Goal: Task Accomplishment & Management: Manage account settings

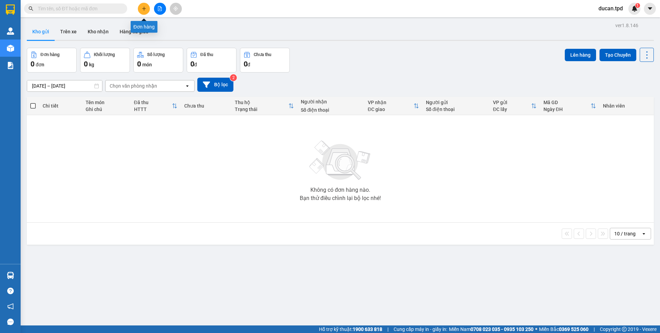
click at [145, 11] on button at bounding box center [144, 9] width 12 height 12
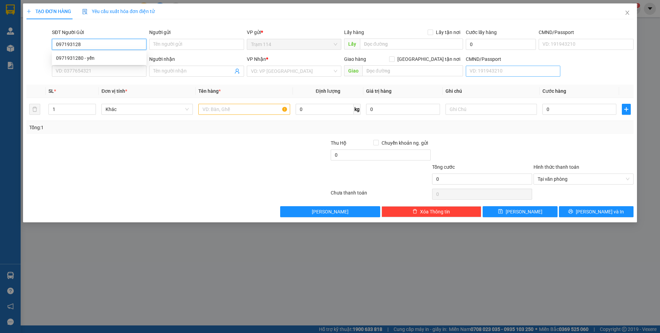
type input "0971931280"
click at [107, 55] on div "0971931280 - yến" at bounding box center [99, 58] width 86 height 8
type input "yến"
type input "0937643516"
type input "đường"
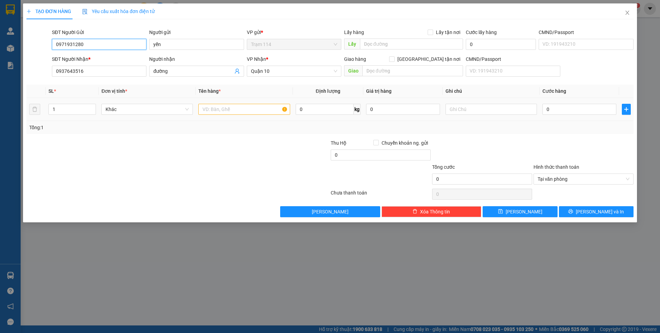
type input "0971931280"
click at [197, 106] on td at bounding box center [244, 109] width 97 height 23
click at [211, 107] on input "text" at bounding box center [243, 109] width 91 height 11
type input "h"
type input "hộp bk vàng ( đồ ăn )"
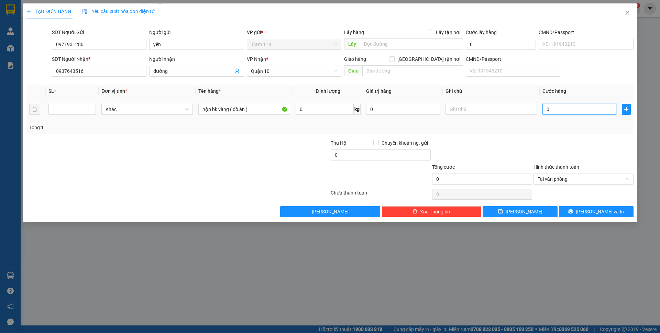
click at [571, 113] on input "0" at bounding box center [579, 109] width 74 height 11
type input "4"
type input "40"
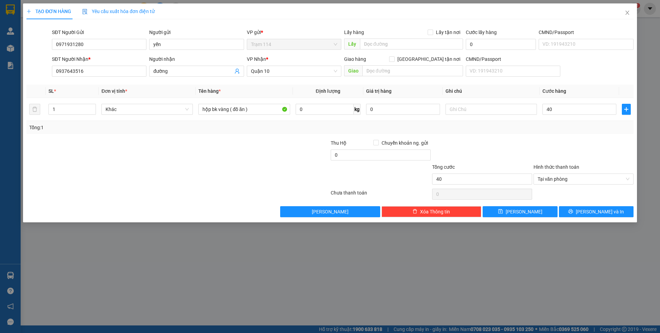
type input "40.000"
click at [541, 139] on div at bounding box center [583, 151] width 101 height 24
click at [588, 207] on button "[PERSON_NAME] và In" at bounding box center [596, 211] width 75 height 11
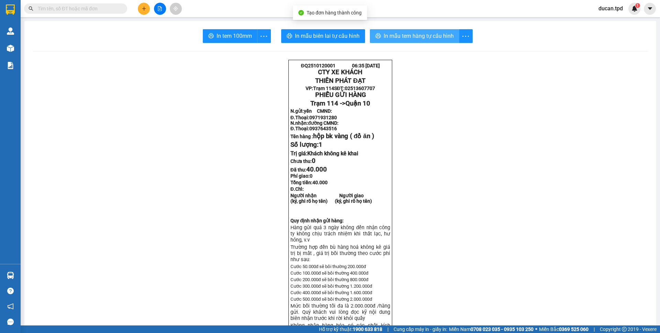
click at [393, 35] on span "In mẫu tem hàng tự cấu hình" at bounding box center [419, 36] width 70 height 9
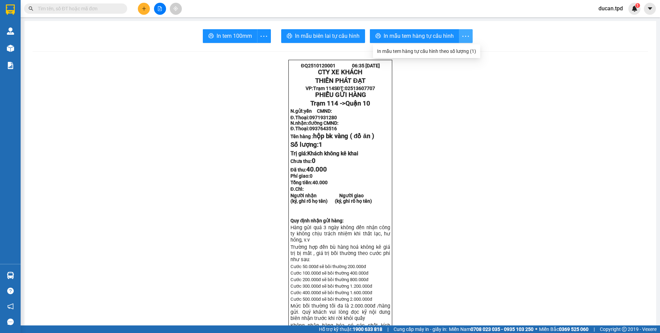
click at [238, 36] on span "In tem 100mm" at bounding box center [234, 36] width 35 height 9
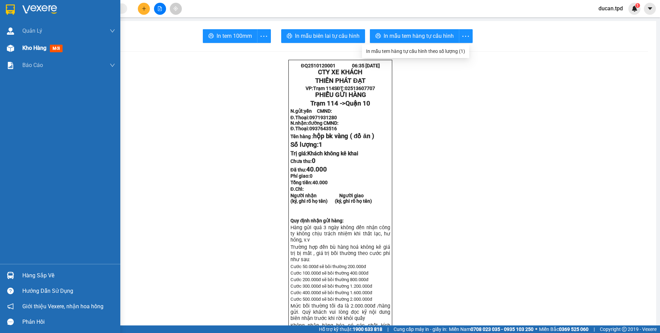
click at [18, 46] on div "Kho hàng mới" at bounding box center [60, 48] width 120 height 17
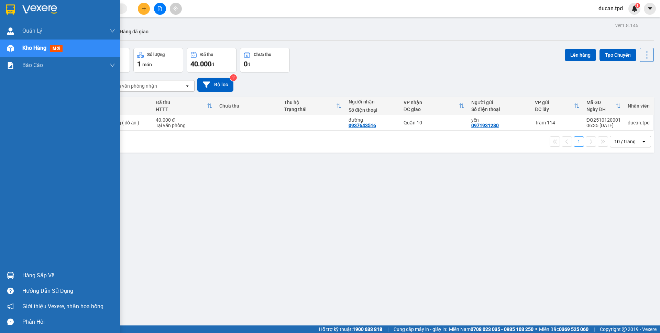
click at [20, 275] on div "Hàng sắp về" at bounding box center [60, 275] width 120 height 15
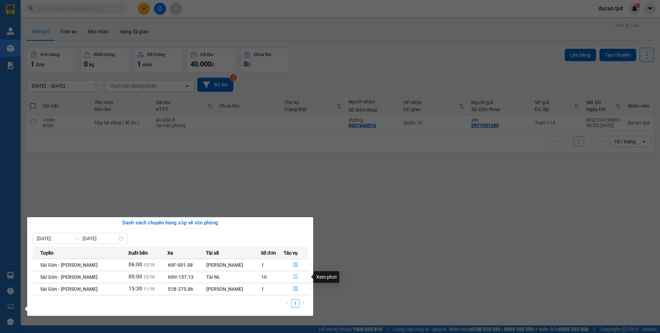
click at [293, 278] on icon "file-done" at bounding box center [295, 276] width 5 height 5
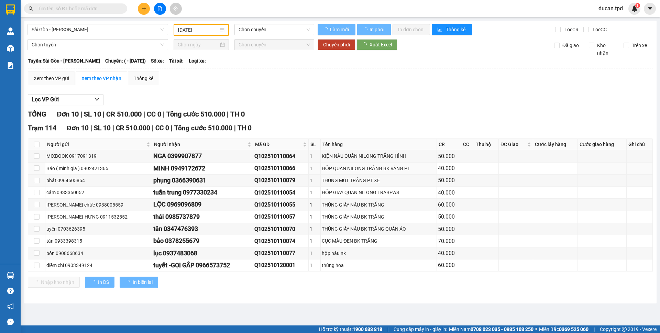
type input "[DATE]"
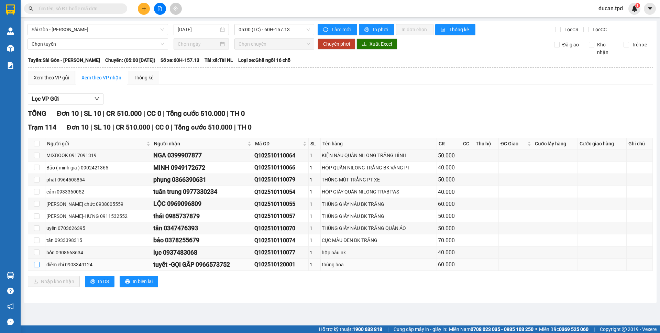
click at [36, 263] on input "checkbox" at bounding box center [36, 264] width 5 height 5
checkbox input "true"
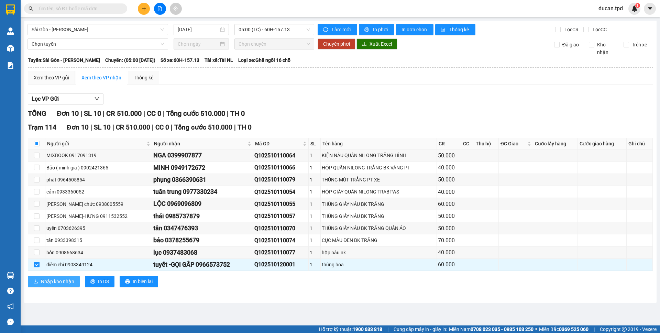
click at [57, 280] on span "Nhập kho nhận" at bounding box center [57, 282] width 33 height 8
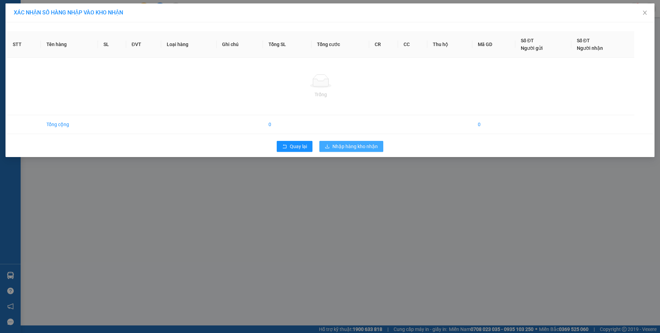
click at [346, 148] on span "Nhập hàng kho nhận" at bounding box center [354, 147] width 45 height 8
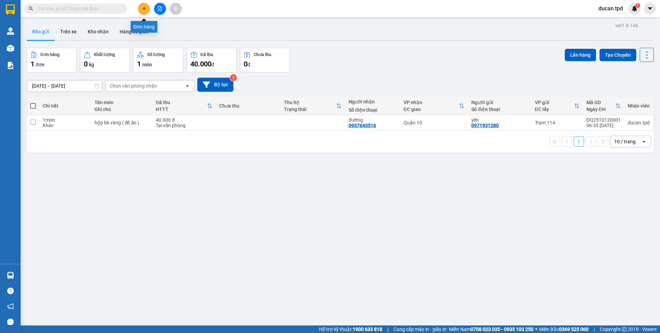
click at [142, 9] on icon "plus" at bounding box center [144, 8] width 5 height 5
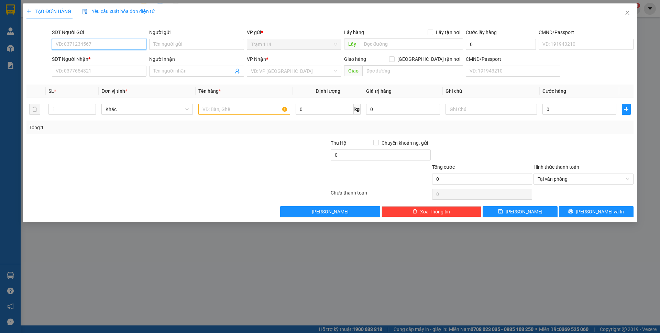
click at [115, 49] on input "SĐT Người Gửi" at bounding box center [99, 44] width 95 height 11
click at [101, 61] on div "0329763414 - mai" at bounding box center [99, 58] width 86 height 8
type input "0329763414"
type input "mai"
type input "0932230127"
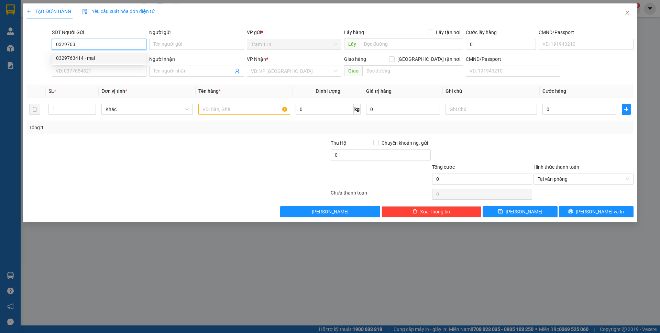
type input "YÊN"
type input "0329763414"
click at [228, 111] on input "text" at bounding box center [243, 109] width 91 height 11
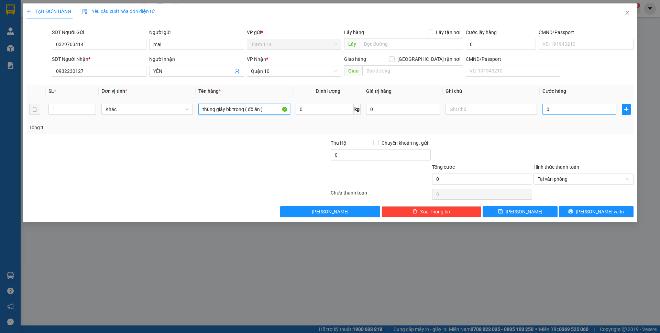
type input "thùng giấy bk trong ( đồ ăn )"
click at [575, 110] on input "0" at bounding box center [579, 109] width 74 height 11
type input "5"
click at [584, 144] on div at bounding box center [583, 151] width 101 height 24
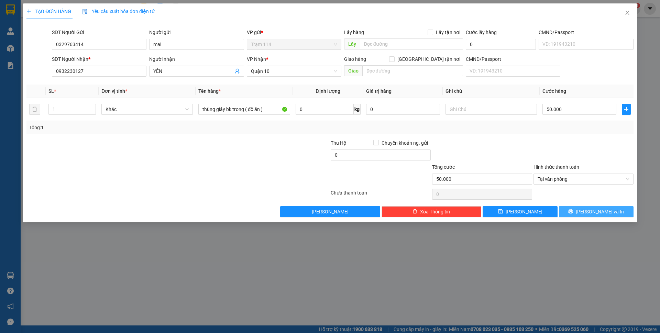
drag, startPoint x: 585, startPoint y: 204, endPoint x: 585, endPoint y: 209, distance: 4.9
click at [585, 204] on div "Transit Pickup Surcharge Ids Transit Deliver Surcharge Ids Transit Deliver Surc…" at bounding box center [329, 121] width 607 height 192
click at [573, 210] on icon "printer" at bounding box center [570, 211] width 4 height 4
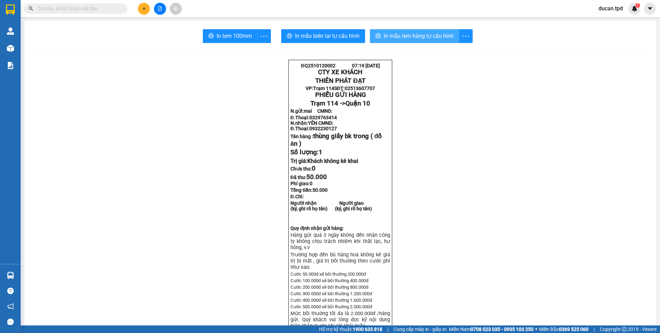
click at [388, 38] on span "In mẫu tem hàng tự cấu hình" at bounding box center [419, 36] width 70 height 9
click at [237, 42] on button "In tem 100mm" at bounding box center [230, 36] width 55 height 14
click at [420, 39] on span "In mẫu tem hàng tự cấu hình" at bounding box center [419, 36] width 70 height 9
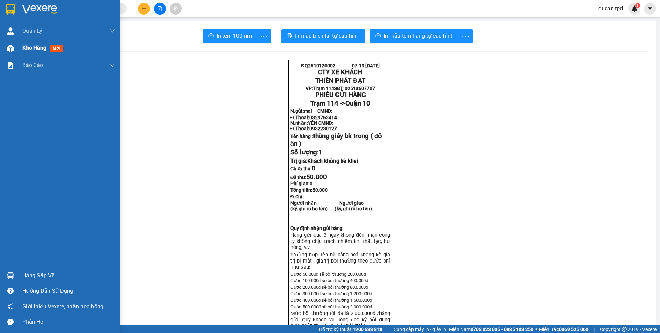
click at [38, 53] on div "Kho hàng mới" at bounding box center [68, 48] width 93 height 17
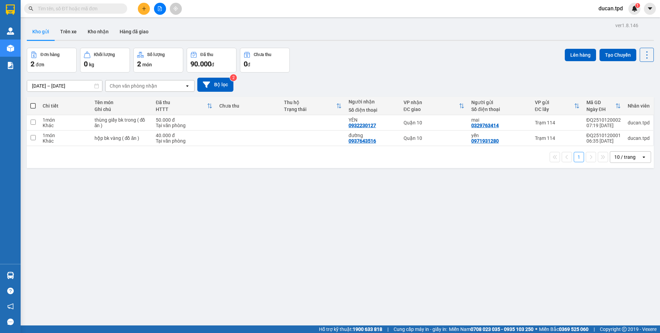
click at [35, 101] on th at bounding box center [33, 106] width 12 height 18
click at [35, 103] on label at bounding box center [32, 105] width 5 height 7
click at [33, 102] on input "checkbox" at bounding box center [33, 102] width 0 height 0
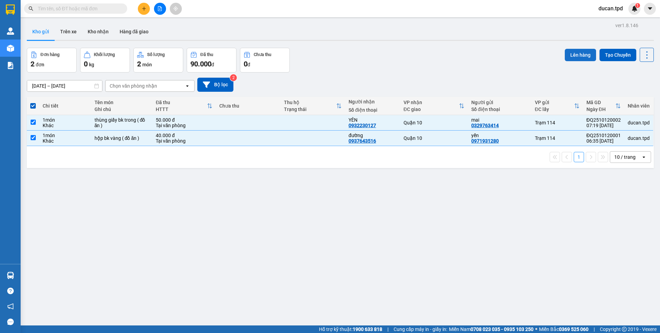
click at [566, 54] on button "Lên hàng" at bounding box center [580, 55] width 31 height 12
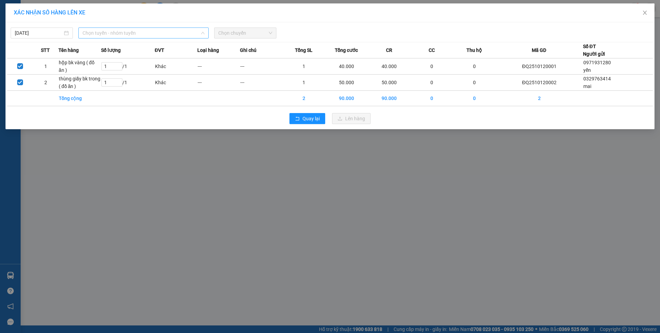
click at [102, 37] on span "Chọn tuyến - nhóm tuyến" at bounding box center [143, 33] width 122 height 10
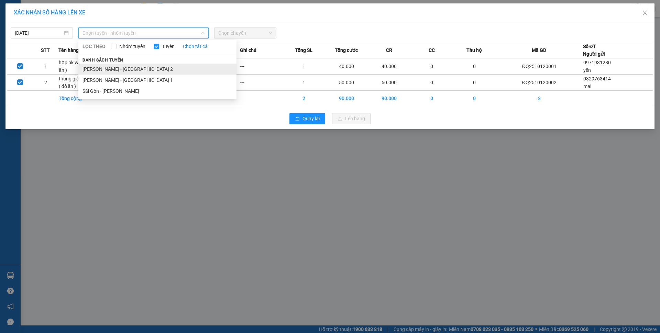
click at [106, 64] on li "Phương Lâm - Sài Gòn 2" at bounding box center [157, 69] width 158 height 11
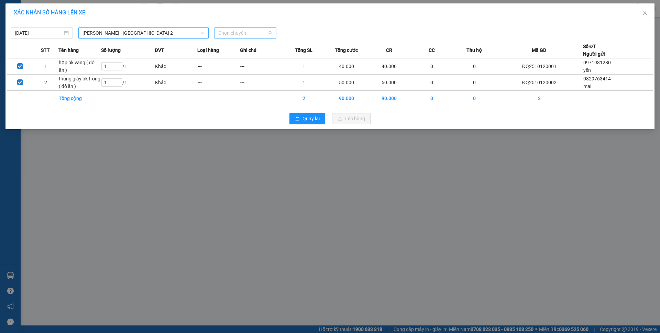
click at [222, 36] on span "Chọn chuyến" at bounding box center [245, 33] width 54 height 10
click at [649, 12] on span "Close" at bounding box center [644, 12] width 19 height 19
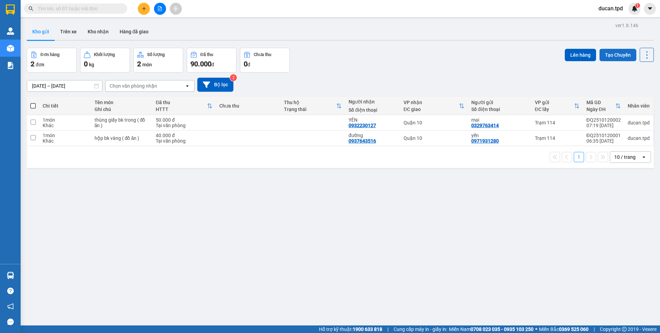
click at [612, 57] on button "Tạo Chuyến" at bounding box center [617, 55] width 37 height 12
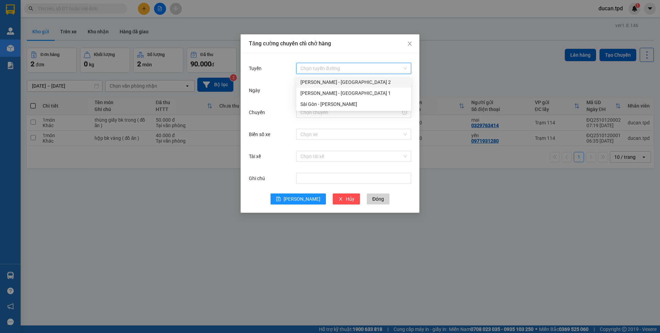
click at [350, 68] on input "Tuyến" at bounding box center [351, 68] width 102 height 10
click at [346, 79] on div "[PERSON_NAME] - [GEOGRAPHIC_DATA] 2" at bounding box center [353, 82] width 107 height 8
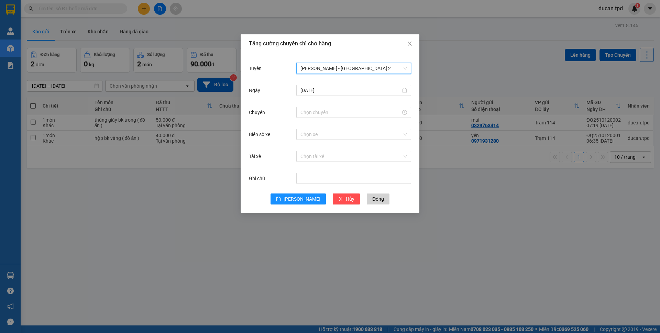
click at [324, 100] on div "Ngày 12/10/2025" at bounding box center [330, 95] width 162 height 22
click at [322, 108] on div at bounding box center [353, 112] width 115 height 11
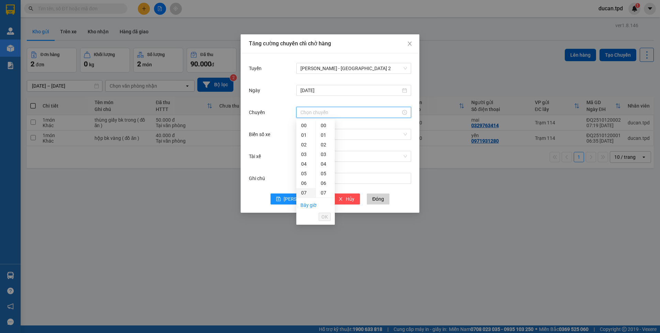
click at [303, 193] on div "07" at bounding box center [305, 193] width 19 height 10
type input "07:00"
click at [321, 213] on li "OK" at bounding box center [325, 217] width 12 height 12
click at [322, 214] on span "OK" at bounding box center [324, 217] width 7 height 8
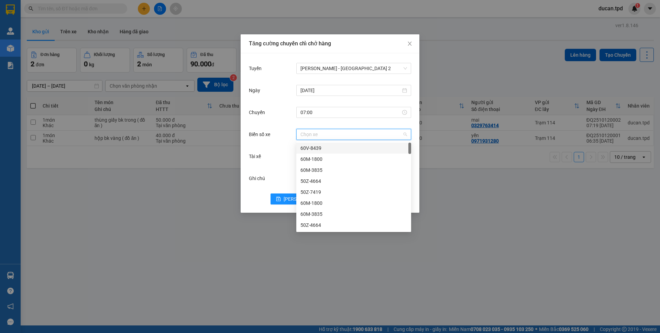
click at [346, 135] on input "Biển số xe" at bounding box center [351, 134] width 102 height 10
type input "274"
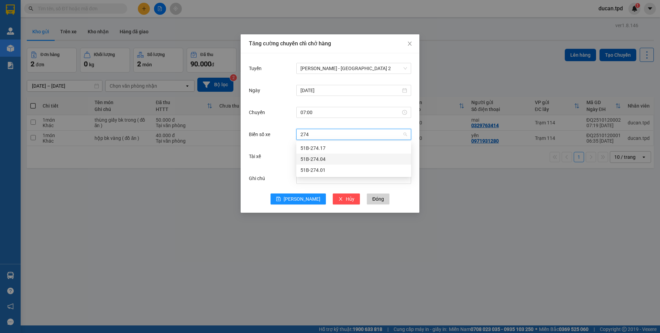
click at [319, 160] on div "51B-274.04" at bounding box center [353, 159] width 107 height 8
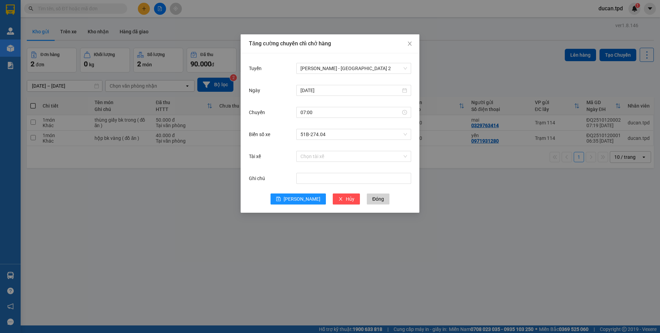
click at [339, 148] on div "Biển số xe 51B-274.04" at bounding box center [330, 139] width 162 height 22
click at [339, 159] on input "Tài xế" at bounding box center [351, 156] width 102 height 10
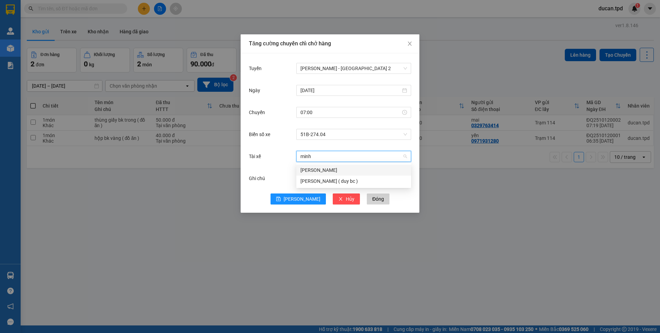
click at [328, 170] on div "[PERSON_NAME]" at bounding box center [353, 170] width 107 height 8
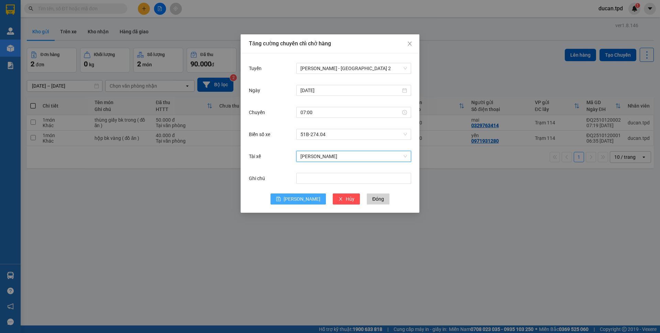
click at [281, 199] on icon "save" at bounding box center [278, 199] width 4 height 4
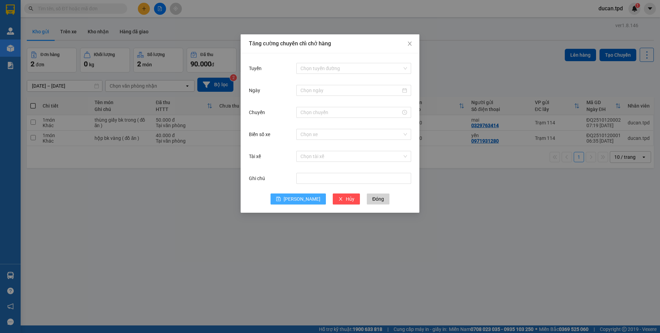
click at [169, 197] on div "Tăng cường chuyến chỉ chở hàng Tuyến Chọn tuyến đường Ngày Chuyến Biển số xe Ch…" at bounding box center [330, 166] width 660 height 333
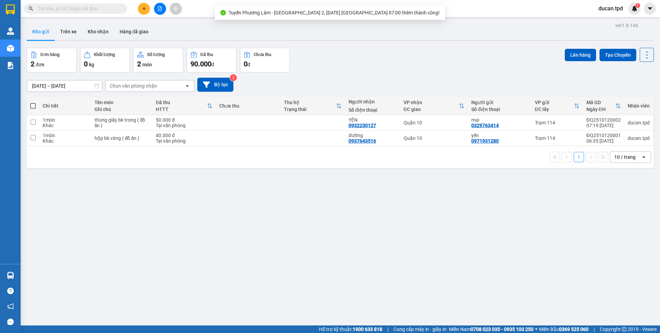
click at [34, 104] on span at bounding box center [32, 105] width 5 height 5
click at [33, 102] on input "checkbox" at bounding box center [33, 102] width 0 height 0
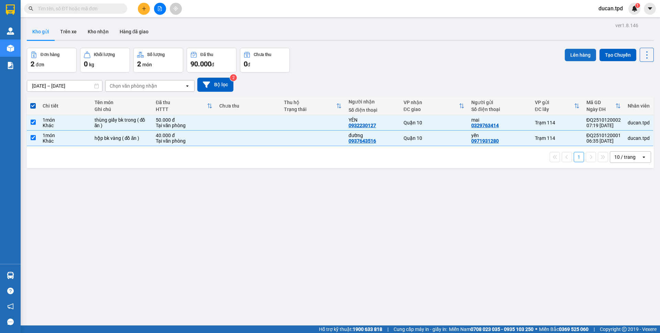
click at [566, 54] on button "Lên hàng" at bounding box center [580, 55] width 31 height 12
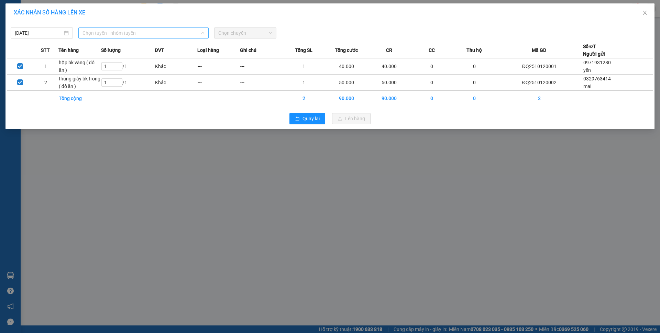
click at [100, 31] on span "Chọn tuyến - nhóm tuyến" at bounding box center [143, 33] width 122 height 10
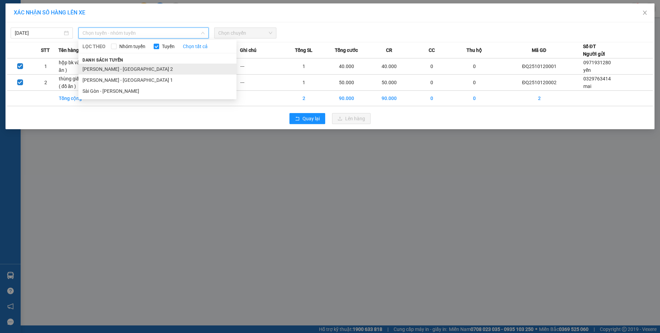
click at [111, 70] on li "[PERSON_NAME] - [GEOGRAPHIC_DATA] 2" at bounding box center [157, 69] width 158 height 11
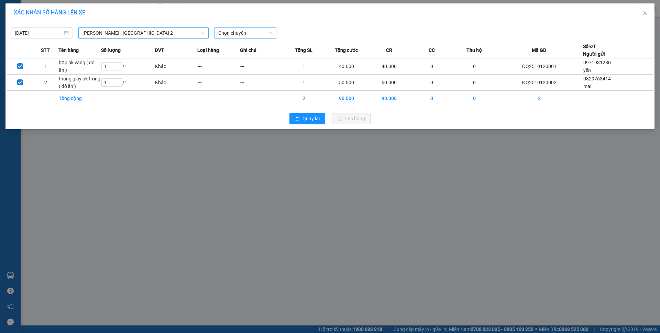
click at [231, 33] on span "Chọn chuyến" at bounding box center [245, 33] width 54 height 10
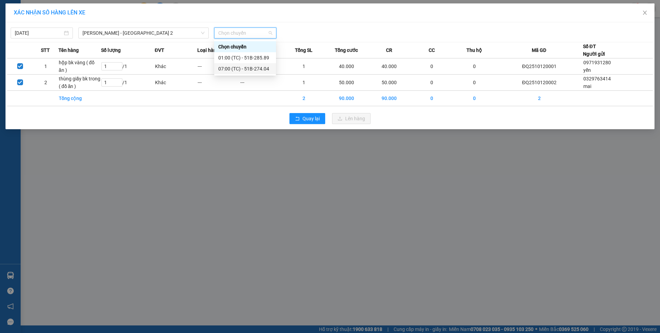
click at [248, 67] on div "07:00 (TC) - 51B-274.04" at bounding box center [245, 69] width 54 height 8
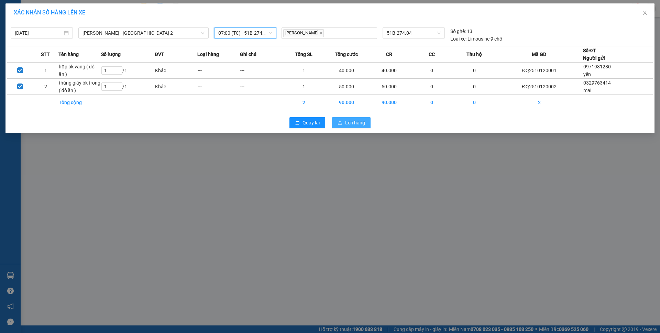
click at [357, 124] on span "Lên hàng" at bounding box center [355, 123] width 20 height 8
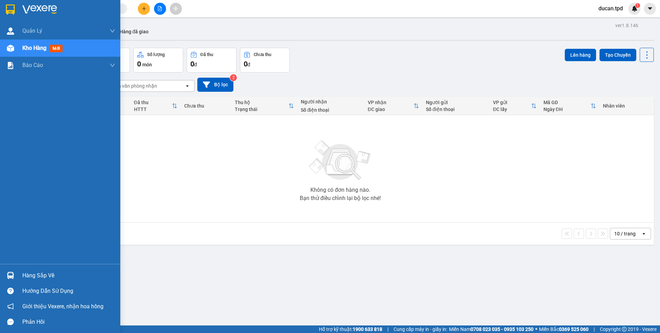
click at [18, 269] on div "Hàng sắp về" at bounding box center [60, 275] width 120 height 15
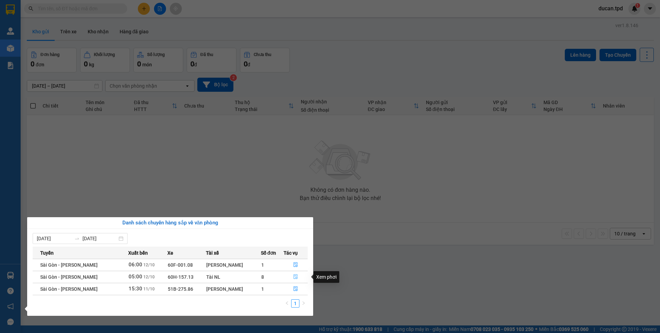
click at [297, 276] on icon "file-done" at bounding box center [295, 276] width 5 height 5
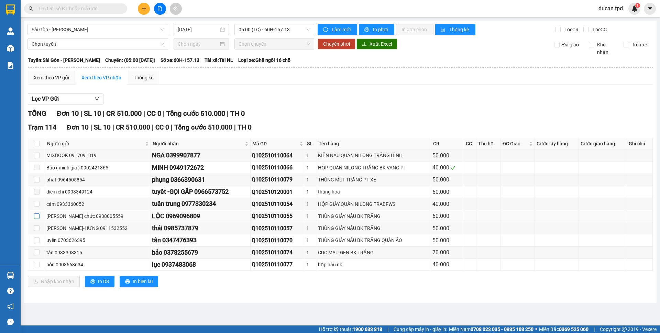
click at [34, 216] on input "checkbox" at bounding box center [36, 215] width 5 height 5
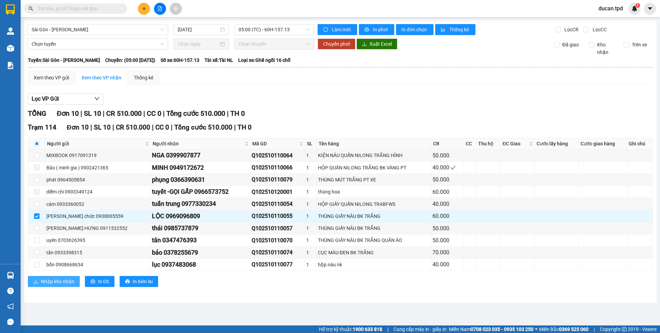
click at [67, 285] on span "Nhập kho nhận" at bounding box center [57, 282] width 33 height 8
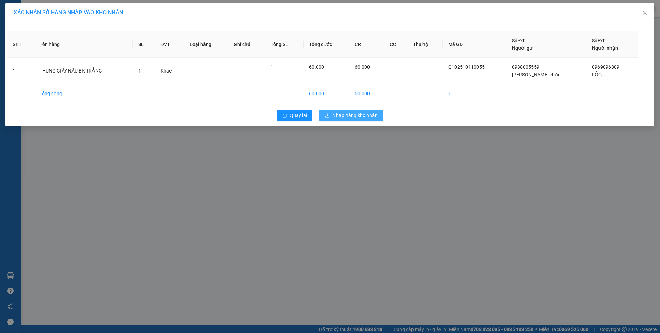
click at [355, 116] on span "Nhập hàng kho nhận" at bounding box center [354, 116] width 45 height 8
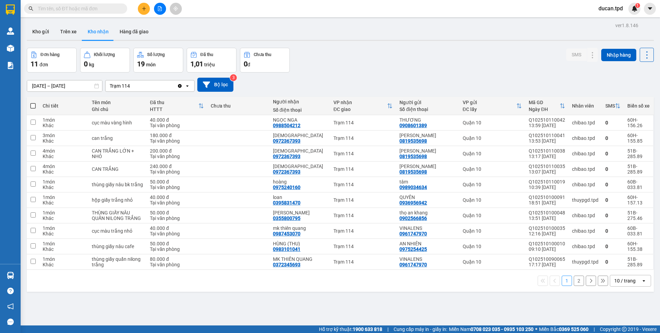
click at [603, 281] on div "1 2 10 / trang open" at bounding box center [340, 281] width 621 height 12
click at [614, 278] on div "10 / trang" at bounding box center [624, 280] width 21 height 7
click at [624, 244] on span "50 / trang" at bounding box center [620, 240] width 22 height 7
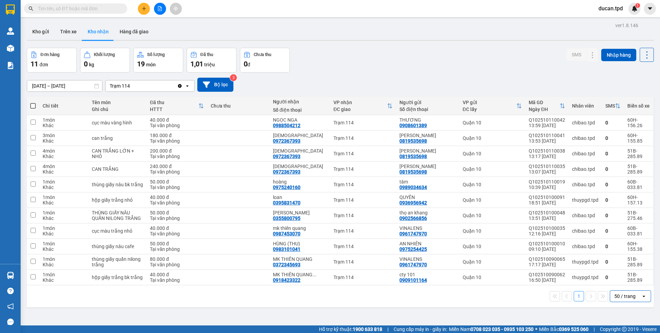
click at [102, 7] on input "text" at bounding box center [78, 9] width 81 height 8
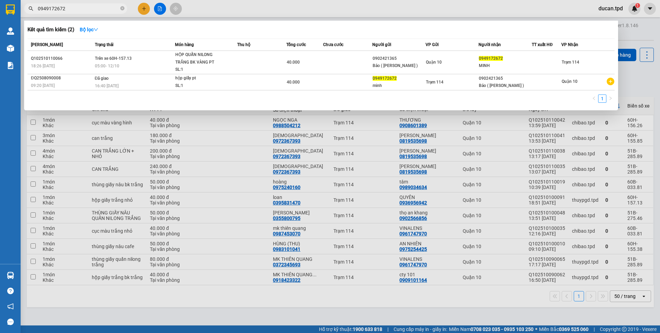
type input "0949172672"
click at [523, 67] on div "MINH" at bounding box center [505, 65] width 53 height 7
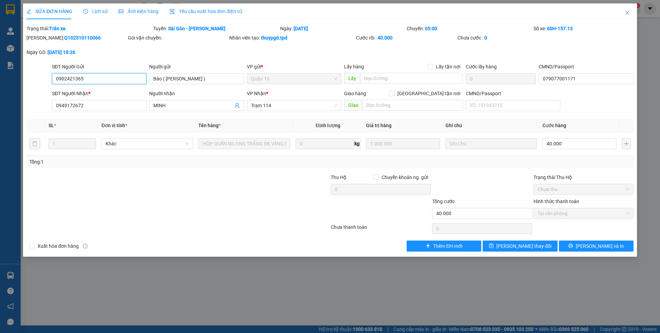
type input "0902421365"
type input "Bảo ( minh gia )"
type input "079077001171"
type input "0949172672"
type input "MINH"
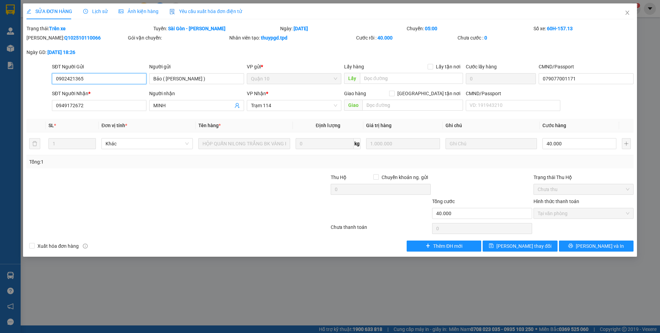
type input "40.000"
click at [581, 247] on button "Lưu và In" at bounding box center [596, 246] width 75 height 11
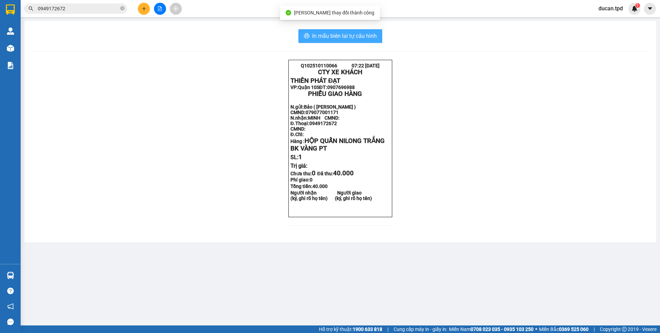
click at [354, 42] on button "In mẫu biên lai tự cấu hình" at bounding box center [340, 36] width 84 height 14
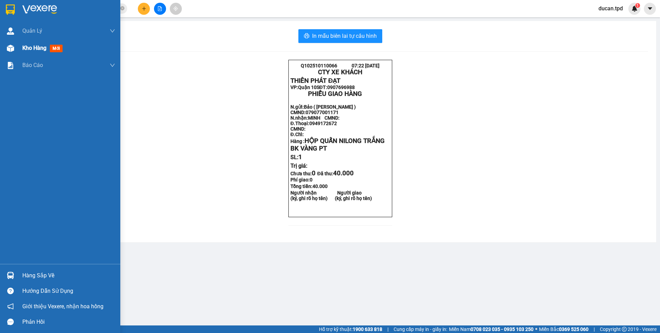
click at [12, 46] on img at bounding box center [10, 48] width 7 height 7
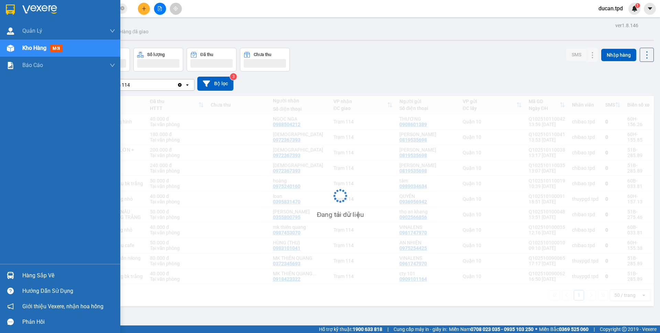
click at [54, 274] on div "Hàng sắp về" at bounding box center [68, 275] width 93 height 10
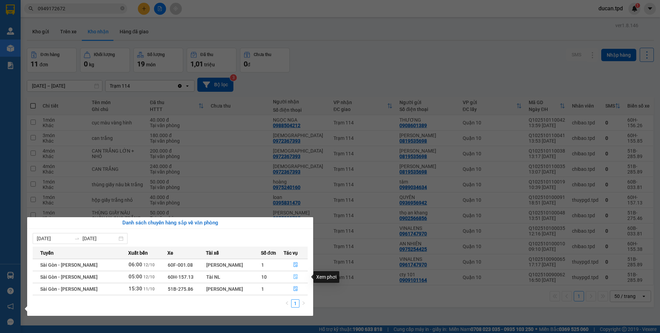
click at [290, 276] on button "button" at bounding box center [295, 277] width 23 height 11
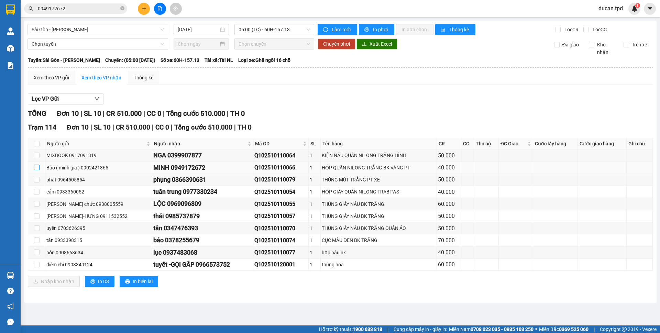
click at [39, 166] on input "checkbox" at bounding box center [36, 167] width 5 height 5
checkbox input "true"
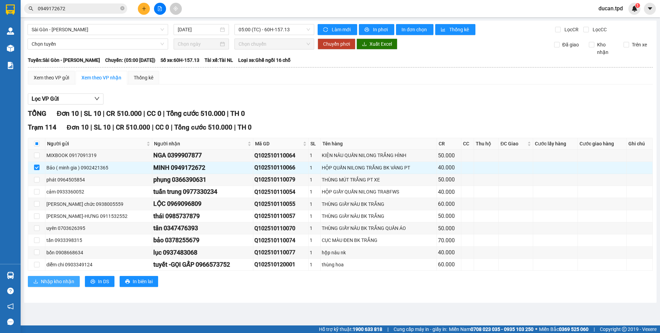
click at [52, 283] on span "Nhập kho nhận" at bounding box center [57, 282] width 33 height 8
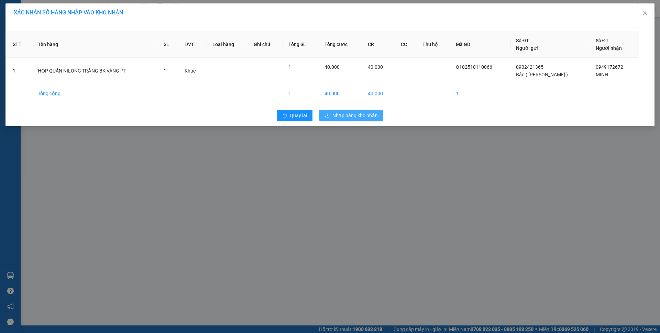
click at [357, 119] on span "Nhập hàng kho nhận" at bounding box center [354, 116] width 45 height 8
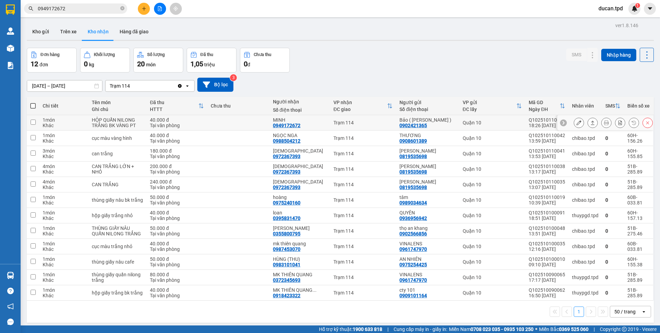
click at [576, 121] on icon at bounding box center [578, 122] width 5 height 5
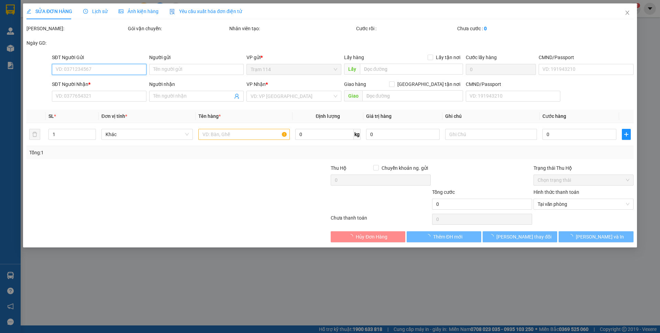
type input "0902421365"
type input "Bảo ( minh gia )"
type input "079077001171"
type input "0949172672"
type input "MINH"
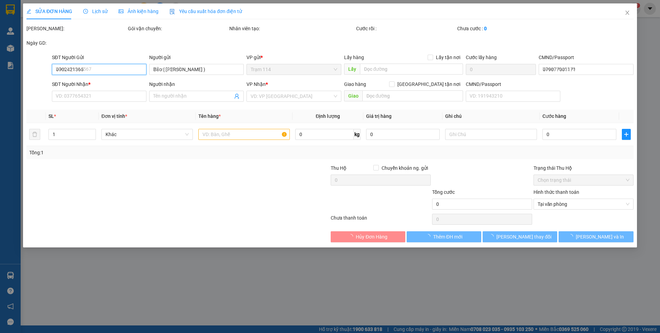
type input "40.000"
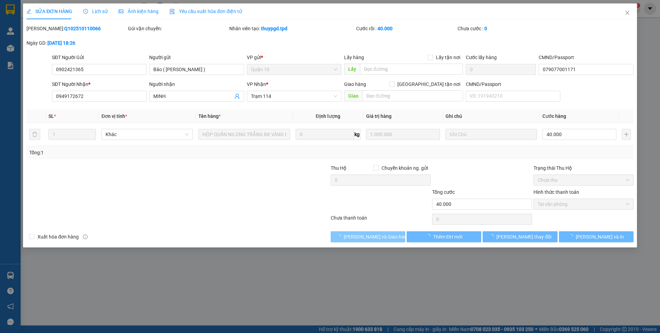
click at [386, 236] on button "[PERSON_NAME] và Giao hàng" at bounding box center [368, 236] width 75 height 11
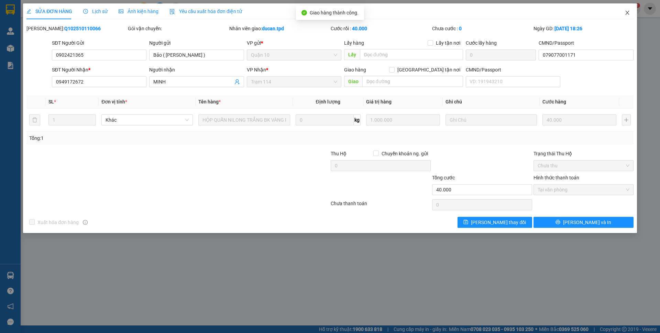
click at [627, 16] on span "Close" at bounding box center [627, 12] width 19 height 19
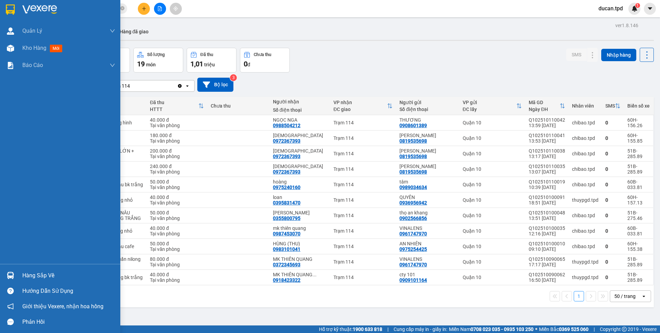
click at [11, 278] on img at bounding box center [10, 275] width 7 height 7
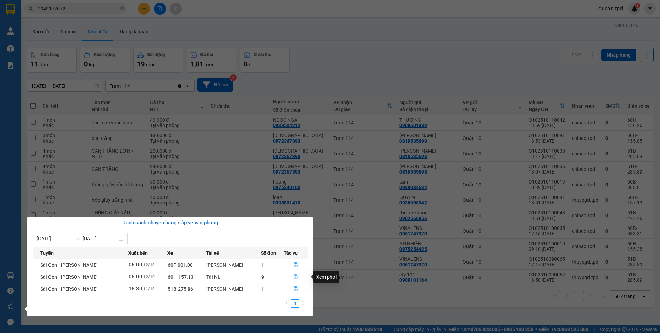
click at [293, 276] on icon "file-done" at bounding box center [295, 277] width 4 height 5
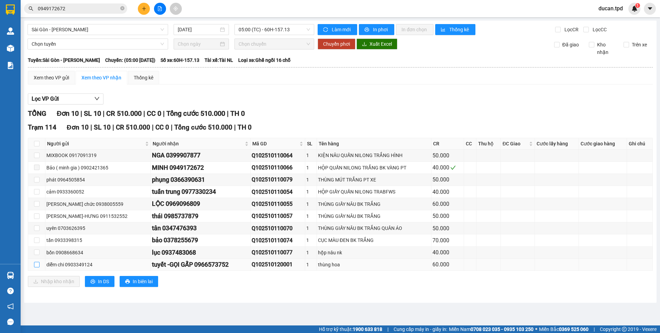
click at [38, 267] on input "checkbox" at bounding box center [36, 264] width 5 height 5
checkbox input "true"
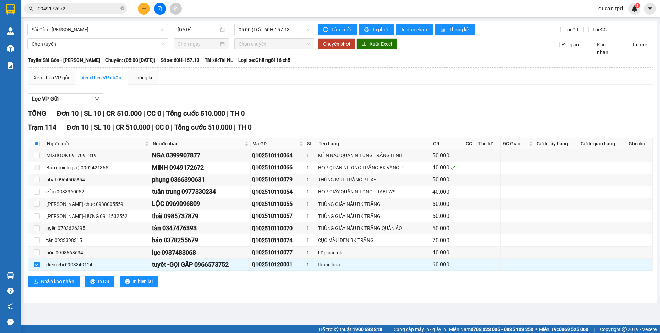
click at [50, 288] on div "Trạm 114 Đơn 10 | SL 10 | CR 510.000 | CC 0 | Tổng cước 510.000 | TH 0 Người gử…" at bounding box center [340, 207] width 625 height 170
click at [52, 284] on span "Nhập kho nhận" at bounding box center [57, 282] width 33 height 8
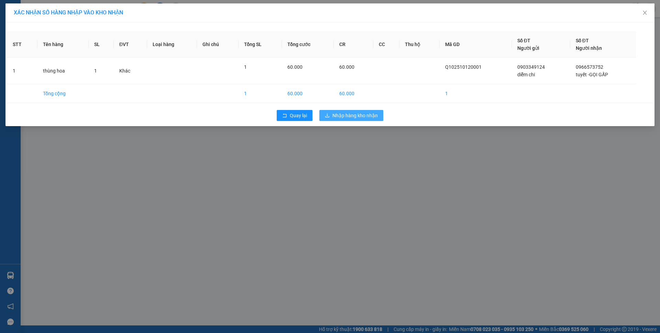
click at [354, 120] on button "Nhập hàng kho nhận" at bounding box center [351, 115] width 64 height 11
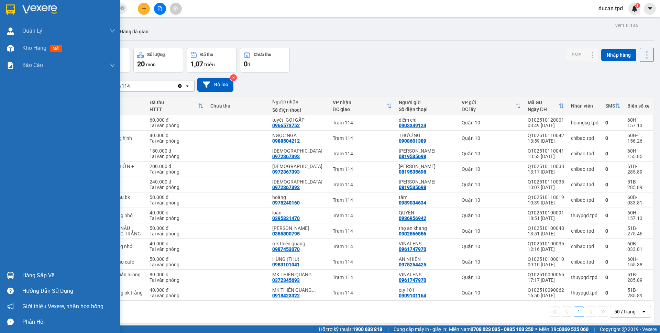
click at [22, 277] on div "Hàng sắp về" at bounding box center [68, 275] width 93 height 10
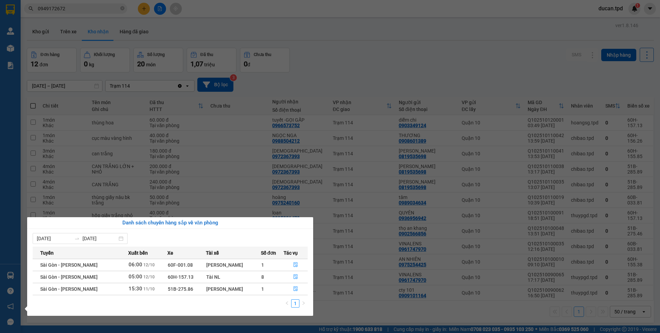
click at [340, 81] on section "Kết quả tìm kiếm ( 2 ) Bộ lọc Mã ĐH Trạng thái Món hàng Thu hộ Tổng cước Chưa c…" at bounding box center [330, 166] width 660 height 333
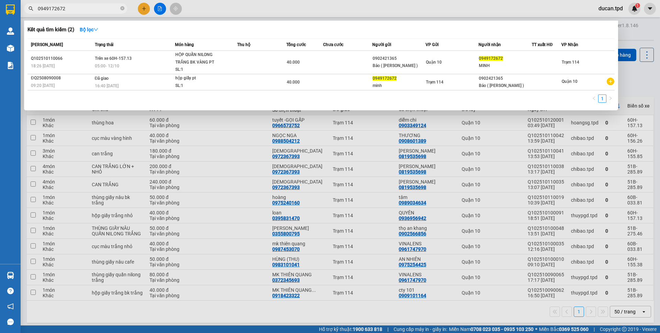
click at [105, 11] on input "0949172672" at bounding box center [78, 9] width 81 height 8
click at [225, 169] on div at bounding box center [330, 166] width 660 height 333
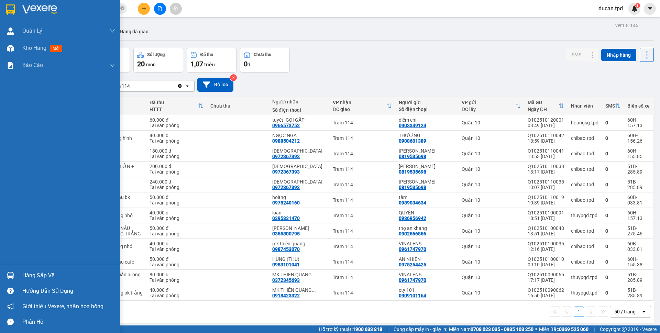
click at [18, 273] on div "Hàng sắp về" at bounding box center [60, 275] width 120 height 15
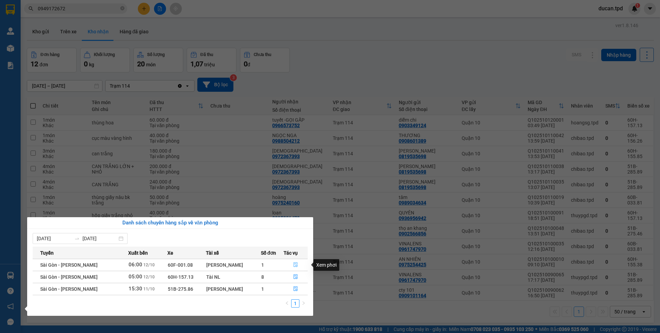
click at [293, 264] on icon "file-done" at bounding box center [295, 264] width 5 height 5
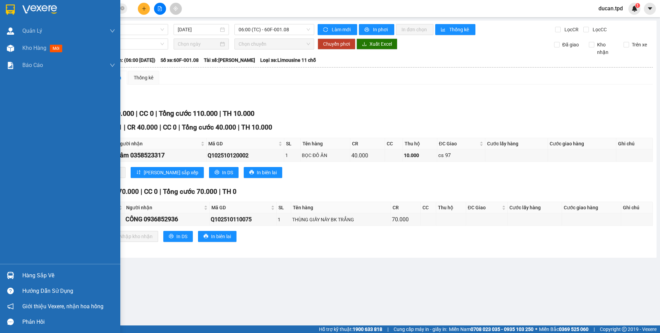
click at [8, 271] on div at bounding box center [10, 275] width 12 height 12
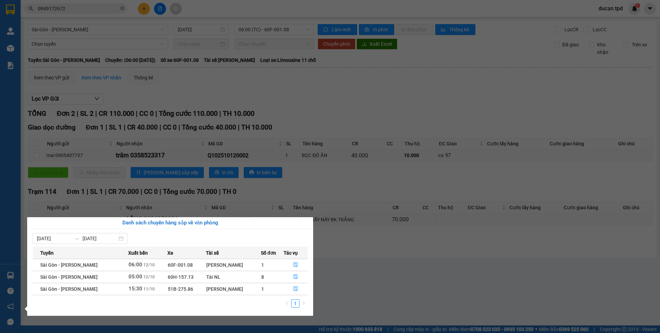
click at [367, 268] on section "Kết quả tìm kiếm ( 2 ) Bộ lọc Mã ĐH Trạng thái Món hàng Thu hộ Tổng cước Chưa c…" at bounding box center [330, 166] width 660 height 333
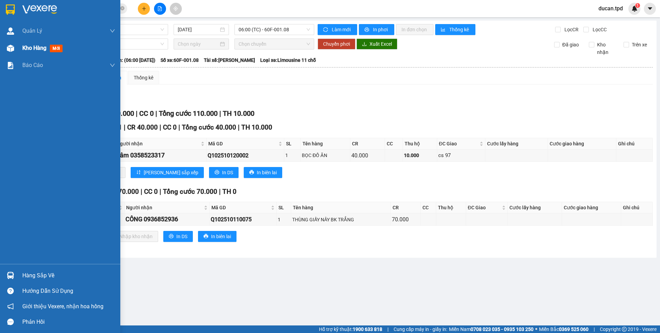
click at [23, 45] on span "Kho hàng" at bounding box center [34, 48] width 24 height 7
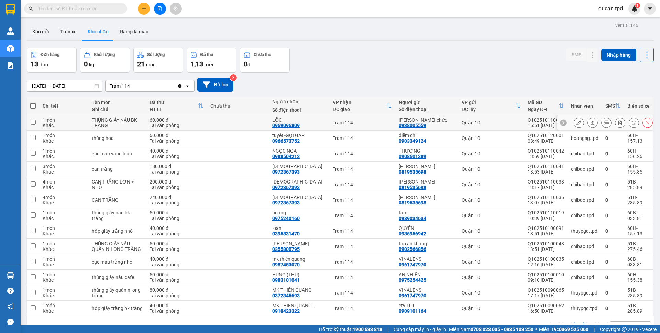
click at [576, 121] on icon at bounding box center [578, 122] width 5 height 5
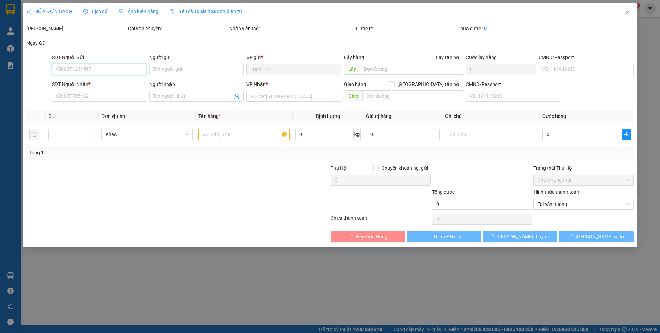
type input "0938005559"
type input "bùi thị chức"
type input "077188001588"
type input "0969096809"
type input "LỘC"
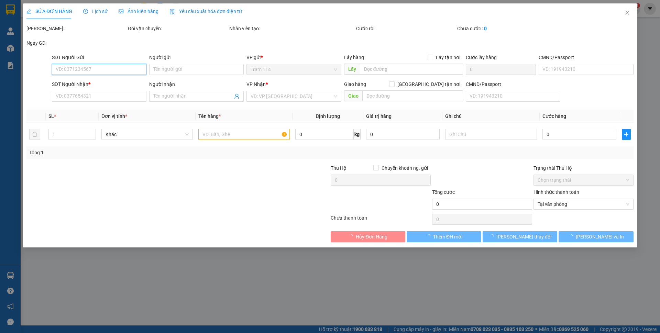
type input "60.000"
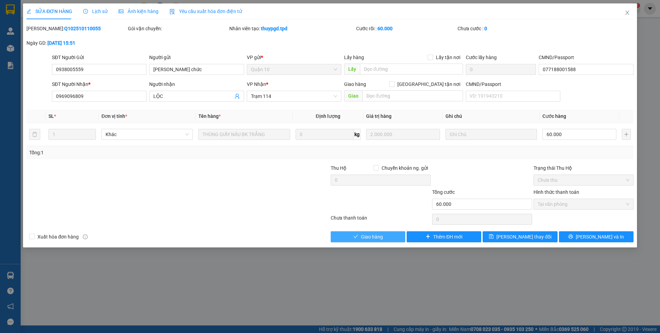
click at [399, 233] on button "Giao hàng" at bounding box center [368, 236] width 75 height 11
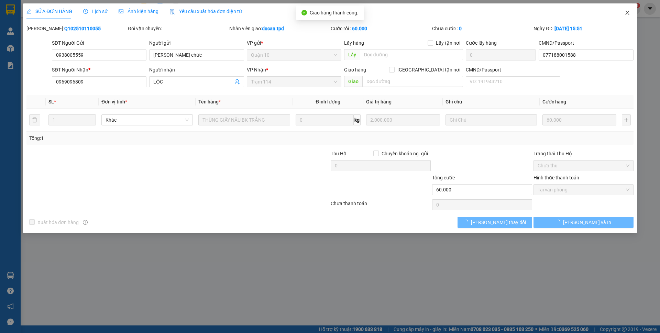
click at [625, 13] on icon "close" at bounding box center [626, 12] width 5 height 5
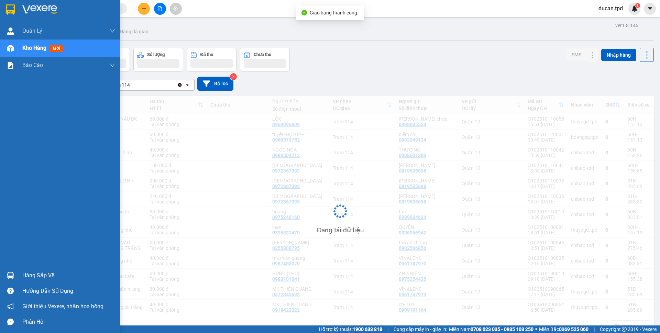
click at [14, 273] on div at bounding box center [10, 275] width 12 height 12
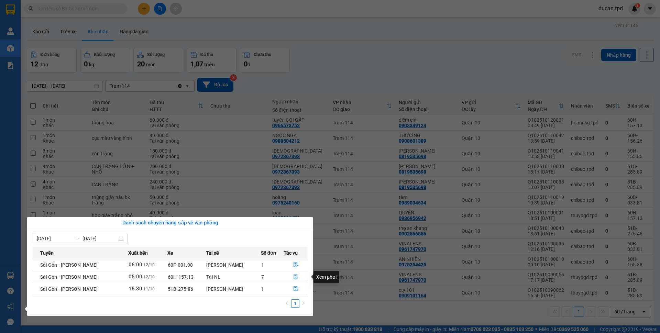
click at [293, 275] on icon "file-done" at bounding box center [295, 276] width 5 height 5
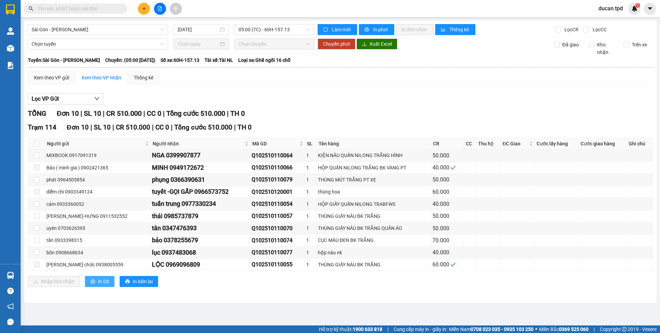
click at [94, 281] on icon "printer" at bounding box center [92, 281] width 4 height 4
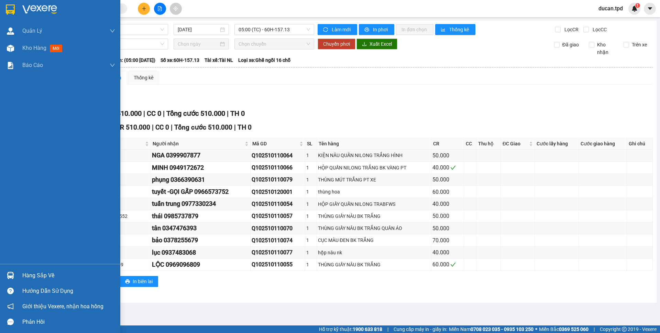
click at [47, 278] on div "Hàng sắp về" at bounding box center [68, 275] width 93 height 10
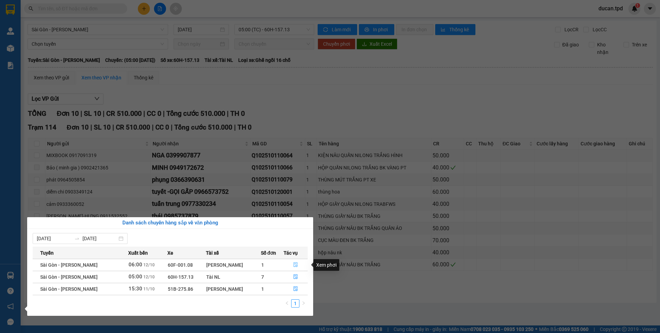
click at [293, 267] on span "file-done" at bounding box center [295, 264] width 5 height 5
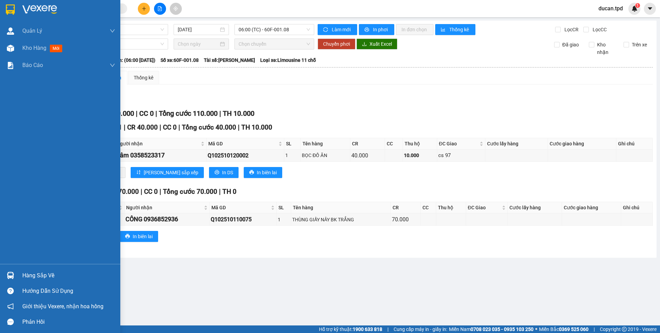
click at [18, 277] on div "Hàng sắp về" at bounding box center [60, 275] width 120 height 15
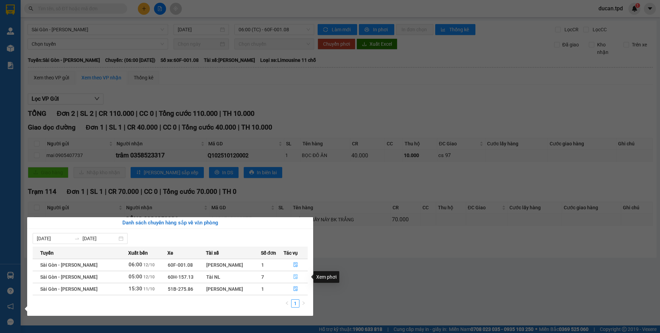
click at [293, 278] on icon "file-done" at bounding box center [295, 276] width 5 height 5
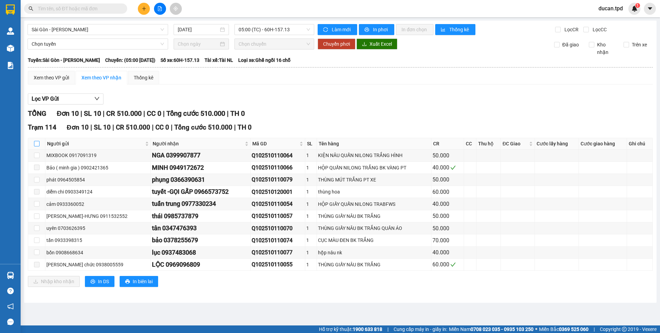
click at [36, 146] on input "checkbox" at bounding box center [36, 143] width 5 height 5
checkbox input "true"
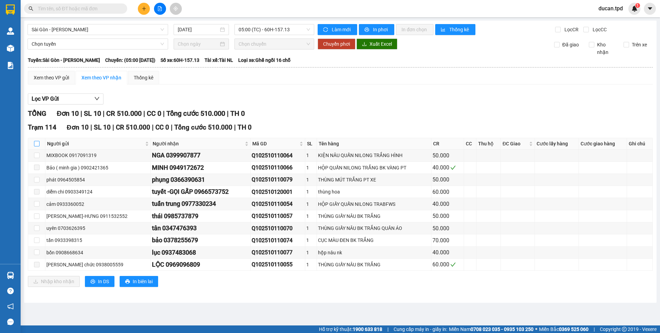
checkbox input "true"
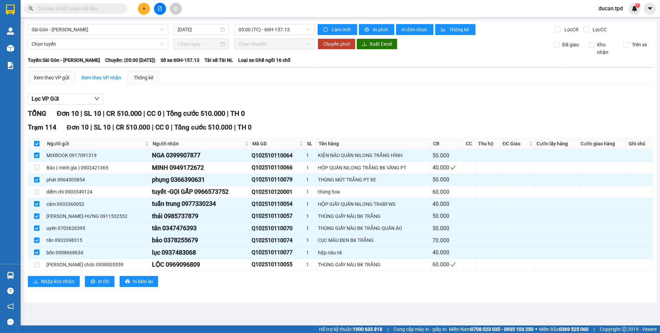
click at [36, 146] on input "checkbox" at bounding box center [36, 143] width 5 height 5
checkbox input "false"
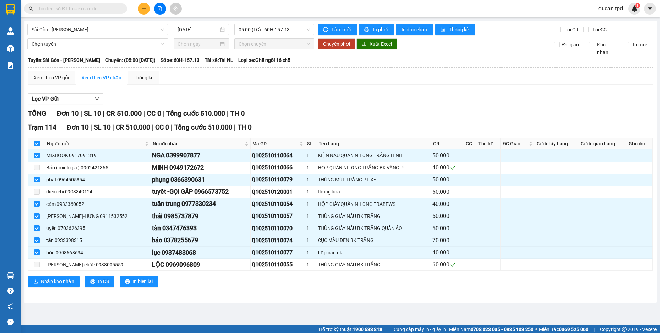
checkbox input "false"
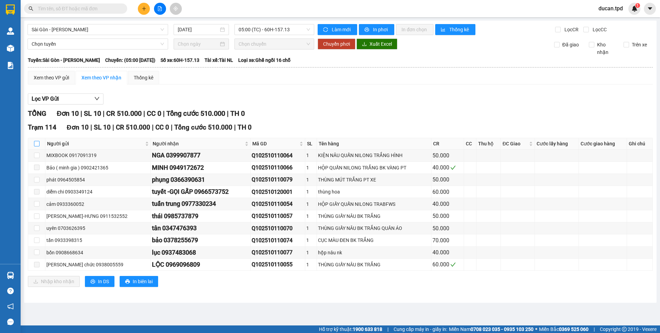
click at [36, 146] on input "checkbox" at bounding box center [36, 143] width 5 height 5
checkbox input "true"
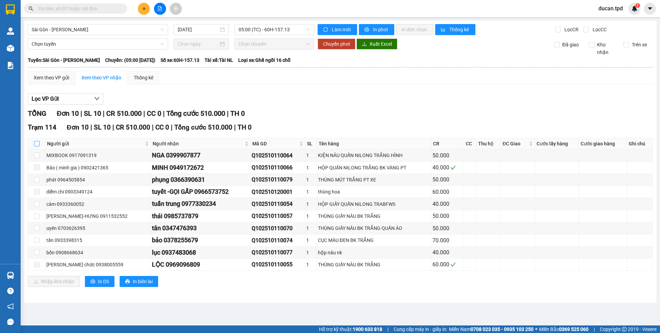
checkbox input "true"
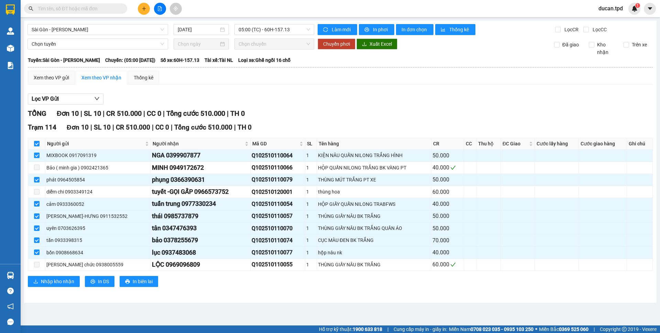
click at [36, 146] on input "checkbox" at bounding box center [36, 143] width 5 height 5
checkbox input "false"
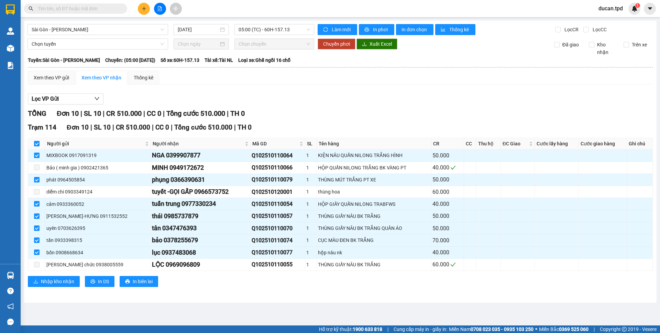
checkbox input "false"
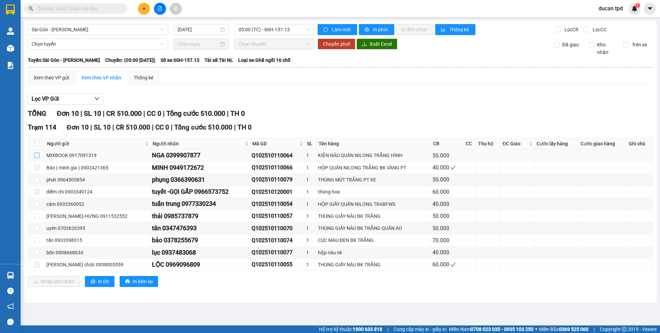
click at [37, 156] on input "checkbox" at bounding box center [36, 155] width 5 height 5
checkbox input "true"
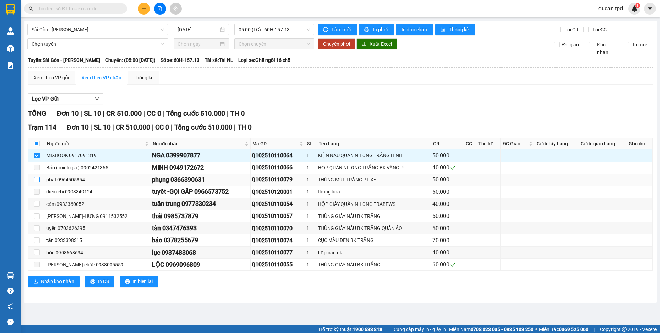
click at [36, 178] on input "checkbox" at bounding box center [36, 179] width 5 height 5
checkbox input "true"
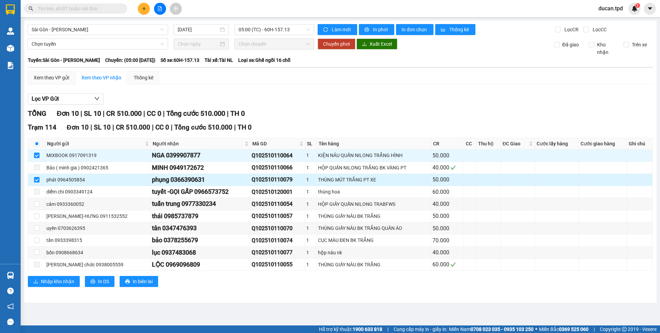
click at [201, 182] on div "phụng 0366390631" at bounding box center [200, 180] width 97 height 10
copy div "0366390631"
click at [85, 12] on span at bounding box center [75, 8] width 103 height 10
click at [88, 8] on input "text" at bounding box center [78, 9] width 81 height 8
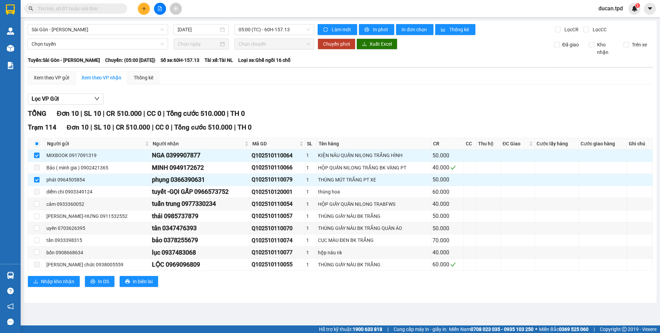
paste input "0366390631"
type input "0366390631"
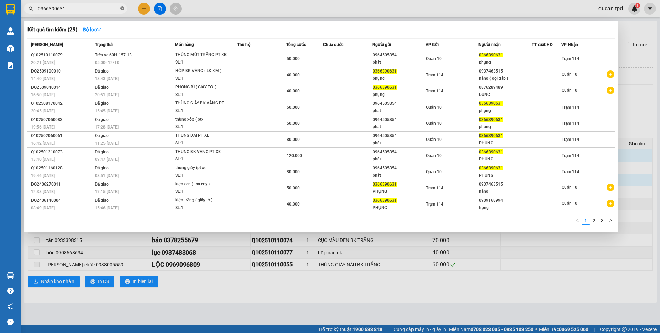
click at [123, 8] on icon "close-circle" at bounding box center [122, 8] width 4 height 4
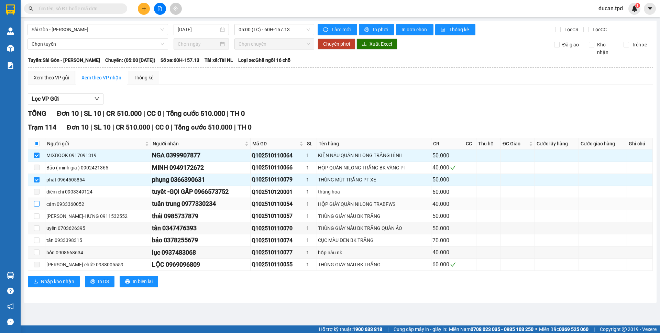
click at [35, 203] on input "checkbox" at bounding box center [36, 203] width 5 height 5
checkbox input "true"
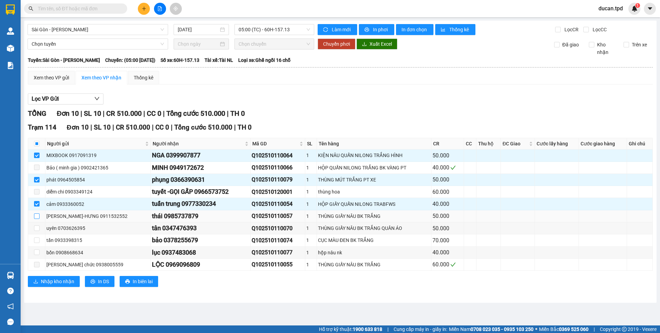
click at [35, 215] on input "checkbox" at bounding box center [36, 215] width 5 height 5
checkbox input "true"
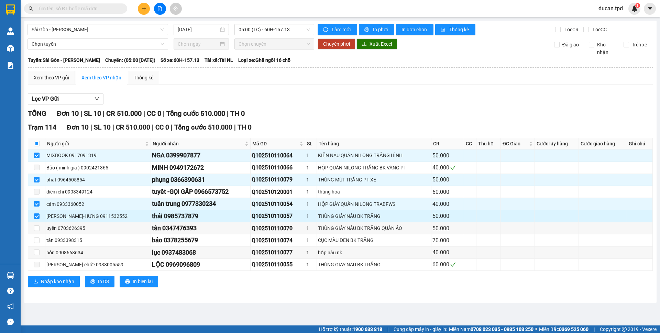
click at [182, 217] on div "thái 0985737879" at bounding box center [200, 216] width 97 height 10
copy div "0985737879"
click at [66, 10] on input "text" at bounding box center [78, 9] width 81 height 8
paste input "0985737879"
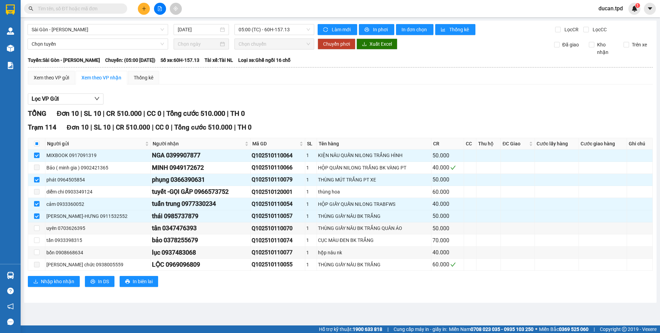
type input "0985737879"
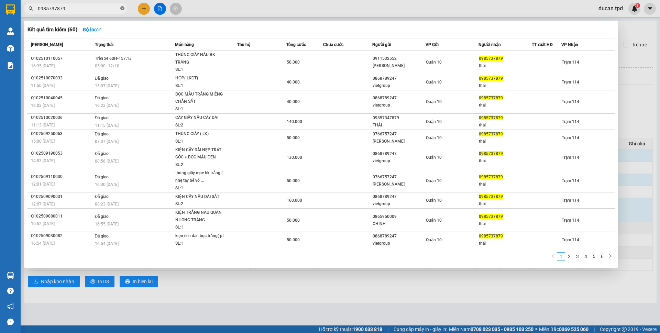
click at [122, 10] on icon "close-circle" at bounding box center [122, 8] width 4 height 4
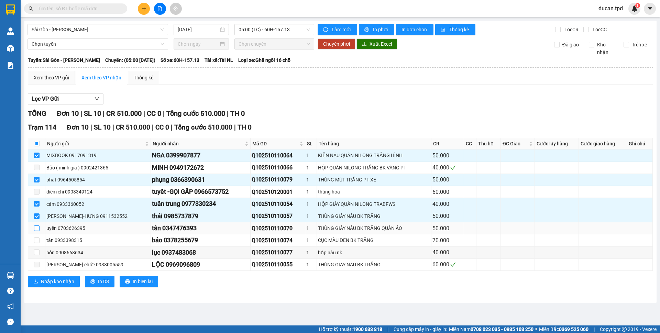
click at [38, 230] on input "checkbox" at bounding box center [36, 227] width 5 height 5
checkbox input "true"
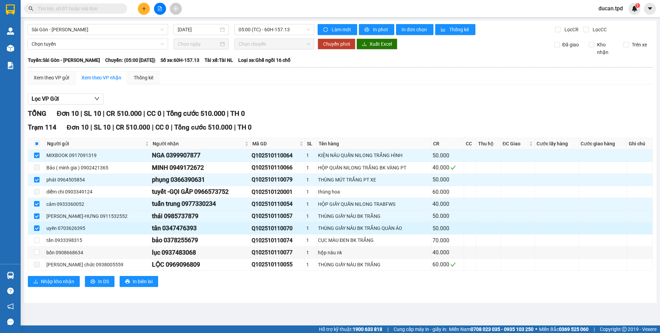
click at [192, 229] on div "tân 0347476393" at bounding box center [200, 228] width 97 height 10
copy div "0347476393"
click at [68, 7] on input "text" at bounding box center [78, 9] width 81 height 8
paste input "0347476393"
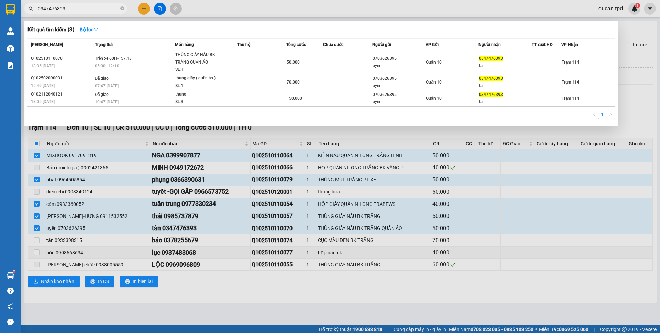
type input "0347476393"
click at [384, 285] on div at bounding box center [330, 166] width 660 height 333
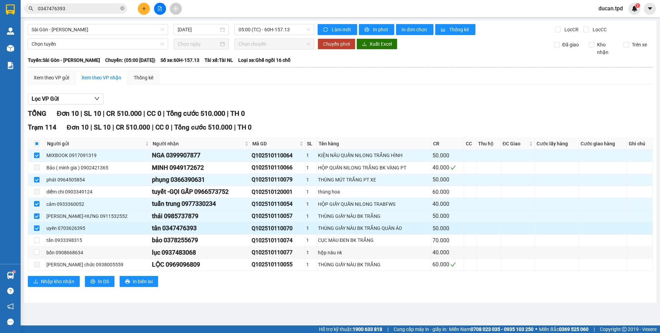
click at [36, 230] on input "checkbox" at bounding box center [36, 227] width 5 height 5
checkbox input "false"
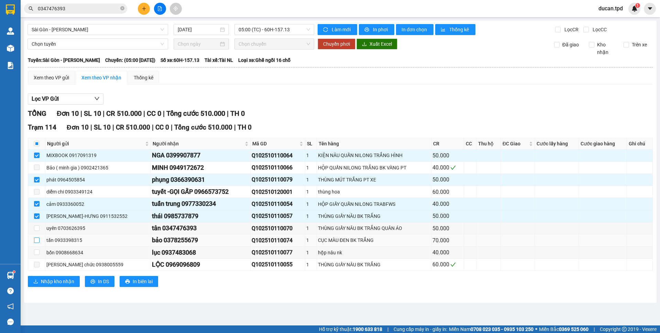
click at [35, 243] on input "checkbox" at bounding box center [36, 239] width 5 height 5
checkbox input "true"
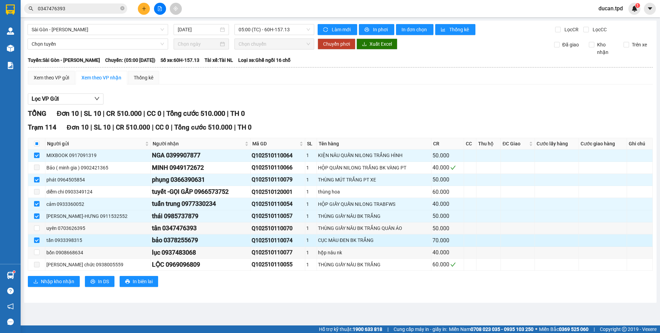
click at [181, 240] on div "bảo 0378255679" at bounding box center [200, 240] width 97 height 10
copy div "0378255679"
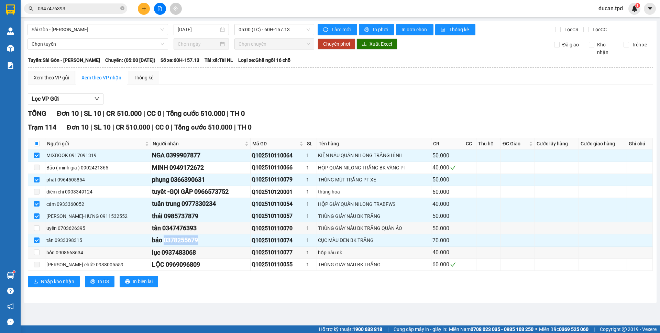
click at [75, 12] on input "0347476393" at bounding box center [78, 9] width 81 height 8
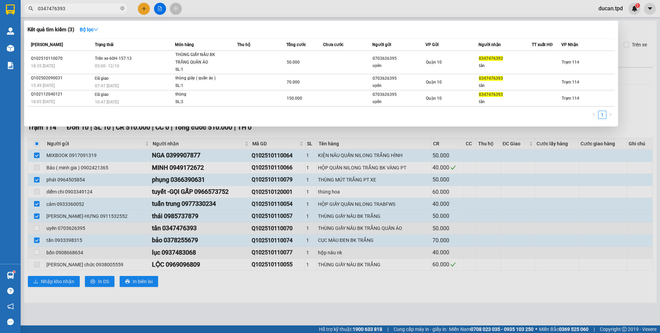
click at [75, 12] on input "0347476393" at bounding box center [78, 9] width 81 height 8
paste input "78255679"
type input "0378255679"
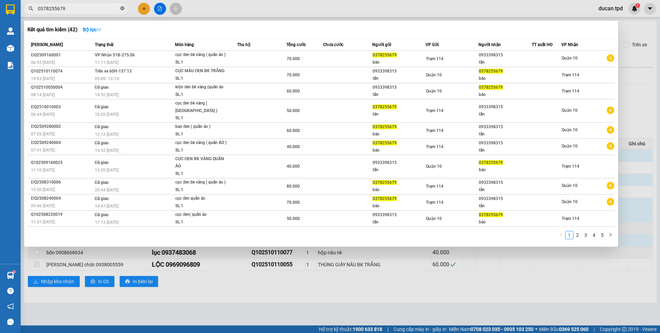
click at [124, 10] on icon "close-circle" at bounding box center [122, 8] width 4 height 4
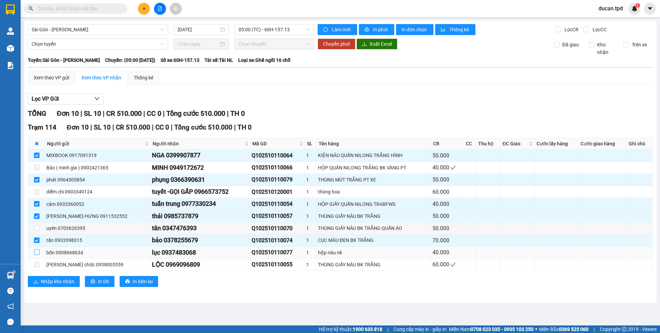
click at [36, 253] on input "checkbox" at bounding box center [36, 252] width 5 height 5
checkbox input "true"
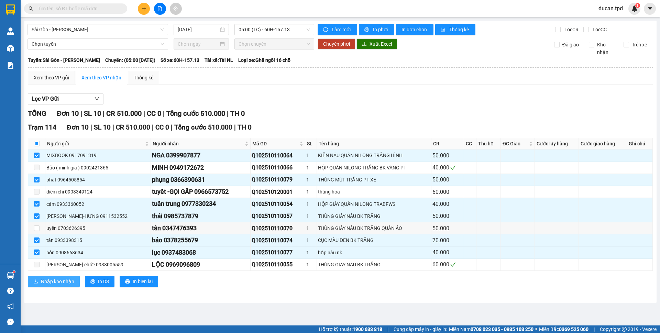
click at [57, 278] on span "Nhập kho nhận" at bounding box center [57, 282] width 33 height 8
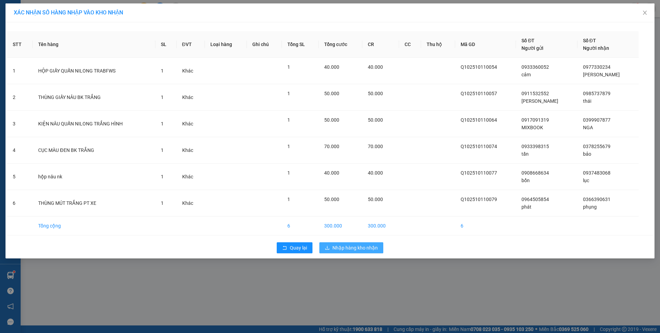
click at [360, 250] on span "Nhập hàng kho nhận" at bounding box center [354, 248] width 45 height 8
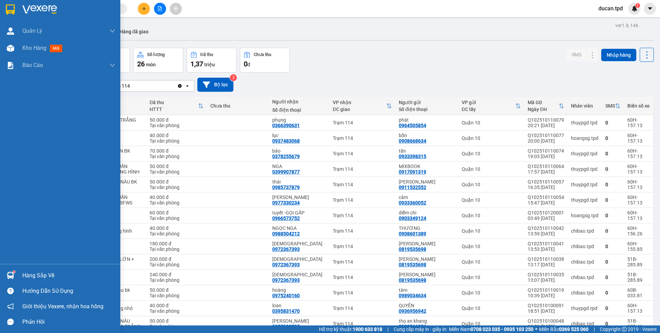
click at [7, 271] on div at bounding box center [10, 275] width 12 height 12
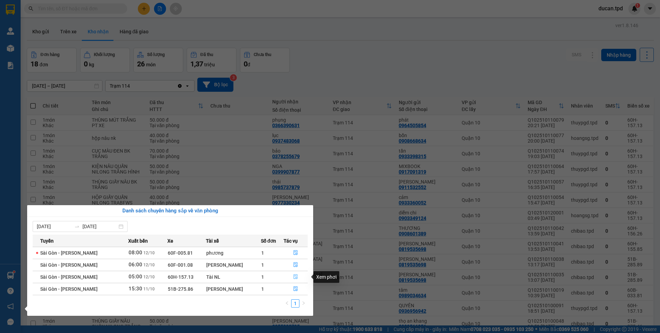
click at [296, 277] on icon "file-done" at bounding box center [295, 276] width 5 height 5
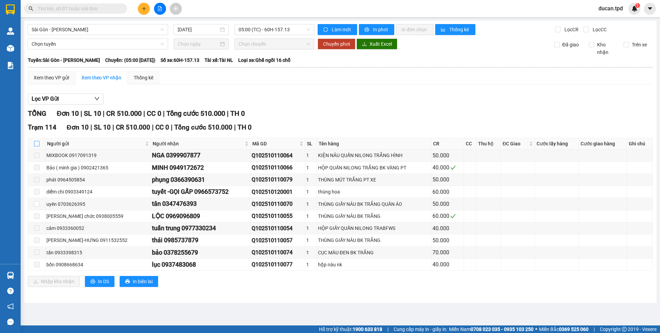
click at [36, 143] on input "checkbox" at bounding box center [36, 143] width 5 height 5
checkbox input "true"
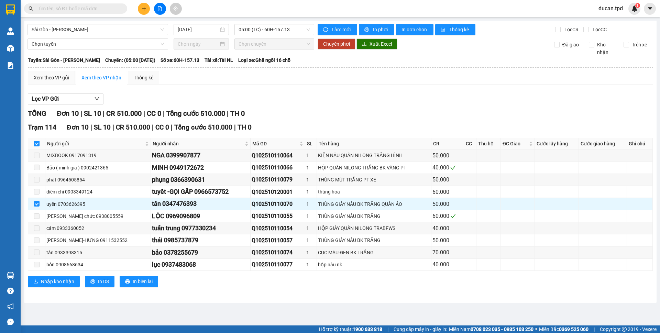
click at [36, 143] on input "checkbox" at bounding box center [36, 143] width 5 height 5
checkbox input "false"
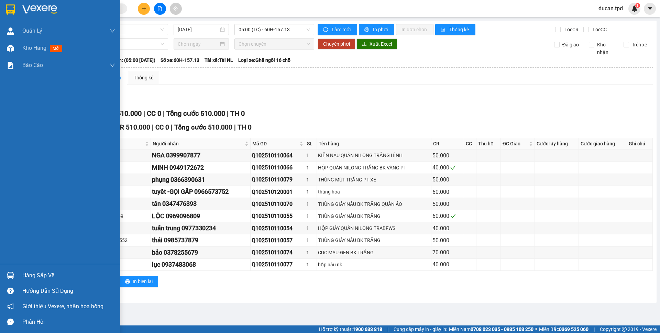
click at [7, 279] on img at bounding box center [10, 275] width 7 height 7
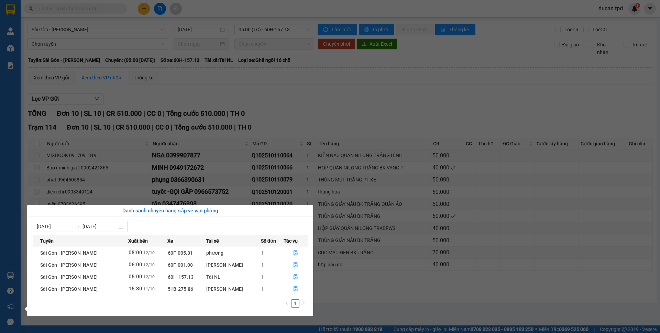
click at [347, 288] on section "Kết quả tìm kiếm ( 42 ) Bộ lọc Mã ĐH Trạng thái Món hàng Thu hộ Tổng cước Chưa …" at bounding box center [330, 166] width 660 height 333
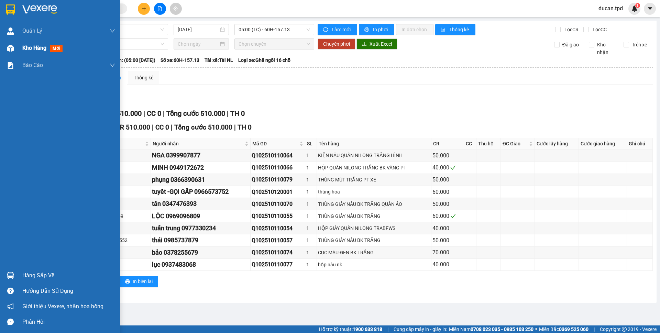
click at [16, 49] on div at bounding box center [10, 48] width 12 height 12
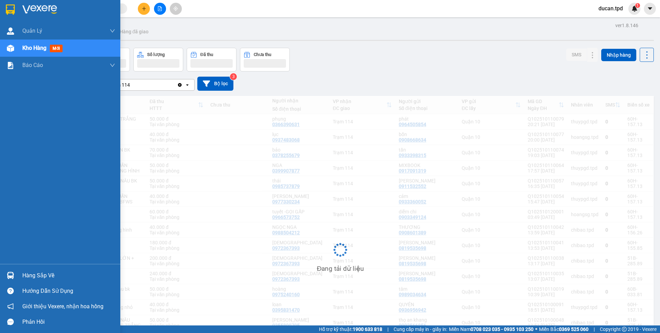
click at [17, 274] on div "Hàng sắp về" at bounding box center [60, 275] width 120 height 15
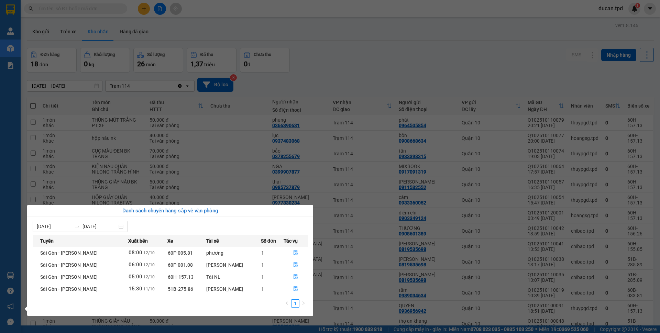
click at [294, 286] on icon "file-done" at bounding box center [295, 288] width 5 height 5
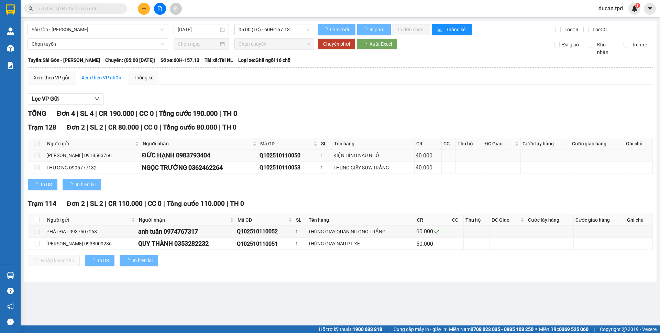
type input "11/10/2025"
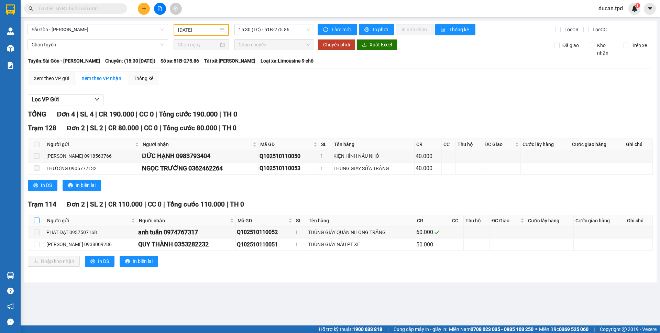
click at [37, 219] on input "checkbox" at bounding box center [36, 220] width 5 height 5
checkbox input "true"
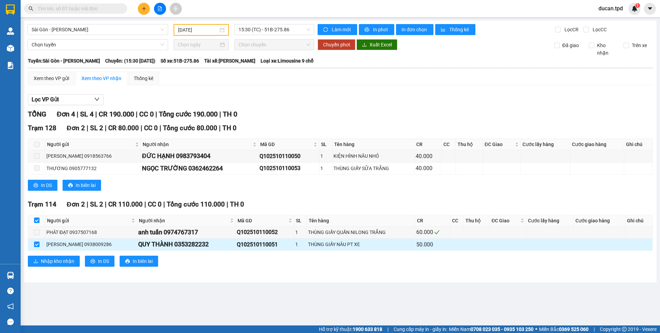
click at [178, 244] on div "QUY THÀNH 0353282232" at bounding box center [186, 245] width 96 height 10
copy div "0353282232"
click at [78, 5] on input "text" at bounding box center [78, 9] width 81 height 8
paste input "0353282232"
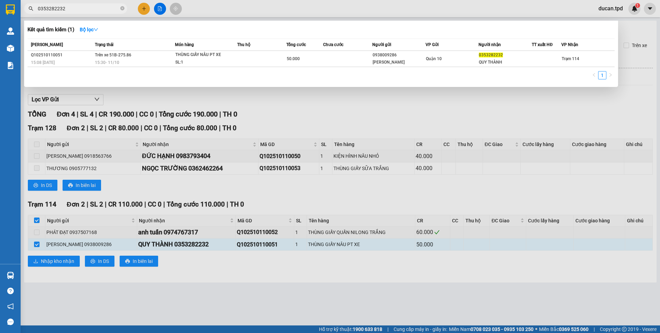
type input "0353282232"
click at [259, 195] on div at bounding box center [330, 166] width 660 height 333
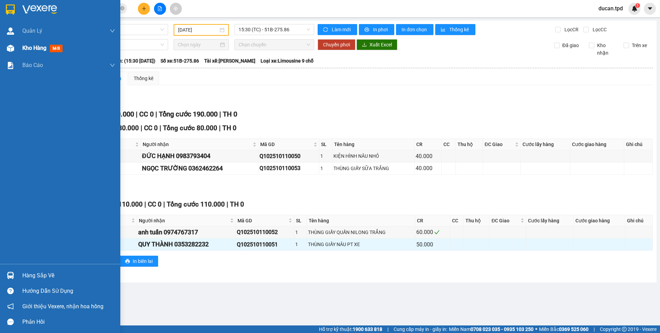
click at [18, 49] on div "Kho hàng mới" at bounding box center [60, 48] width 120 height 17
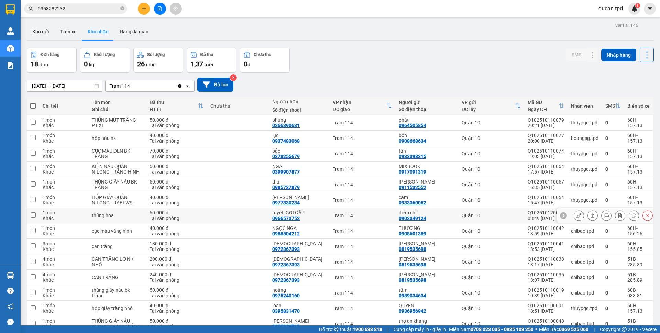
click at [574, 215] on button at bounding box center [579, 216] width 10 height 12
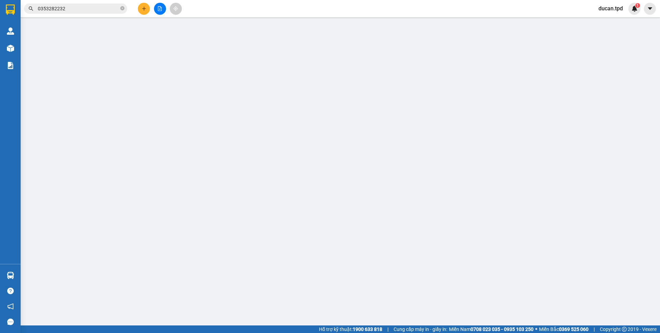
type input "0903349124"
type input "diễm chi"
type input "083206003042"
type input "0966573752"
type input "tuyết -GỌI GẤP"
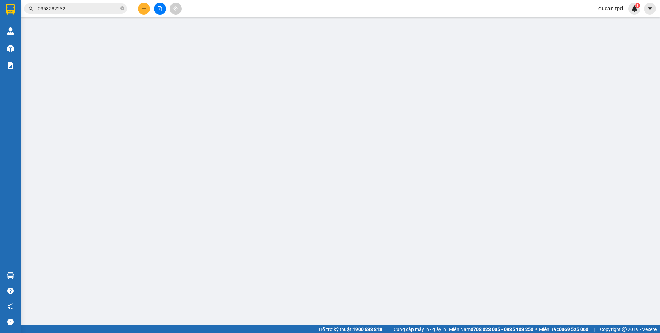
type input "60.000"
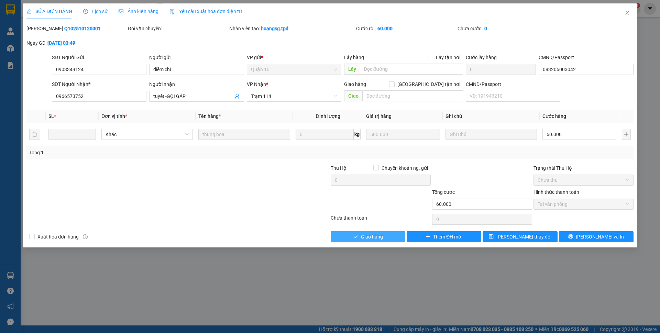
click at [361, 235] on span "Giao hàng" at bounding box center [372, 237] width 22 height 8
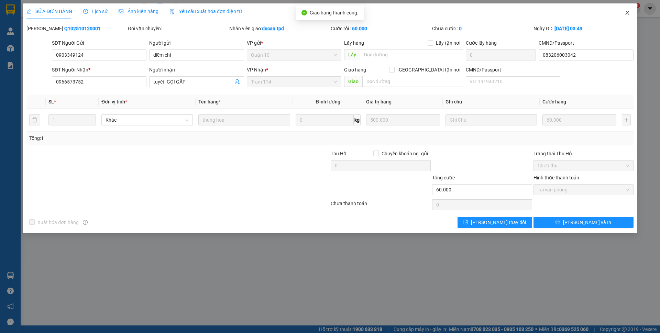
click at [628, 13] on icon "close" at bounding box center [626, 12] width 5 height 5
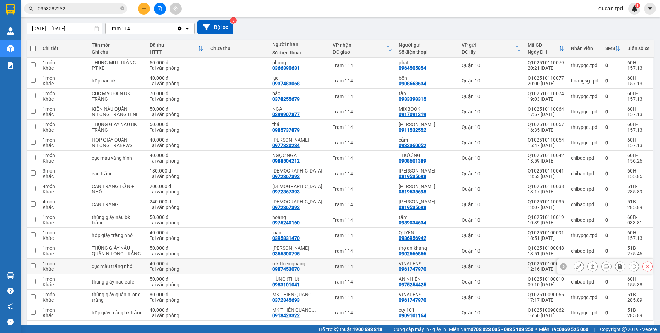
scroll to position [81, 0]
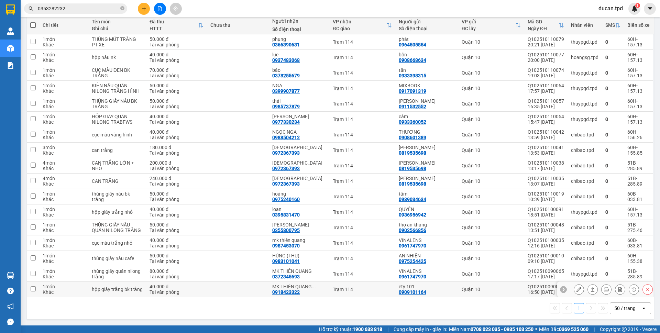
click at [576, 288] on icon at bounding box center [578, 289] width 5 height 5
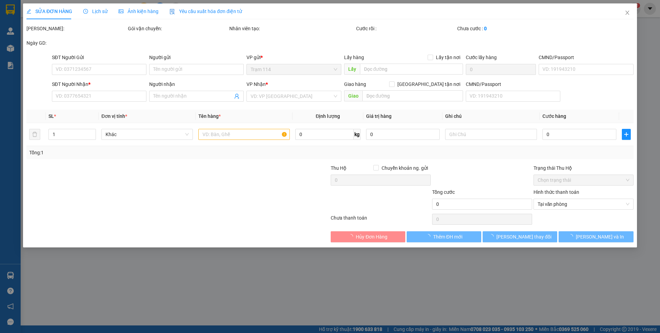
type input "0909101164"
type input "cty 101"
type input "0918423322"
type input "MK THIÊN QUANG (CÔ MẬN)"
type input "40.000"
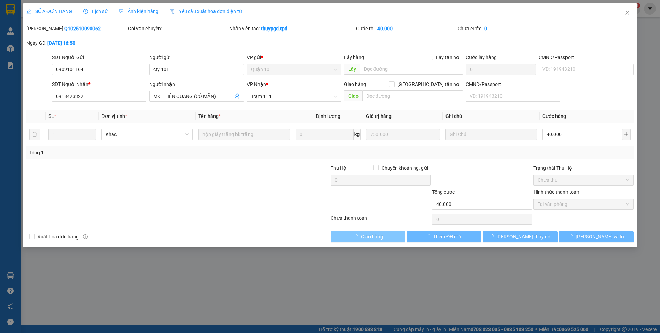
click at [398, 238] on button "Giao hàng" at bounding box center [368, 236] width 75 height 11
click at [398, 238] on button "[PERSON_NAME] và Giao hàng" at bounding box center [368, 236] width 75 height 11
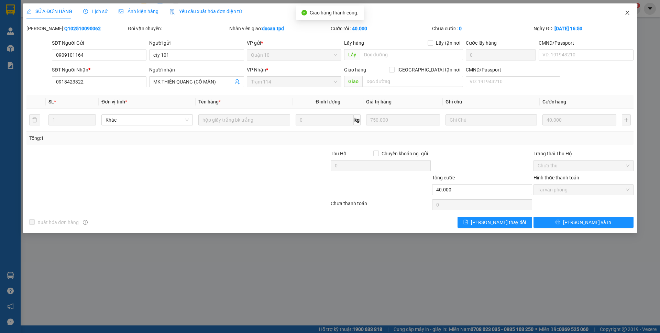
click at [629, 13] on icon "close" at bounding box center [626, 12] width 5 height 5
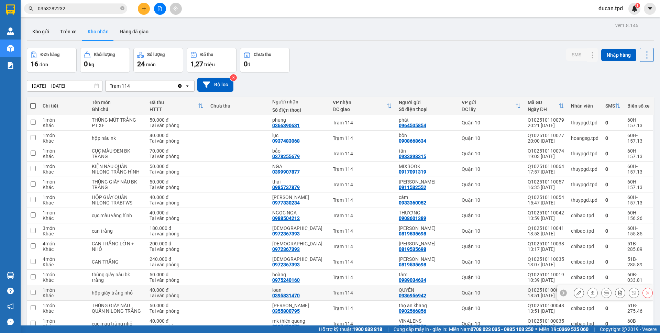
scroll to position [65, 0]
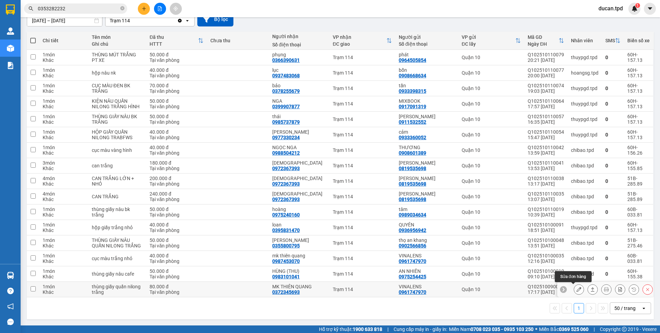
click at [576, 290] on icon at bounding box center [578, 289] width 5 height 5
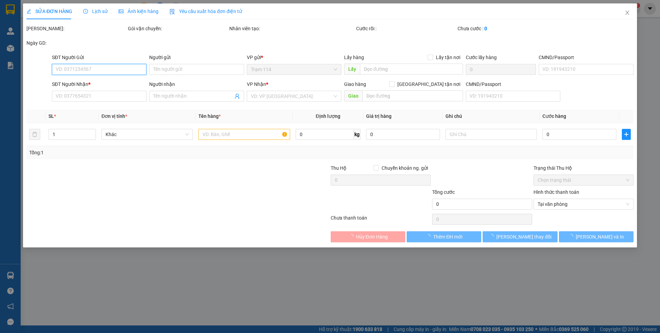
type input "0961747970"
type input "VINALENS"
type input "0372345693"
type input "MK THIÊN QUANG"
type input "80.000"
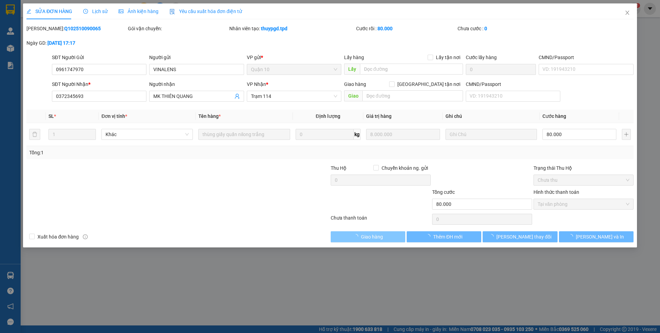
click at [378, 234] on span "Giao hàng" at bounding box center [372, 237] width 22 height 8
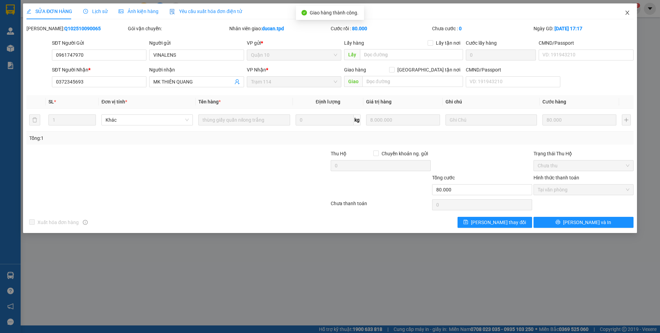
click at [624, 14] on icon "close" at bounding box center [626, 12] width 5 height 5
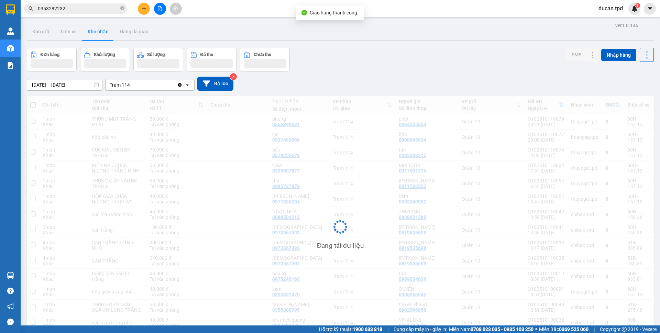
scroll to position [49, 0]
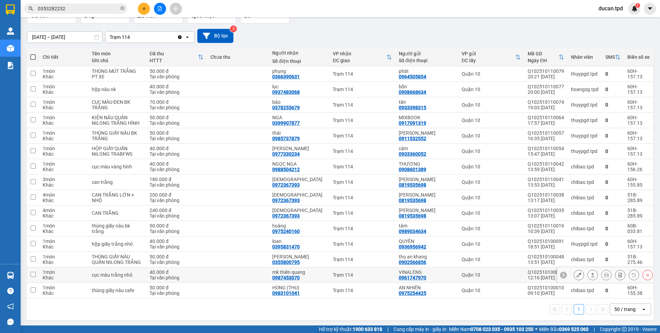
click at [574, 272] on button at bounding box center [579, 275] width 10 height 12
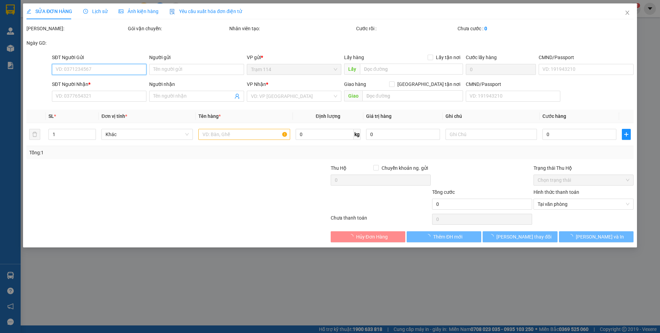
type input "0961747970"
type input "VINALENS"
type input "0987453070"
type input "mk thiên quang"
type input "40.000"
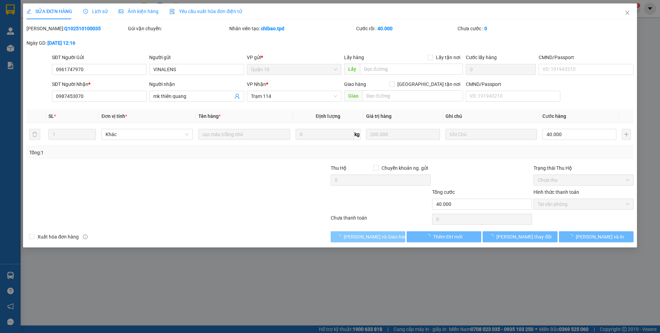
click at [342, 237] on icon "loading" at bounding box center [339, 237] width 6 height 6
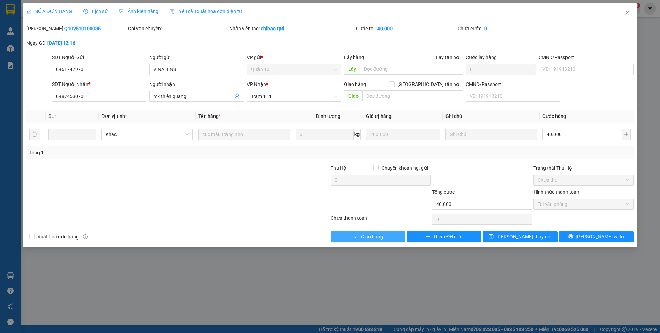
click at [368, 234] on span "Giao hàng" at bounding box center [372, 237] width 22 height 8
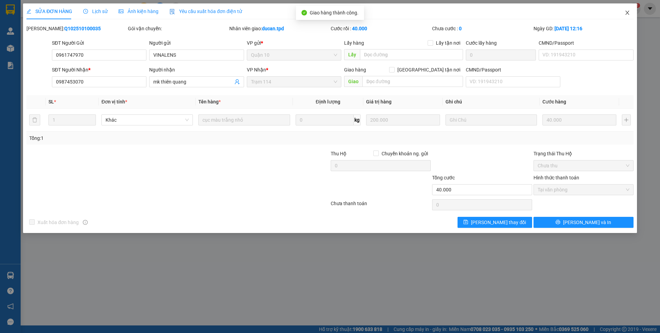
click at [633, 10] on span "Close" at bounding box center [627, 12] width 19 height 19
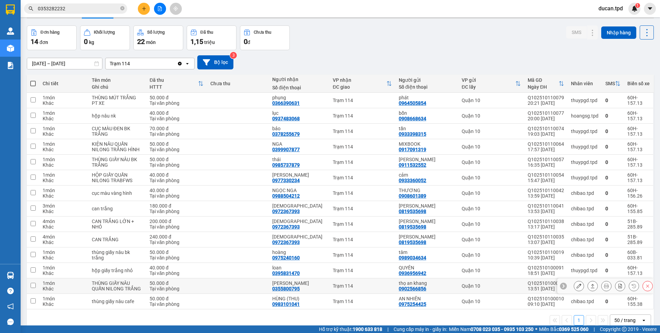
scroll to position [34, 0]
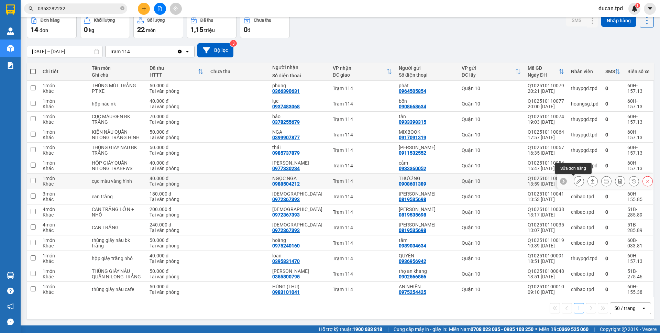
click at [576, 180] on icon at bounding box center [578, 181] width 5 height 5
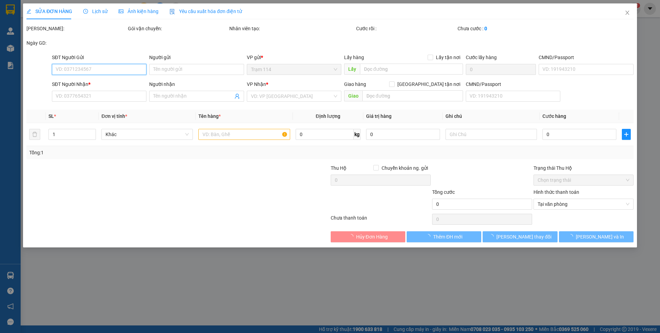
type input "0908601389"
type input "THƯƠNG"
type input "031117793"
type input "0988504212"
type input "NGỌC NGA"
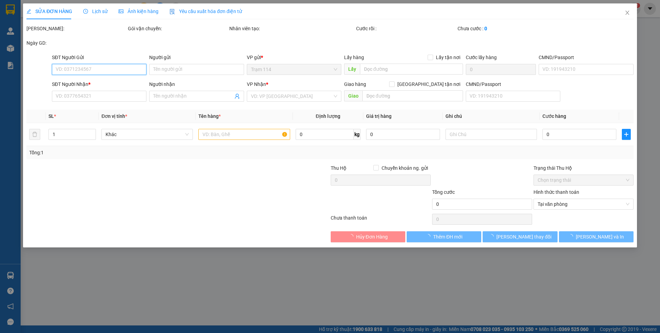
type input "40.000"
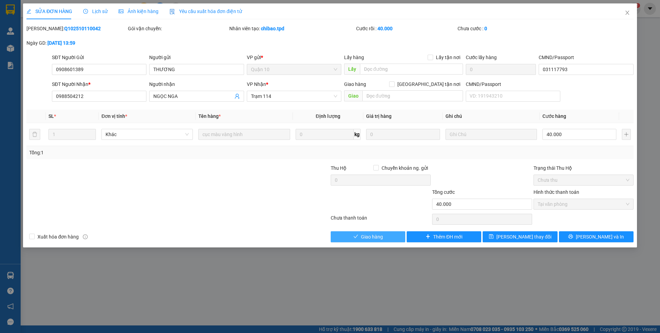
click at [354, 240] on span "check" at bounding box center [355, 236] width 5 height 5
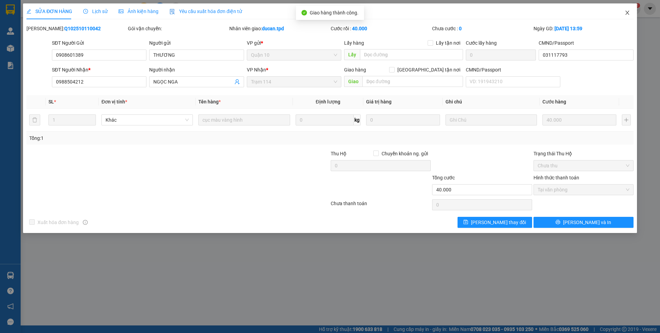
click at [627, 11] on icon "close" at bounding box center [626, 12] width 5 height 5
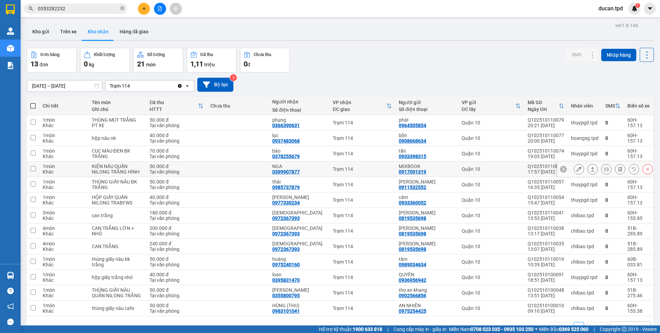
click at [576, 168] on icon at bounding box center [578, 169] width 5 height 5
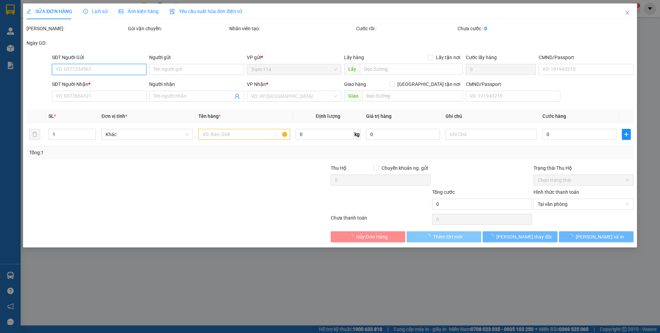
type input "0917091319"
type input "MIXBOOK"
type input "079096025299"
type input "0399907877"
type input "NGA"
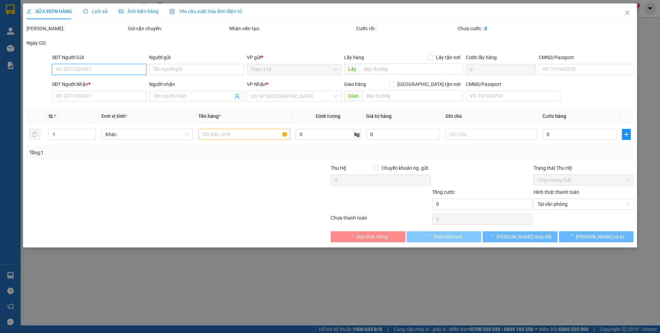
type input "50.000"
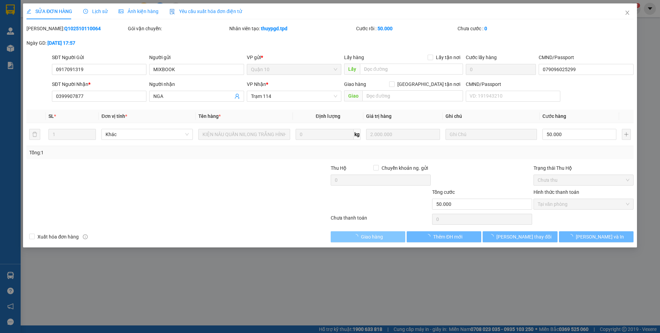
click at [386, 238] on button "Giao hàng" at bounding box center [368, 236] width 75 height 11
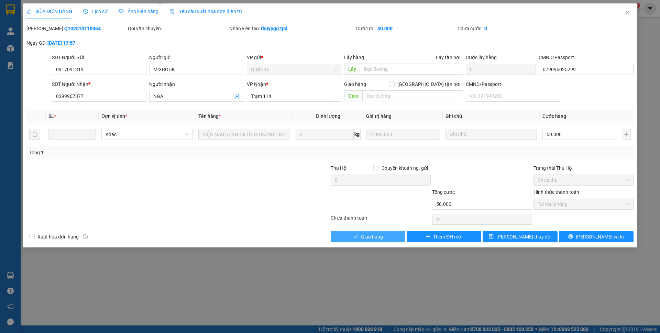
click at [386, 238] on button "Giao hàng" at bounding box center [368, 236] width 75 height 11
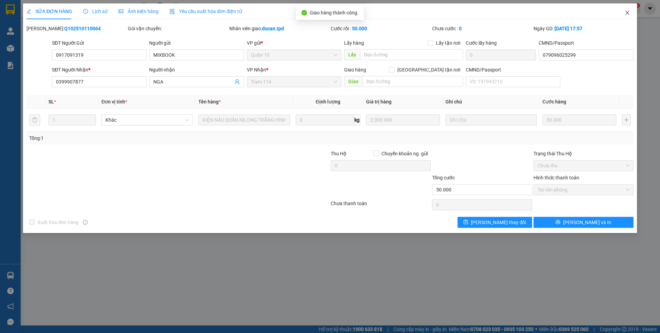
click at [629, 15] on icon "close" at bounding box center [626, 12] width 5 height 5
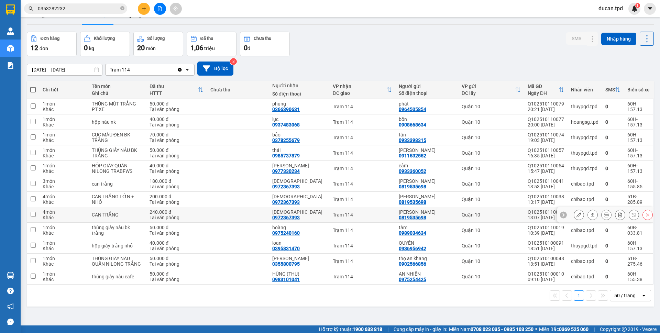
scroll to position [32, 0]
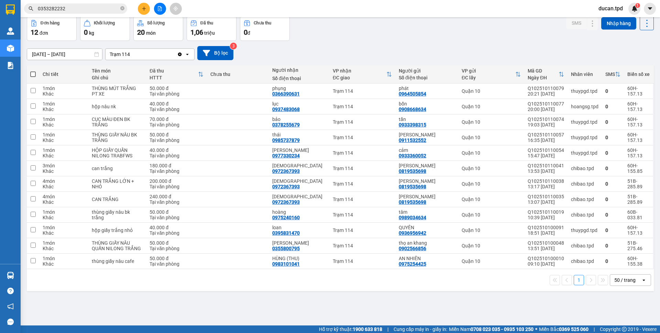
click at [19, 274] on div "Hàng sắp về" at bounding box center [10, 275] width 21 height 15
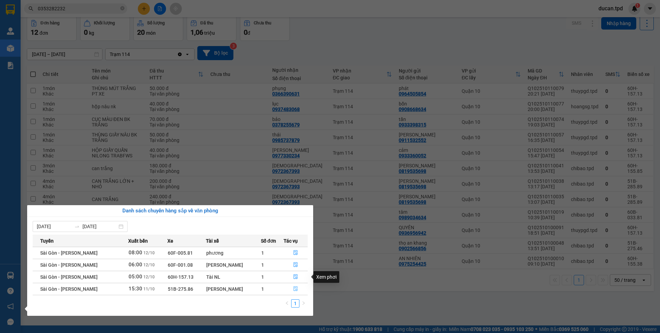
click at [292, 292] on button "button" at bounding box center [295, 289] width 23 height 11
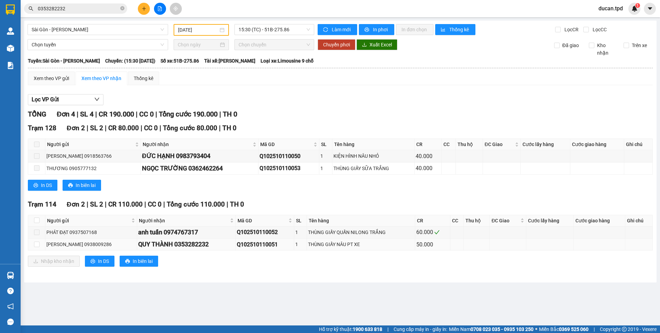
click at [179, 245] on div "QUY THÀNH 0353282232" at bounding box center [186, 245] width 96 height 10
copy div "0353282232"
click at [73, 10] on input "0353282232" at bounding box center [78, 9] width 81 height 8
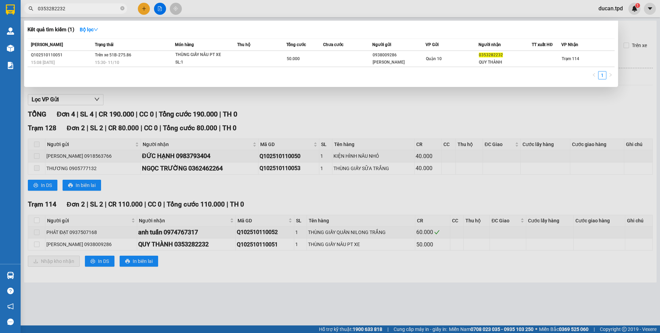
click at [73, 10] on input "0353282232" at bounding box center [78, 9] width 81 height 8
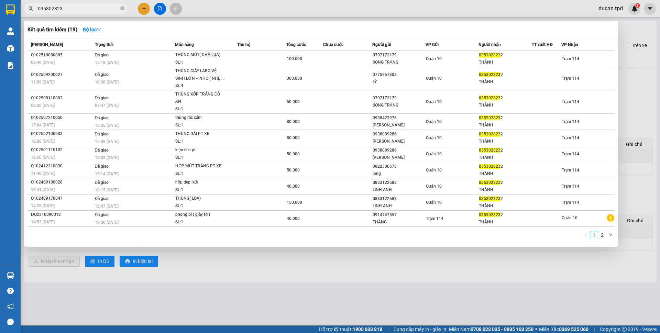
type input "0353028232"
click at [80, 10] on input "0353028232" at bounding box center [78, 9] width 81 height 8
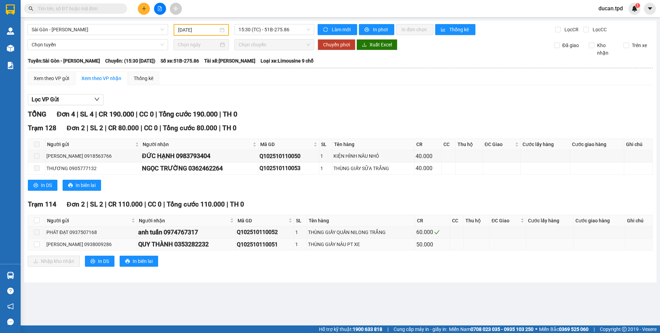
click at [178, 247] on div "QUY THÀNH 0353282232" at bounding box center [186, 245] width 96 height 10
copy div "0353282232"
click at [47, 8] on input "text" at bounding box center [78, 9] width 81 height 8
paste input "0353282232"
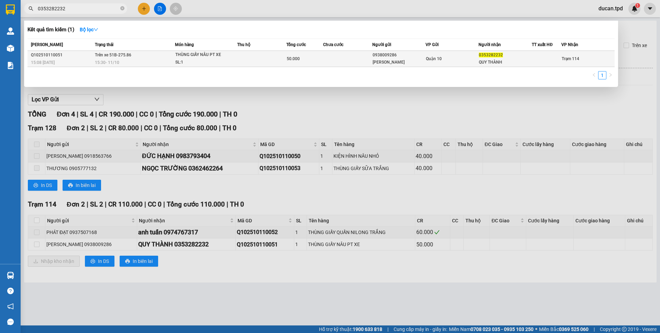
type input "0353282232"
click at [468, 64] on td "Quận 10" at bounding box center [451, 59] width 53 height 16
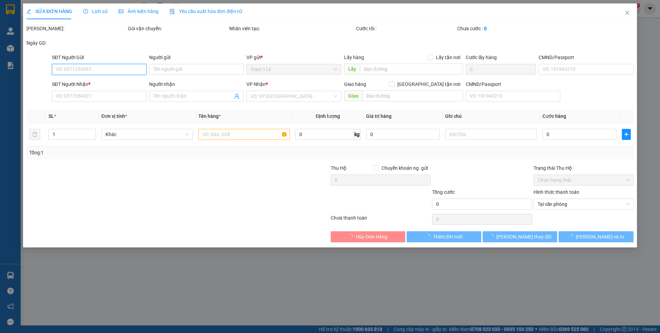
type input "0938009286"
type input "thạch kim"
type input "0353282232"
type input "QUY THÀNH"
type input "50.000"
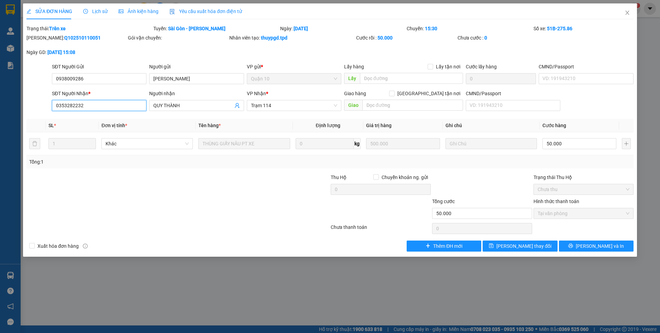
click at [70, 106] on input "0353282232" at bounding box center [99, 105] width 95 height 11
type input "0353082232"
click at [624, 15] on icon "close" at bounding box center [626, 12] width 5 height 5
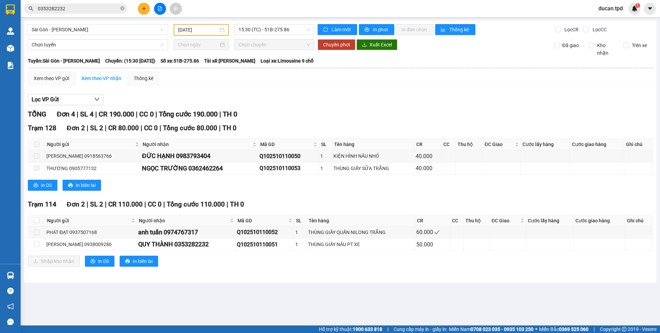
click at [67, 9] on input "0353282232" at bounding box center [78, 9] width 81 height 8
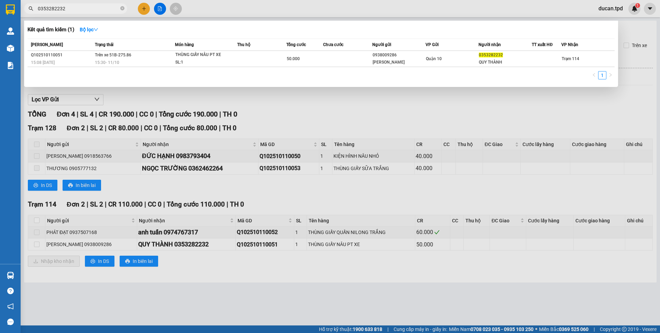
click at [67, 9] on input "0353282232" at bounding box center [78, 9] width 81 height 8
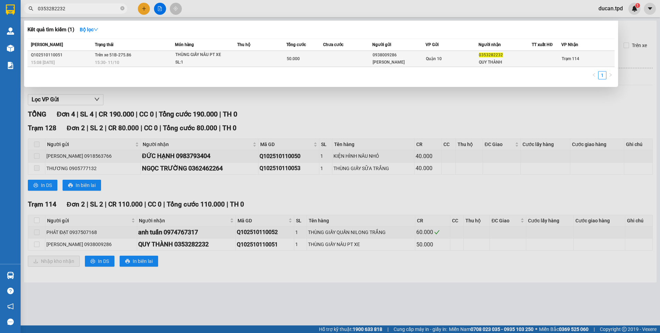
click at [462, 60] on div "Quận 10" at bounding box center [452, 59] width 53 height 8
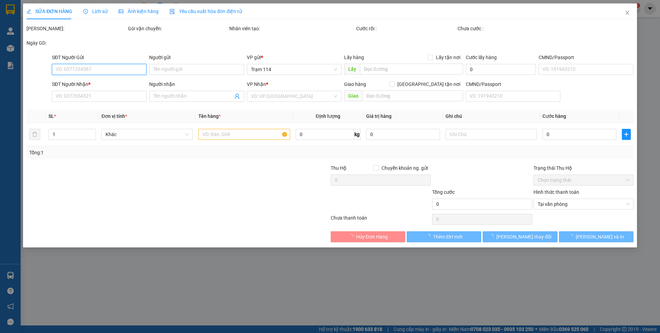
type input "0938009286"
type input "thạch kim"
type input "0353282232"
type input "QUY THÀNH"
type input "50.000"
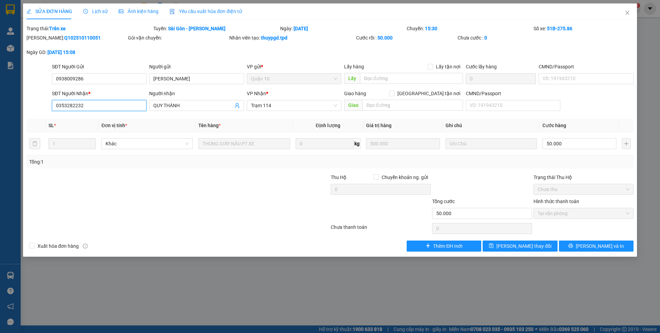
click at [84, 105] on input "0353282232" at bounding box center [99, 105] width 95 height 11
click at [114, 108] on input "0353282232" at bounding box center [99, 105] width 95 height 11
type input "0353028232"
click at [593, 248] on span "[PERSON_NAME] và In" at bounding box center [600, 246] width 48 height 8
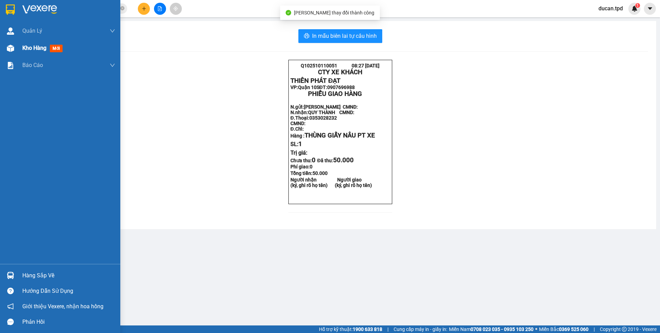
click at [26, 49] on span "Kho hàng" at bounding box center [34, 48] width 24 height 7
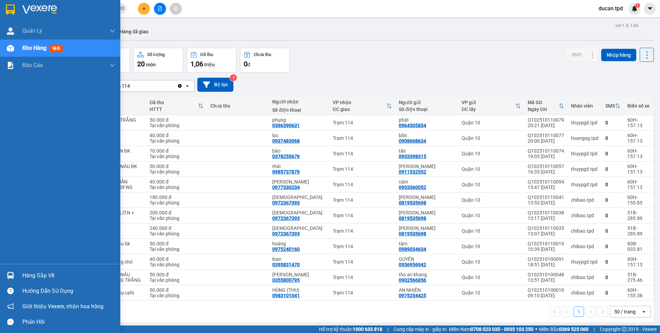
click at [15, 273] on div at bounding box center [10, 275] width 12 height 12
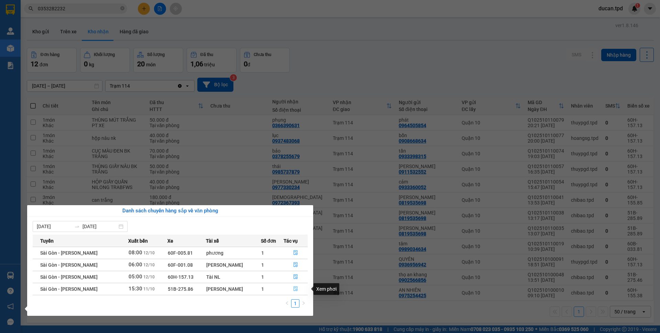
click at [293, 289] on icon "file-done" at bounding box center [295, 288] width 5 height 5
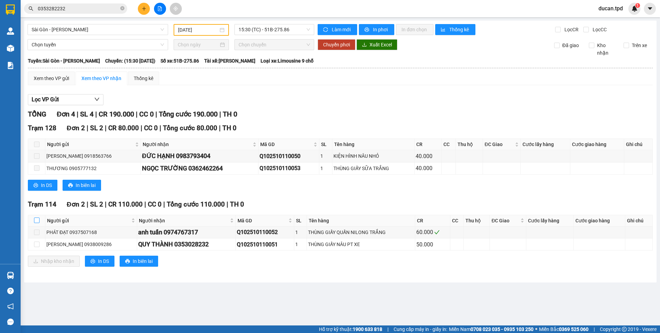
click at [37, 220] on input "checkbox" at bounding box center [36, 220] width 5 height 5
checkbox input "true"
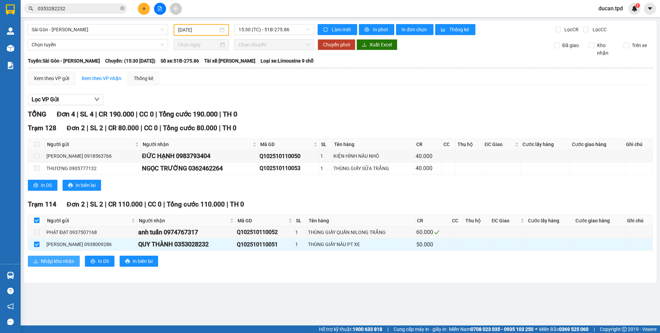
click at [51, 265] on span "Nhập kho nhận" at bounding box center [57, 261] width 33 height 8
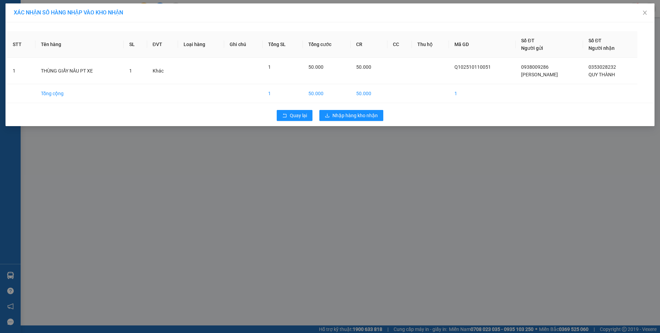
click at [345, 122] on div "Quay lại Nhập hàng kho nhận" at bounding box center [329, 116] width 645 height 18
click at [346, 117] on span "Nhập hàng kho nhận" at bounding box center [354, 116] width 45 height 8
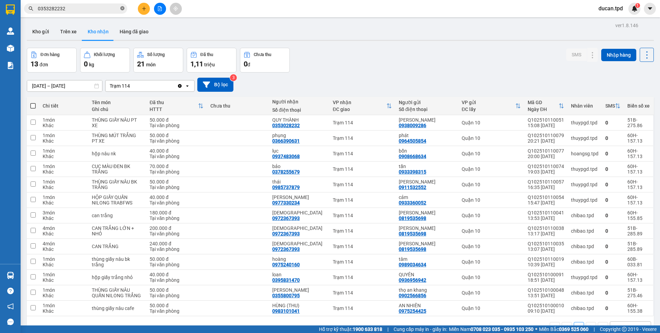
click at [123, 9] on icon "close-circle" at bounding box center [122, 8] width 4 height 4
click at [71, 8] on input "`" at bounding box center [78, 9] width 81 height 8
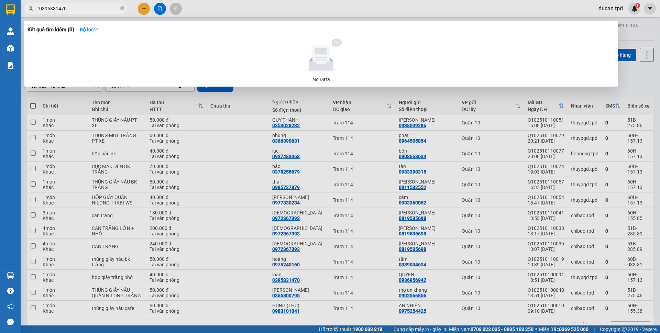
click at [91, 7] on input "`0395831470" at bounding box center [78, 9] width 81 height 8
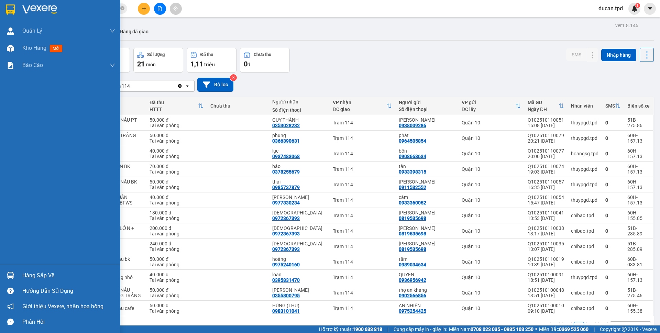
type input "`"
click at [13, 269] on div "Hàng sắp về" at bounding box center [60, 275] width 120 height 15
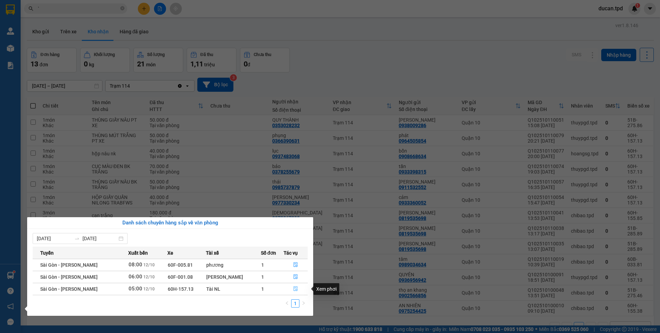
click at [294, 289] on icon "file-done" at bounding box center [295, 288] width 5 height 5
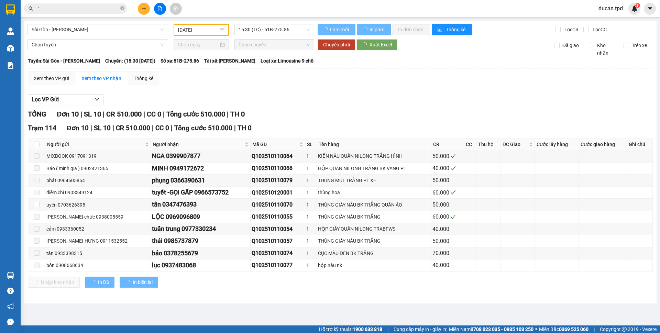
type input "[DATE]"
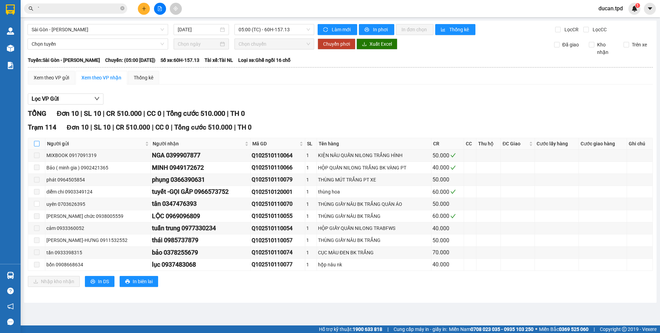
click at [37, 142] on input "checkbox" at bounding box center [36, 143] width 5 height 5
checkbox input "true"
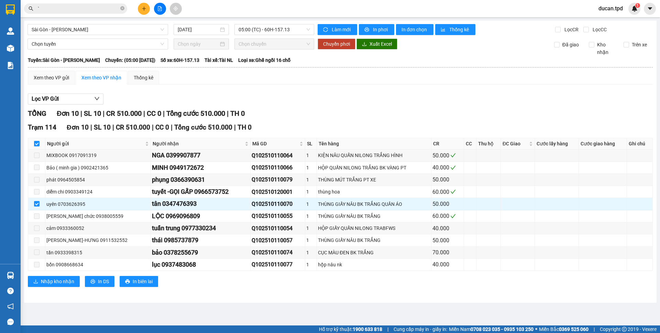
click at [82, 11] on input "`" at bounding box center [78, 9] width 81 height 8
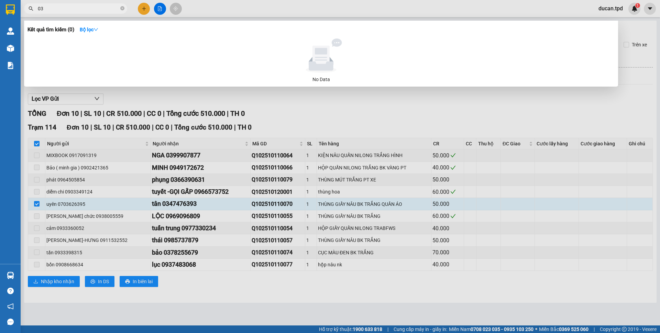
type input "0"
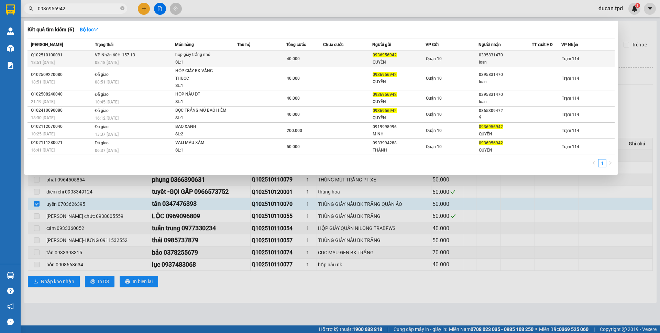
type input "0936956942"
click at [497, 62] on div "loan" at bounding box center [505, 62] width 53 height 7
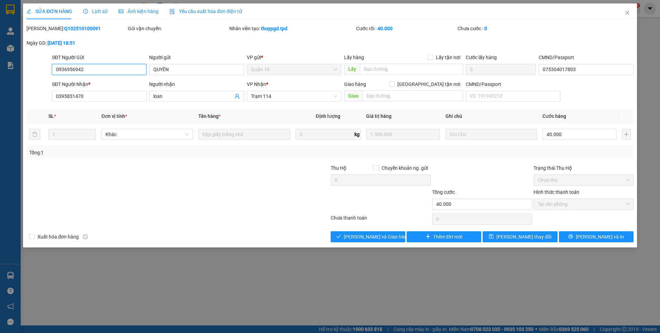
type input "0936956942"
type input "QUYÊN"
type input "075304017803"
type input "0395831470"
type input "loan"
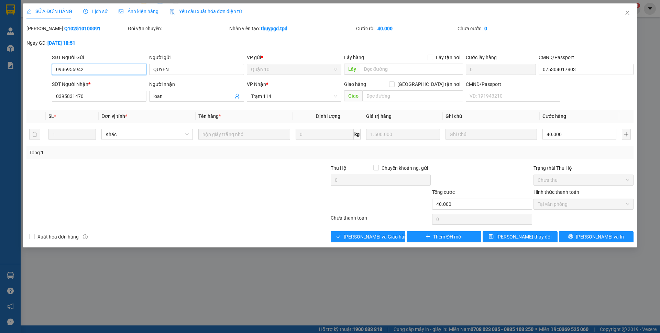
type input "40.000"
click at [364, 232] on button "Giao hàng" at bounding box center [368, 236] width 75 height 11
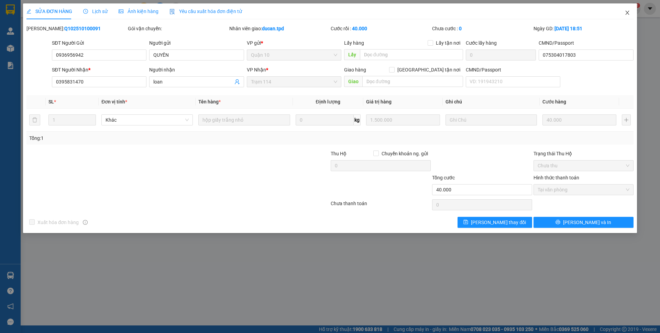
click at [632, 9] on span "Close" at bounding box center [627, 12] width 19 height 19
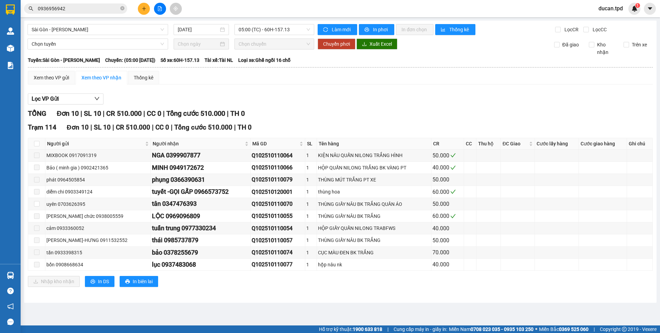
click at [68, 5] on input "0936956942" at bounding box center [78, 9] width 81 height 8
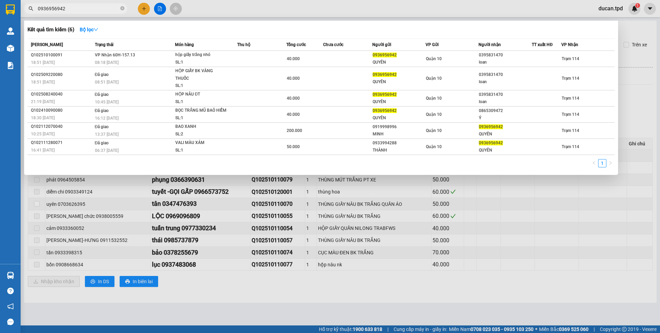
click at [282, 50] on th "Thu hộ" at bounding box center [261, 45] width 49 height 12
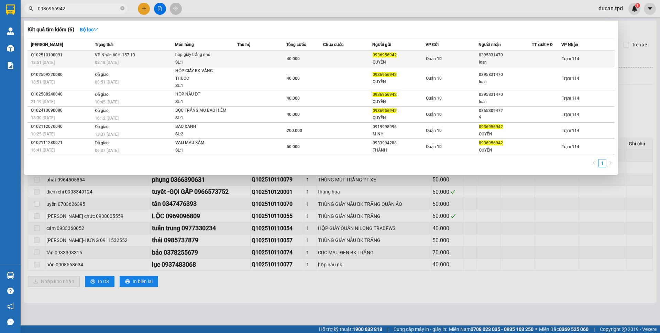
click at [282, 53] on td at bounding box center [261, 59] width 49 height 16
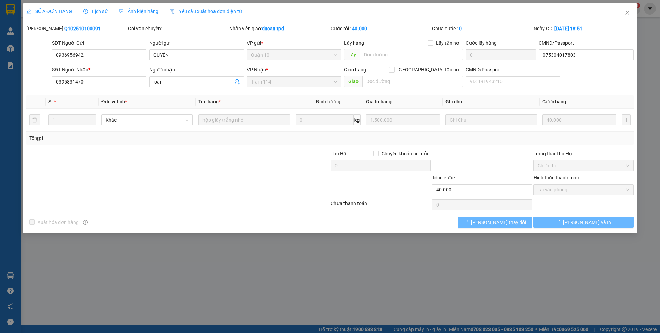
type input "0936956942"
type input "QUYÊN"
type input "075304017803"
type input "0395831470"
type input "loan"
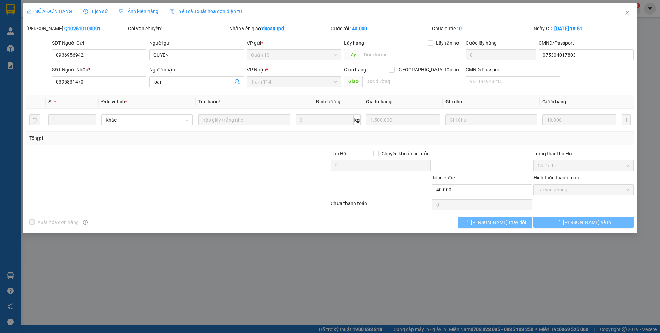
type input "40.000"
click at [628, 11] on icon "close" at bounding box center [626, 12] width 5 height 5
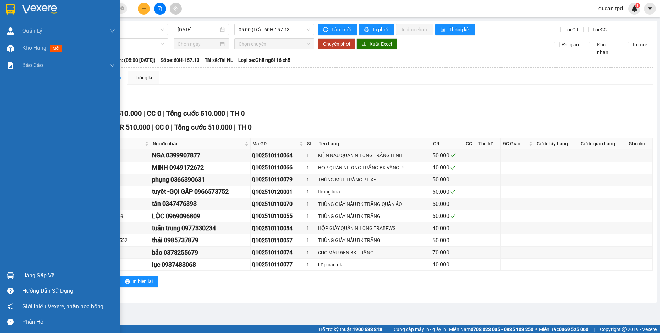
click at [14, 52] on div at bounding box center [10, 48] width 12 height 12
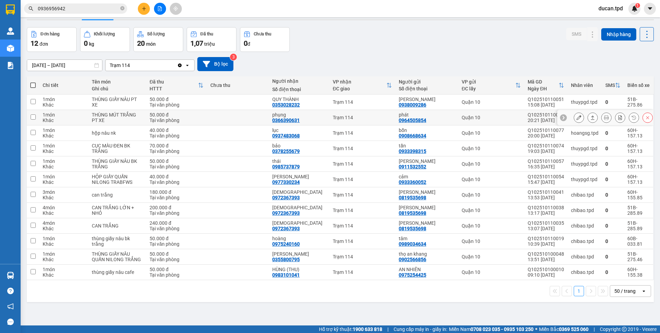
scroll to position [32, 0]
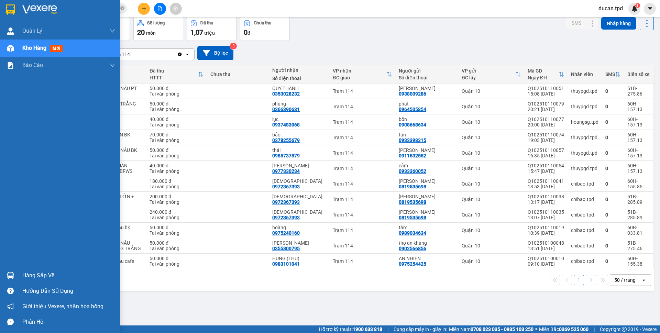
click at [24, 269] on div "Hàng sắp về" at bounding box center [60, 275] width 120 height 15
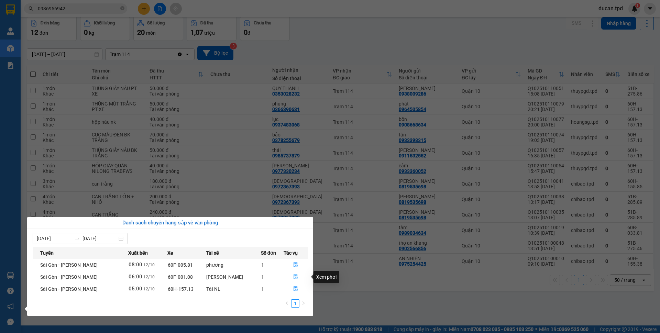
click at [293, 279] on icon "file-done" at bounding box center [295, 276] width 5 height 5
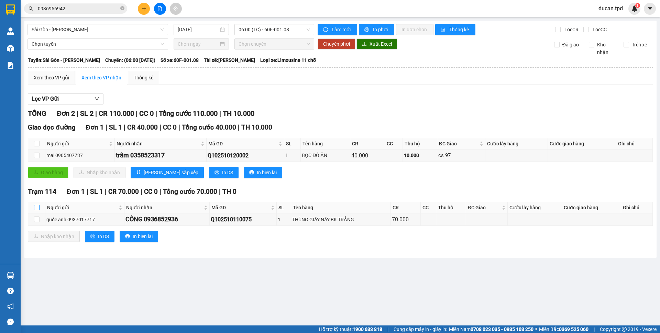
click at [36, 208] on input "checkbox" at bounding box center [36, 207] width 5 height 5
checkbox input "true"
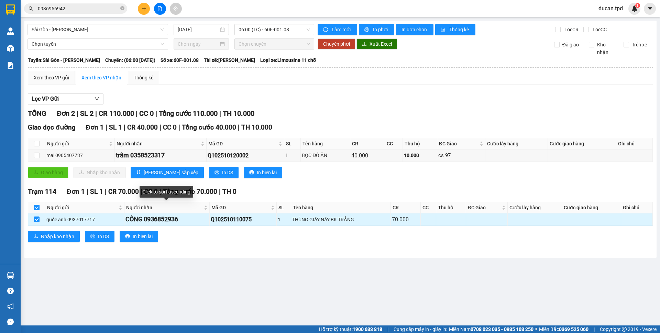
click at [173, 219] on div "CÔNG 0936852936" at bounding box center [166, 219] width 83 height 10
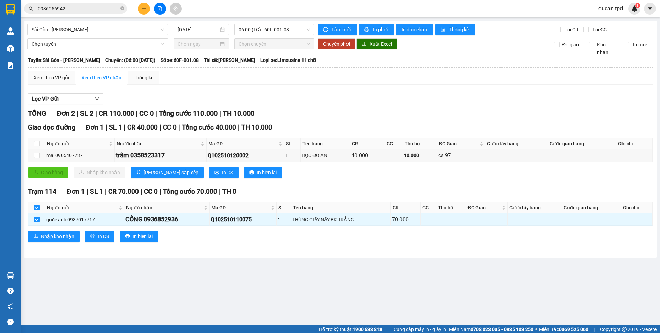
click at [45, 4] on span "0936956942" at bounding box center [75, 8] width 103 height 10
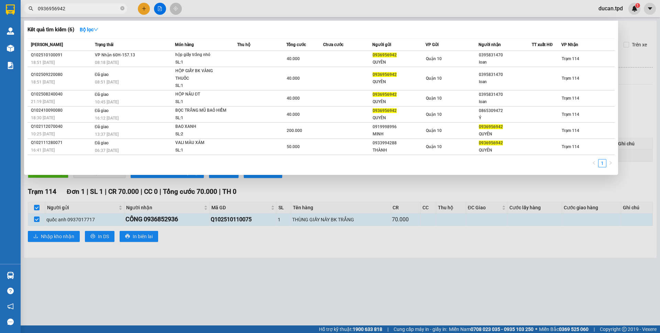
click at [45, 4] on span "0936956942" at bounding box center [75, 8] width 103 height 10
click at [46, 9] on input "0936956942" at bounding box center [78, 9] width 81 height 8
paste input "https://guihang.vexere.com/order/phoi/38504351/receiving-warehouse#:~:text=C%C3…"
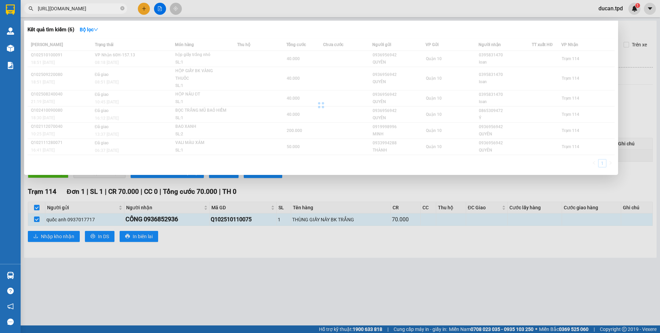
scroll to position [0, 182]
type input "h"
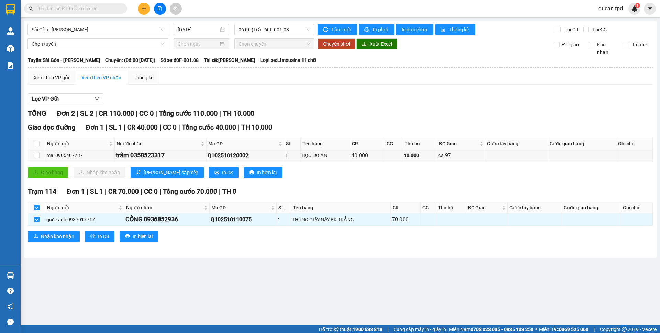
scroll to position [0, 0]
click at [171, 221] on div "CÔNG 0936852936" at bounding box center [166, 219] width 83 height 10
copy div "0936852936"
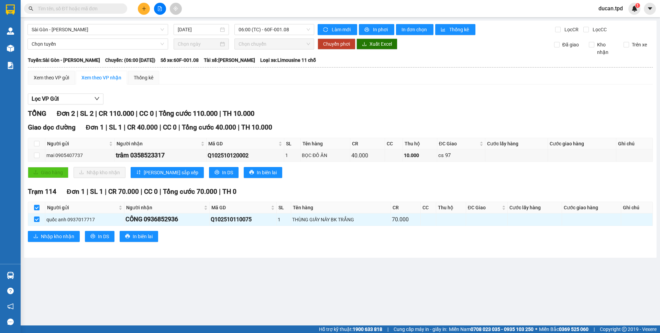
drag, startPoint x: 80, startPoint y: 13, endPoint x: 80, endPoint y: 8, distance: 5.5
click at [80, 13] on span at bounding box center [75, 8] width 103 height 10
click at [80, 8] on input "text" at bounding box center [78, 9] width 81 height 8
paste input "0936852936"
type input "0936852936"
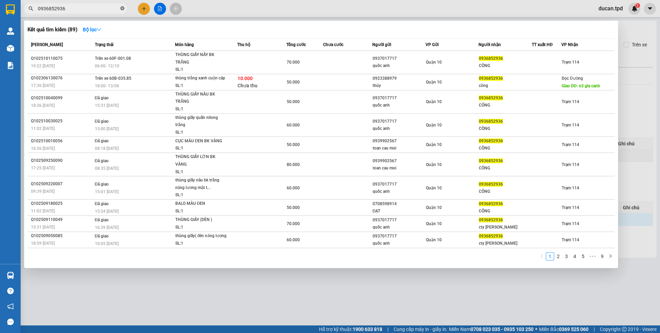
click at [122, 10] on icon "close-circle" at bounding box center [122, 8] width 4 height 4
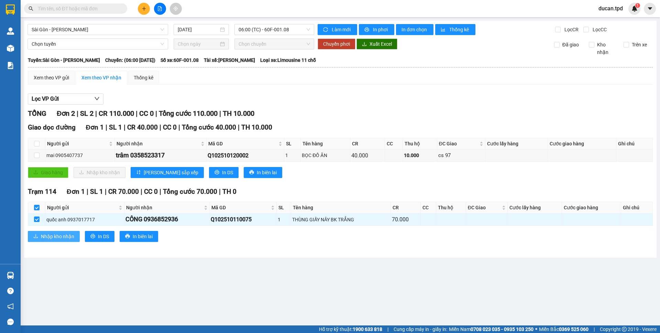
click at [62, 231] on button "Nhập kho nhận" at bounding box center [54, 236] width 52 height 11
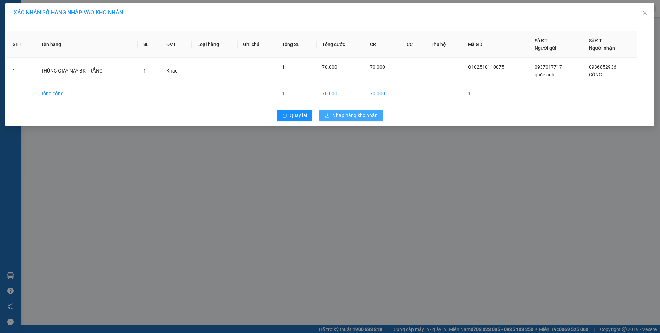
click at [348, 120] on button "Nhập hàng kho nhận" at bounding box center [351, 115] width 64 height 11
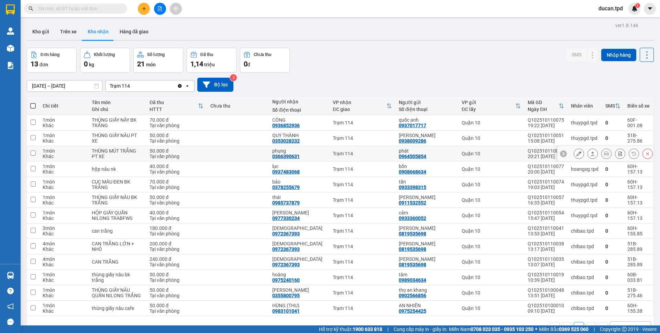
click at [291, 157] on div "0366390631" at bounding box center [285, 156] width 27 height 5
copy div "0366390631"
click at [95, 12] on input "text" at bounding box center [78, 9] width 81 height 8
paste input "0366390631"
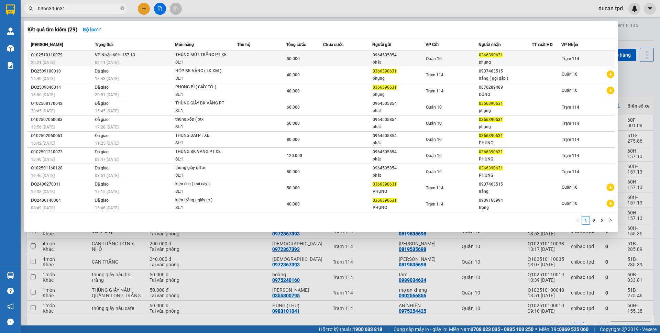
type input "0366390631"
click at [453, 60] on div "Quận 10" at bounding box center [452, 59] width 53 height 8
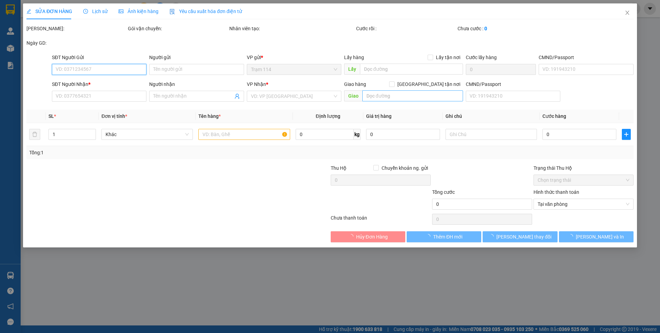
type input "0964505854"
type input "phát"
type input "079096010704"
type input "0366390631"
type input "phụng"
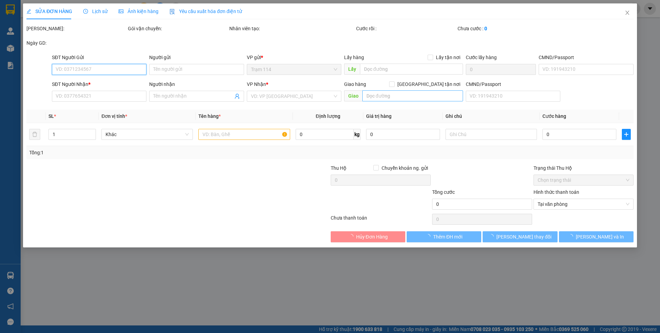
type input "50.000"
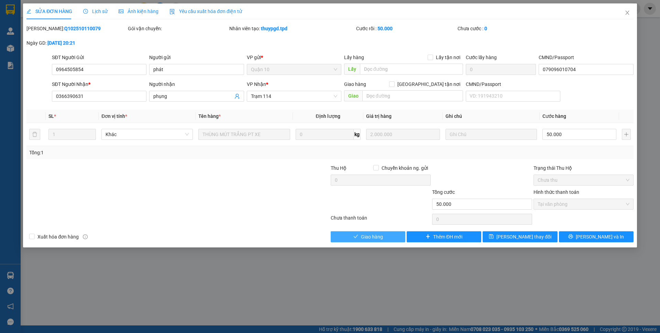
click at [372, 234] on span "Giao hàng" at bounding box center [372, 237] width 22 height 8
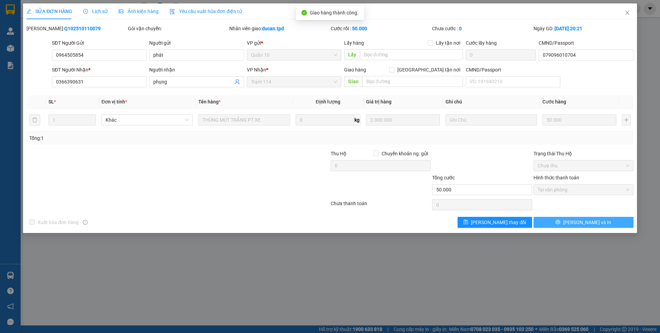
click at [559, 224] on button "[PERSON_NAME] và In" at bounding box center [583, 222] width 100 height 11
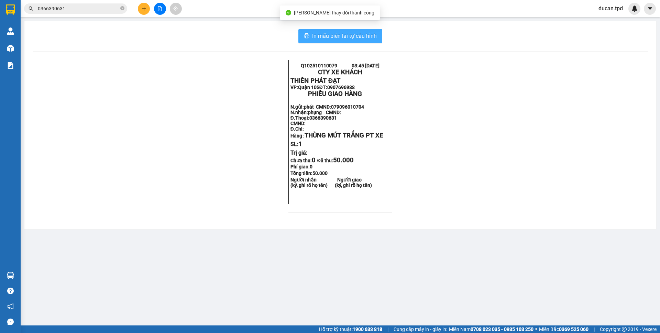
click at [369, 33] on span "In mẫu biên lai tự cấu hình" at bounding box center [344, 36] width 65 height 9
click at [120, 10] on icon "close-circle" at bounding box center [122, 8] width 4 height 4
drag, startPoint x: 19, startPoint y: 46, endPoint x: 188, endPoint y: 7, distance: 173.5
click at [18, 46] on div "Kho hàng mới" at bounding box center [10, 48] width 21 height 17
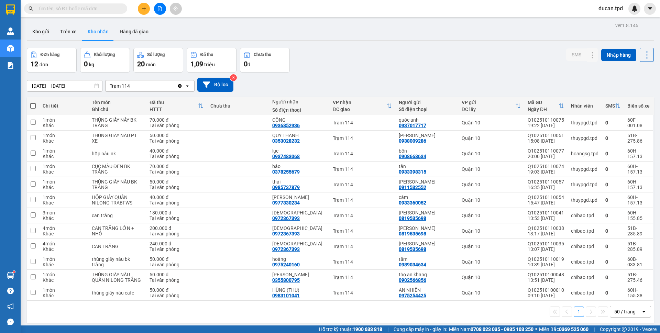
click at [88, 10] on input "text" at bounding box center [78, 9] width 81 height 8
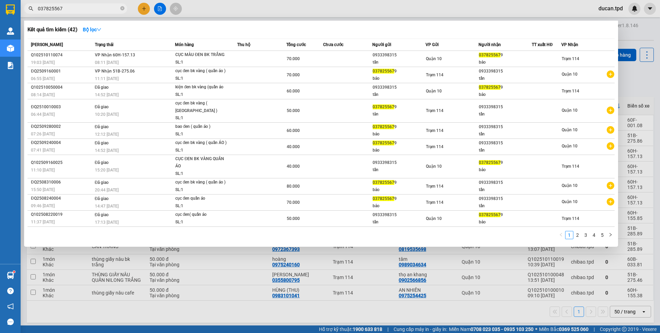
type input "0378255679"
click at [122, 9] on icon "close-circle" at bounding box center [122, 8] width 4 height 4
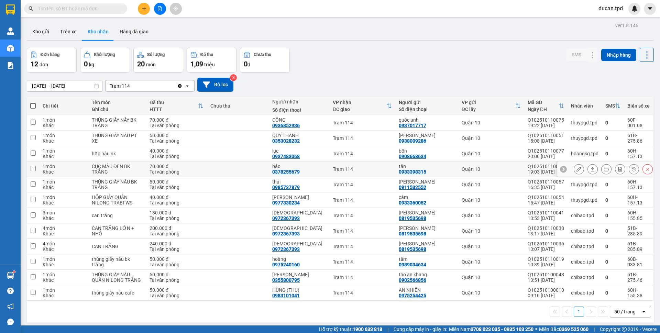
click at [574, 170] on button at bounding box center [579, 169] width 10 height 12
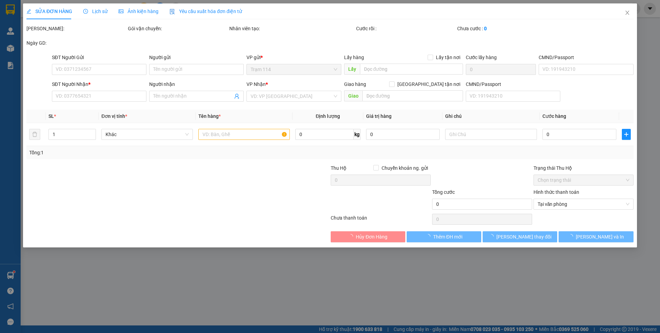
type input "0933398315"
type input "tấn"
type input "790149701406"
type input "0378255679"
type input "bảo"
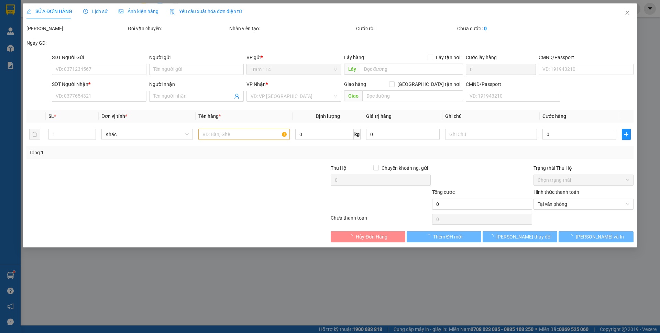
type input "70.000"
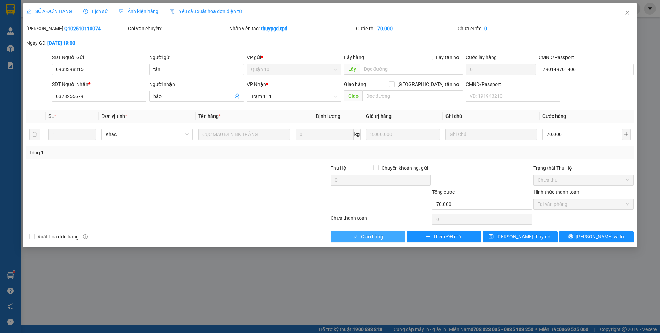
click at [379, 238] on span "Giao hàng" at bounding box center [372, 237] width 22 height 8
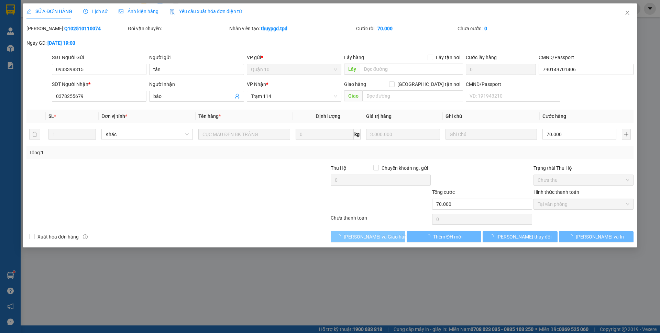
click at [379, 238] on span "Lưu và Giao hàng" at bounding box center [377, 237] width 66 height 8
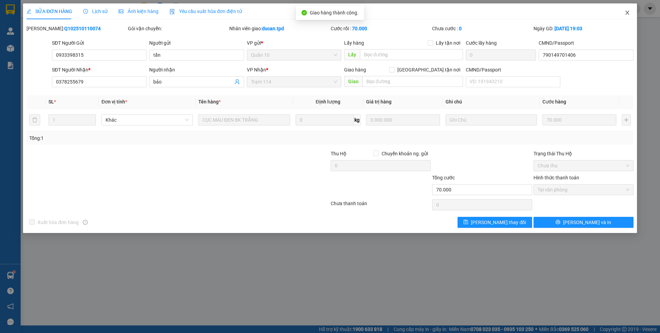
click at [627, 15] on icon "close" at bounding box center [626, 12] width 5 height 5
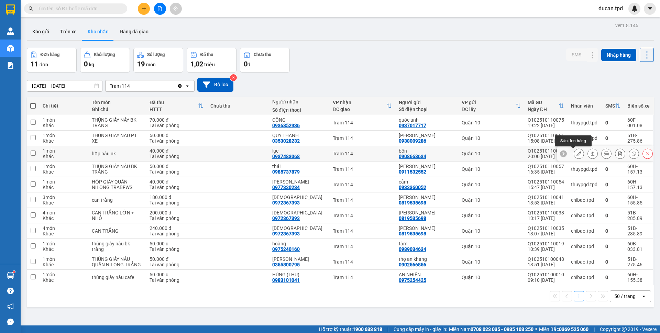
click at [576, 152] on icon at bounding box center [578, 153] width 5 height 5
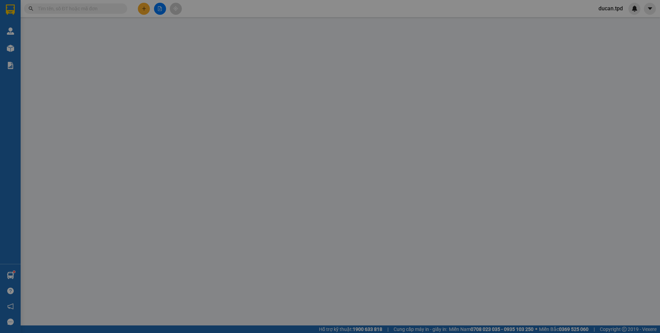
type input "0908668634"
type input "bổn"
type input "024225646"
type input "0937483068"
type input "lục"
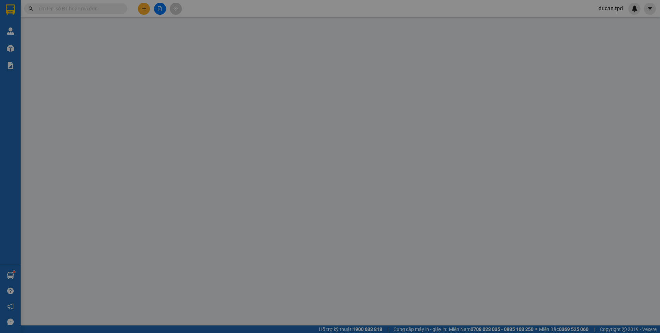
type input "40.000"
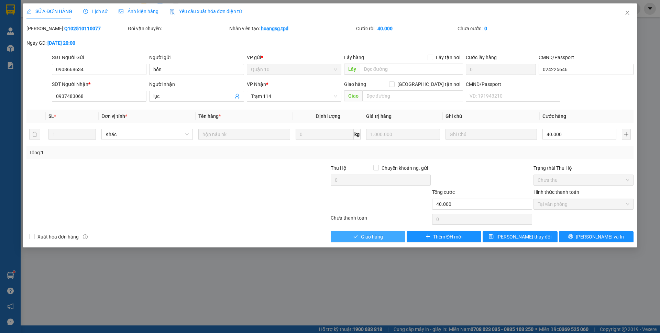
click at [369, 241] on button "Giao hàng" at bounding box center [368, 236] width 75 height 11
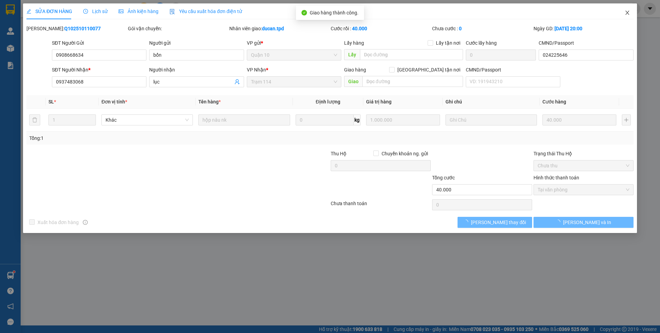
click at [627, 14] on icon "close" at bounding box center [626, 12] width 5 height 5
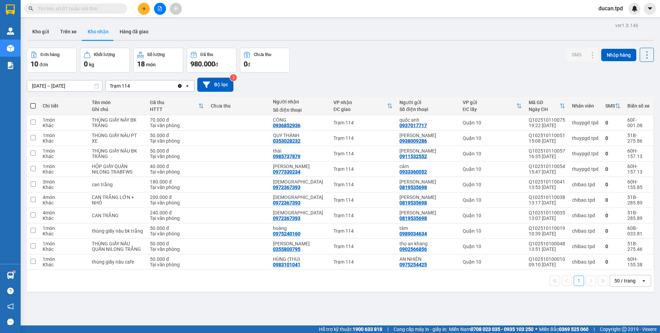
click at [71, 86] on input "[DATE] – [DATE]" at bounding box center [64, 85] width 75 height 11
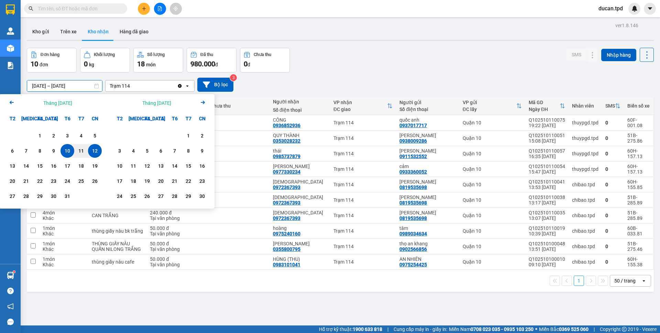
click at [10, 99] on icon "Arrow Left" at bounding box center [12, 102] width 8 height 8
click at [13, 195] on div "29" at bounding box center [13, 196] width 10 height 8
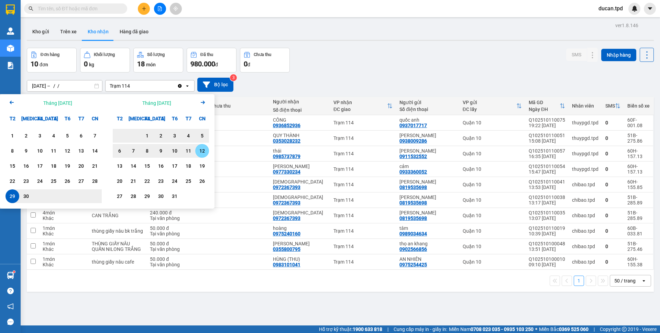
click at [199, 153] on div "12" at bounding box center [202, 151] width 10 height 8
type input "29/09/2025 – 12/10/2025"
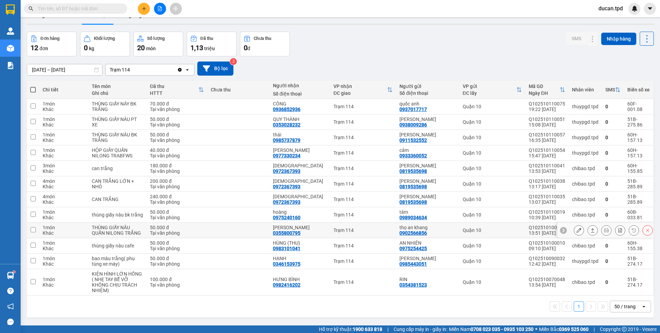
scroll to position [32, 0]
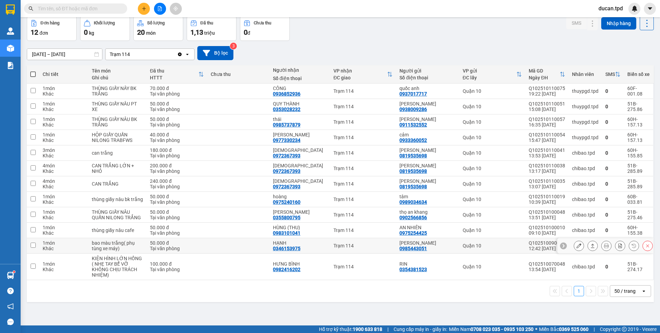
click at [292, 248] on div "0346153975" at bounding box center [286, 248] width 27 height 5
click at [576, 244] on icon at bounding box center [578, 245] width 5 height 5
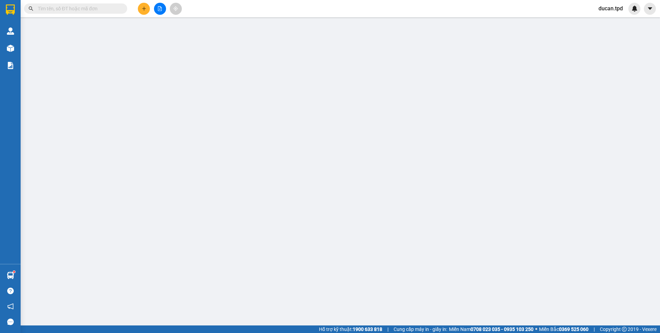
type input "0985443051"
type input "ngọc anh"
type input "072091001168"
type input "0346153975"
type input "HẠNH"
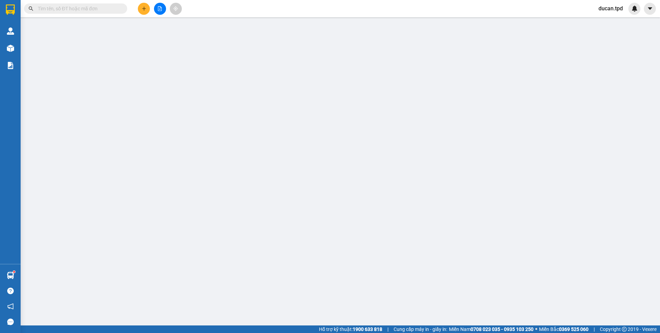
type input "50.000"
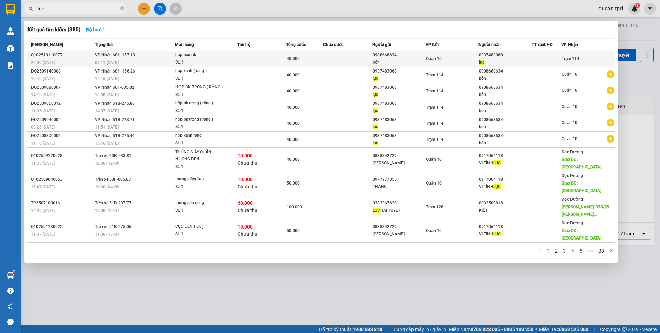
type input "lục"
click at [500, 60] on div "lục" at bounding box center [505, 62] width 53 height 7
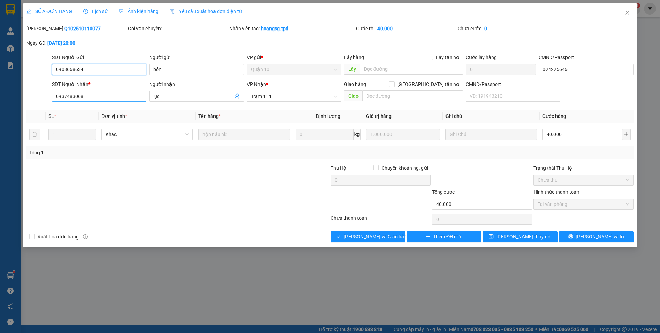
type input "0908668634"
type input "bổn"
type input "024225646"
type input "0937483068"
type input "lục"
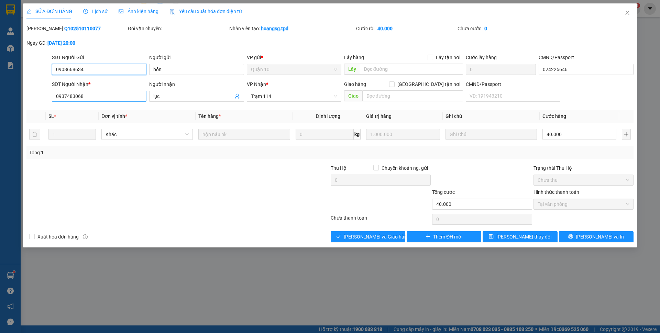
type input "40.000"
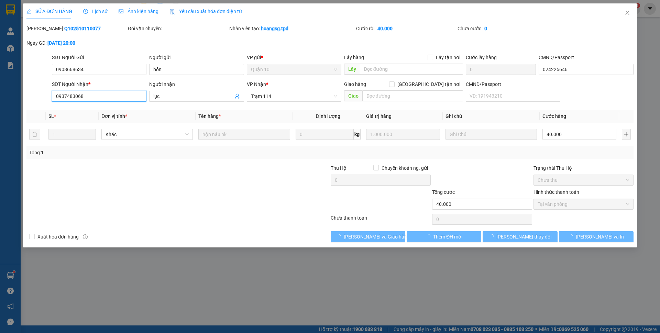
click at [63, 97] on input "0937483068" at bounding box center [99, 96] width 95 height 11
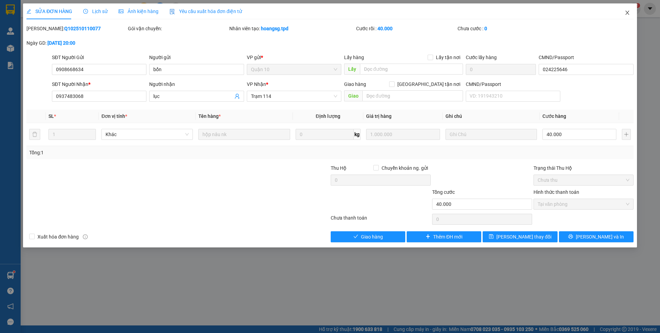
click at [624, 12] on icon "close" at bounding box center [626, 12] width 5 height 5
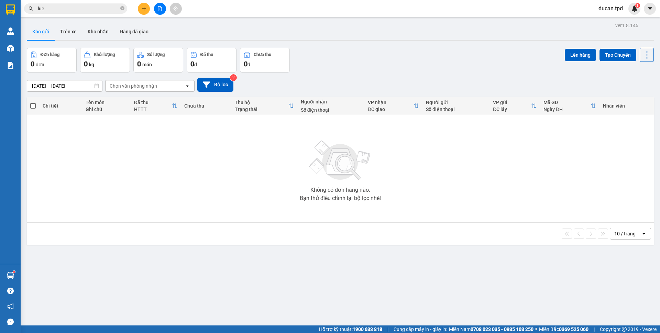
click at [144, 14] on button at bounding box center [144, 9] width 12 height 12
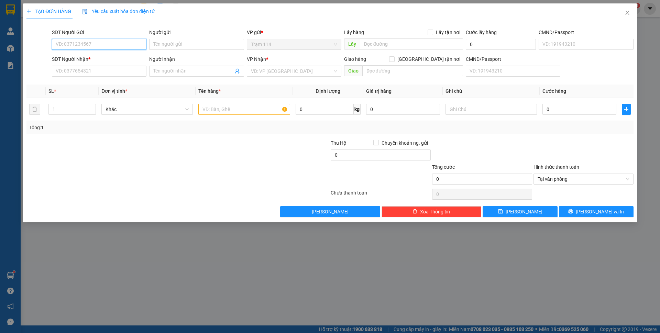
click at [93, 45] on input "SĐT Người Gửi" at bounding box center [99, 44] width 95 height 11
paste input "0937483068"
type input "0937483068"
click at [88, 45] on input "0937483068" at bounding box center [99, 44] width 95 height 11
click at [114, 59] on div "0937483068 - lục" at bounding box center [99, 58] width 86 height 8
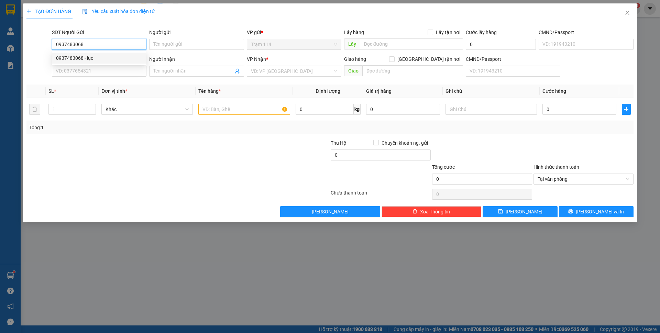
type input "lục"
type input "0908668634"
type input "bổn"
click at [246, 107] on input "text" at bounding box center [243, 109] width 91 height 11
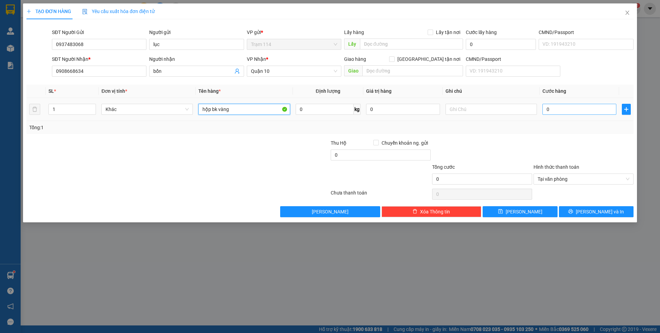
type input "hộp bk vàng"
click at [567, 114] on input "0" at bounding box center [579, 109] width 74 height 11
type input "4"
type input "40"
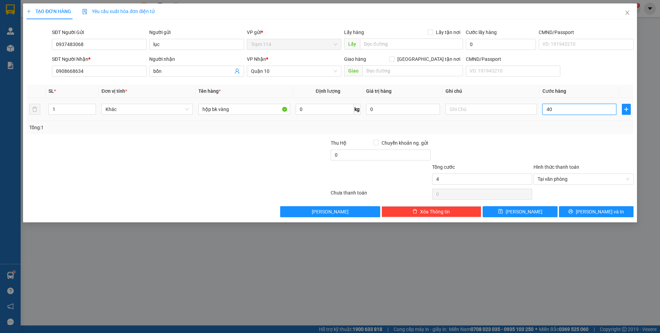
type input "40"
type input "40.000"
click at [566, 129] on div "Tổng: 1" at bounding box center [329, 128] width 601 height 8
click at [585, 208] on button "[PERSON_NAME] và In" at bounding box center [596, 211] width 75 height 11
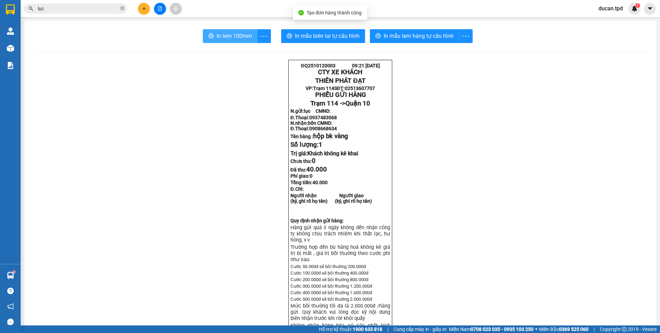
click at [235, 36] on span "In tem 100mm" at bounding box center [234, 36] width 35 height 9
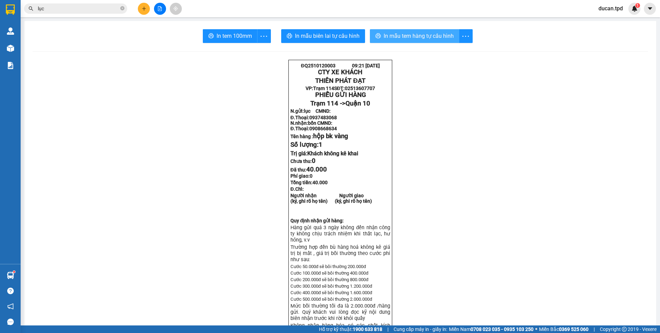
click at [400, 33] on span "In mẫu tem hàng tự cấu hình" at bounding box center [419, 36] width 70 height 9
drag, startPoint x: 24, startPoint y: 50, endPoint x: 18, endPoint y: 49, distance: 6.2
click at [23, 49] on main "In tem 100mm In mẫu biên lai tự cấu hình In mẫu tem hàng tự cấu hình ĐQ25101200…" at bounding box center [330, 162] width 660 height 325
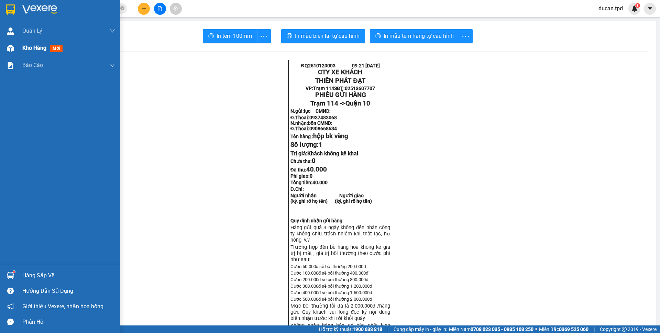
click at [18, 49] on div "Kho hàng mới" at bounding box center [60, 48] width 120 height 17
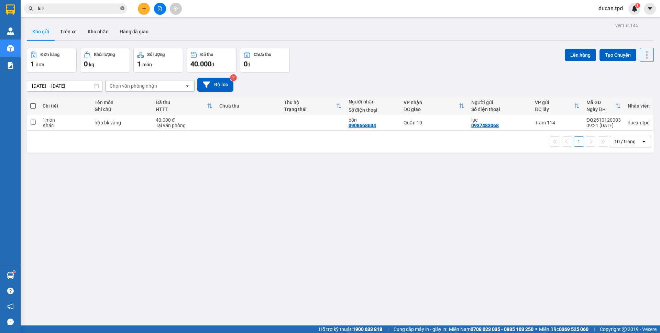
click at [122, 7] on icon "close-circle" at bounding box center [122, 8] width 4 height 4
click at [34, 106] on span at bounding box center [32, 105] width 5 height 5
click at [33, 102] on input "checkbox" at bounding box center [33, 102] width 0 height 0
checkbox input "true"
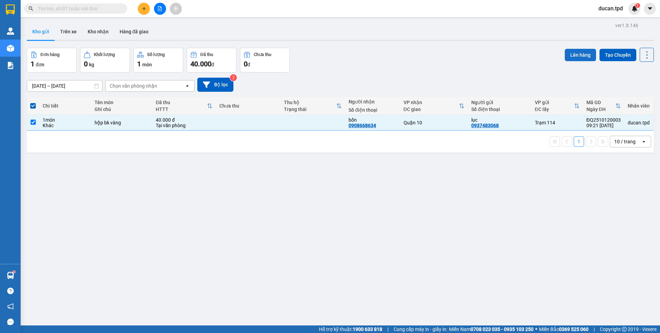
click at [568, 57] on button "Lên hàng" at bounding box center [580, 55] width 31 height 12
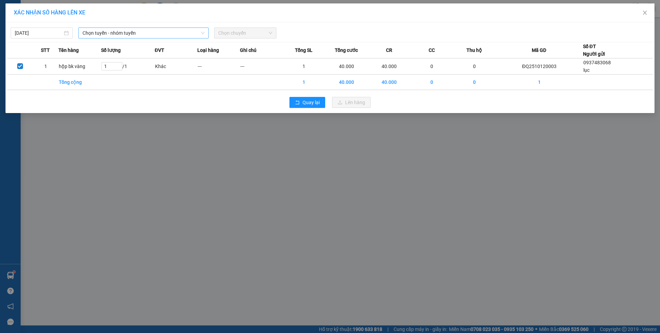
click at [106, 36] on span "Chọn tuyến - nhóm tuyến" at bounding box center [143, 33] width 122 height 10
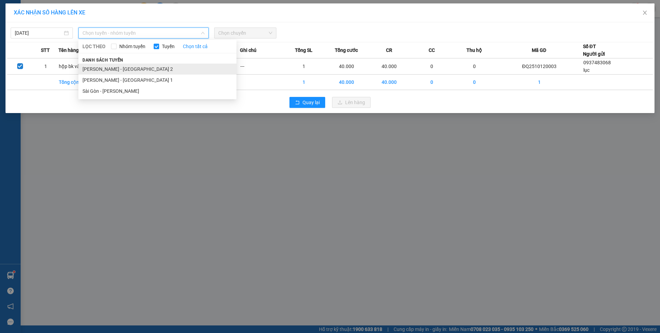
click at [111, 67] on li "Phương Lâm - Sài Gòn 2" at bounding box center [157, 69] width 158 height 11
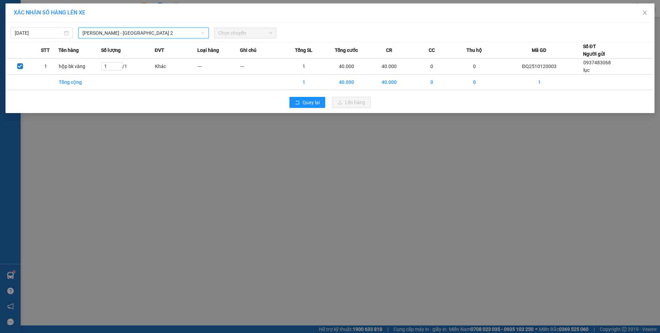
click at [230, 30] on span "Chọn chuyến" at bounding box center [245, 33] width 54 height 10
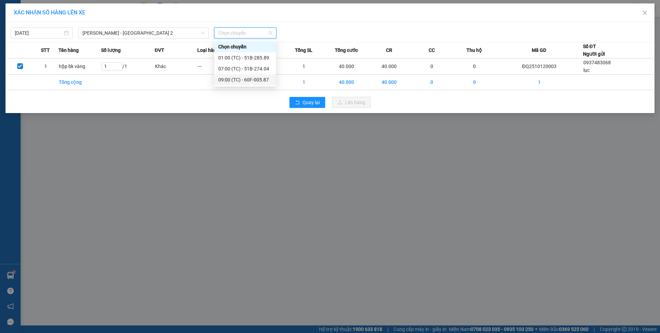
click at [250, 79] on div "09:00 (TC) - 60F-005.87" at bounding box center [245, 80] width 54 height 8
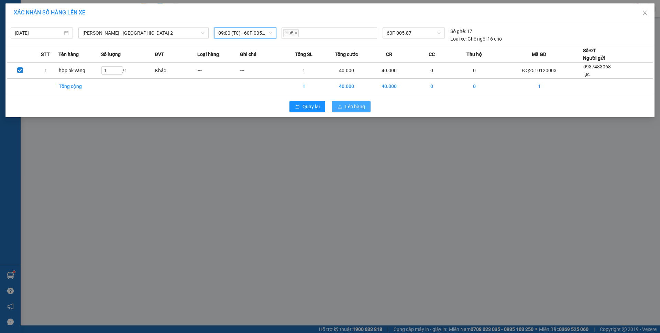
click at [359, 106] on span "Lên hàng" at bounding box center [355, 107] width 20 height 8
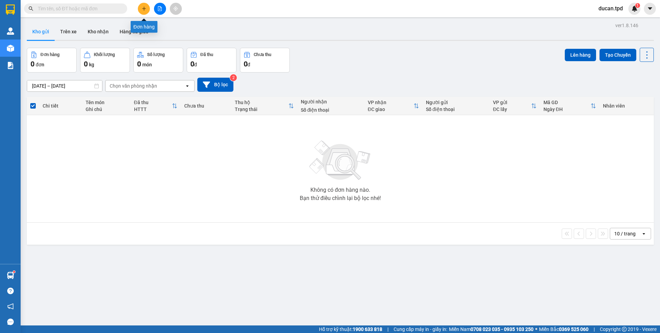
click at [145, 10] on icon "plus" at bounding box center [144, 8] width 5 height 5
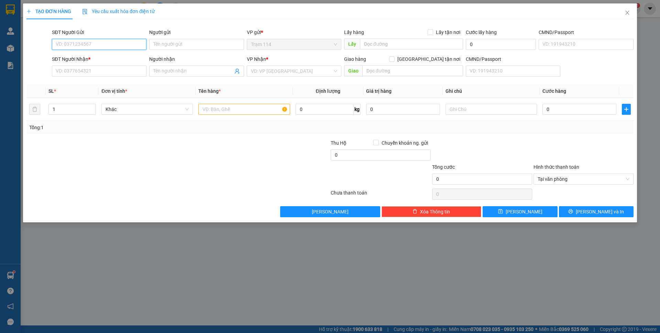
click at [113, 46] on input "SĐT Người Gửi" at bounding box center [99, 44] width 95 height 11
type input "0334245562"
click at [79, 73] on input "SĐT Người Nhận *" at bounding box center [99, 71] width 95 height 11
type input "0911216609"
click at [201, 46] on input "Người gửi" at bounding box center [196, 44] width 95 height 11
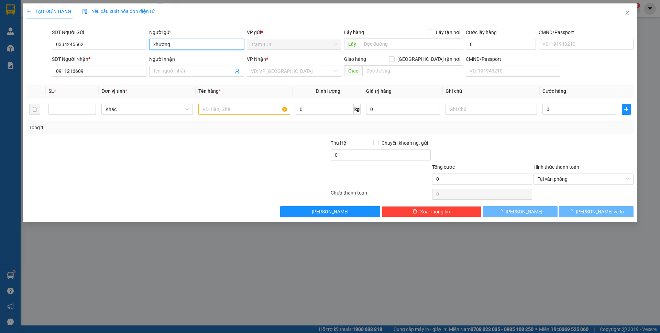
type input "khương"
click at [281, 10] on div "TẠO ĐƠN HÀNG Yêu cầu xuất hóa đơn điện tử" at bounding box center [329, 11] width 607 height 16
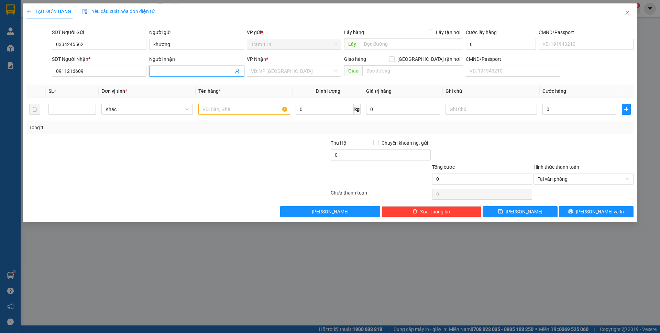
click at [190, 74] on input "Người nhận" at bounding box center [192, 71] width 79 height 8
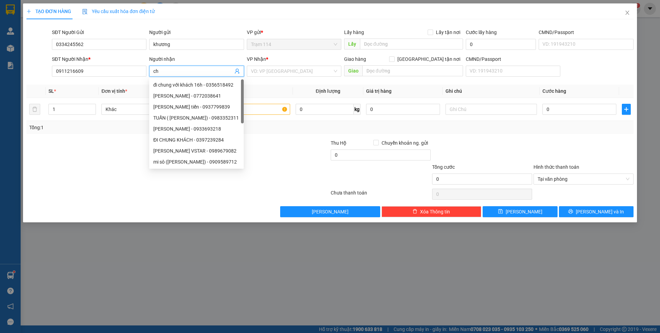
type input "c"
type input "trung"
click at [278, 76] on input "search" at bounding box center [291, 71] width 81 height 10
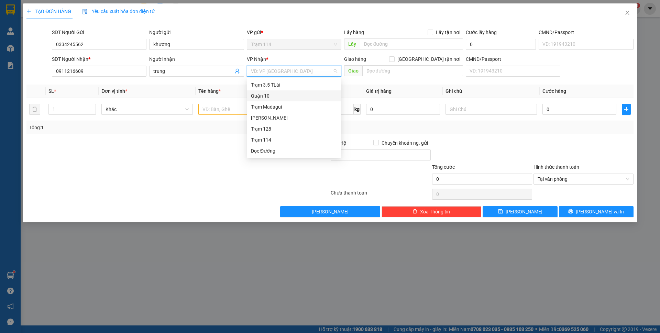
click at [274, 95] on div "Quận 10" at bounding box center [294, 96] width 86 height 8
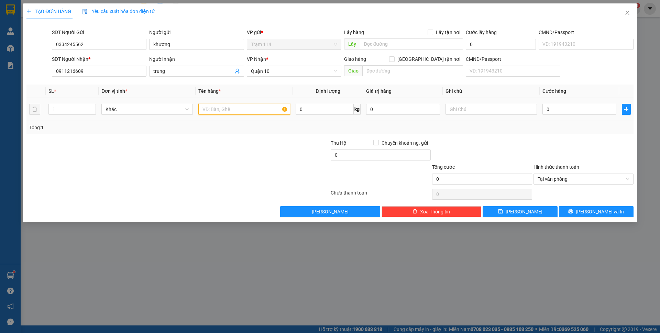
click at [247, 112] on input "text" at bounding box center [243, 109] width 91 height 11
type input "b"
type input "hũ nhựa bao bọc xanh ( đồ ăn )"
click at [573, 113] on input "0" at bounding box center [579, 109] width 74 height 11
type input "4"
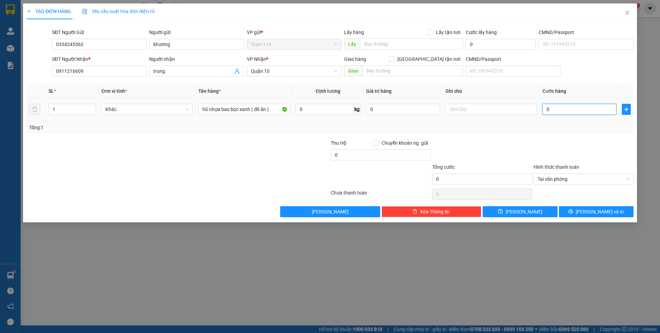
type input "4"
type input "40"
type input "40.000"
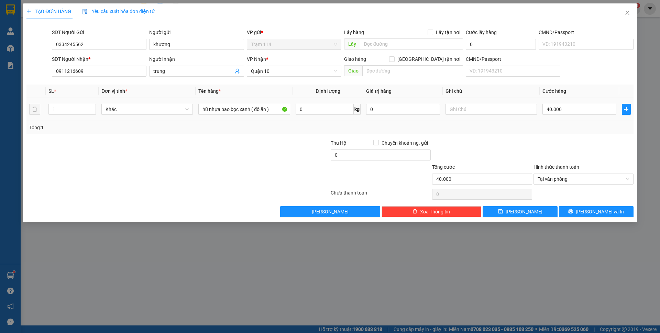
click at [568, 145] on div at bounding box center [583, 151] width 101 height 24
click at [573, 212] on button "[PERSON_NAME] và In" at bounding box center [596, 211] width 75 height 11
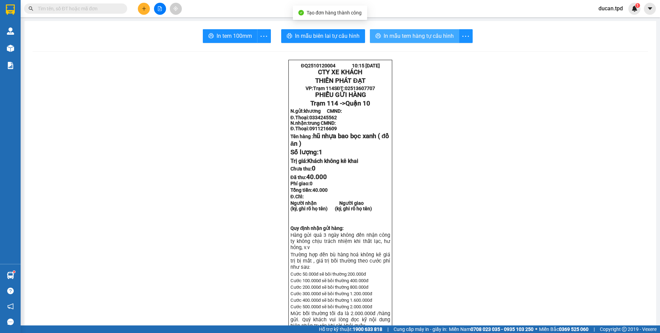
click at [427, 38] on span "In mẫu tem hàng tự cấu hình" at bounding box center [419, 36] width 70 height 9
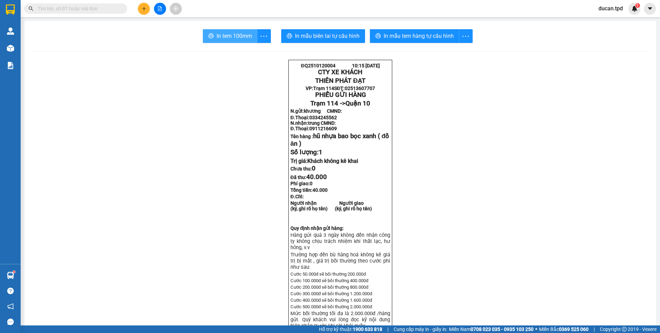
click at [238, 40] on span "In tem 100mm" at bounding box center [234, 36] width 35 height 9
click at [392, 34] on span "In mẫu tem hàng tự cấu hình" at bounding box center [419, 36] width 70 height 9
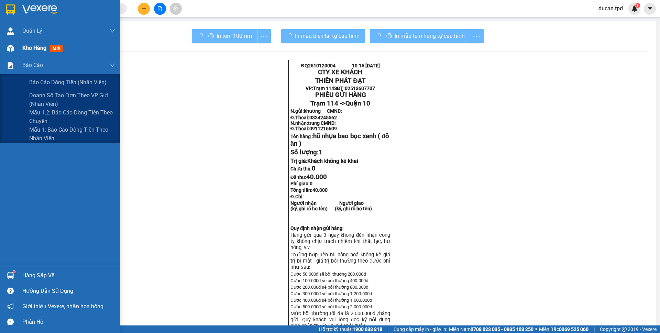
click at [23, 54] on div "Kho hàng mới" at bounding box center [68, 48] width 93 height 17
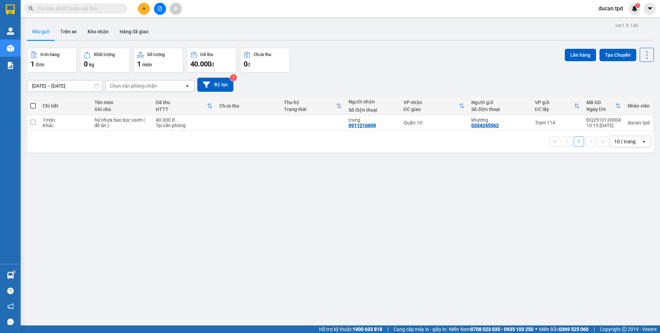
click at [32, 105] on span at bounding box center [32, 105] width 5 height 5
click at [33, 102] on input "checkbox" at bounding box center [33, 102] width 0 height 0
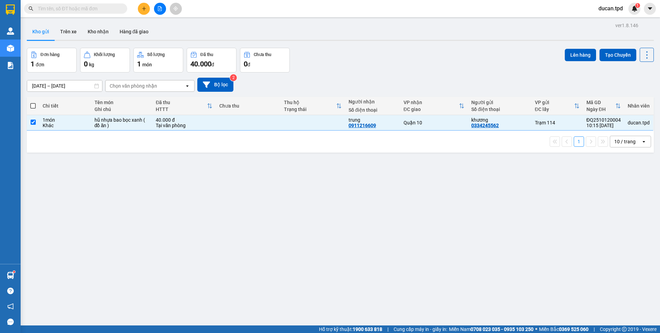
checkbox input "true"
click at [579, 60] on button "Lên hàng" at bounding box center [580, 55] width 31 height 12
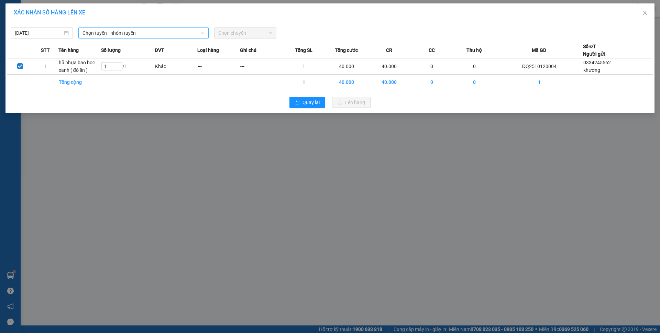
click at [150, 34] on span "Chọn tuyến - nhóm tuyến" at bounding box center [143, 33] width 122 height 10
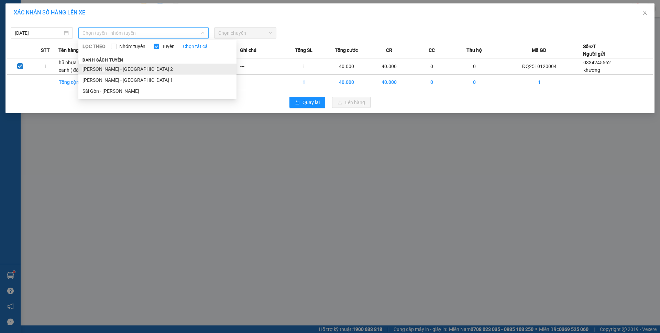
click at [136, 69] on li "Phương Lâm - Sài Gòn 2" at bounding box center [157, 69] width 158 height 11
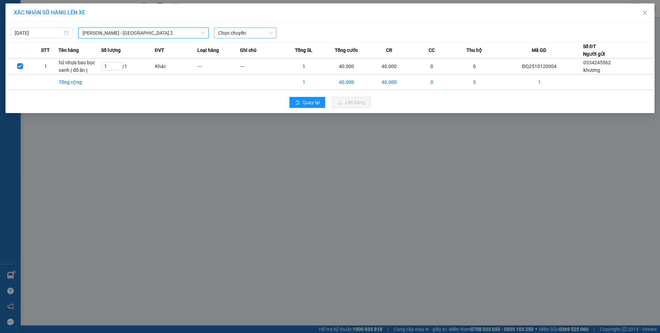
click at [248, 33] on span "Chọn chuyến" at bounding box center [245, 33] width 54 height 10
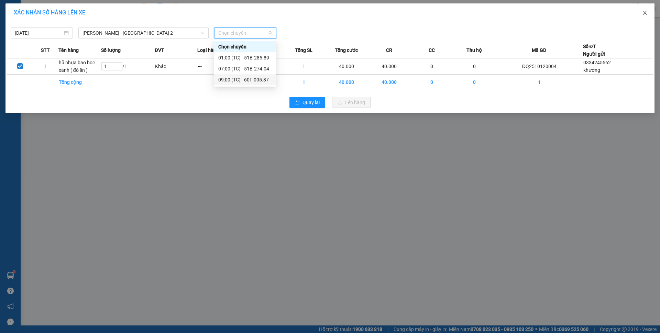
click at [647, 12] on span "Close" at bounding box center [644, 12] width 19 height 19
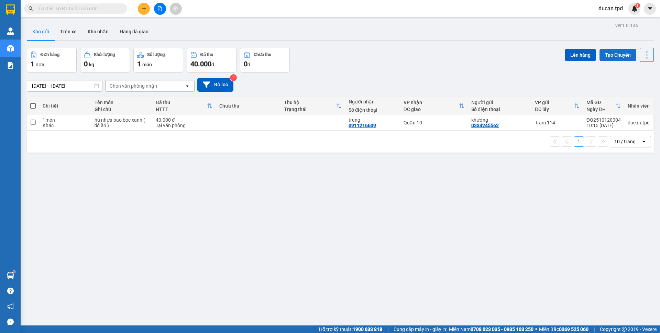
click at [599, 57] on button "Tạo Chuyến" at bounding box center [617, 55] width 37 height 12
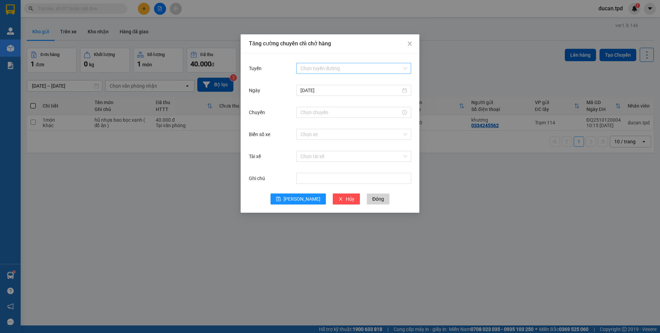
click at [372, 65] on input "Tuyến" at bounding box center [351, 68] width 102 height 10
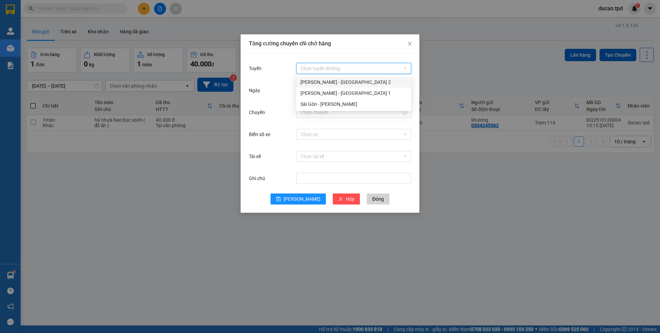
click at [353, 80] on div "Phương Lâm - Sài Gòn 2" at bounding box center [353, 82] width 107 height 8
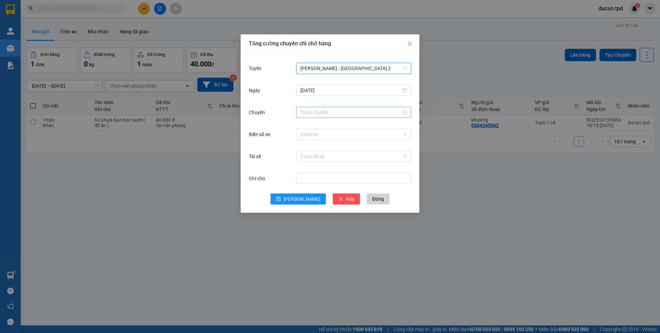
click at [326, 108] on div at bounding box center [353, 112] width 115 height 11
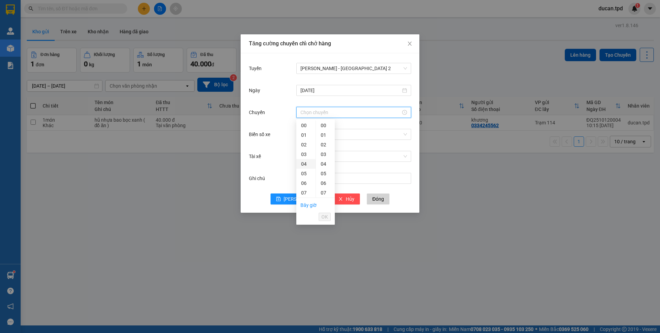
scroll to position [103, 0]
click at [302, 156] on div "10" at bounding box center [305, 153] width 19 height 10
type input "10:00"
click at [325, 215] on span "OK" at bounding box center [324, 217] width 7 height 8
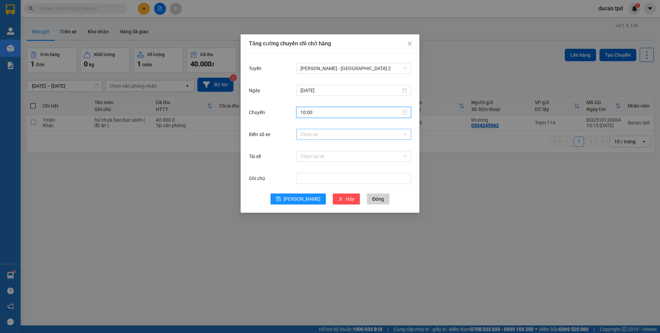
click at [346, 136] on input "Biển số xe" at bounding box center [351, 134] width 102 height 10
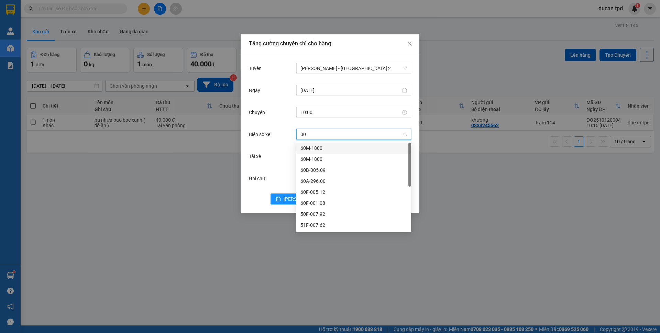
type input "001"
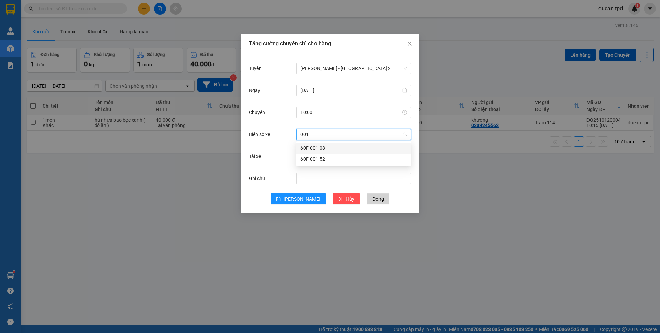
click at [356, 146] on div "60F-001.08" at bounding box center [353, 148] width 107 height 8
click at [319, 155] on input "Tài xế" at bounding box center [351, 156] width 102 height 10
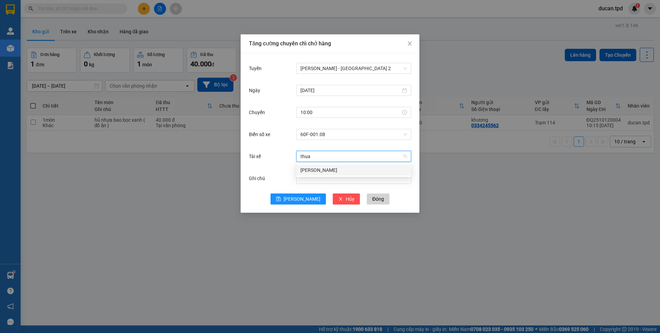
type input "thuan"
click at [327, 167] on div "[PERSON_NAME]" at bounding box center [353, 170] width 107 height 8
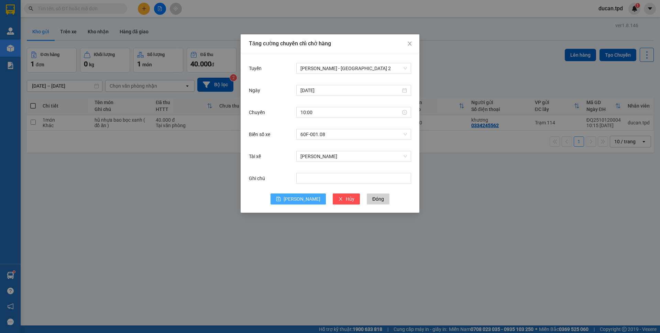
click at [299, 199] on span "Lưu" at bounding box center [302, 199] width 37 height 8
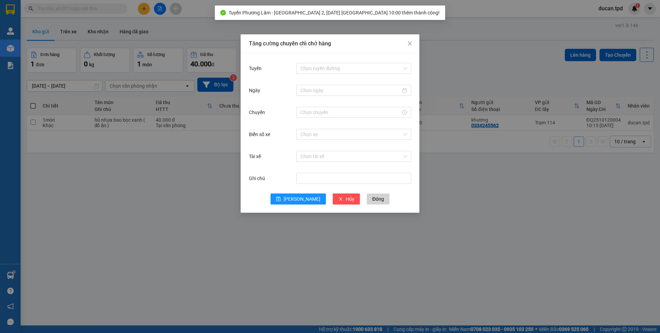
click at [196, 219] on div "Tăng cường chuyến chỉ chở hàng Tuyến Chọn tuyến đường Ngày Chuyến Biển số xe Ch…" at bounding box center [330, 166] width 660 height 333
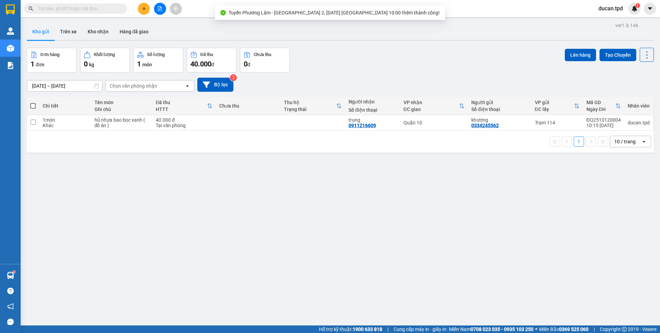
click at [32, 106] on span at bounding box center [32, 105] width 5 height 5
click at [33, 102] on input "checkbox" at bounding box center [33, 102] width 0 height 0
checkbox input "true"
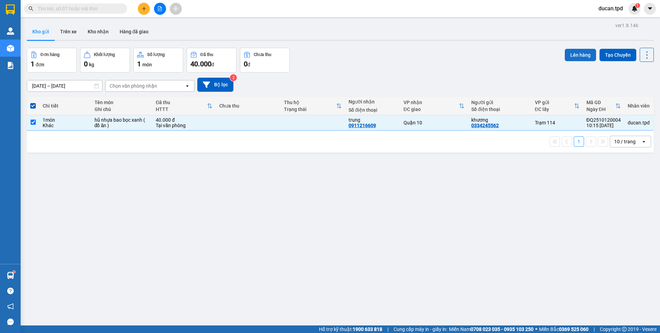
click at [569, 57] on button "Lên hàng" at bounding box center [580, 55] width 31 height 12
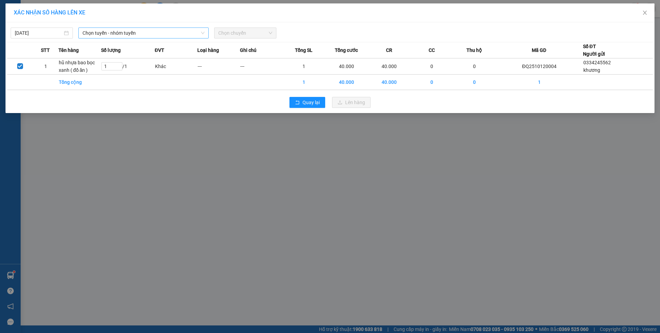
click at [160, 31] on span "Chọn tuyến - nhóm tuyến" at bounding box center [143, 33] width 122 height 10
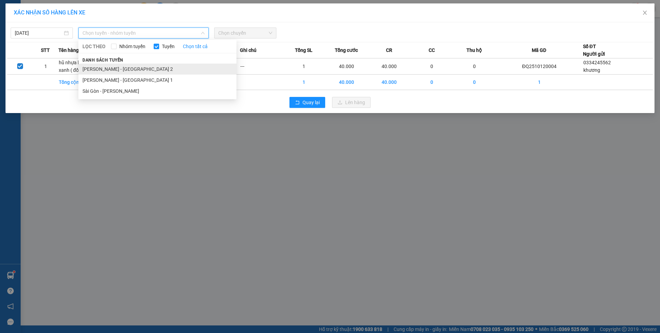
click at [136, 71] on li "Phương Lâm - Sài Gòn 2" at bounding box center [157, 69] width 158 height 11
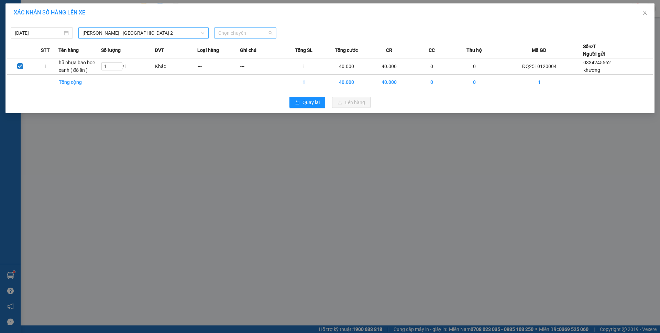
click at [271, 30] on span "Chọn chuyến" at bounding box center [245, 33] width 54 height 10
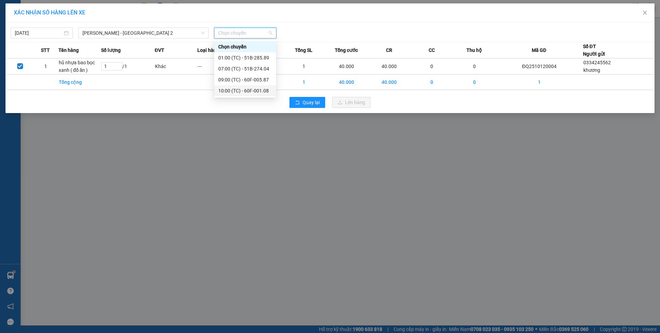
drag, startPoint x: 255, startPoint y: 98, endPoint x: 257, endPoint y: 94, distance: 4.5
click at [255, 98] on div "Quay lại Lên hàng" at bounding box center [329, 102] width 645 height 18
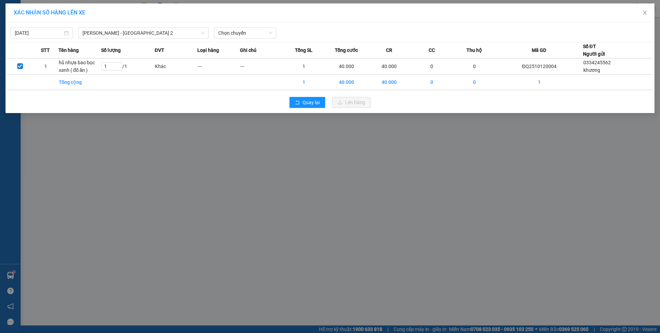
click at [259, 93] on div "12/10/2025 Phương Lâm - Sài Gòn 2 LỌC THEO Nhóm tuyến Tuyến Chọn tất cả Danh sá…" at bounding box center [329, 67] width 649 height 91
click at [260, 37] on span "Chọn chuyến" at bounding box center [245, 33] width 54 height 10
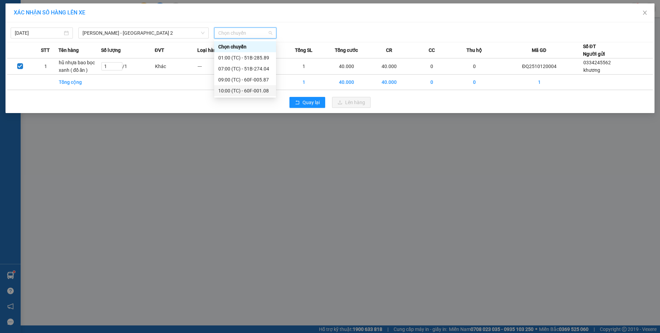
click at [253, 90] on div "10:00 (TC) - 60F-001.08" at bounding box center [245, 91] width 54 height 8
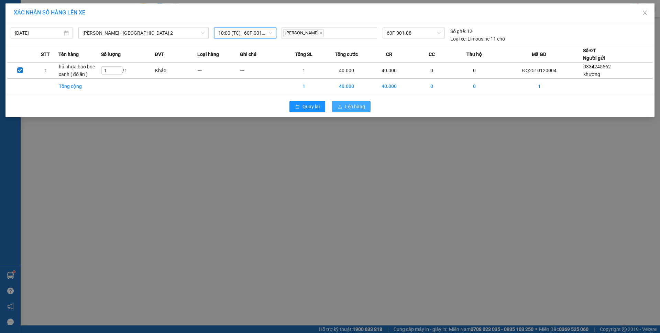
click at [362, 107] on span "Lên hàng" at bounding box center [355, 107] width 20 height 8
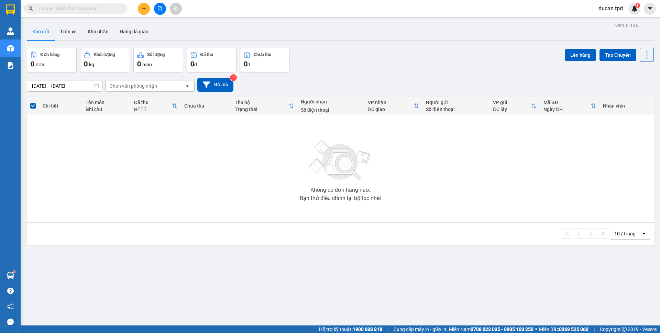
click at [143, 10] on icon "plus" at bounding box center [144, 8] width 5 height 5
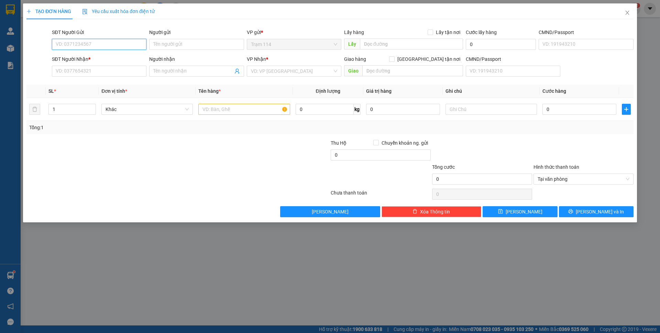
click at [100, 40] on input "SĐT Người Gửi" at bounding box center [99, 44] width 95 height 11
type input "0374204834"
click at [111, 76] on input "SĐT Người Nhận *" at bounding box center [99, 71] width 95 height 11
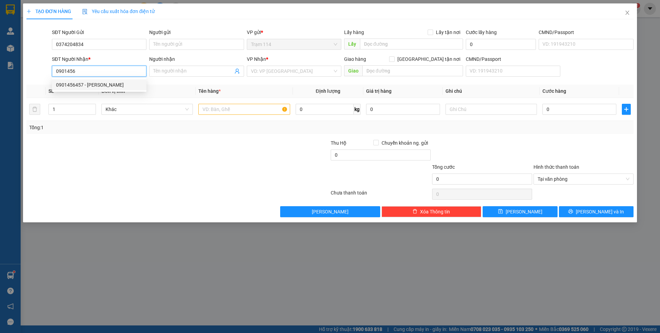
click at [118, 86] on div "0901456457 - yung lee" at bounding box center [99, 85] width 86 height 8
type input "0901456457"
type input "[PERSON_NAME]"
checkbox input "true"
type input "532/3/93 kinh dương vương P an lạc Q bình tân"
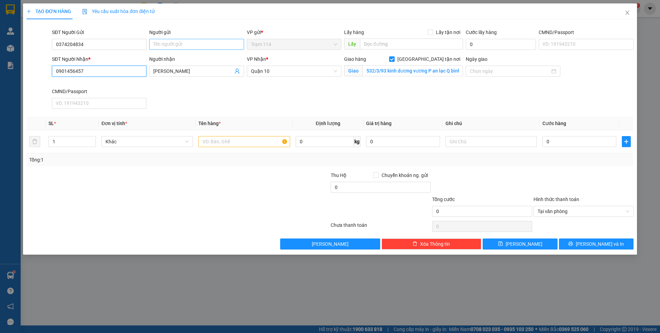
type input "0901456457"
click at [163, 44] on input "Người gửi" at bounding box center [196, 44] width 95 height 11
type input "ngọc huynh"
click at [246, 23] on div "TẠO ĐƠN HÀNG Yêu cầu xuất hóa đơn điện tử Transit Pickup Surcharge Ids Transit …" at bounding box center [329, 126] width 607 height 246
click at [71, 74] on input "0901456457" at bounding box center [99, 71] width 95 height 11
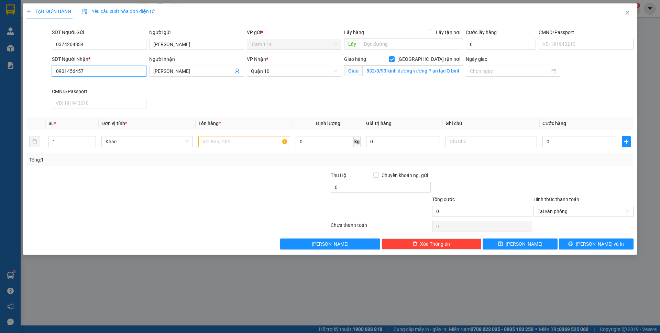
click at [71, 74] on input "0901456457" at bounding box center [99, 71] width 95 height 11
click at [225, 138] on input "text" at bounding box center [243, 141] width 91 height 11
type input "thùng giấy bk vàng ( đồ ĂN )"
click at [558, 135] on div "0" at bounding box center [579, 142] width 74 height 14
click at [560, 145] on input "0" at bounding box center [579, 141] width 74 height 11
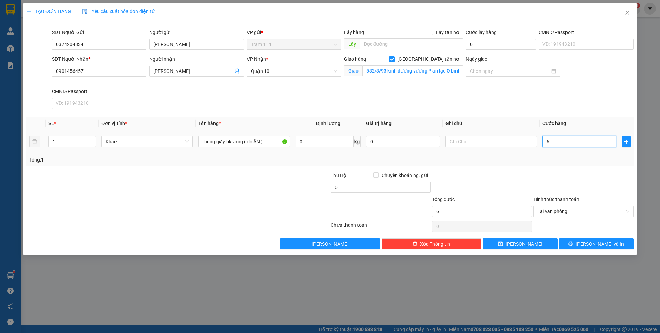
type input "6"
type input "60"
type input "60.000"
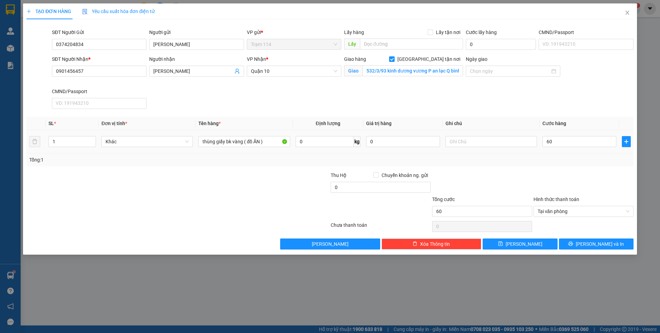
type input "60.000"
click at [538, 154] on div "Tổng: 1" at bounding box center [329, 159] width 607 height 13
click at [385, 191] on input "0" at bounding box center [381, 187] width 100 height 11
click at [353, 180] on div "Thu Hộ Chuyển khoản ng. gửi" at bounding box center [381, 176] width 100 height 10
click at [354, 186] on input "0" at bounding box center [381, 187] width 100 height 11
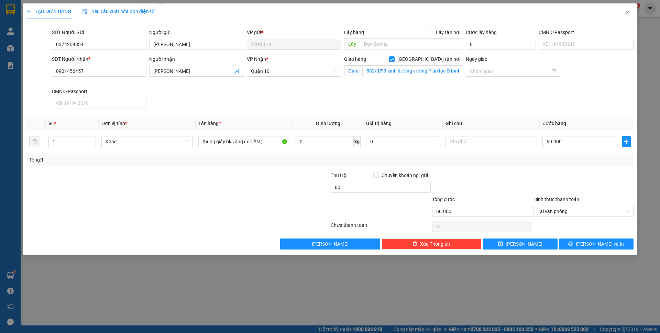
type input "80.000"
click at [475, 160] on div "Tổng: 1" at bounding box center [329, 160] width 601 height 8
click at [589, 242] on button "Lưu và In" at bounding box center [596, 244] width 75 height 11
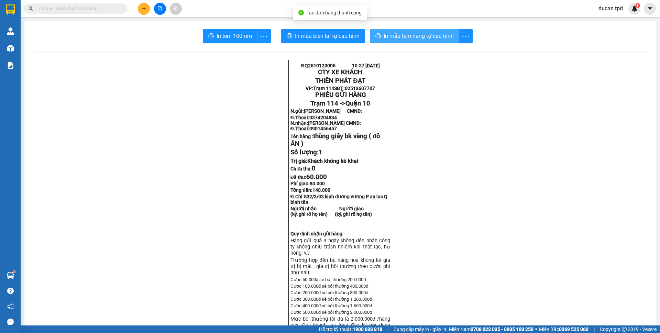
click at [405, 41] on button "In mẫu tem hàng tự cấu hình" at bounding box center [414, 36] width 89 height 14
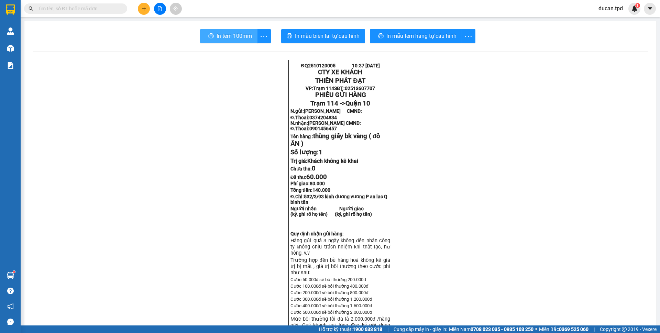
click at [229, 36] on span "In tem 100mm" at bounding box center [234, 36] width 35 height 9
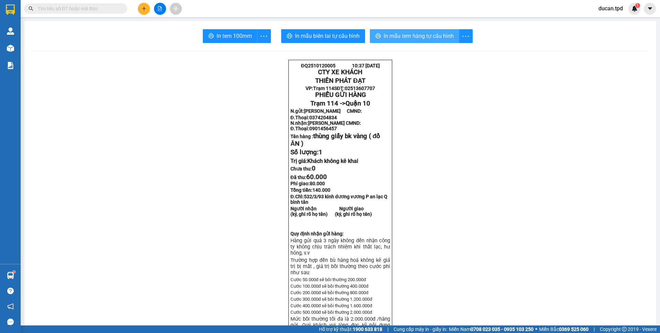
click at [416, 34] on span "In mẫu tem hàng tự cấu hình" at bounding box center [419, 36] width 70 height 9
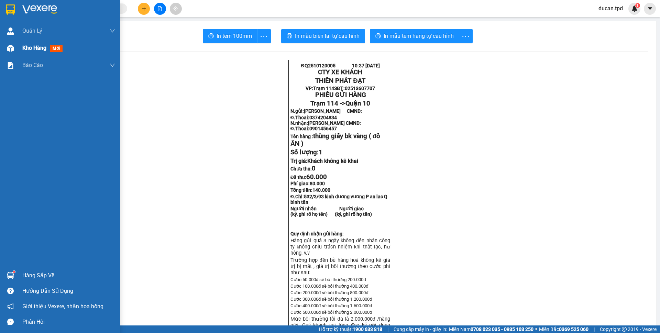
click at [27, 51] on span "Kho hàng" at bounding box center [34, 48] width 24 height 7
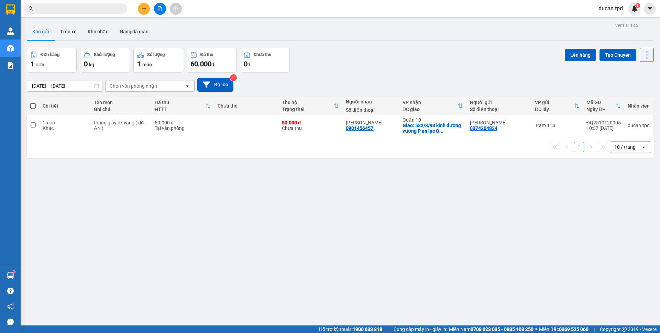
click at [57, 8] on input "text" at bounding box center [78, 9] width 81 height 8
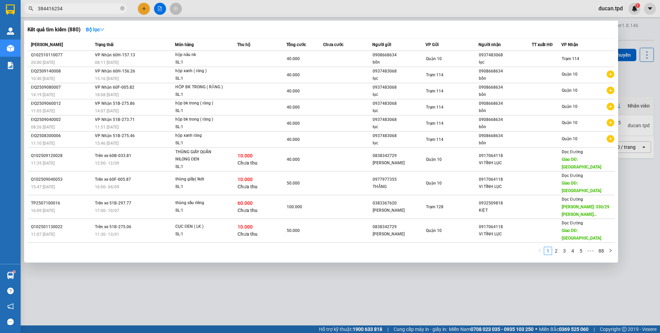
scroll to position [0, 11]
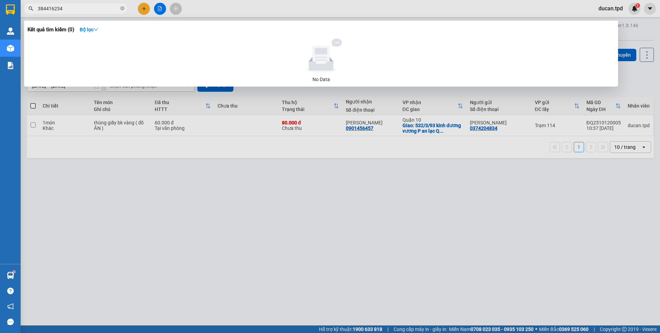
click at [93, 9] on input "384416234" at bounding box center [78, 9] width 81 height 8
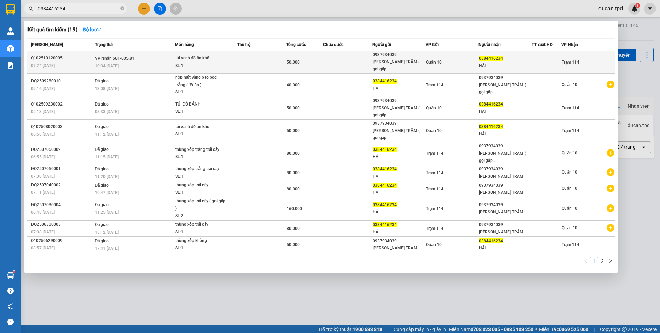
type input "0384416234"
click at [469, 59] on div "Quận 10" at bounding box center [452, 62] width 53 height 8
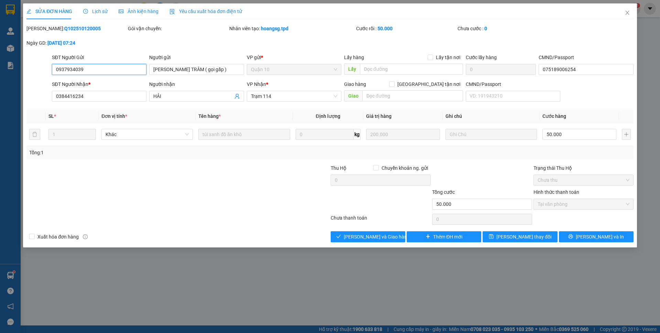
type input "0937934039"
type input "NGUYỄN THỊ BÍCH TRÂM ( gọi gấp )"
type input "075189006254"
type input "0384416234"
type input "HẢI"
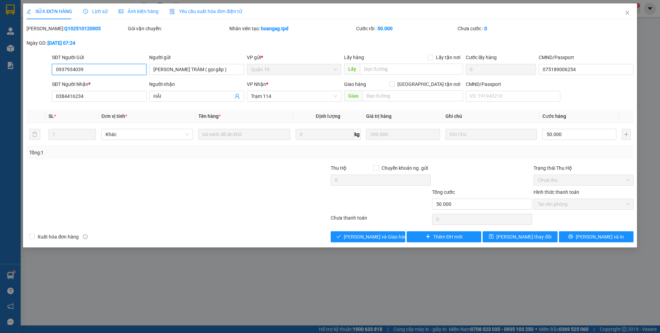
type input "50.000"
click at [381, 240] on span "Giao hàng" at bounding box center [372, 237] width 22 height 8
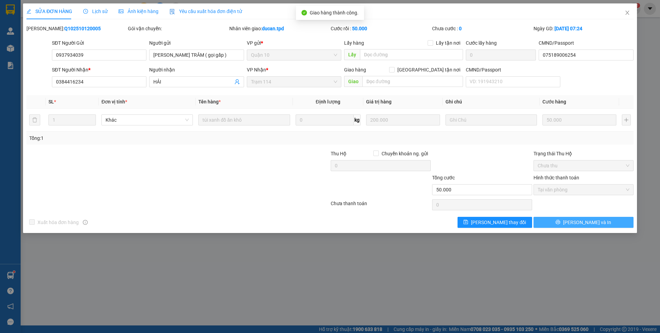
click at [591, 223] on span "[PERSON_NAME] và In" at bounding box center [587, 223] width 48 height 8
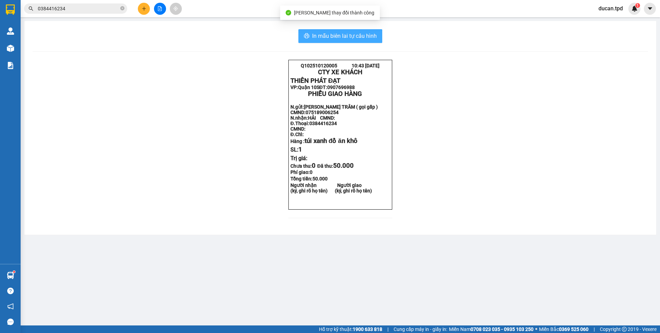
click at [356, 37] on span "In mẫu biên lai tự cấu hình" at bounding box center [344, 36] width 65 height 9
click at [323, 44] on div "In mẫu biên lai tự cấu hình Q102510120005 10:43 12-10-2025 CTY XE KHÁCH THIÊN …" at bounding box center [340, 128] width 632 height 214
click at [331, 38] on span "In mẫu biên lai tự cấu hình" at bounding box center [344, 36] width 65 height 9
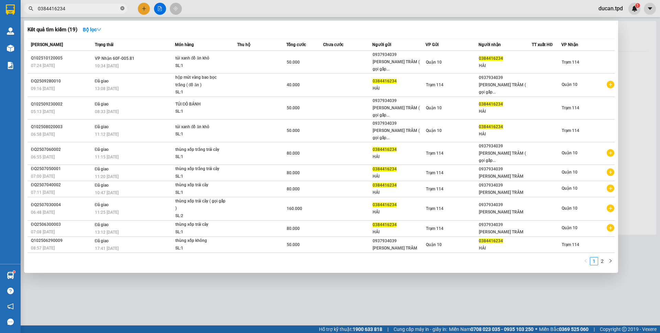
click at [123, 9] on icon "close-circle" at bounding box center [122, 8] width 4 height 4
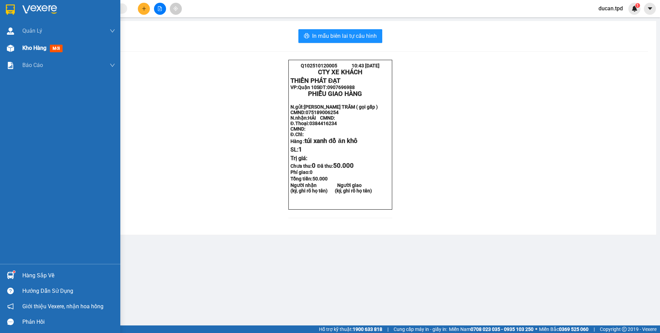
click at [27, 51] on span "Kho hàng" at bounding box center [34, 48] width 24 height 7
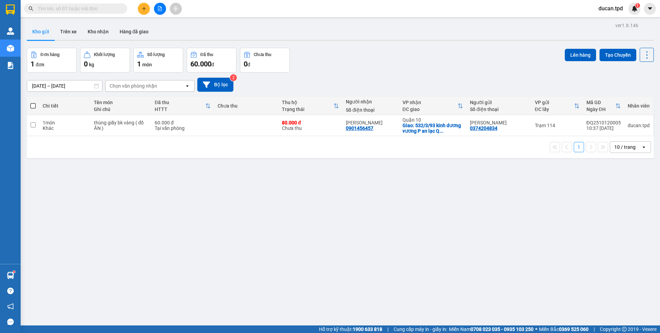
click at [34, 105] on span at bounding box center [32, 105] width 5 height 5
click at [33, 102] on input "checkbox" at bounding box center [33, 102] width 0 height 0
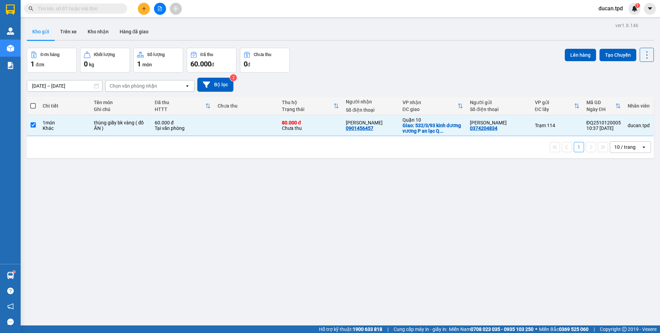
checkbox input "true"
click at [575, 52] on button "Lên hàng" at bounding box center [580, 55] width 31 height 12
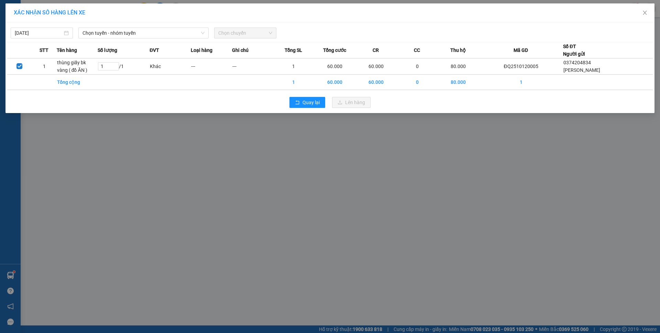
click at [181, 26] on div "12/10/2025 Chọn tuyến - nhóm tuyến Chọn chuyến" at bounding box center [329, 31] width 645 height 14
click at [173, 45] on th "ĐVT" at bounding box center [169, 50] width 41 height 16
click at [172, 36] on span "Chọn tuyến - nhóm tuyến" at bounding box center [143, 33] width 122 height 10
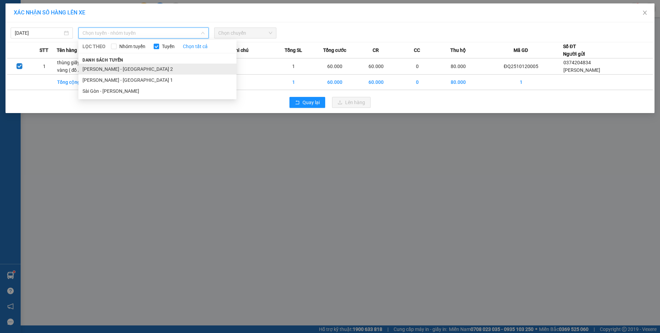
click at [139, 71] on li "[PERSON_NAME] - [GEOGRAPHIC_DATA] 2" at bounding box center [157, 69] width 158 height 11
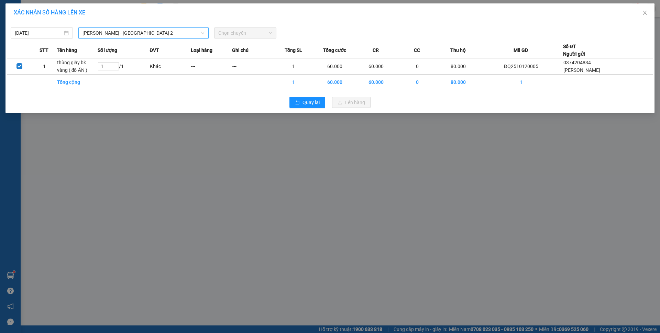
click at [252, 31] on span "Chọn chuyến" at bounding box center [245, 33] width 54 height 10
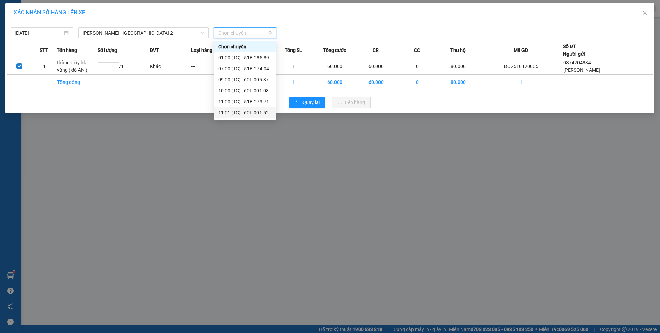
click at [251, 115] on div "11:01 (TC) - 60F-001.52" at bounding box center [245, 113] width 54 height 8
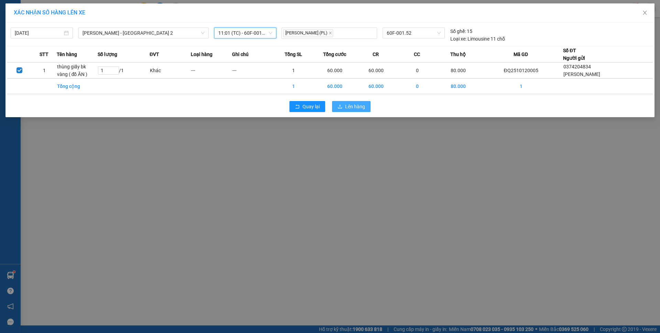
click at [348, 108] on span "Lên hàng" at bounding box center [355, 107] width 20 height 8
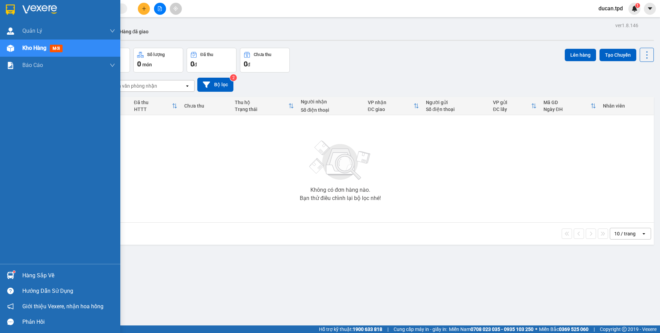
click at [15, 279] on div at bounding box center [10, 275] width 12 height 12
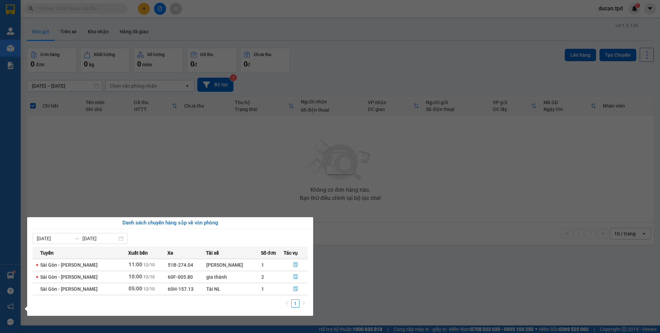
click at [383, 236] on section "Kết quả tìm kiếm ( 19 ) Bộ lọc Mã ĐH Trạng thái Món hàng Thu hộ Tổng cước Chưa …" at bounding box center [330, 166] width 660 height 333
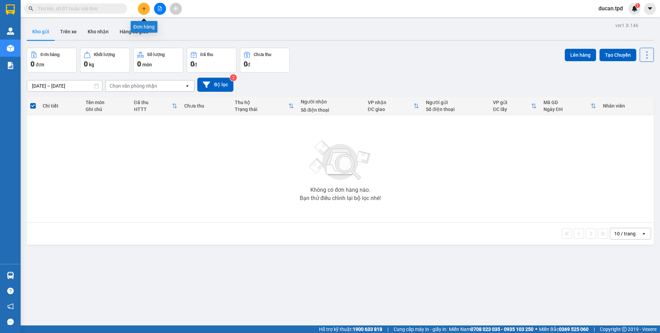
click at [140, 11] on button at bounding box center [144, 9] width 12 height 12
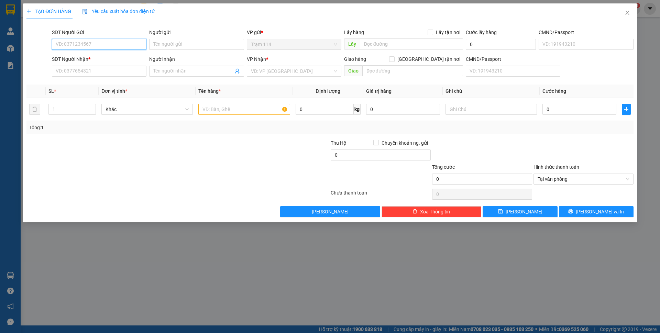
click at [119, 45] on input "SĐT Người Gửi" at bounding box center [99, 44] width 95 height 11
type input "0766313336"
click at [183, 47] on input "Người gửi" at bounding box center [196, 44] width 95 height 11
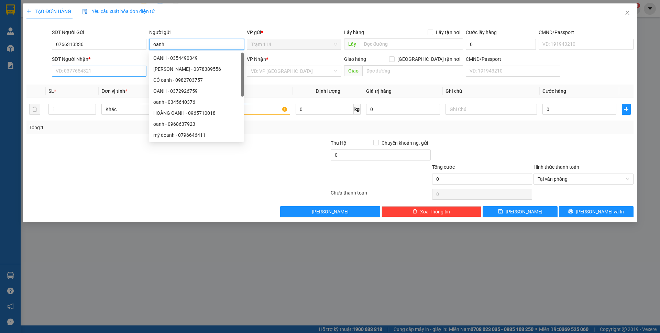
type input "oanh"
click at [90, 69] on input "SĐT Người Nhận *" at bounding box center [99, 71] width 95 height 11
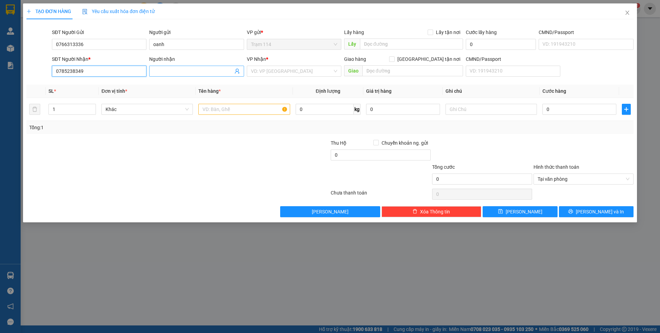
type input "0785238349"
click at [205, 71] on input "Người nhận" at bounding box center [192, 71] width 79 height 8
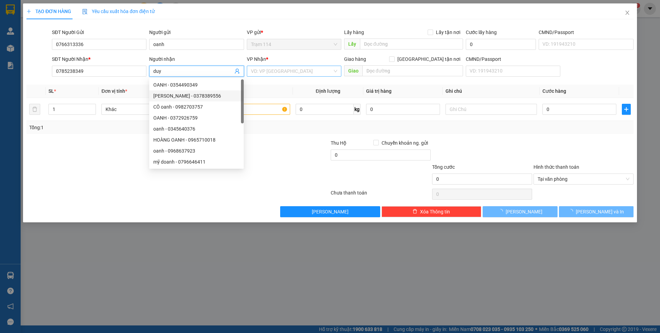
type input "duy"
click at [280, 75] on input "search" at bounding box center [291, 71] width 81 height 10
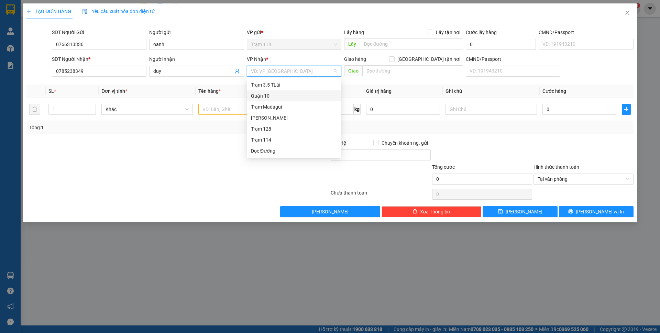
click at [266, 95] on div "Quận 10" at bounding box center [294, 96] width 86 height 8
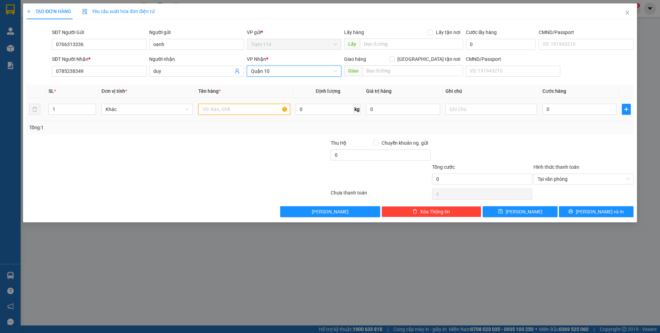
click at [229, 111] on input "text" at bounding box center [243, 109] width 91 height 11
type input "thùng giấy bk trong ( đồ ăn )"
click at [554, 106] on input "0" at bounding box center [579, 109] width 74 height 11
type input "5"
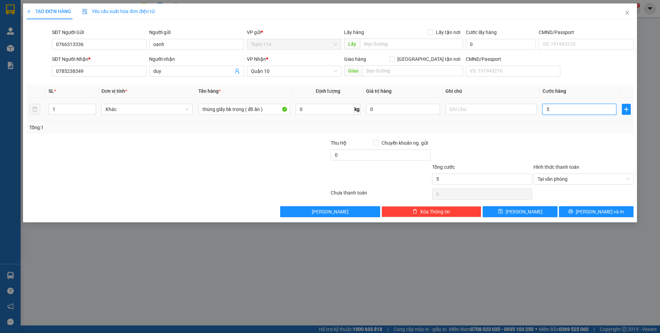
type input "50"
type input "50.000"
click at [540, 133] on div "Tổng: 1" at bounding box center [329, 127] width 607 height 13
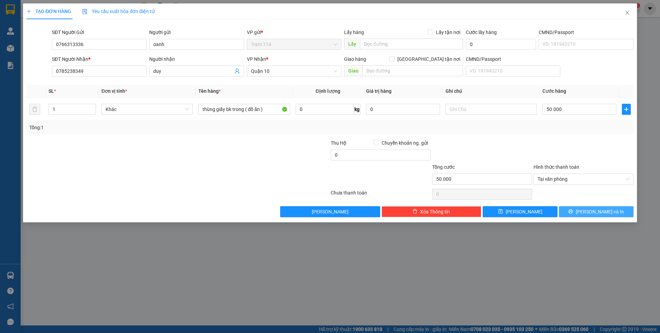
click at [573, 211] on icon "printer" at bounding box center [570, 211] width 5 height 5
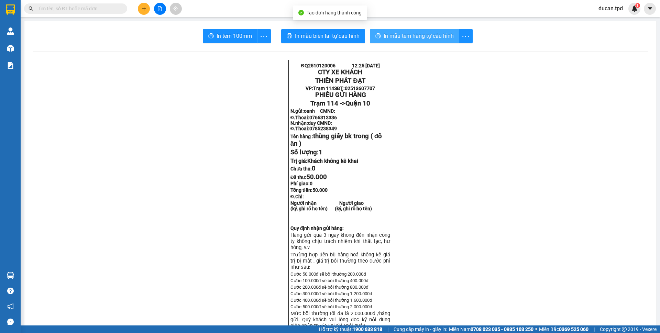
click at [425, 30] on button "In mẫu tem hàng tự cấu hình" at bounding box center [414, 36] width 89 height 14
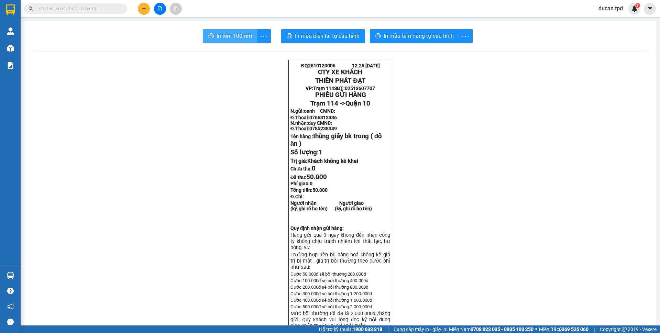
click at [229, 36] on span "In tem 100mm" at bounding box center [234, 36] width 35 height 9
click at [228, 41] on button "In tem 100mm" at bounding box center [230, 36] width 55 height 14
click at [400, 39] on span "In mẫu tem hàng tự cấu hình" at bounding box center [419, 36] width 70 height 9
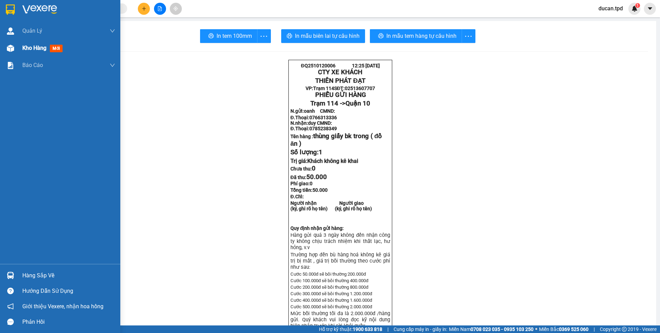
click at [10, 52] on img at bounding box center [10, 48] width 7 height 7
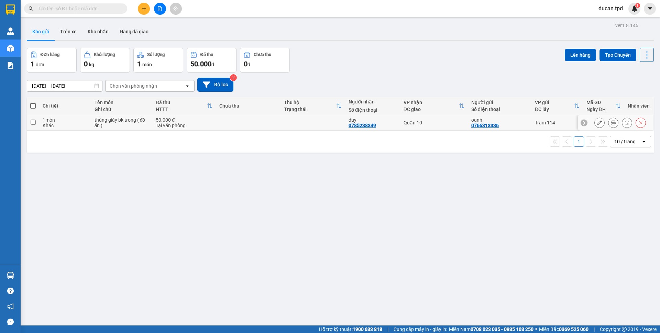
click at [597, 121] on icon at bounding box center [599, 122] width 5 height 5
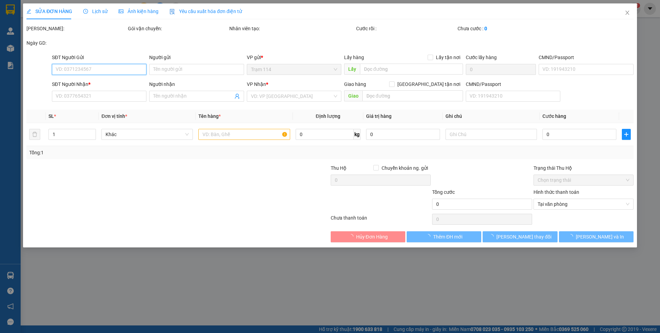
type input "0766313336"
type input "oanh"
type input "0785238349"
type input "duy"
type input "50.000"
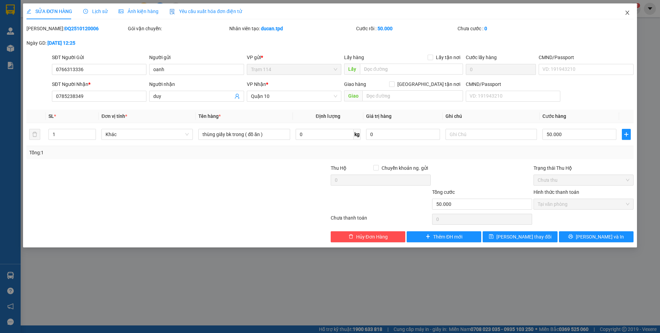
click at [627, 7] on span "Close" at bounding box center [627, 12] width 19 height 19
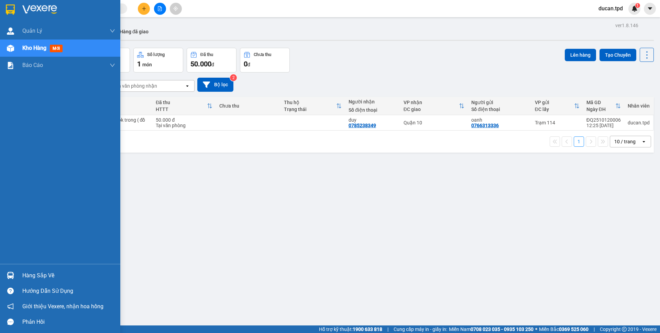
click at [19, 272] on div "Hàng sắp về" at bounding box center [60, 275] width 120 height 15
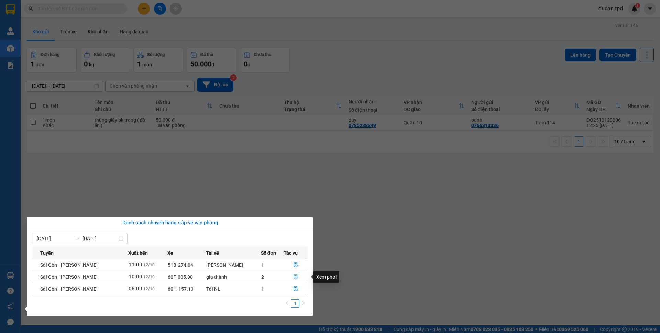
click at [290, 278] on button "button" at bounding box center [295, 277] width 23 height 11
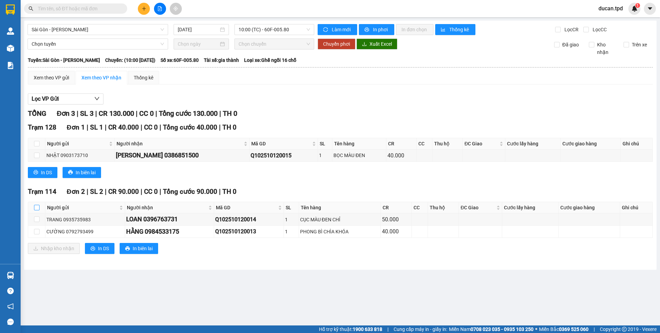
click at [37, 206] on input "checkbox" at bounding box center [36, 207] width 5 height 5
checkbox input "true"
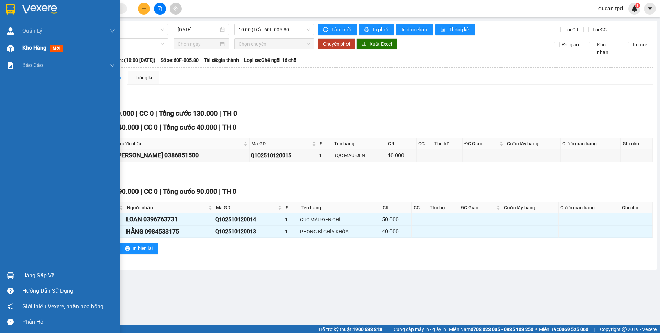
click at [28, 47] on span "Kho hàng" at bounding box center [34, 48] width 24 height 7
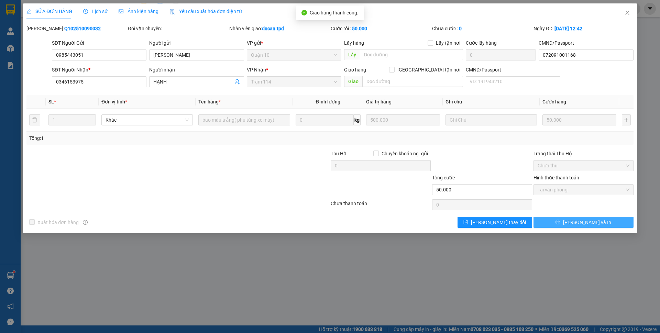
click at [601, 223] on button "[PERSON_NAME] và In" at bounding box center [583, 222] width 100 height 11
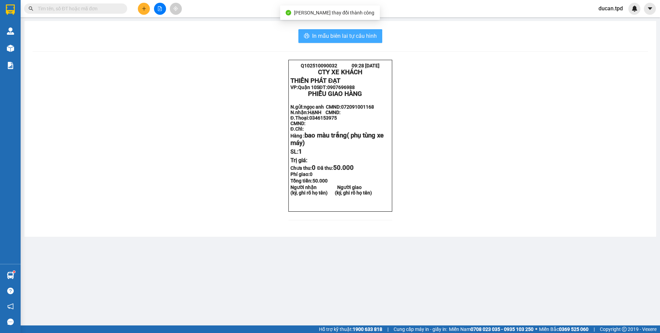
click at [377, 33] on button "In mẫu biên lai tự cấu hình" at bounding box center [340, 36] width 84 height 14
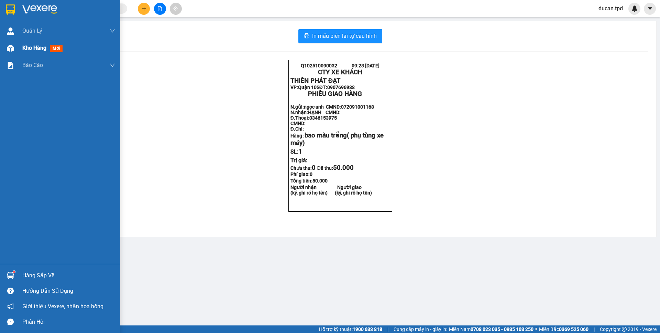
click at [55, 50] on span "mới" at bounding box center [56, 49] width 13 height 8
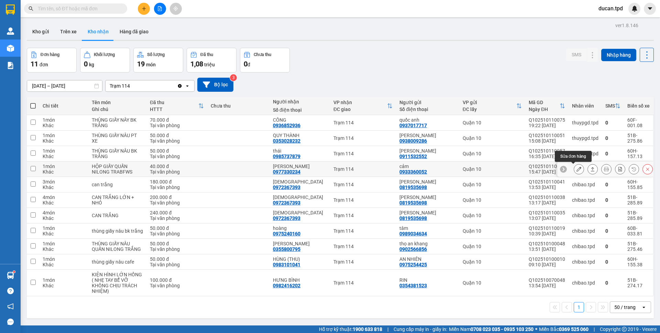
click at [576, 169] on icon at bounding box center [578, 169] width 5 height 5
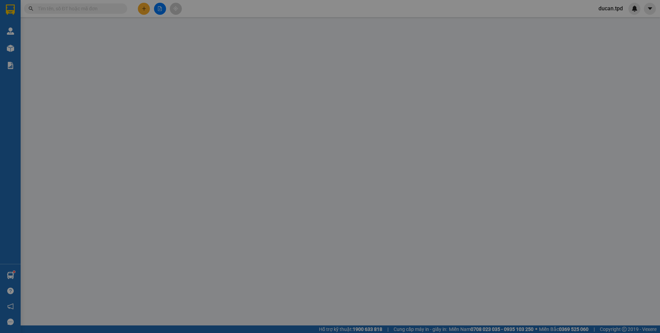
type input "0933360052"
type input "cảm"
type input "0977330234"
type input "[PERSON_NAME]"
type input "40.000"
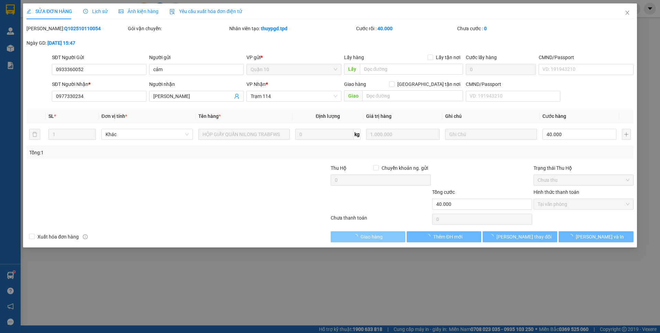
click at [361, 234] on span "Giao hàng" at bounding box center [372, 237] width 22 height 8
click at [341, 234] on icon "loading" at bounding box center [338, 236] width 5 height 5
click at [358, 234] on span "loading" at bounding box center [357, 236] width 8 height 5
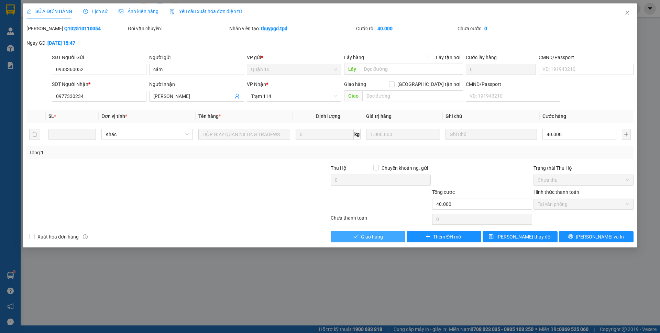
click at [362, 236] on span "Giao hàng" at bounding box center [372, 237] width 22 height 8
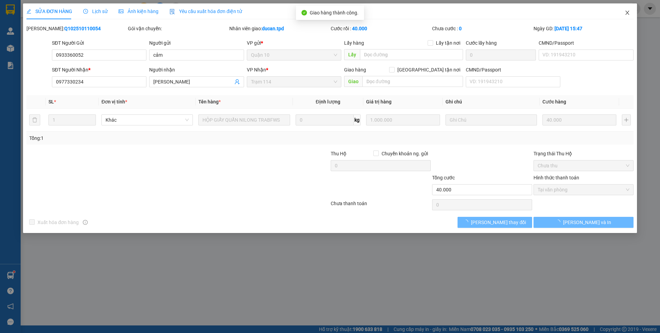
click at [630, 15] on span "Close" at bounding box center [627, 12] width 19 height 19
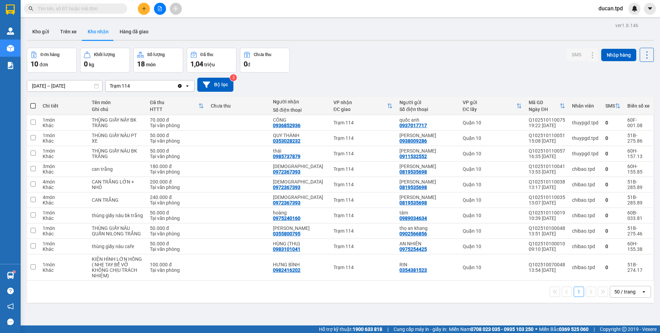
click at [97, 11] on input "text" at bounding box center [78, 9] width 81 height 8
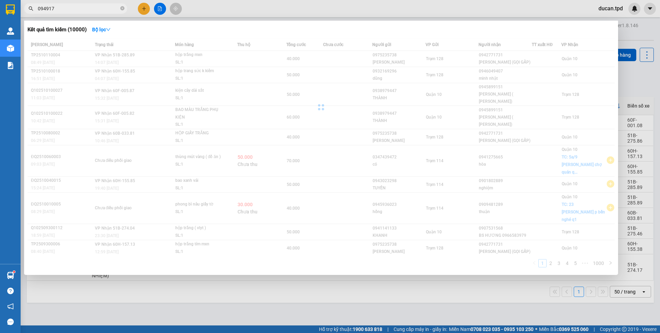
type input "0949172"
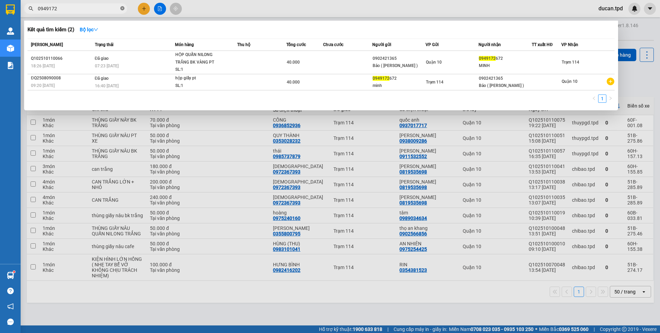
click at [121, 10] on icon "close-circle" at bounding box center [122, 8] width 4 height 4
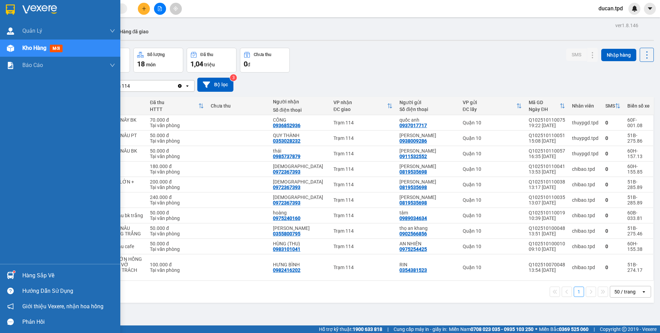
click at [39, 273] on div "Hàng sắp về" at bounding box center [68, 275] width 93 height 10
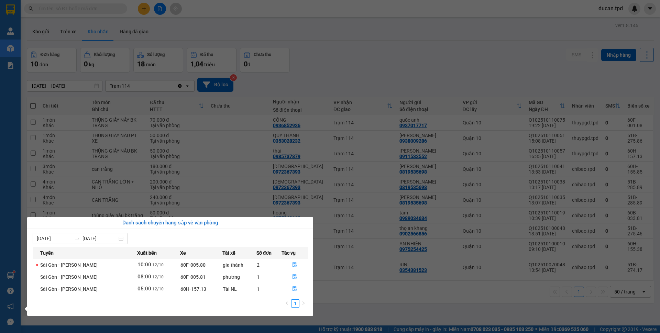
click at [310, 49] on section "Kết quả tìm kiếm ( 2 ) Bộ lọc Mã ĐH Trạng thái Món hàng Thu hộ Tổng cước Chưa c…" at bounding box center [330, 166] width 660 height 333
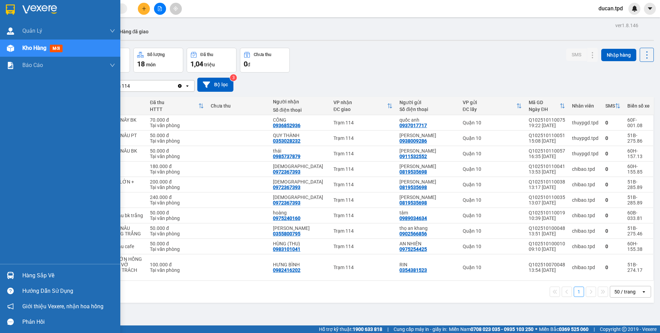
drag, startPoint x: 3, startPoint y: 277, endPoint x: 20, endPoint y: 276, distance: 16.2
click at [3, 277] on div "Hàng sắp về" at bounding box center [60, 275] width 120 height 15
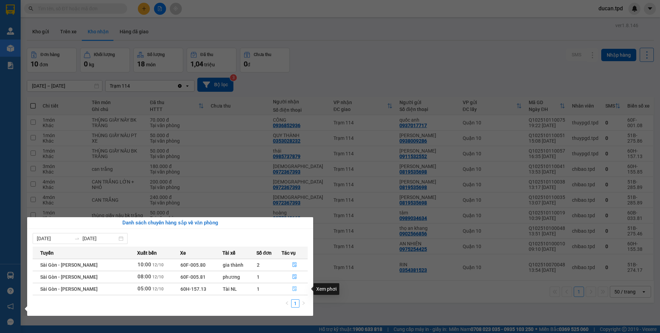
click at [295, 288] on icon "file-done" at bounding box center [294, 289] width 4 height 5
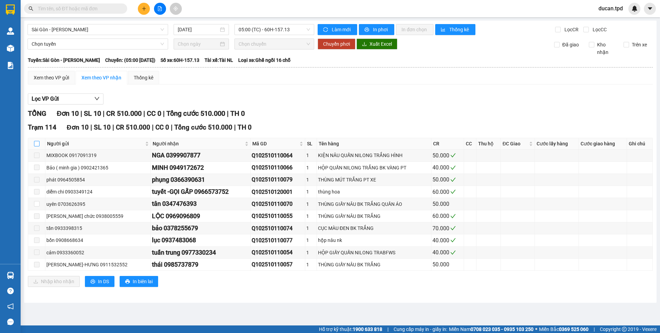
click at [37, 145] on input "checkbox" at bounding box center [36, 143] width 5 height 5
checkbox input "true"
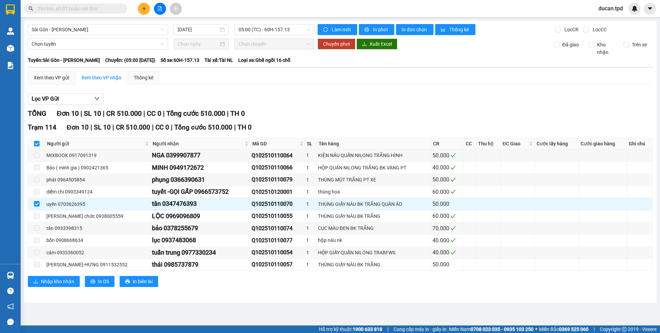
click at [37, 145] on input "checkbox" at bounding box center [36, 143] width 5 height 5
checkbox input "false"
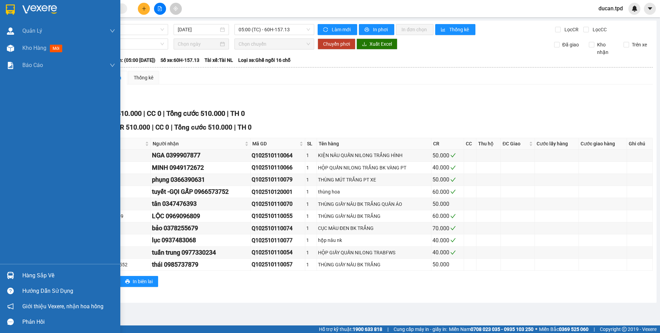
click at [19, 277] on div "Hàng sắp về" at bounding box center [60, 275] width 120 height 15
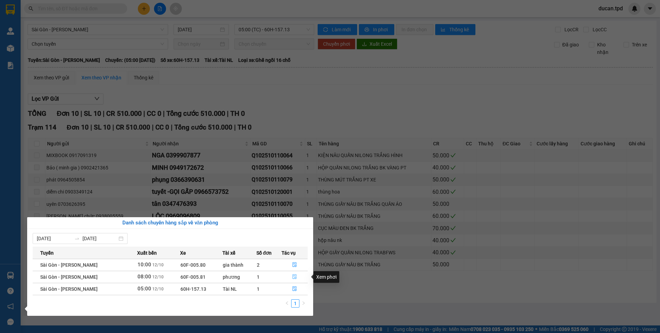
click at [293, 277] on icon "file-done" at bounding box center [294, 276] width 5 height 5
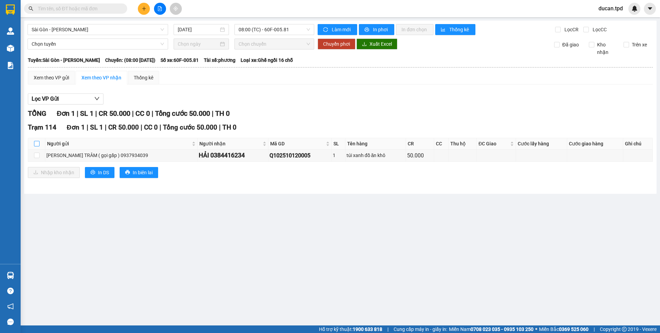
click at [35, 143] on input "checkbox" at bounding box center [36, 143] width 5 height 5
checkbox input "true"
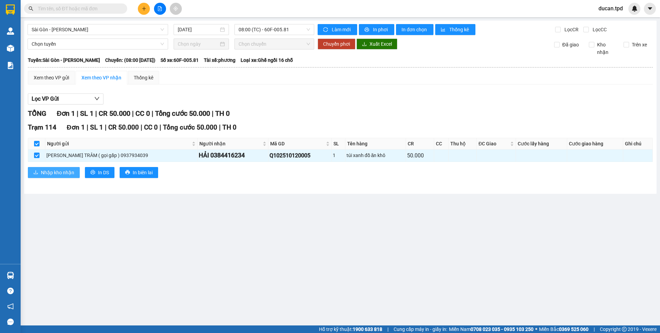
click at [57, 174] on span "Nhập kho nhận" at bounding box center [57, 173] width 33 height 8
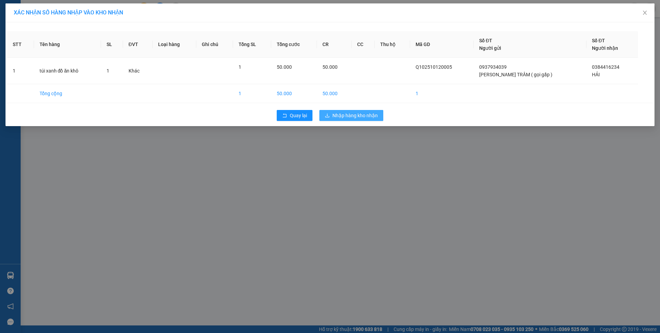
click at [337, 114] on span "Nhập hàng kho nhận" at bounding box center [354, 116] width 45 height 8
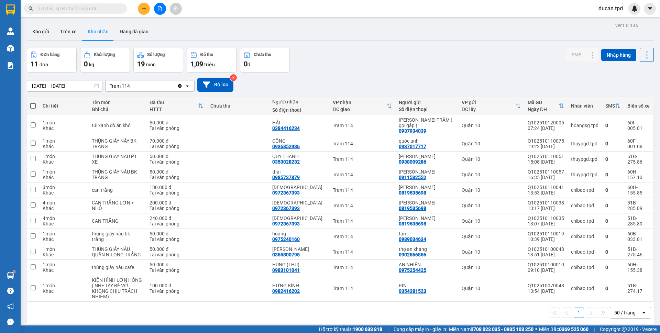
click at [85, 15] on div "Kết quả tìm kiếm ( 2 ) Bộ lọc Mã ĐH Trạng thái Món hàng Thu hộ Tổng cước Chưa c…" at bounding box center [330, 8] width 660 height 17
click at [86, 8] on input "text" at bounding box center [78, 9] width 81 height 8
paste input "0901456457"
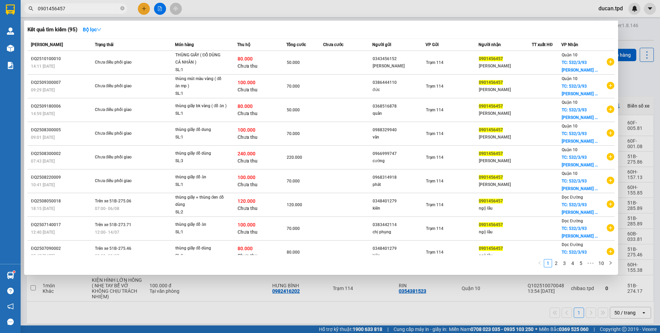
click at [106, 12] on input "0901456457" at bounding box center [78, 9] width 81 height 8
click at [106, 11] on input "0901456457" at bounding box center [78, 9] width 81 height 8
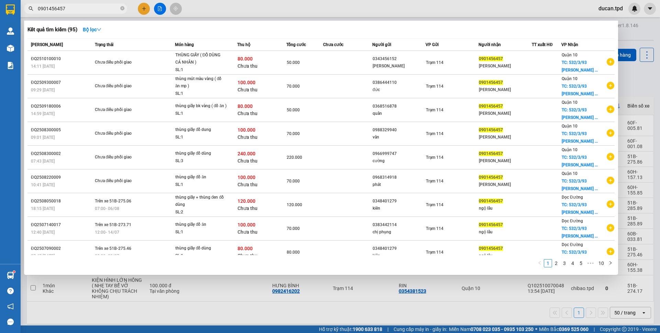
click at [106, 11] on input "0901456457" at bounding box center [78, 9] width 81 height 8
type input "0901456457"
click at [106, 11] on input "text" at bounding box center [78, 9] width 81 height 8
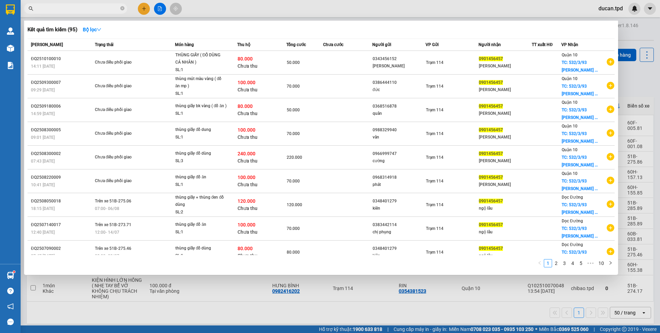
click at [106, 11] on input "text" at bounding box center [78, 9] width 81 height 8
click at [86, 13] on span at bounding box center [75, 8] width 103 height 10
click at [87, 12] on input "text" at bounding box center [78, 9] width 81 height 8
click at [97, 9] on input "text" at bounding box center [78, 9] width 81 height 8
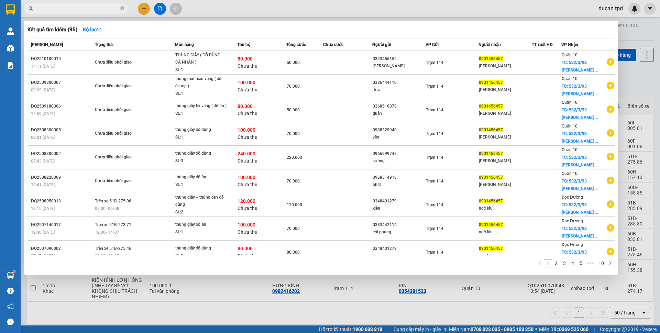
click at [97, 9] on input "text" at bounding box center [78, 9] width 81 height 8
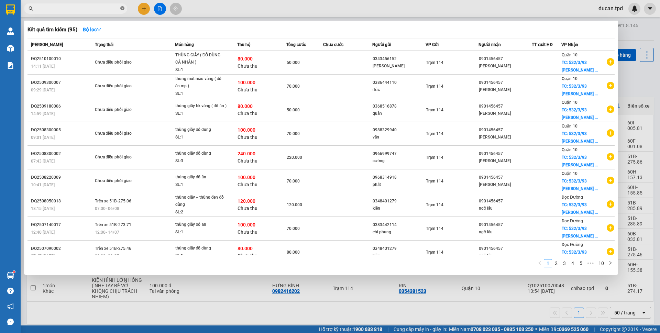
click at [121, 7] on icon "close-circle" at bounding box center [122, 8] width 4 height 4
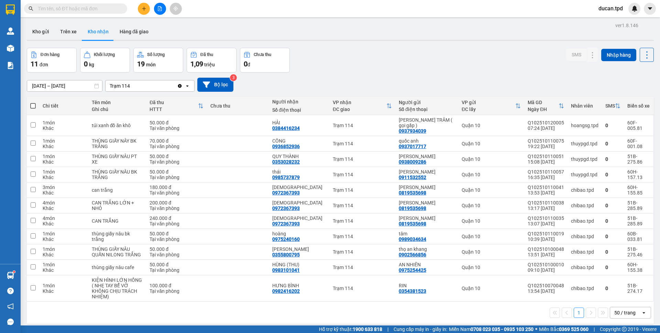
click at [69, 11] on input "text" at bounding box center [78, 9] width 81 height 8
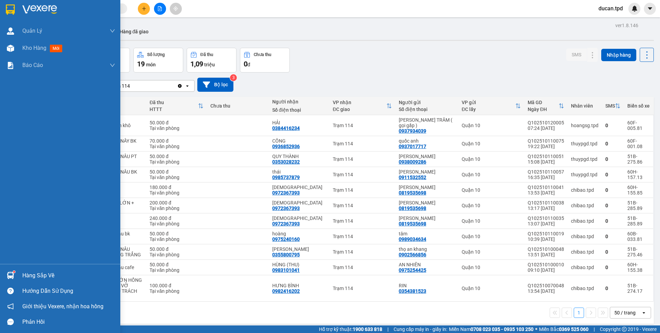
click at [11, 275] on img at bounding box center [10, 275] width 7 height 7
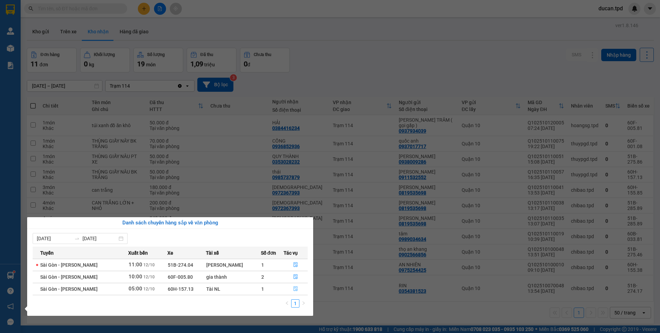
click at [294, 285] on button "button" at bounding box center [295, 289] width 23 height 11
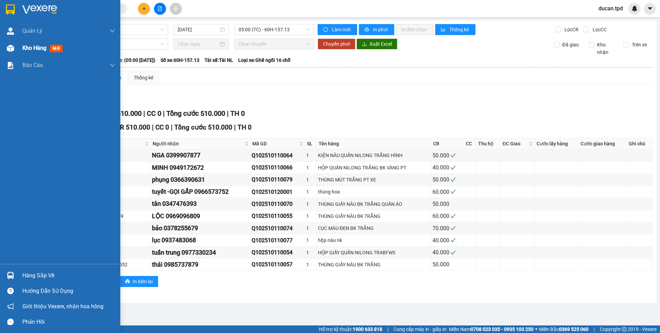
click at [14, 54] on div at bounding box center [10, 48] width 12 height 12
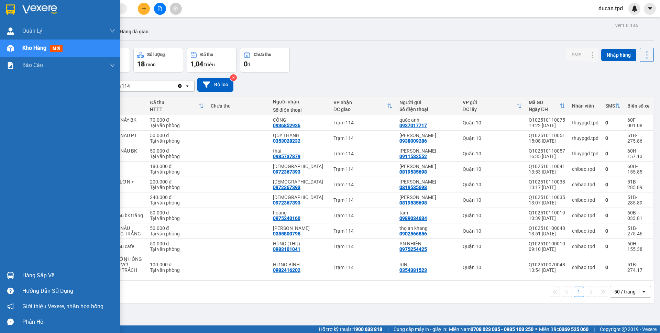
click at [14, 270] on div at bounding box center [10, 275] width 12 height 12
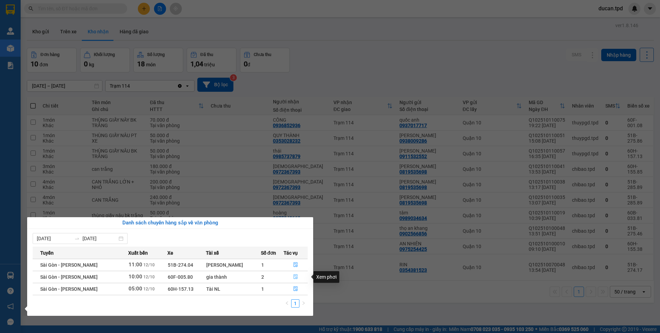
click at [291, 276] on button "button" at bounding box center [295, 277] width 23 height 11
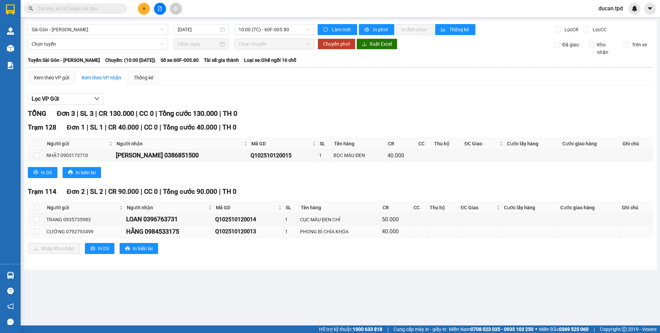
click at [156, 233] on div "HẰNG 0984533175" at bounding box center [169, 232] width 87 height 10
copy div "0984533175"
click at [77, 9] on input "text" at bounding box center [78, 9] width 81 height 8
paste input "0984533175"
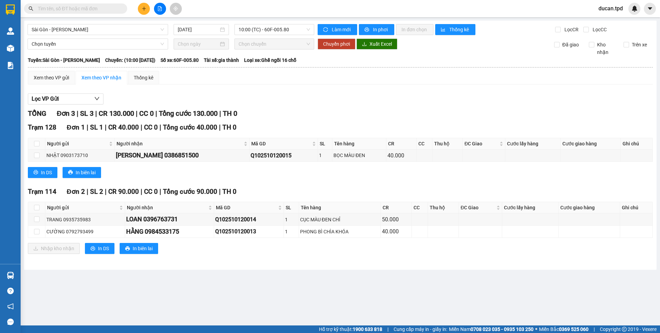
type input "0984533175"
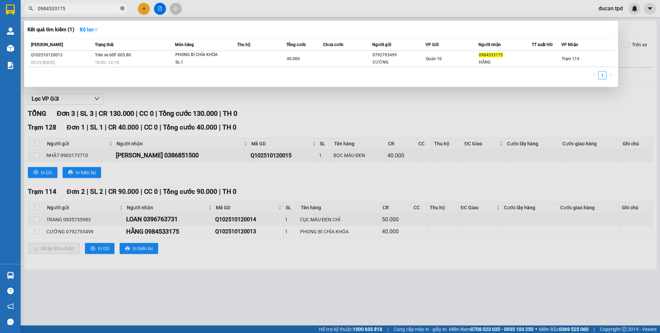
click at [122, 9] on icon "close-circle" at bounding box center [122, 8] width 4 height 4
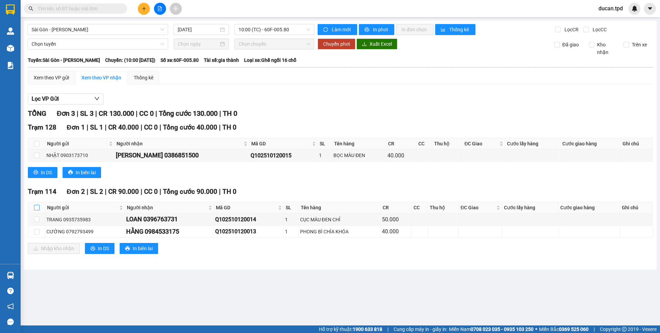
click at [34, 208] on input "checkbox" at bounding box center [36, 207] width 5 height 5
checkbox input "true"
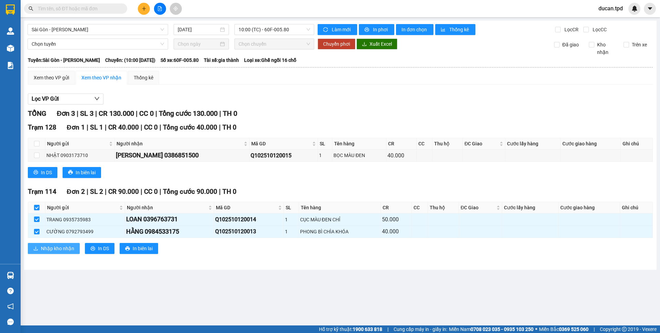
click at [70, 246] on span "Nhập kho nhận" at bounding box center [57, 249] width 33 height 8
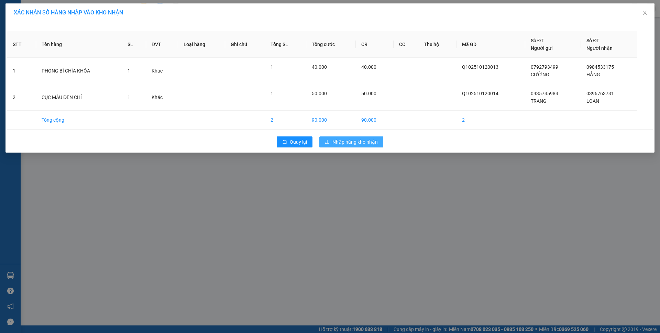
click at [375, 145] on span "Nhập hàng kho nhận" at bounding box center [354, 142] width 45 height 8
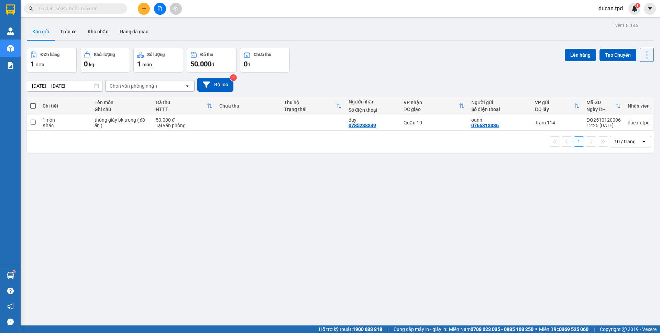
click at [142, 8] on icon "plus" at bounding box center [144, 8] width 5 height 5
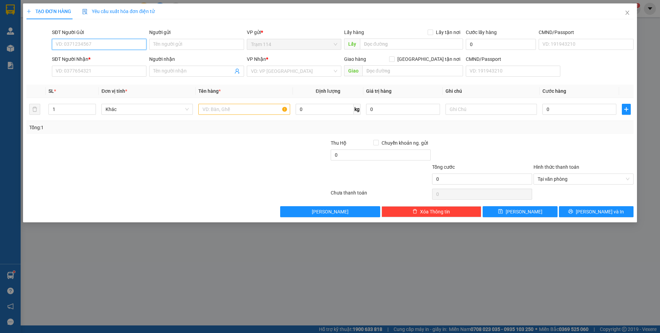
click at [94, 44] on input "SĐT Người Gửi" at bounding box center [99, 44] width 95 height 11
type input "0933088891"
click at [91, 63] on div "0933088891 - hùng" at bounding box center [99, 58] width 95 height 11
type input "hùng"
type input "0903686101"
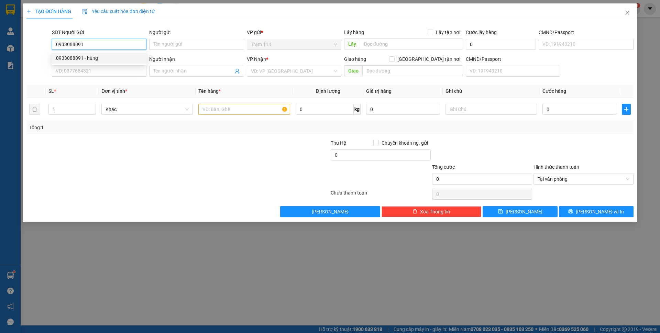
type input "[PERSON_NAME]"
type input "211918670"
type input "0933088891"
click at [213, 108] on input "text" at bounding box center [243, 109] width 91 height 11
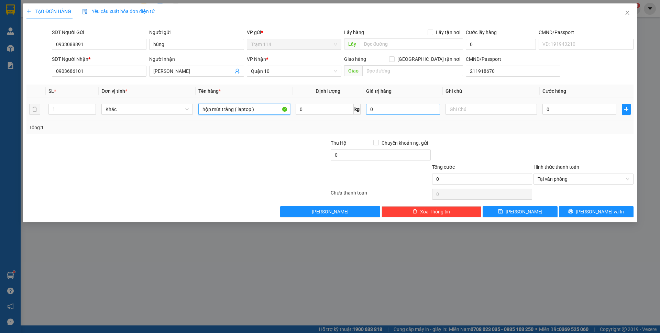
type input "hộp mút trắng ( laptop )"
click at [374, 110] on input "0" at bounding box center [403, 109] width 74 height 11
click at [595, 110] on input "0" at bounding box center [579, 109] width 74 height 11
type input "2.000.000"
type input "5"
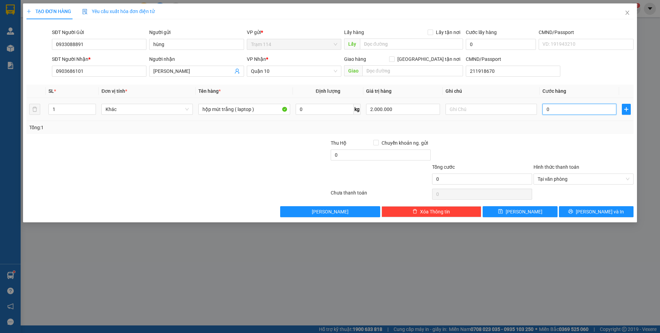
type input "5"
type input "50"
type input "50.000"
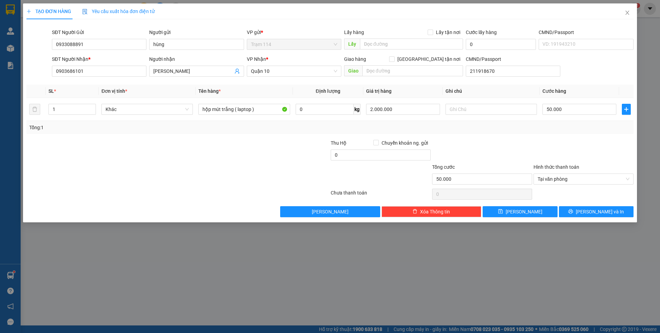
click at [568, 139] on div at bounding box center [583, 151] width 101 height 24
click at [572, 208] on button "[PERSON_NAME] và In" at bounding box center [596, 211] width 75 height 11
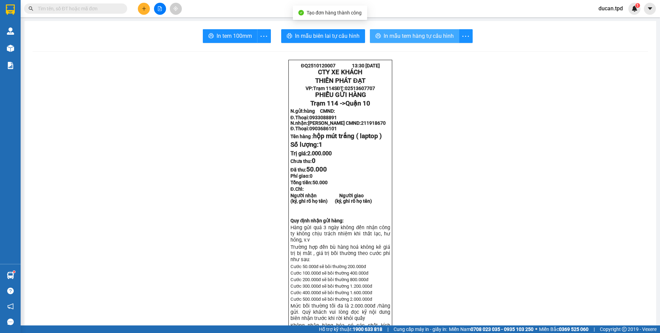
click at [375, 40] on button "In mẫu tem hàng tự cấu hình" at bounding box center [414, 36] width 89 height 14
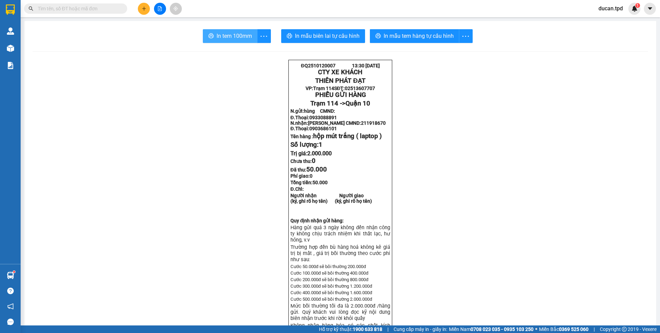
click at [220, 41] on button "In tem 100mm" at bounding box center [230, 36] width 55 height 14
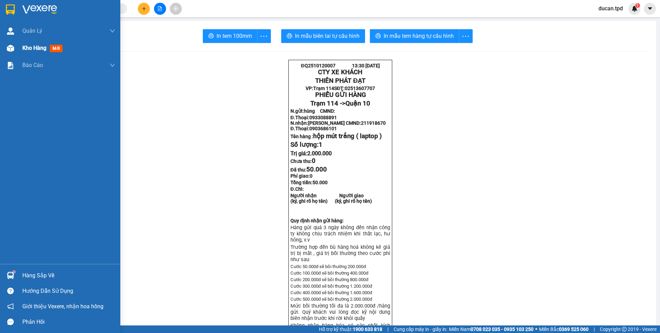
click at [20, 55] on div "Kho hàng mới" at bounding box center [60, 48] width 120 height 17
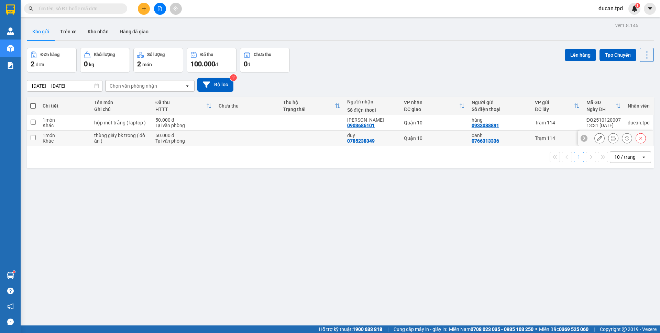
click at [34, 136] on input "checkbox" at bounding box center [33, 137] width 5 height 5
checkbox input "true"
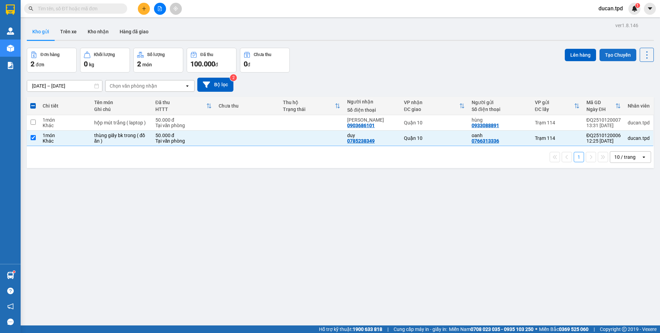
click at [599, 53] on button "Tạo Chuyến" at bounding box center [617, 55] width 37 height 12
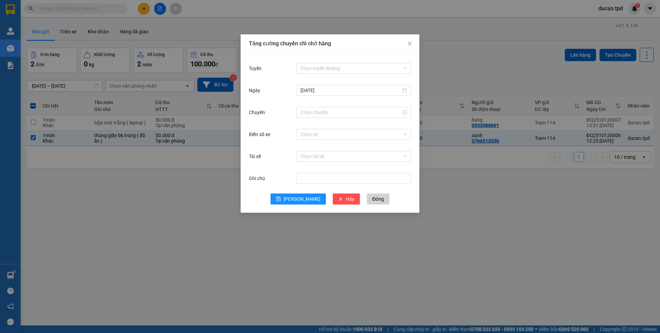
click at [539, 65] on div "Tăng cường chuyến chỉ chở hàng Tuyến Chọn tuyến đường [DATE] Chuyến Biển số xe …" at bounding box center [330, 166] width 660 height 333
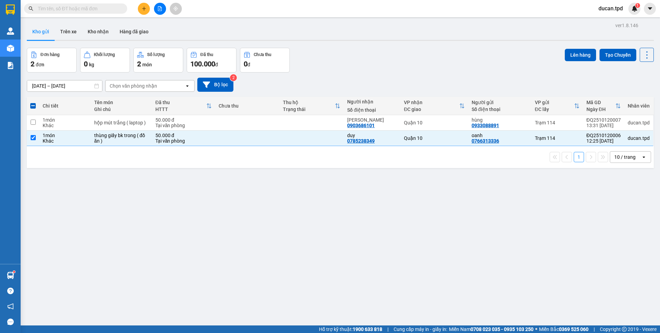
click at [566, 58] on button "Lên hàng" at bounding box center [580, 55] width 31 height 12
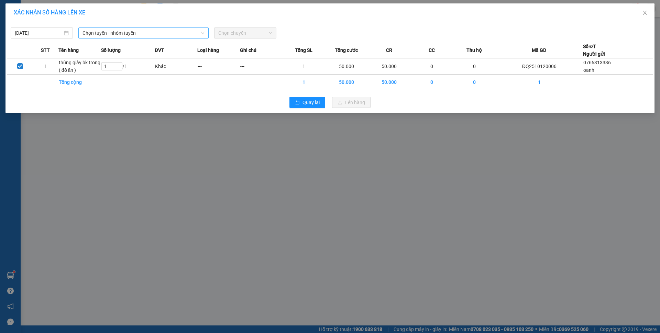
click at [173, 33] on span "Chọn tuyến - nhóm tuyến" at bounding box center [143, 33] width 122 height 10
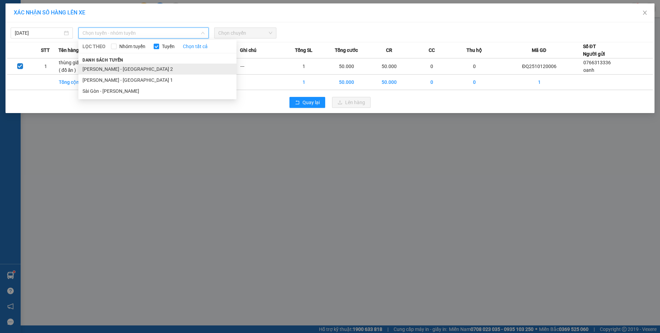
click at [149, 69] on li "[PERSON_NAME] - [GEOGRAPHIC_DATA] 2" at bounding box center [157, 69] width 158 height 11
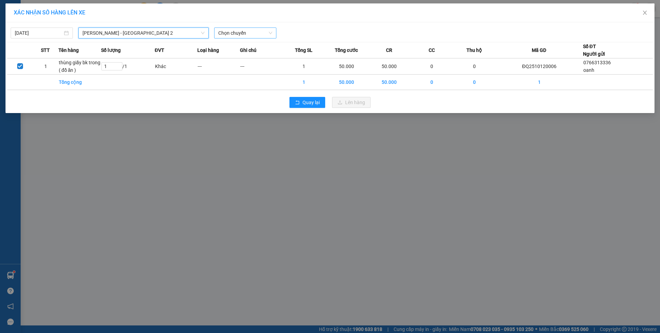
click at [223, 31] on span "Chọn chuyến" at bounding box center [245, 33] width 54 height 10
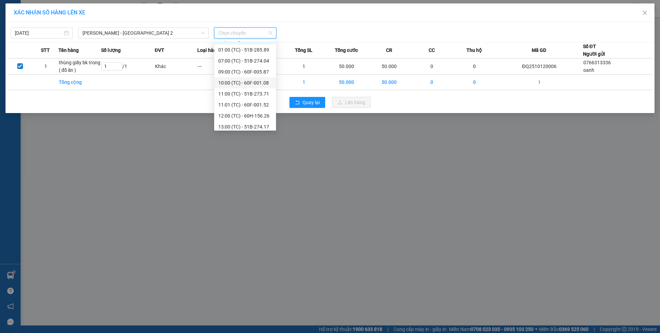
scroll to position [11, 0]
click at [244, 122] on div "13:00 (TC) - 51B-274.17" at bounding box center [245, 124] width 54 height 8
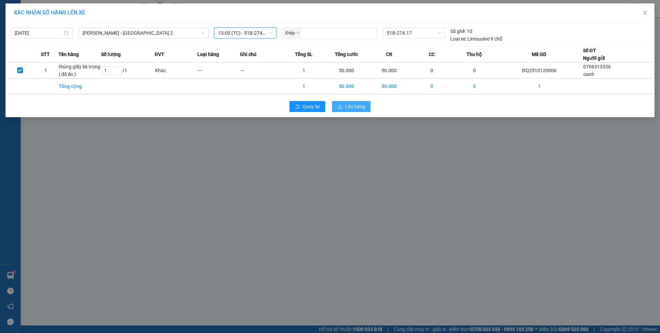
click at [347, 107] on span "Lên hàng" at bounding box center [355, 107] width 20 height 8
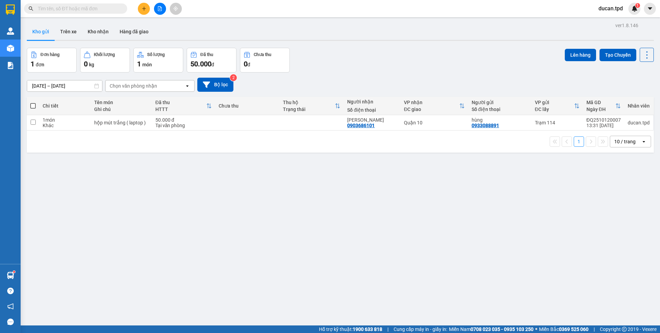
click at [33, 104] on span at bounding box center [32, 105] width 5 height 5
click at [33, 102] on input "checkbox" at bounding box center [33, 102] width 0 height 0
checkbox input "true"
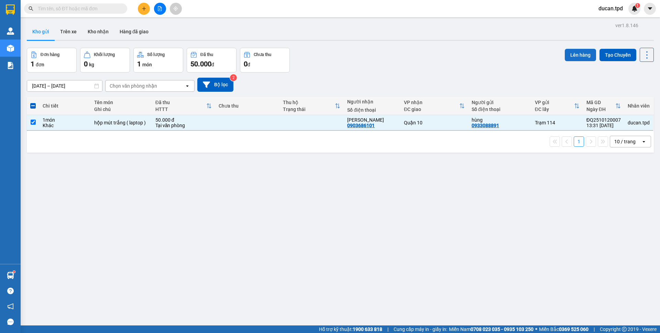
click at [584, 56] on button "Lên hàng" at bounding box center [580, 55] width 31 height 12
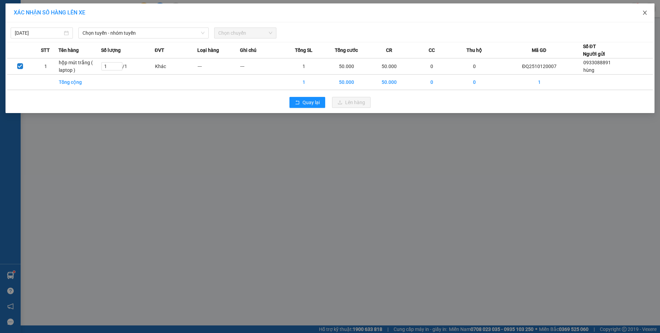
click at [644, 12] on icon "close" at bounding box center [644, 12] width 5 height 5
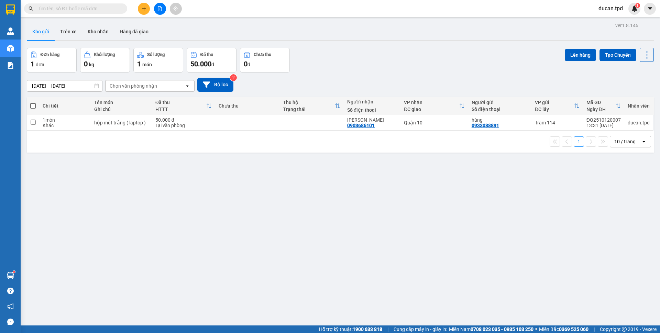
click at [35, 104] on span at bounding box center [32, 105] width 5 height 5
click at [33, 102] on input "checkbox" at bounding box center [33, 102] width 0 height 0
checkbox input "true"
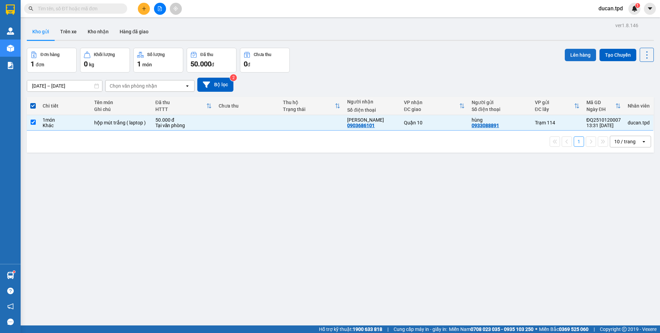
click at [565, 54] on button "Lên hàng" at bounding box center [580, 55] width 31 height 12
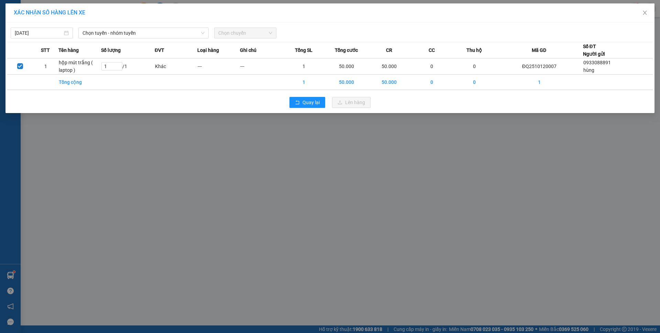
click at [181, 36] on div "XÁC NHẬN SỐ HÀNG LÊN XE [DATE] Chọn tuyến - nhóm tuyến Chọn chuyến STT Tên hàng…" at bounding box center [330, 166] width 660 height 333
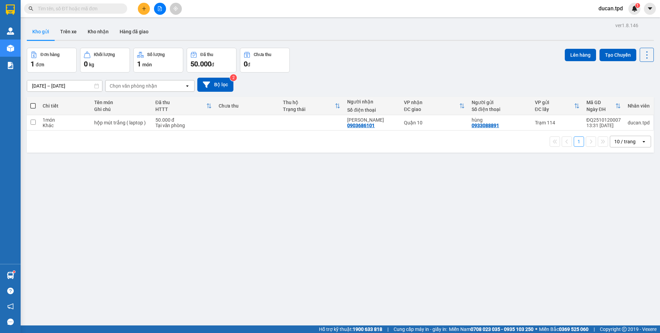
click at [30, 106] on span at bounding box center [32, 105] width 5 height 5
click at [33, 102] on input "checkbox" at bounding box center [33, 102] width 0 height 0
checkbox input "true"
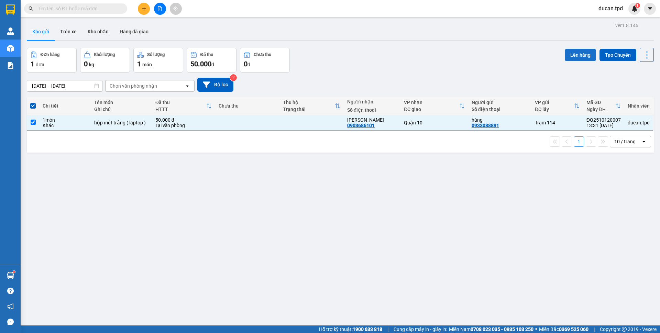
click at [566, 57] on button "Lên hàng" at bounding box center [580, 55] width 31 height 12
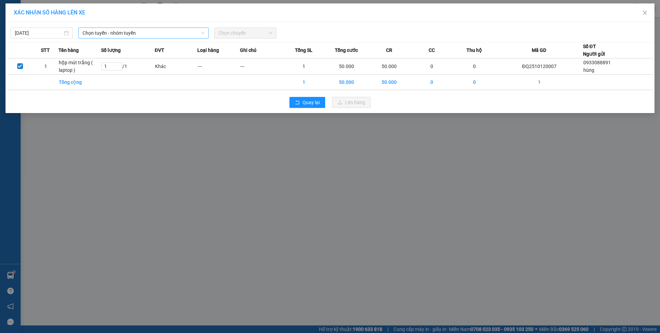
click at [105, 30] on span "Chọn tuyến - nhóm tuyến" at bounding box center [143, 33] width 122 height 10
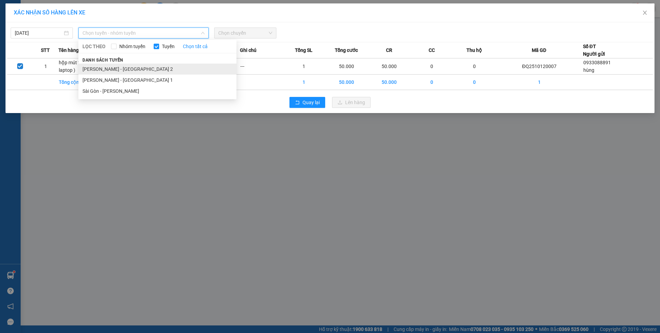
click at [115, 64] on li "[PERSON_NAME] - [GEOGRAPHIC_DATA] 2" at bounding box center [157, 69] width 158 height 11
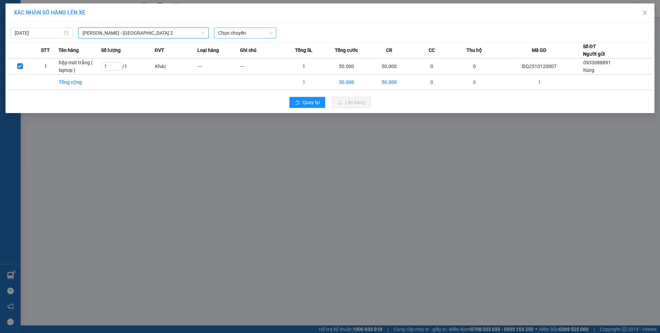
click at [218, 34] on div "Chọn chuyến" at bounding box center [245, 32] width 62 height 11
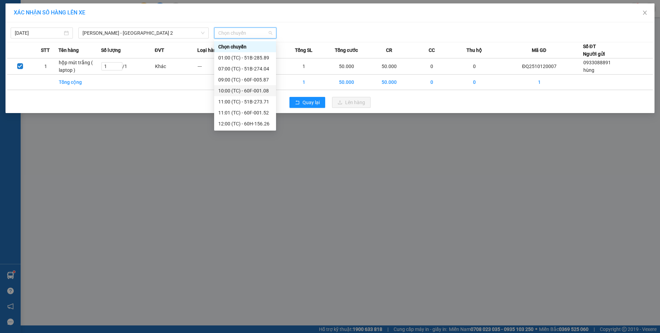
scroll to position [11, 0]
click at [648, 14] on span "Close" at bounding box center [644, 12] width 19 height 19
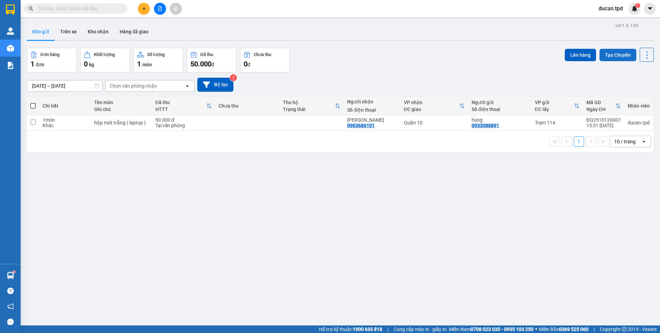
click at [617, 51] on button "Tạo Chuyến" at bounding box center [617, 55] width 37 height 12
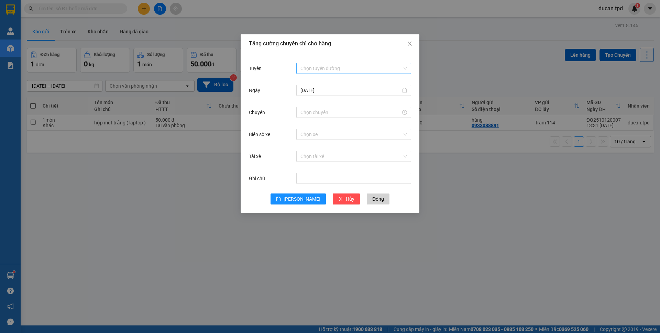
click at [345, 64] on input "Tuyến" at bounding box center [351, 68] width 102 height 10
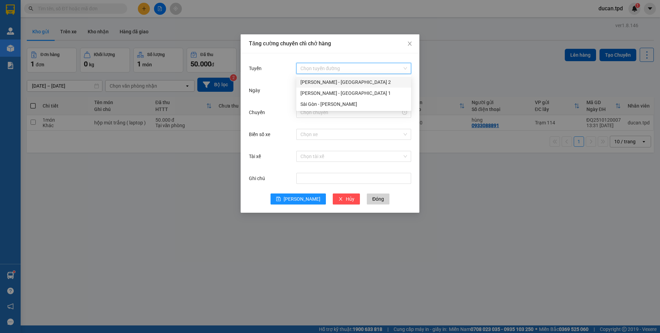
click at [334, 83] on div "[PERSON_NAME] - [GEOGRAPHIC_DATA] 2" at bounding box center [353, 82] width 107 height 8
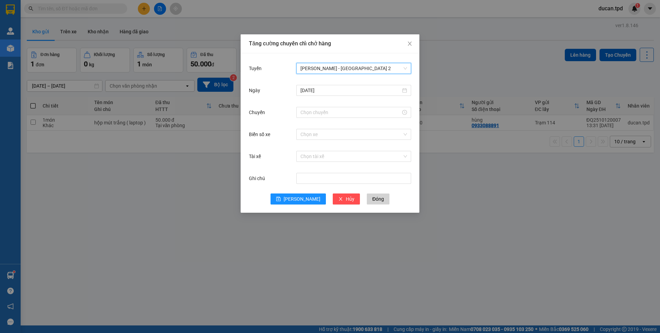
click at [321, 120] on div "Chuyến" at bounding box center [330, 117] width 162 height 22
click at [321, 117] on div at bounding box center [353, 112] width 115 height 11
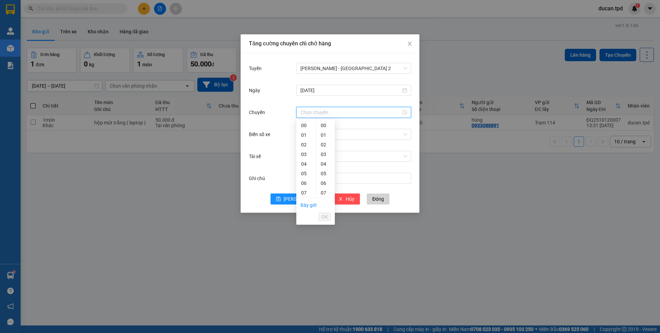
click at [320, 114] on input "Chuyến" at bounding box center [350, 113] width 100 height 8
click at [313, 206] on link "Bây giờ" at bounding box center [308, 204] width 16 height 5
click at [315, 118] on div "13:42" at bounding box center [353, 113] width 115 height 14
click at [317, 114] on input "13:42" at bounding box center [350, 113] width 100 height 8
click at [320, 137] on div "01" at bounding box center [325, 135] width 19 height 10
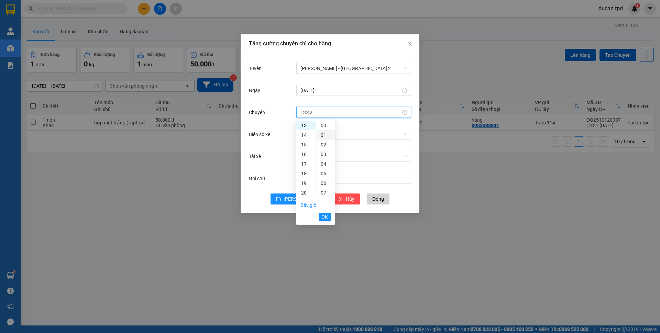
type input "13:01"
click at [323, 218] on span "OK" at bounding box center [324, 217] width 7 height 8
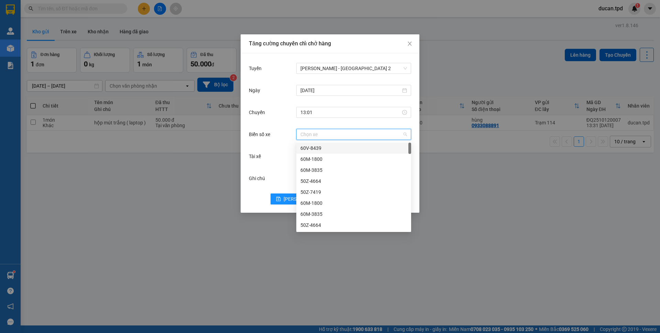
click at [323, 134] on input "Biển số xe" at bounding box center [351, 134] width 102 height 10
type input "005"
click at [315, 183] on div "60F-005.81" at bounding box center [353, 181] width 107 height 8
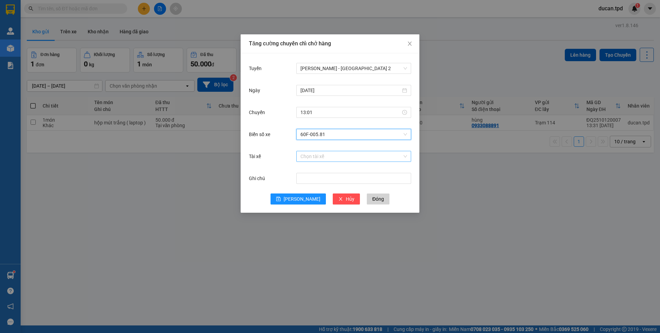
click at [312, 160] on input "Tài xế" at bounding box center [351, 156] width 102 height 10
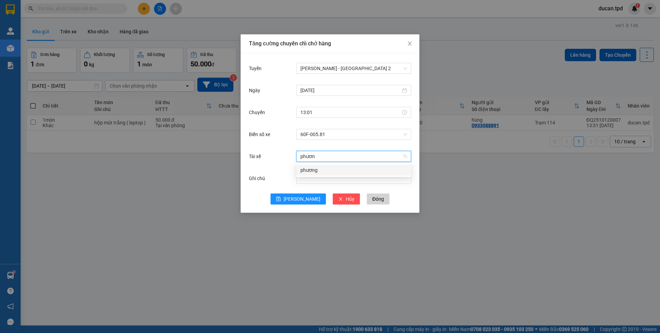
type input "phương"
click at [315, 165] on div "phương" at bounding box center [353, 170] width 115 height 11
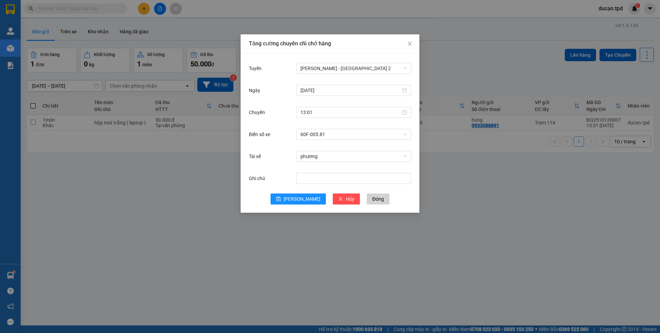
click at [300, 207] on div "Tuyến Phương Lâm - Sài Gòn 2 Ngày 12/10/2025 Chuyến 13:01 Biển số xe 60F-005.81…" at bounding box center [330, 132] width 179 height 159
click at [299, 200] on span "Lưu" at bounding box center [302, 199] width 37 height 8
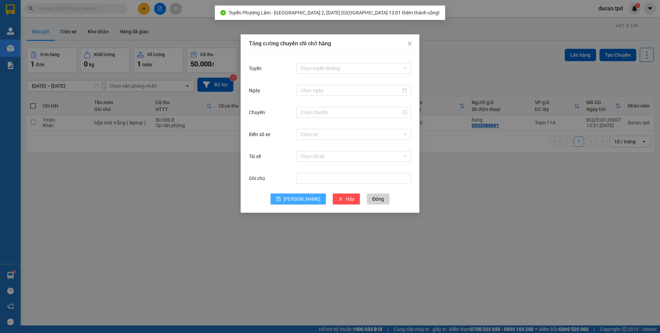
click at [196, 214] on div "Tăng cường chuyến chỉ chở hàng Tuyến Chọn tuyến đường Ngày Chuyến Biển số xe Ch…" at bounding box center [330, 166] width 660 height 333
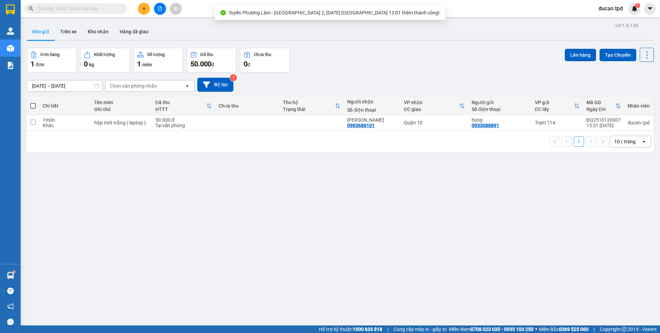
click at [33, 104] on span at bounding box center [32, 105] width 5 height 5
click at [33, 102] on input "checkbox" at bounding box center [33, 102] width 0 height 0
checkbox input "true"
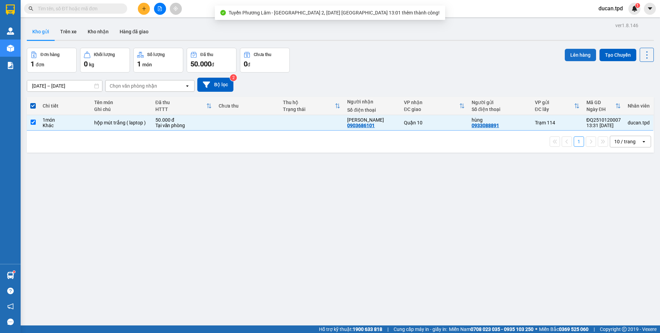
click at [582, 49] on button "Lên hàng" at bounding box center [580, 55] width 31 height 12
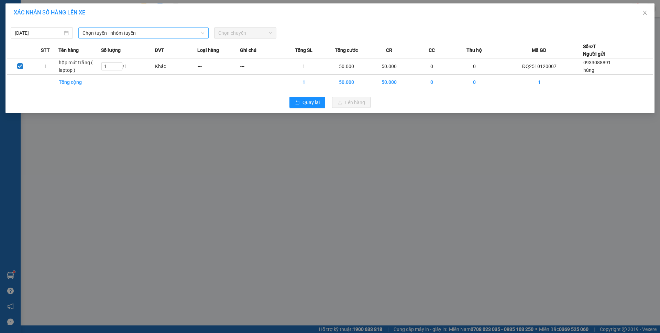
click at [171, 30] on span "Chọn tuyến - nhóm tuyến" at bounding box center [143, 33] width 122 height 10
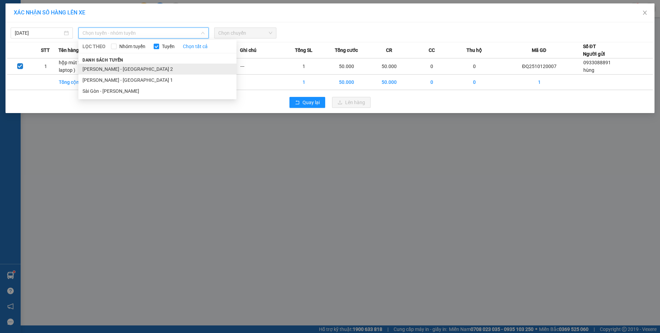
click at [144, 66] on li "Phương Lâm - Sài Gòn 2" at bounding box center [157, 69] width 158 height 11
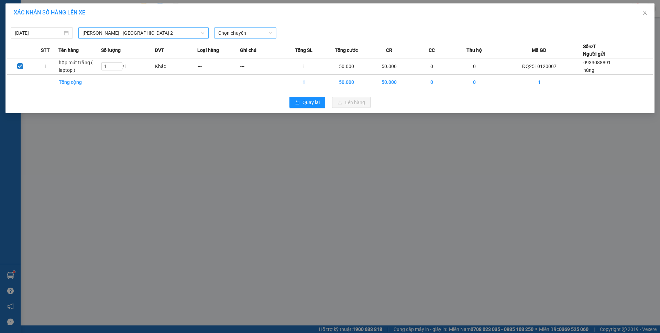
click at [235, 30] on span "Chọn chuyến" at bounding box center [245, 33] width 54 height 10
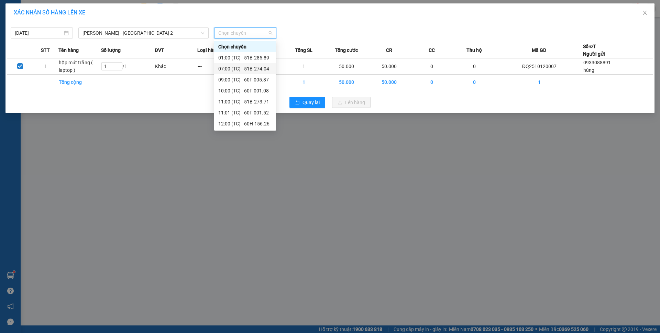
scroll to position [22, 0]
click at [253, 124] on div "13:01 (TC) - 60F-005.81" at bounding box center [245, 124] width 54 height 8
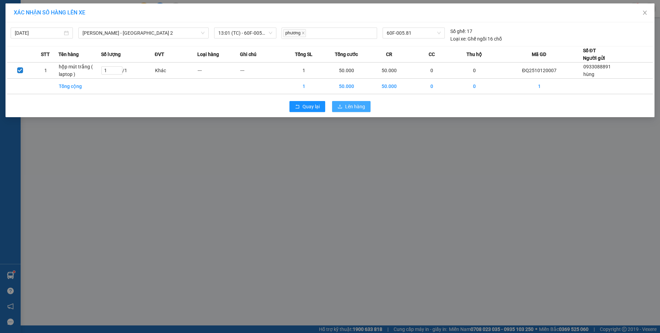
click at [350, 103] on span "Lên hàng" at bounding box center [355, 107] width 20 height 8
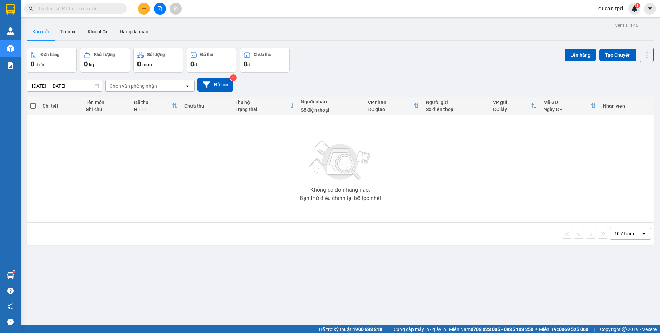
click at [23, 272] on main "ver 1.8.146 Kho gửi Trên xe Kho nhận Hàng đã giao Đơn hàng 0 đơn Khối lượng 0 k…" at bounding box center [330, 162] width 660 height 325
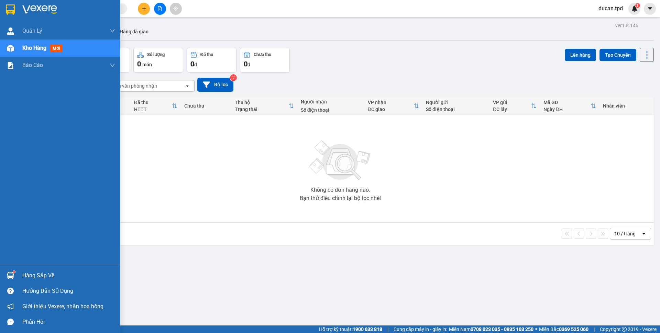
click at [18, 273] on div "Hàng sắp về" at bounding box center [60, 275] width 120 height 15
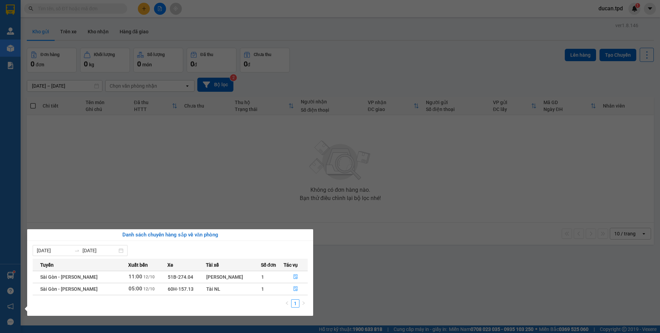
click at [147, 169] on section "Kết quả tìm kiếm ( 19 ) Bộ lọc Mã ĐH Trạng thái Món hàng Thu hộ Tổng cước Chưa …" at bounding box center [330, 166] width 660 height 333
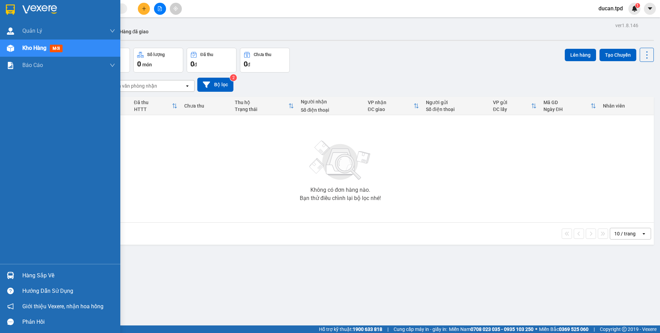
click at [16, 274] on div "Hàng sắp về" at bounding box center [60, 275] width 120 height 15
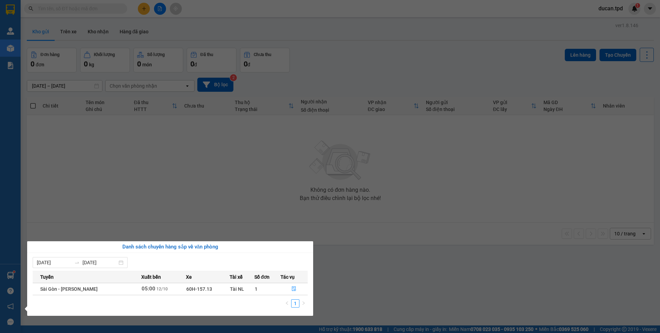
click at [228, 224] on section "Kết quả tìm kiếm ( 19 ) Bộ lọc Mã ĐH Trạng thái Món hàng Thu hộ Tổng cước Chưa …" at bounding box center [330, 166] width 660 height 333
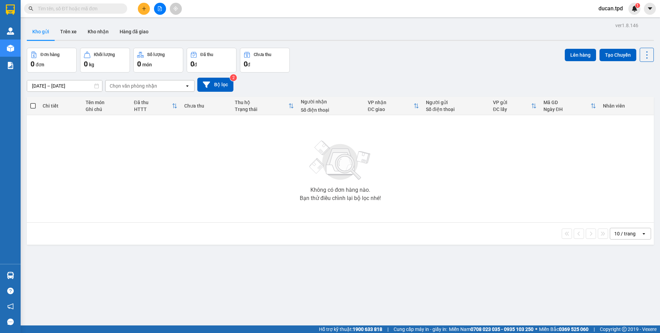
click at [140, 13] on button at bounding box center [144, 9] width 12 height 12
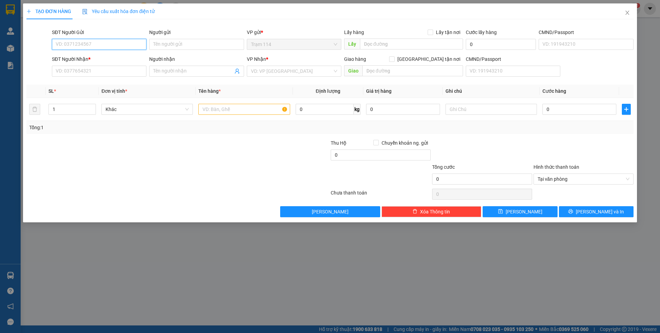
click at [111, 45] on input "SĐT Người Gửi" at bounding box center [99, 44] width 95 height 11
type input "0389218628"
click at [64, 68] on input "SĐT Người Nhận *" at bounding box center [99, 71] width 95 height 11
type input "0707166866"
click at [200, 37] on div "Người gửi" at bounding box center [196, 34] width 95 height 10
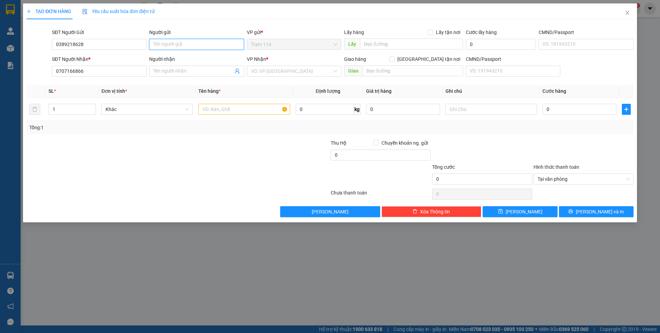
click at [200, 42] on input "Người gửi" at bounding box center [196, 44] width 95 height 11
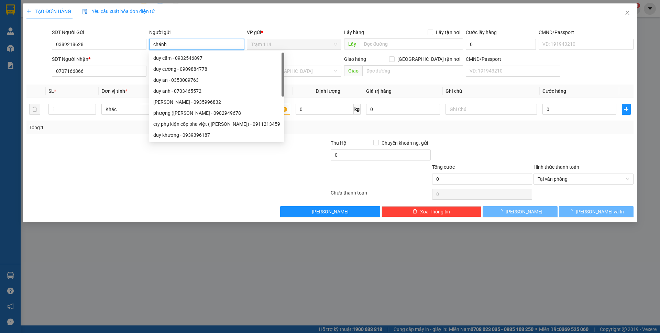
type input "chánh"
click at [180, 13] on div "TẠO ĐƠN HÀNG Yêu cầu xuất hóa đơn điện tử" at bounding box center [329, 11] width 607 height 16
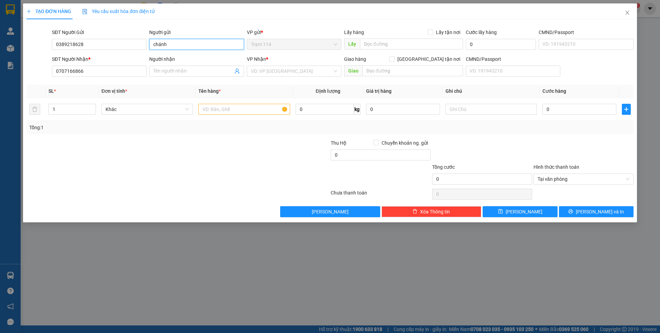
click at [164, 43] on input "chánh" at bounding box center [196, 44] width 95 height 11
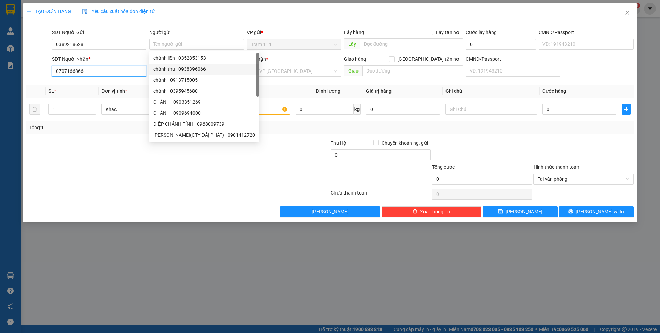
click at [143, 72] on input "0707166866" at bounding box center [99, 71] width 95 height 11
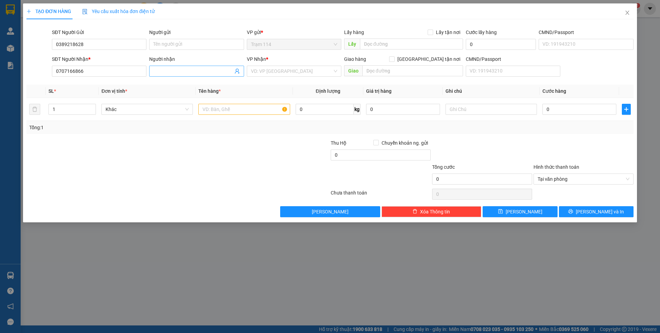
click at [171, 72] on input "Người nhận" at bounding box center [192, 71] width 79 height 8
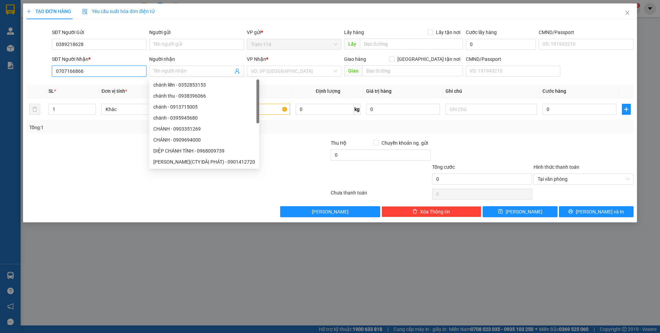
drag, startPoint x: 171, startPoint y: 72, endPoint x: 146, endPoint y: 66, distance: 25.5
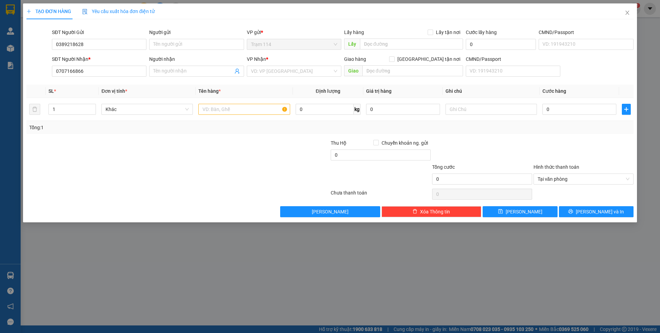
drag, startPoint x: 146, startPoint y: 66, endPoint x: 172, endPoint y: 56, distance: 27.4
click at [172, 56] on div "Người nhận" at bounding box center [196, 59] width 95 height 8
click at [172, 67] on input "Người nhận" at bounding box center [192, 71] width 79 height 8
click at [173, 69] on input "Người nhận" at bounding box center [192, 71] width 79 height 8
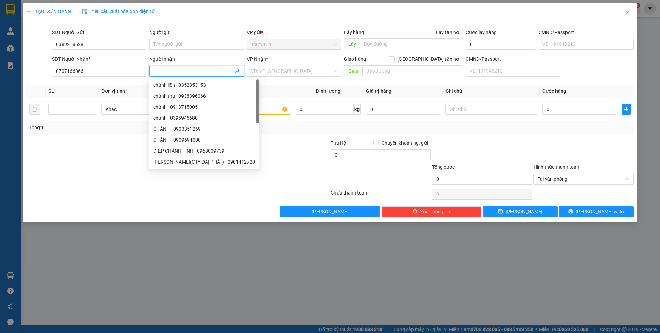
paste input "chánh"
type input "chánh"
click at [180, 51] on div "Người gửi Tên người gửi" at bounding box center [196, 41] width 95 height 24
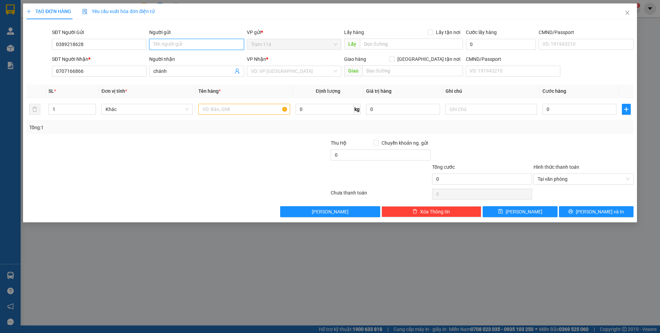
click at [183, 46] on input "Người gửi" at bounding box center [196, 44] width 95 height 11
type input "thoa"
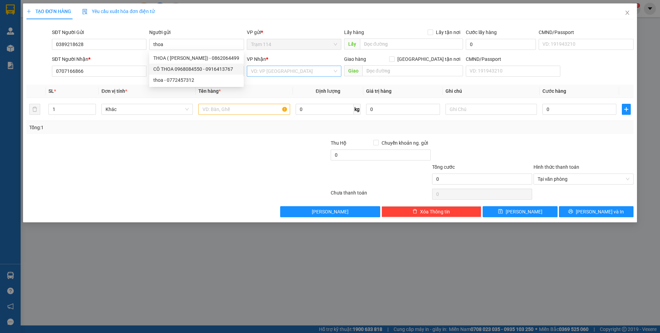
click at [284, 71] on input "search" at bounding box center [291, 71] width 81 height 10
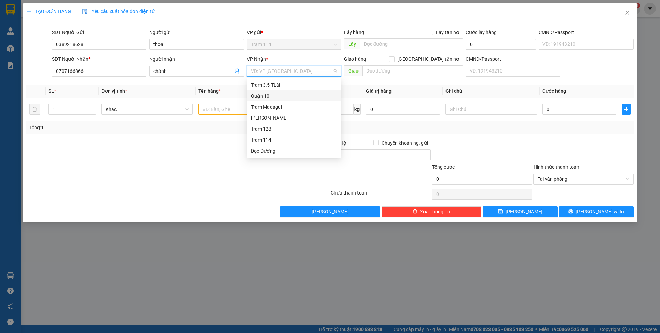
click at [275, 98] on div "Quận 10" at bounding box center [294, 96] width 86 height 8
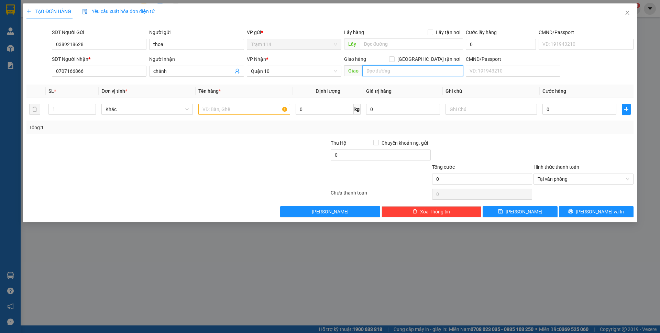
click at [385, 69] on input "text" at bounding box center [412, 70] width 101 height 11
type input "lô"
click at [432, 60] on span "[GEOGRAPHIC_DATA] tận nơi" at bounding box center [429, 59] width 68 height 8
click at [394, 60] on input "[GEOGRAPHIC_DATA] tận nơi" at bounding box center [391, 58] width 5 height 5
checkbox input "true"
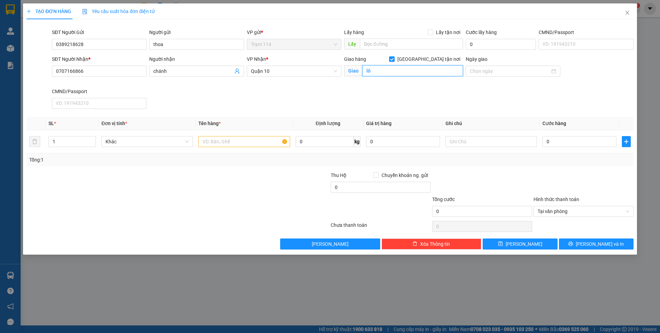
click at [423, 65] on input "lô" at bounding box center [412, 70] width 101 height 11
click at [412, 73] on input "lô" at bounding box center [412, 70] width 101 height 11
type input "lô 6 chung cư [GEOGRAPHIC_DATA] q11"
click at [255, 138] on input "text" at bounding box center [243, 141] width 91 height 11
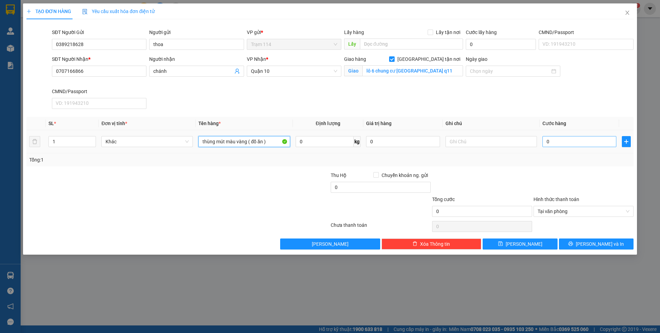
type input "thùng mút màu vàng ( đồ ăn )"
click at [595, 145] on input "0" at bounding box center [579, 141] width 74 height 11
type input "7"
type input "70"
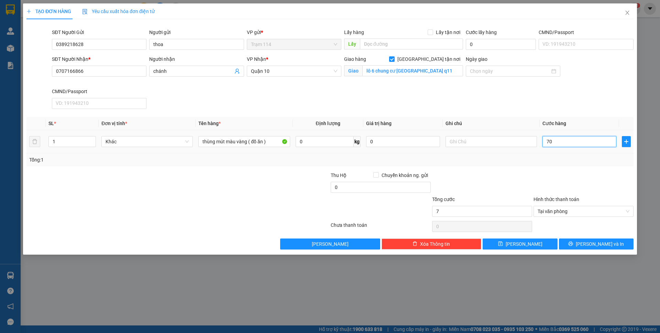
type input "70"
type input "70.000"
click at [563, 171] on div "Transit Pickup Surcharge Ids Transit Deliver Surcharge Ids Transit Deliver Surc…" at bounding box center [329, 137] width 607 height 225
click at [509, 174] on div at bounding box center [481, 183] width 101 height 24
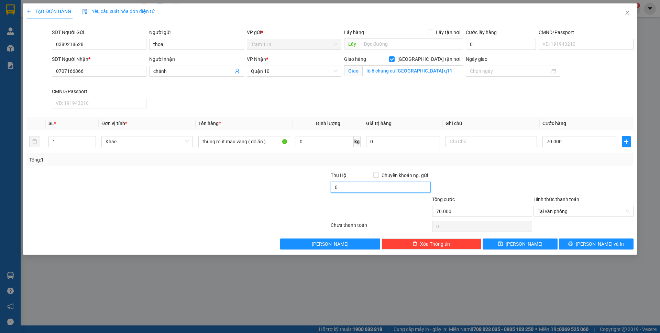
click at [395, 183] on input "0" at bounding box center [381, 187] width 100 height 11
type input "60.000"
click at [580, 170] on div "Transit Pickup Surcharge Ids Transit Deliver Surcharge Ids Transit Deliver Surc…" at bounding box center [329, 137] width 607 height 225
click at [580, 242] on button "[PERSON_NAME] và In" at bounding box center [596, 244] width 75 height 11
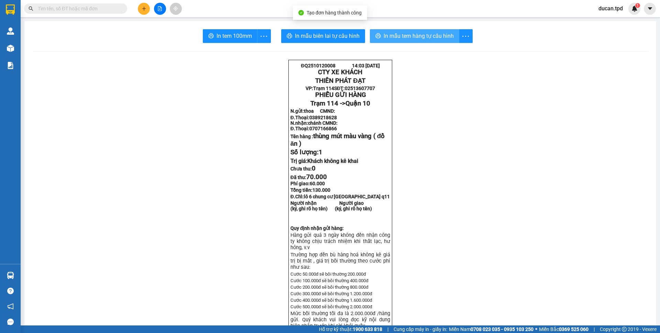
click at [400, 37] on span "In mẫu tem hàng tự cấu hình" at bounding box center [419, 36] width 70 height 9
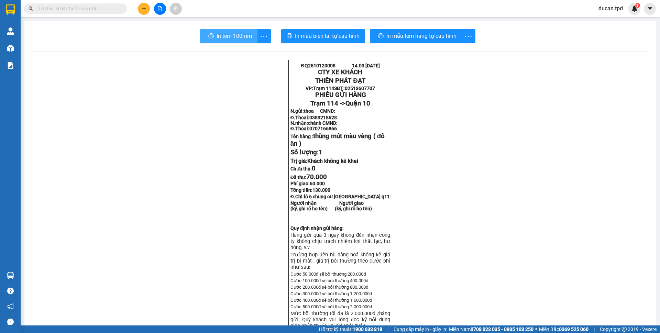
click at [211, 37] on button "In tem 100mm" at bounding box center [228, 36] width 57 height 14
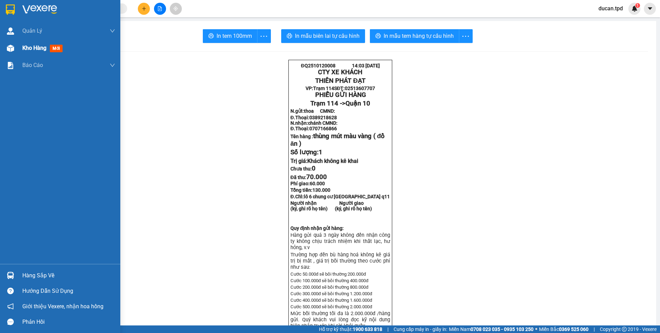
click at [10, 55] on div "Kho hàng mới" at bounding box center [60, 48] width 120 height 17
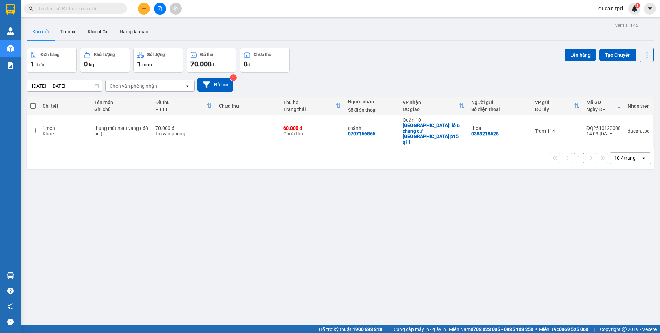
click at [131, 198] on div "ver 1.8.146 Kho gửi Trên xe Kho nhận Hàng đã giao Đơn hàng 1 đơn Khối lượng 0 k…" at bounding box center [340, 187] width 632 height 333
click at [34, 105] on span at bounding box center [32, 105] width 5 height 5
click at [33, 102] on input "checkbox" at bounding box center [33, 102] width 0 height 0
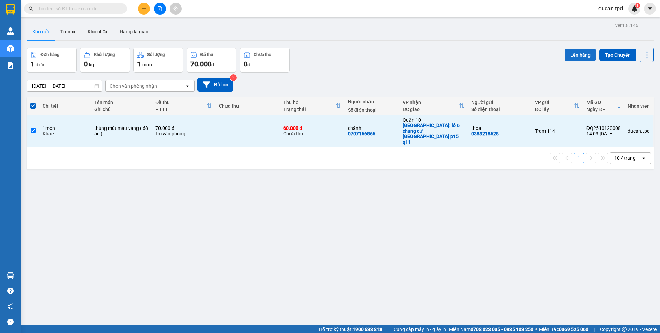
click at [572, 60] on button "Lên hàng" at bounding box center [580, 55] width 31 height 12
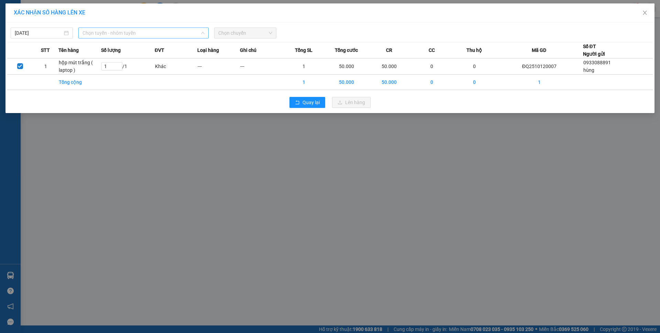
click at [186, 34] on span "Chọn tuyến - nhóm tuyến" at bounding box center [143, 33] width 122 height 10
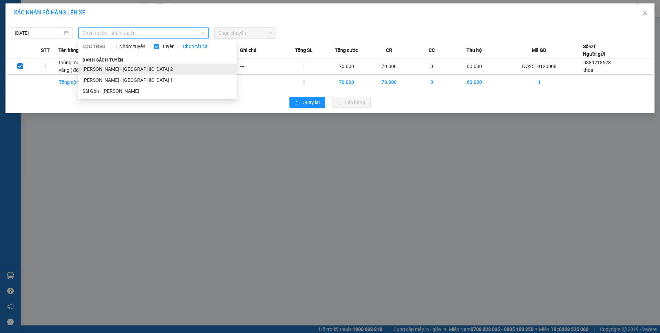
drag, startPoint x: 137, startPoint y: 60, endPoint x: 135, endPoint y: 64, distance: 4.0
click at [135, 63] on div "Danh sách tuyến Phương Lâm - Sài Gòn 2 Phương Lâm - Sài Gòn 1 Sài Gòn - Phương …" at bounding box center [157, 76] width 158 height 41
click at [134, 65] on li "[PERSON_NAME] - [GEOGRAPHIC_DATA] 2" at bounding box center [157, 69] width 158 height 11
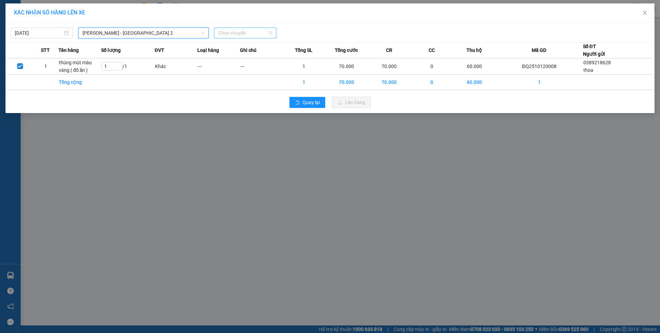
click at [228, 34] on span "Chọn chuyến" at bounding box center [245, 33] width 54 height 10
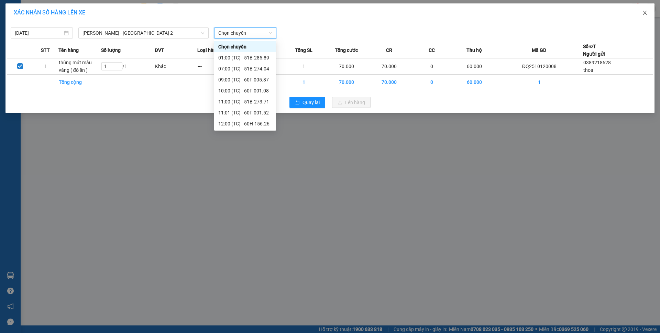
click at [649, 14] on span "Close" at bounding box center [644, 12] width 19 height 19
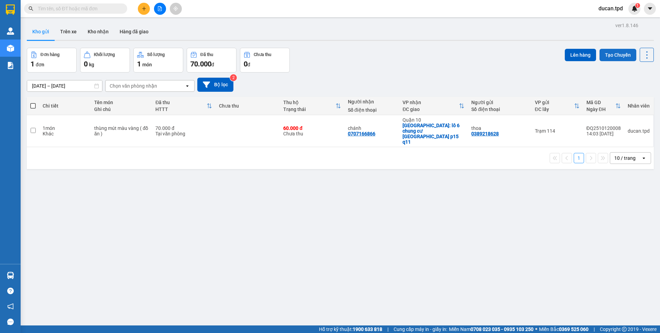
click at [605, 57] on button "Tạo Chuyến" at bounding box center [617, 55] width 37 height 12
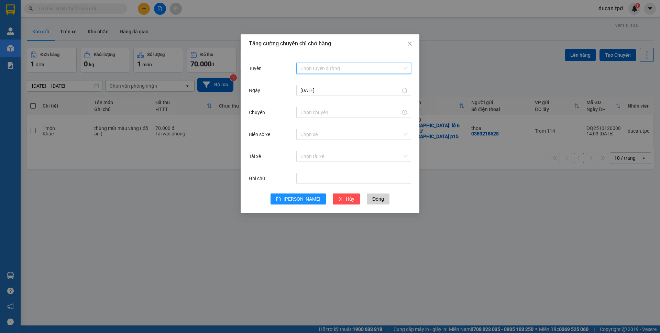
click at [338, 69] on input "Tuyến" at bounding box center [351, 68] width 102 height 10
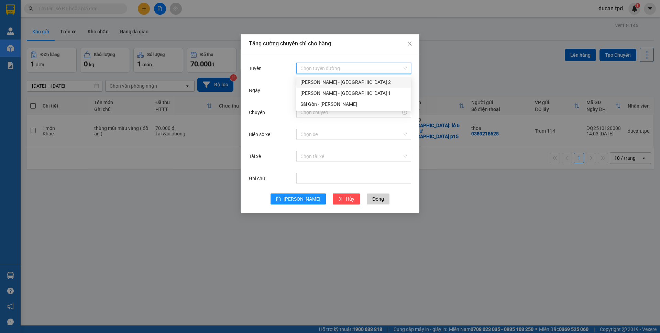
click at [337, 81] on div "[PERSON_NAME] - [GEOGRAPHIC_DATA] 2" at bounding box center [353, 82] width 107 height 8
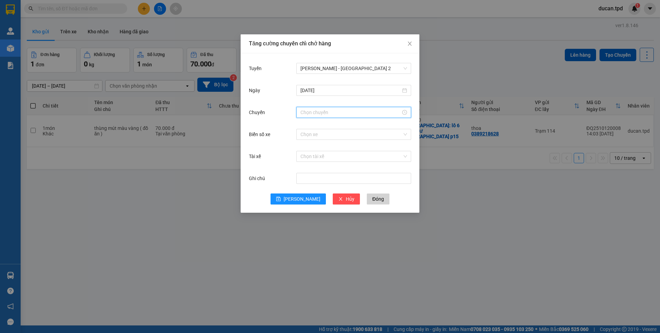
click at [328, 111] on input "Chuyến" at bounding box center [350, 113] width 100 height 8
click at [308, 204] on link "Bây giờ" at bounding box center [308, 204] width 16 height 5
click at [323, 124] on div "00" at bounding box center [325, 126] width 19 height 10
click at [323, 216] on span "OK" at bounding box center [324, 217] width 7 height 8
type input "14:00"
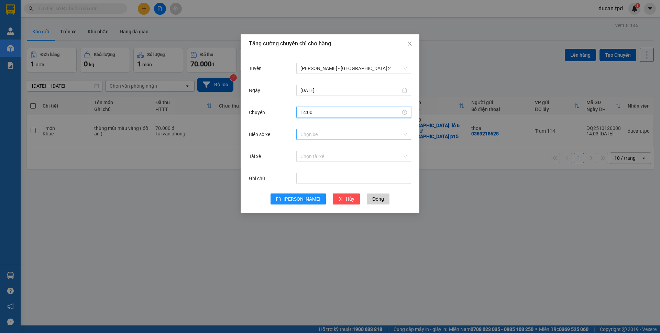
click at [361, 135] on input "Biển số xe" at bounding box center [351, 134] width 102 height 10
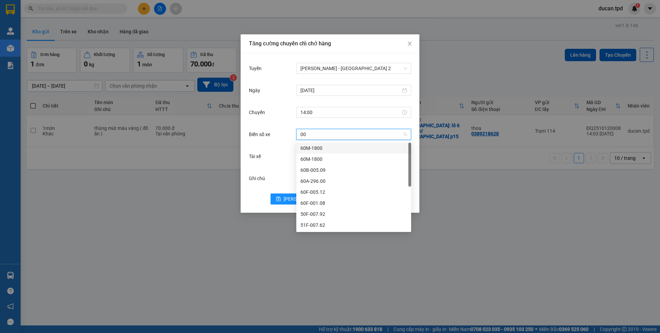
type input "005"
click at [318, 225] on div "50F-005.80" at bounding box center [353, 225] width 107 height 8
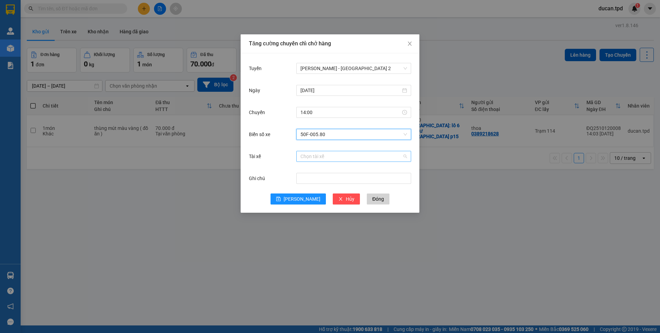
click at [315, 162] on div "Chọn tài xế" at bounding box center [353, 156] width 115 height 11
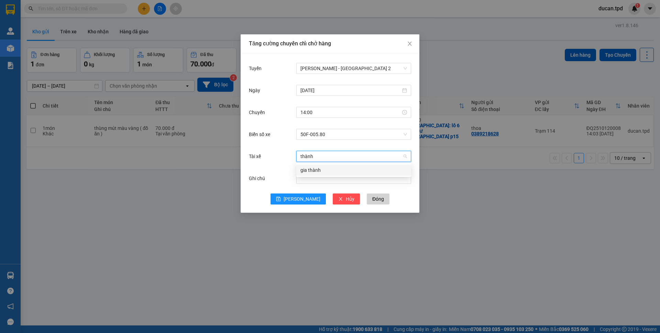
click at [321, 170] on div "gia thành" at bounding box center [353, 170] width 107 height 8
click at [302, 198] on span "[PERSON_NAME]" at bounding box center [302, 199] width 37 height 8
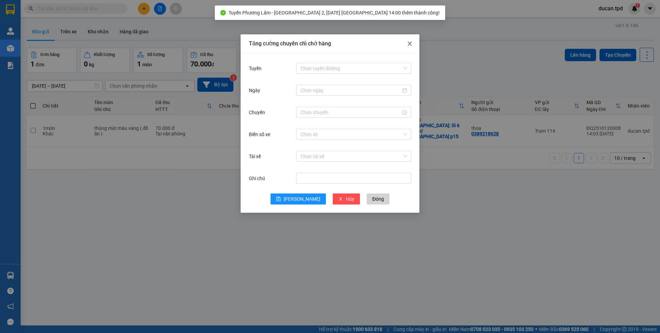
click at [418, 47] on span "Close" at bounding box center [409, 43] width 19 height 19
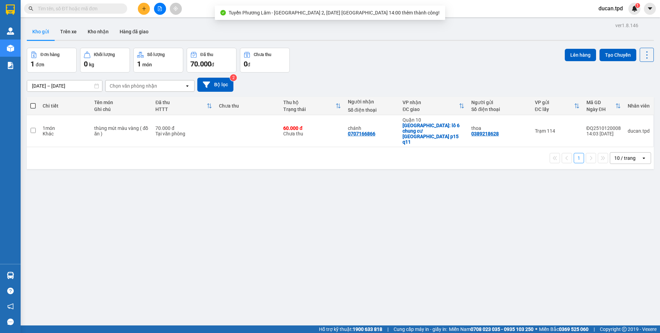
click at [31, 104] on span at bounding box center [32, 105] width 5 height 5
click at [33, 102] on input "checkbox" at bounding box center [33, 102] width 0 height 0
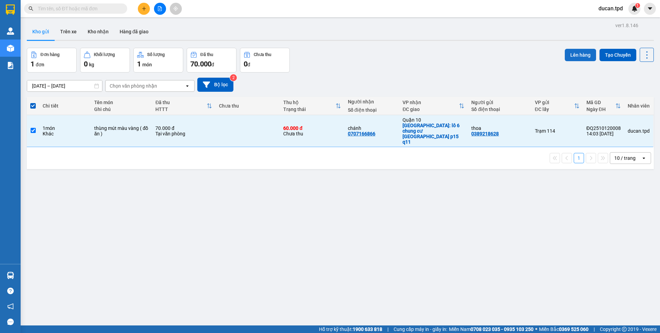
click at [576, 52] on button "Lên hàng" at bounding box center [580, 55] width 31 height 12
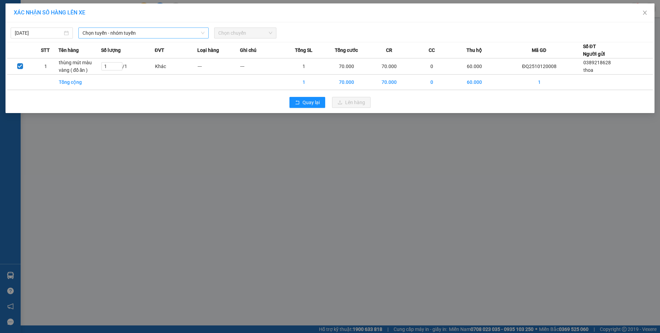
click at [130, 36] on span "Chọn tuyến - nhóm tuyến" at bounding box center [143, 33] width 122 height 10
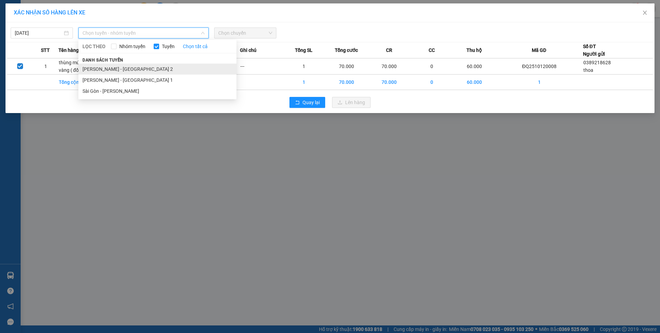
click at [126, 68] on li "[PERSON_NAME] - [GEOGRAPHIC_DATA] 2" at bounding box center [157, 69] width 158 height 11
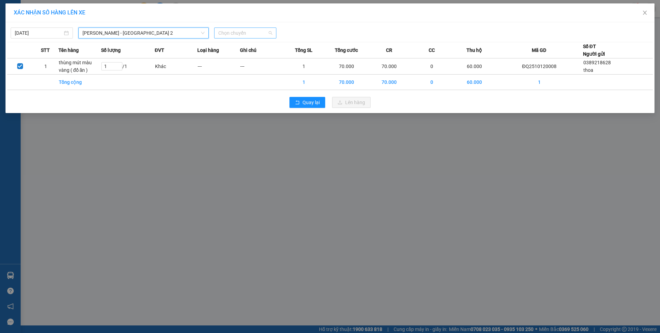
click at [223, 36] on span "Chọn chuyến" at bounding box center [245, 33] width 54 height 10
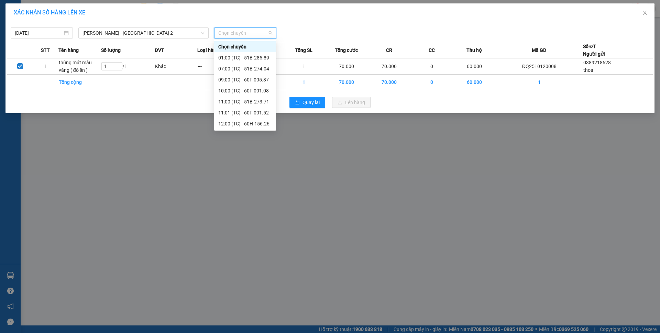
click at [240, 153] on div "14:00 (TC) - 50F-005.80" at bounding box center [245, 157] width 54 height 8
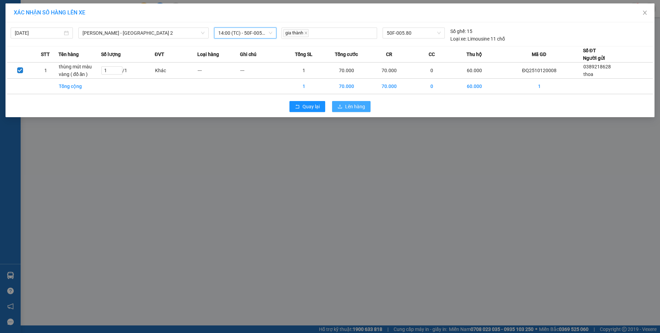
click at [358, 103] on span "Lên hàng" at bounding box center [355, 107] width 20 height 8
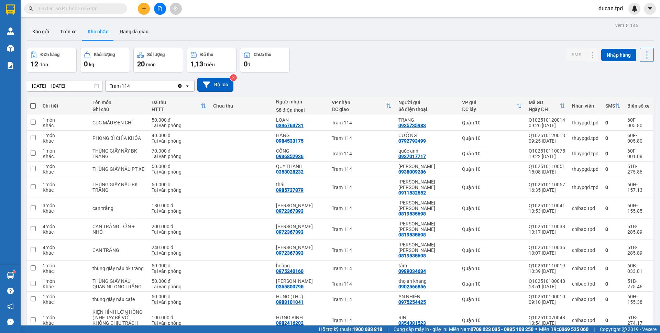
click at [12, 274] on img at bounding box center [10, 275] width 7 height 7
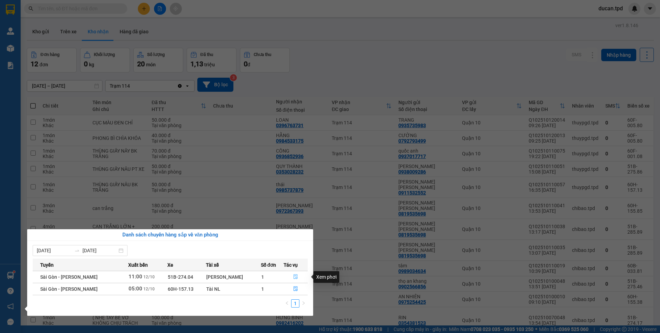
click at [293, 275] on icon "file-done" at bounding box center [295, 276] width 5 height 5
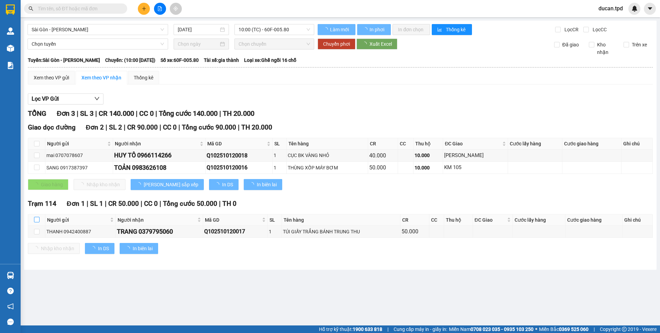
click at [38, 219] on input "checkbox" at bounding box center [36, 219] width 5 height 5
checkbox input "true"
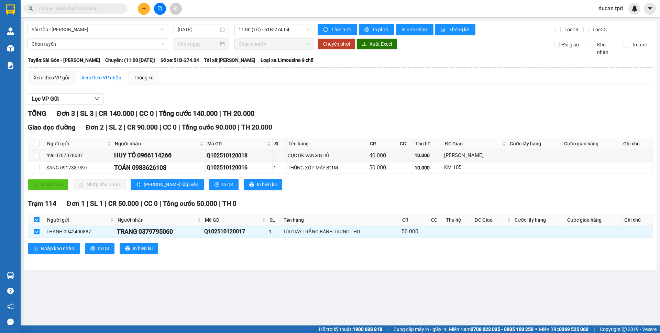
checkbox input "true"
click at [146, 229] on div "TRANG 0379795060" at bounding box center [159, 232] width 85 height 10
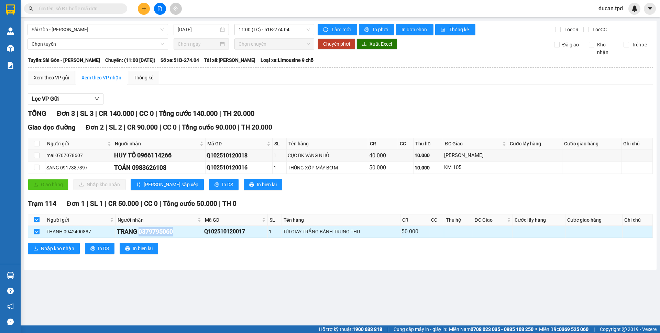
click at [146, 229] on div "TRANG 0379795060" at bounding box center [159, 232] width 85 height 10
copy div "0379795060"
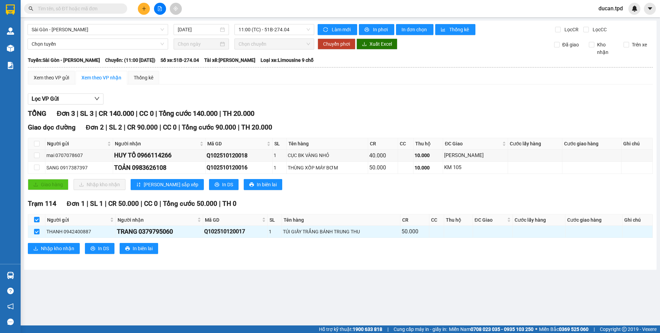
click at [95, 9] on input "text" at bounding box center [78, 9] width 81 height 8
paste input "0379795060"
type input "0379795060"
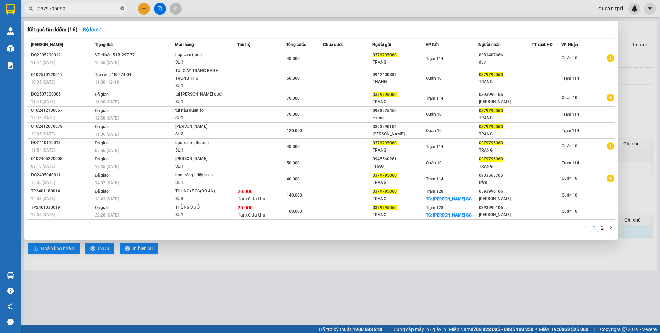
click at [122, 11] on span at bounding box center [122, 8] width 4 height 7
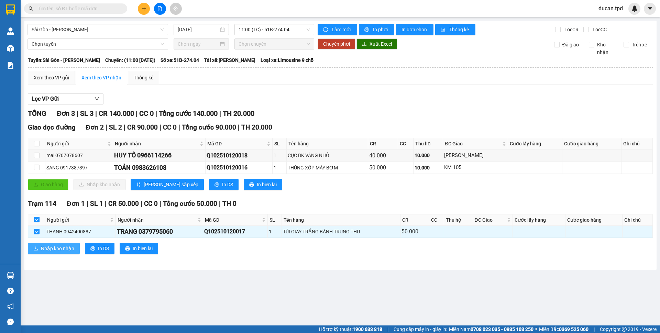
click at [65, 245] on span "Nhập kho nhận" at bounding box center [57, 249] width 33 height 8
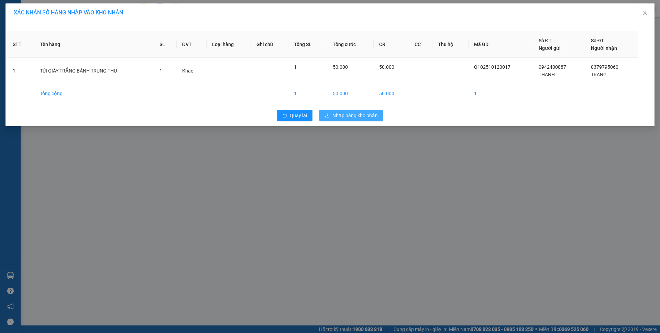
click at [364, 117] on span "Nhập hàng kho nhận" at bounding box center [354, 116] width 45 height 8
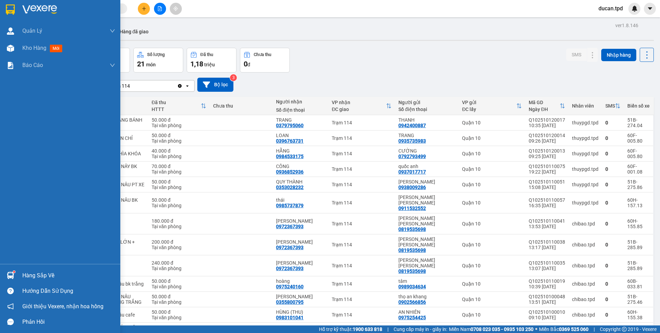
click at [41, 282] on div "Hàng sắp về" at bounding box center [60, 275] width 120 height 15
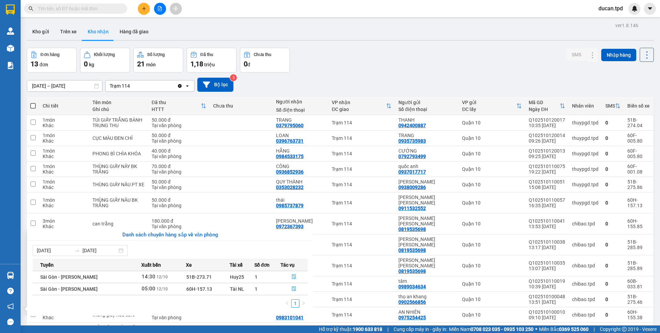
click at [372, 60] on section "Kết quả [PERSON_NAME] ( 16 ) Bộ lọc Mã ĐH Trạng thái Món hàng Thu hộ [PERSON_NA…" at bounding box center [330, 166] width 660 height 333
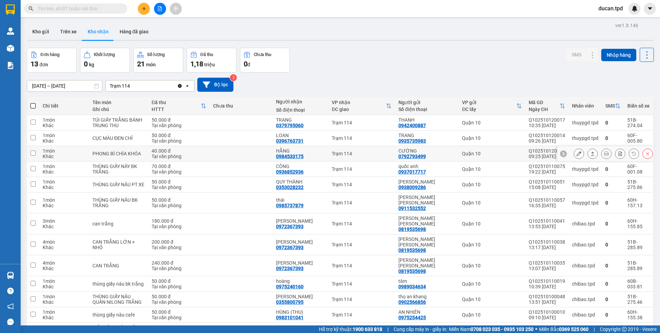
click at [574, 155] on button at bounding box center [579, 154] width 10 height 12
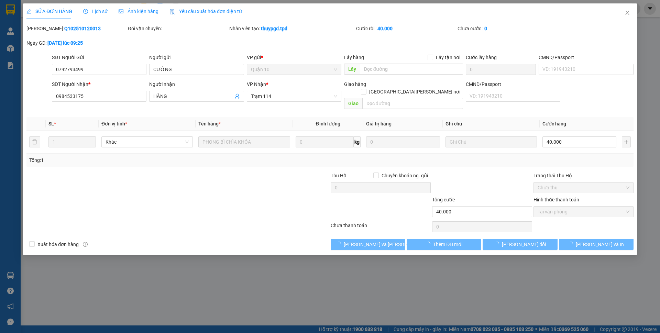
type input "0792793499"
type input "CƯỜNG"
type input "0984533175"
type input "HẰNG"
type input "40.000"
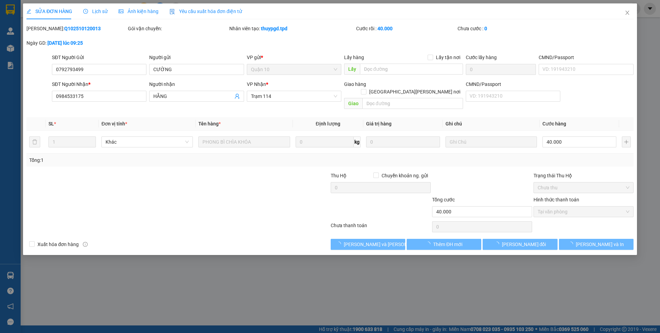
click at [354, 241] on button "[PERSON_NAME] và [PERSON_NAME] hàng" at bounding box center [368, 244] width 75 height 11
click at [341, 242] on icon "loading" at bounding box center [338, 244] width 5 height 5
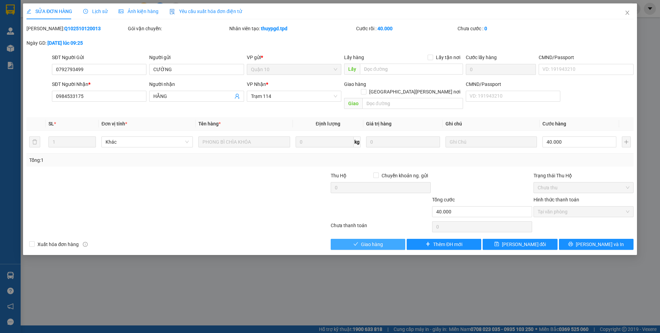
click at [375, 241] on span "Giao hàng" at bounding box center [372, 245] width 22 height 8
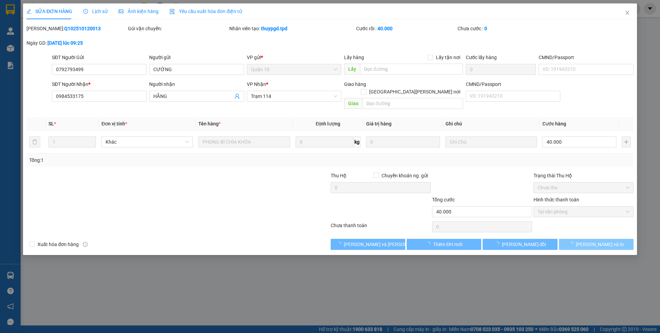
click at [591, 241] on span "[PERSON_NAME] và In" at bounding box center [600, 245] width 48 height 8
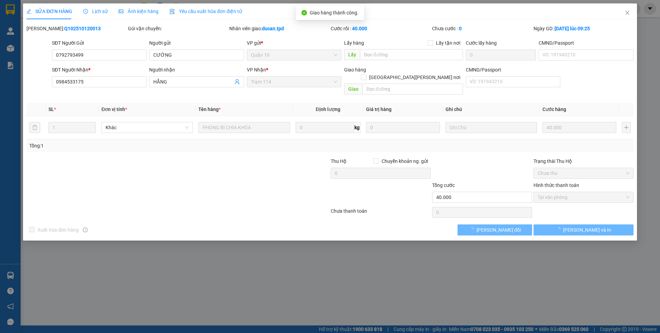
click at [591, 234] on div "SỬA ĐƠN HÀNG Lịch sử [PERSON_NAME] hàng Yêu cầu xuất [PERSON_NAME] điện tử Tota…" at bounding box center [330, 166] width 660 height 333
click at [590, 226] on span "[PERSON_NAME] và In" at bounding box center [587, 230] width 48 height 8
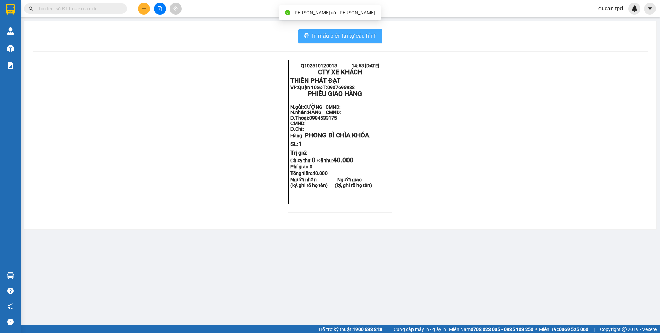
click at [367, 39] on span "In mẫu biên lai tự cấu hình" at bounding box center [344, 36] width 65 height 9
click at [355, 39] on span "In mẫu biên lai tự cấu hình" at bounding box center [344, 36] width 65 height 9
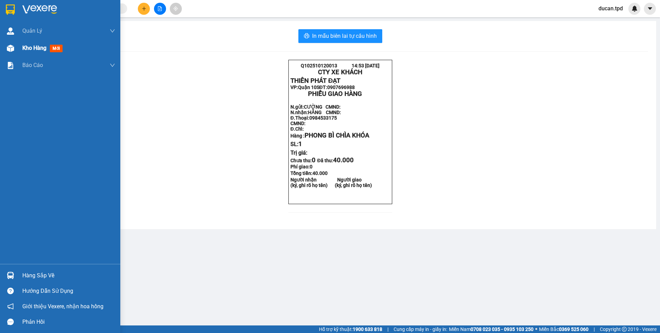
click at [15, 49] on div at bounding box center [10, 48] width 12 height 12
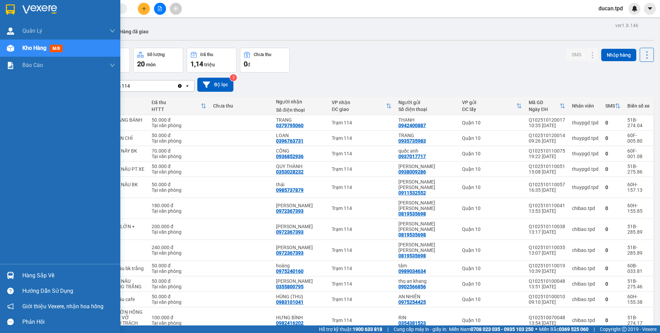
click at [17, 272] on div "Hàng sắp về" at bounding box center [60, 275] width 120 height 15
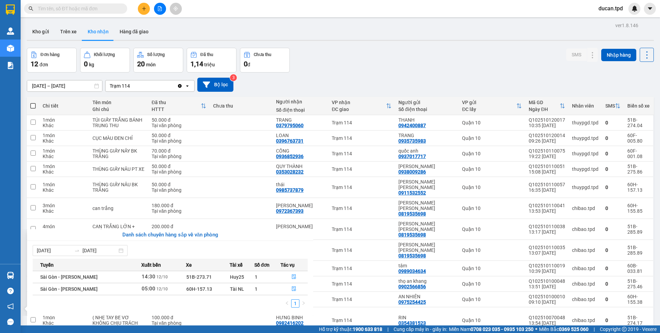
click at [386, 62] on section "Kết quả [PERSON_NAME] ( 16 ) Bộ lọc Mã ĐH Trạng thái Món hàng Thu hộ [PERSON_NA…" at bounding box center [330, 166] width 660 height 333
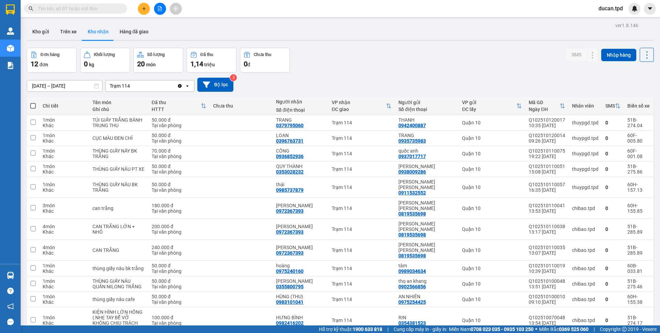
click at [106, 9] on input "text" at bounding box center [78, 9] width 81 height 8
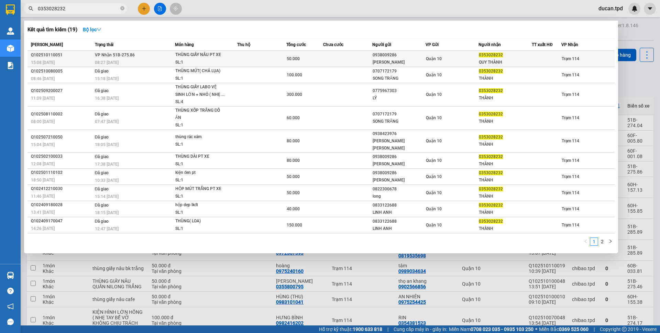
type input "0353028232"
click at [397, 62] on div "[PERSON_NAME]" at bounding box center [399, 62] width 53 height 7
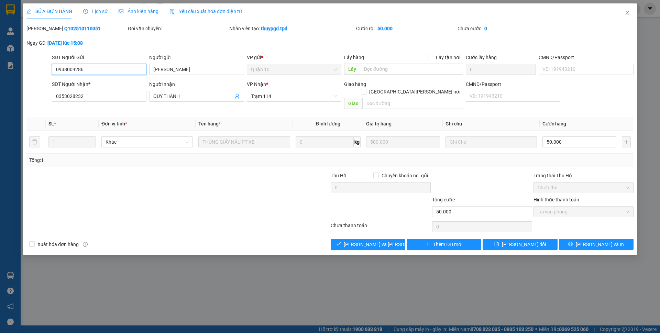
type input "0938009286"
type input "[PERSON_NAME]"
type input "0353028232"
type input "QUY THÀNH"
type input "50.000"
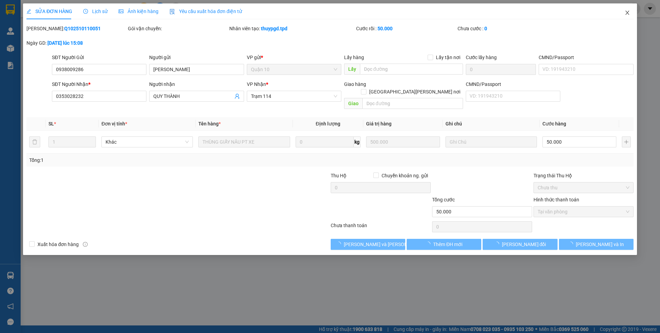
click at [628, 11] on icon "close" at bounding box center [626, 12] width 5 height 5
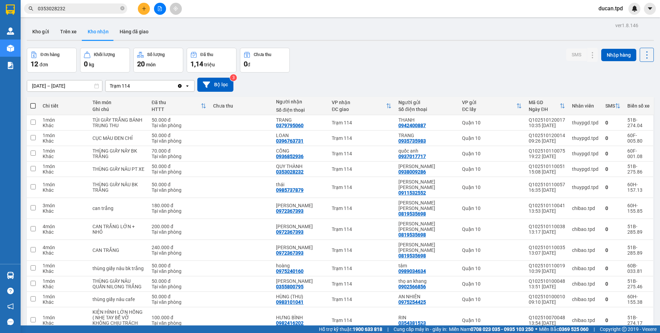
click at [96, 5] on span "0353028232" at bounding box center [75, 8] width 103 height 10
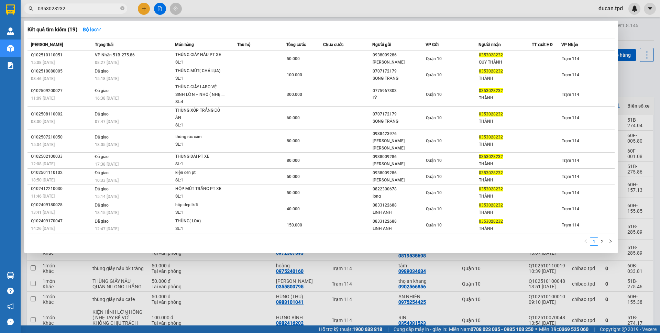
click at [94, 13] on span "0353028232" at bounding box center [75, 8] width 103 height 10
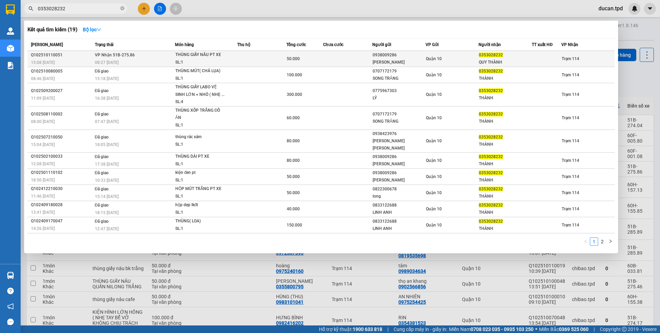
click at [199, 58] on div "THÙNG GIẤY NÂU PT XE" at bounding box center [201, 55] width 52 height 8
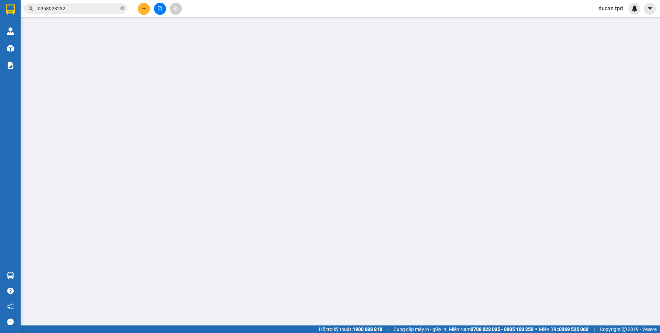
type input "0938009286"
type input "[PERSON_NAME]"
type input "0353028232"
type input "QUY THÀNH"
type input "50.000"
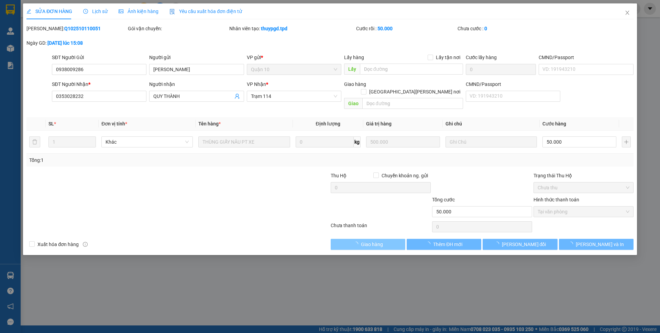
click at [362, 241] on span "Giao hàng" at bounding box center [372, 245] width 22 height 8
click at [362, 241] on span "[PERSON_NAME] và [PERSON_NAME] hàng" at bounding box center [390, 245] width 93 height 8
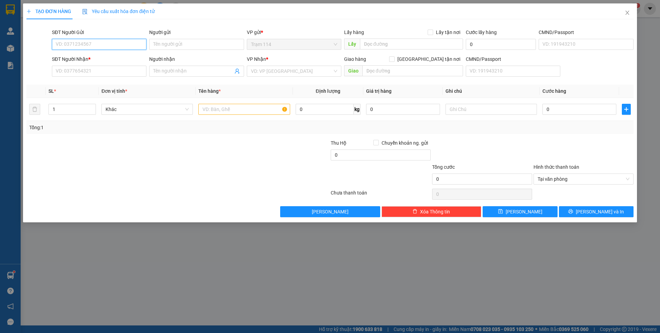
click at [110, 43] on input "SĐT Người Gửi" at bounding box center [99, 44] width 95 height 11
click at [105, 40] on input "SĐT Người Gửi" at bounding box center [99, 44] width 95 height 11
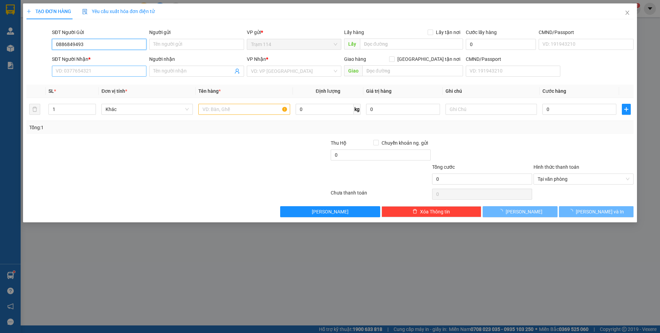
type input "0886849493"
click at [102, 76] on input "SĐT Người Nhận *" at bounding box center [99, 71] width 95 height 11
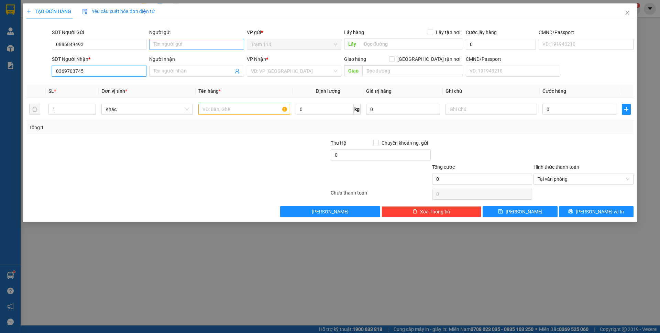
type input "0369703745"
click at [214, 44] on input "Người gửi" at bounding box center [196, 44] width 95 height 11
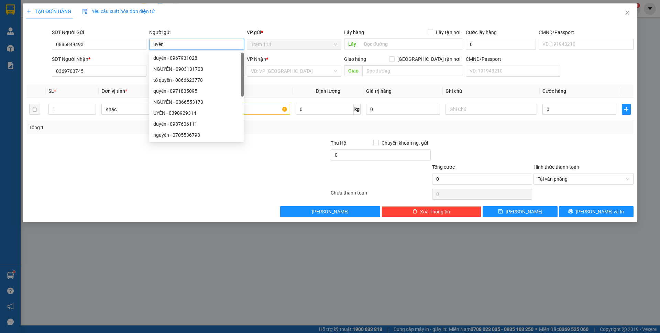
type input "uyên"
click at [293, 22] on div "TẠO ĐƠN HÀNG Yêu cầu xuất hóa đơn điện tử Transit Pickup Surcharge Ids Transit …" at bounding box center [329, 110] width 607 height 214
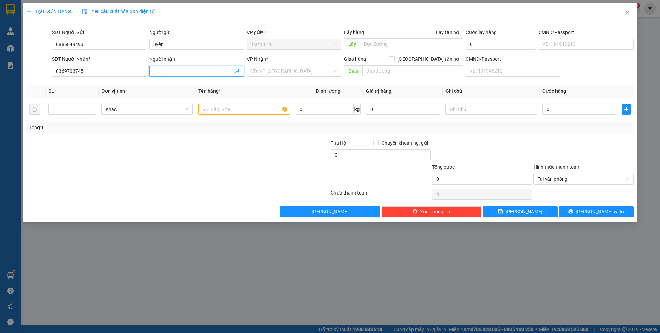
click at [200, 70] on input "Người nhận" at bounding box center [192, 71] width 79 height 8
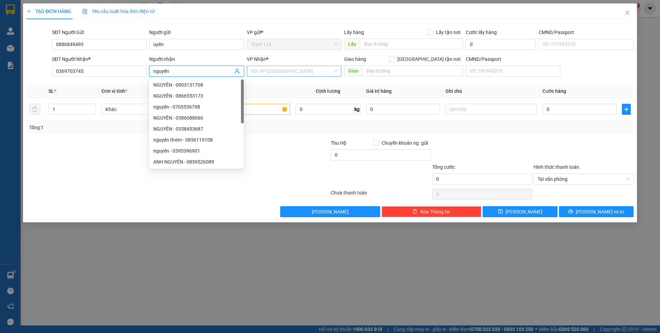
type input "nguyên"
click at [290, 75] on input "search" at bounding box center [291, 71] width 81 height 10
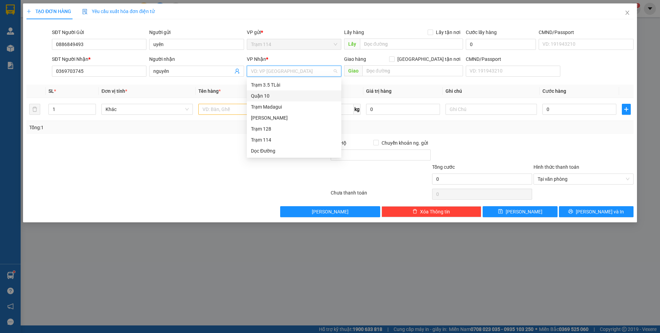
click at [280, 97] on div "Quận 10" at bounding box center [294, 96] width 86 height 8
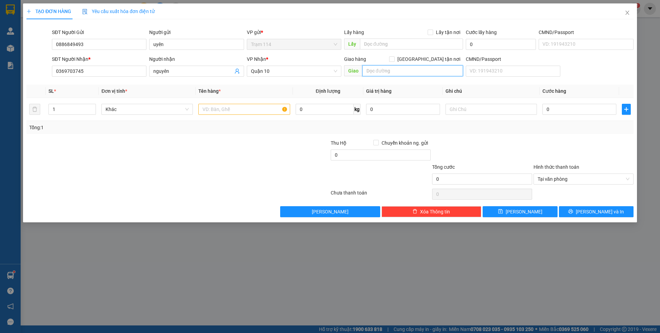
click at [386, 70] on input "text" at bounding box center [412, 70] width 101 height 11
click at [394, 59] on input "[GEOGRAPHIC_DATA] tận nơi" at bounding box center [391, 58] width 5 height 5
checkbox input "true"
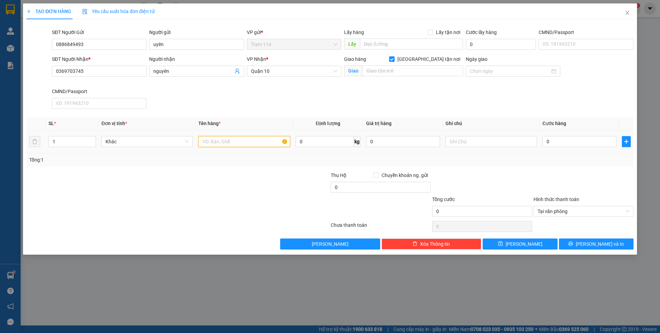
click at [235, 144] on input "text" at bounding box center [243, 141] width 91 height 11
type input "bọc trắng ( thuốc )"
click at [575, 143] on input "0" at bounding box center [579, 141] width 74 height 11
type input "4"
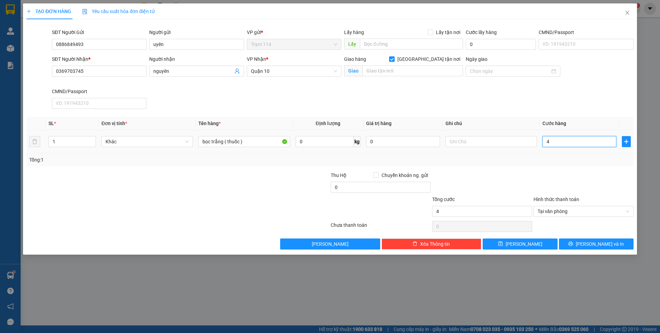
type input "40"
type input "40.000"
click at [356, 185] on input "0" at bounding box center [381, 187] width 100 height 11
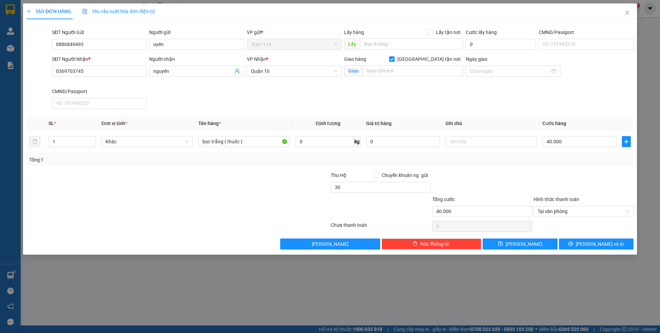
type input "30.000"
click at [391, 76] on div "Giao" at bounding box center [403, 71] width 119 height 11
click at [392, 75] on input "text" at bounding box center [412, 70] width 101 height 11
type input "bv chỉnh hình"
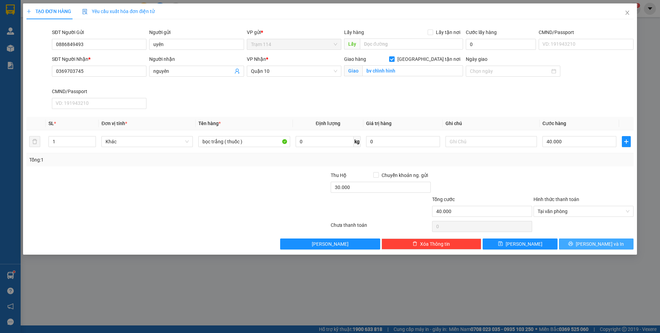
click at [603, 244] on span "[PERSON_NAME] và In" at bounding box center [600, 244] width 48 height 8
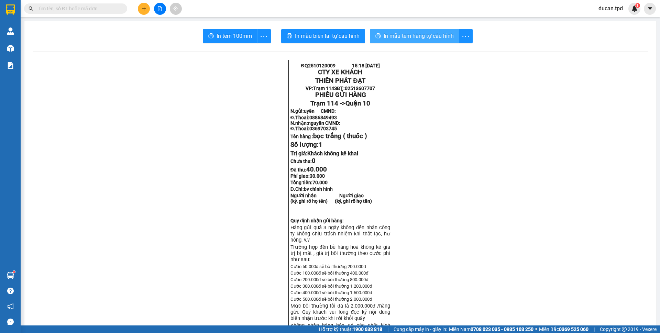
click at [429, 38] on span "In mẫu tem hàng tự cấu hình" at bounding box center [419, 36] width 70 height 9
click at [208, 29] on button "In tem 100mm" at bounding box center [230, 36] width 55 height 14
click at [394, 36] on span "In mẫu tem hàng tự cấu hình" at bounding box center [419, 36] width 70 height 9
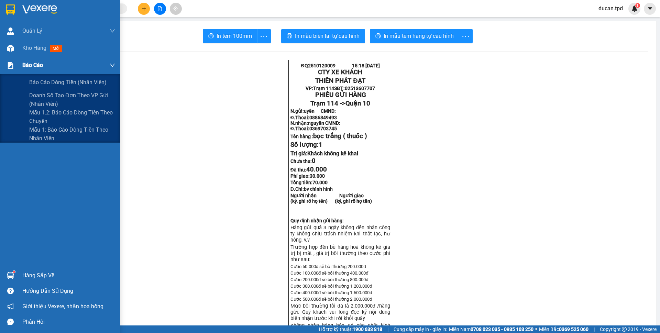
click at [38, 57] on div "Báo cáo" at bounding box center [68, 65] width 93 height 17
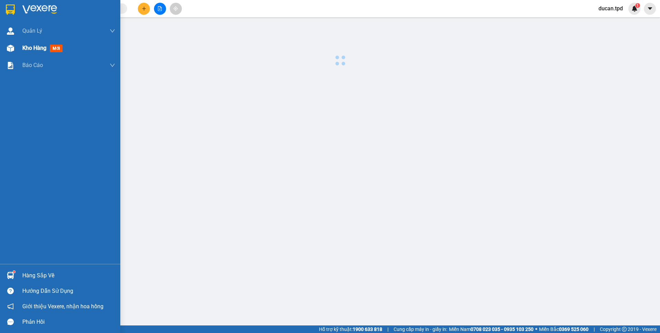
click at [37, 52] on div "Kho hàng mới" at bounding box center [43, 48] width 43 height 9
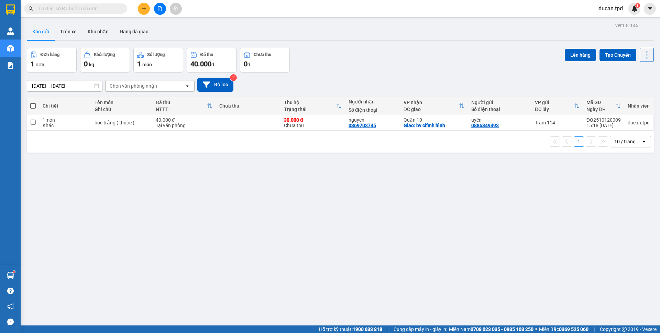
click at [34, 105] on span at bounding box center [32, 105] width 5 height 5
click at [33, 102] on input "checkbox" at bounding box center [33, 102] width 0 height 0
checkbox input "true"
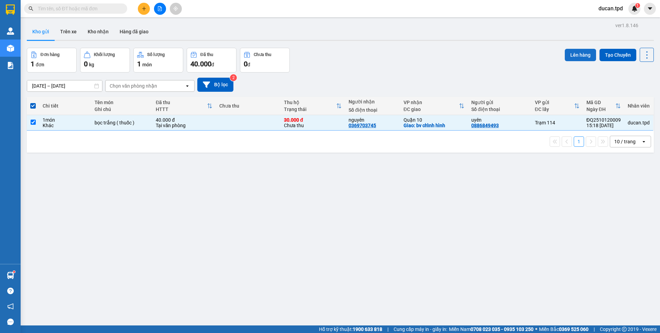
click at [567, 54] on button "Lên hàng" at bounding box center [580, 55] width 31 height 12
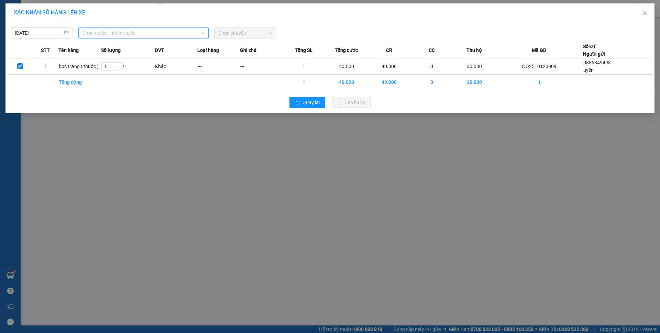
click at [109, 34] on span "Chọn tuyến - nhóm tuyến" at bounding box center [143, 33] width 122 height 10
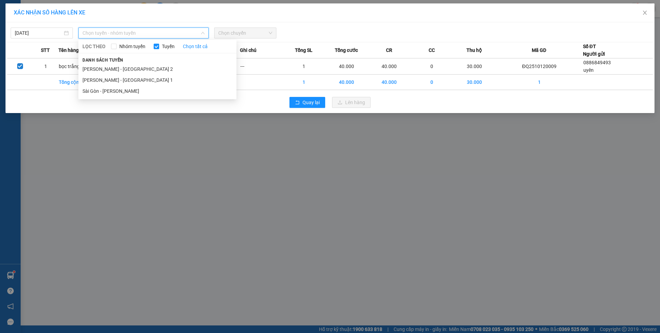
click at [119, 59] on span "Danh sách tuyến" at bounding box center [102, 60] width 49 height 6
click at [119, 66] on li "[PERSON_NAME] - [GEOGRAPHIC_DATA] 2" at bounding box center [157, 69] width 158 height 11
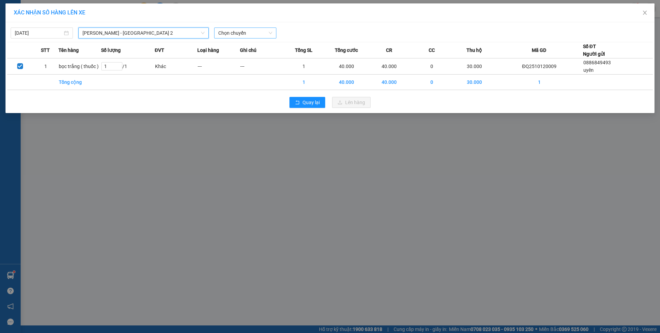
click at [234, 32] on span "Chọn chuyến" at bounding box center [245, 33] width 54 height 10
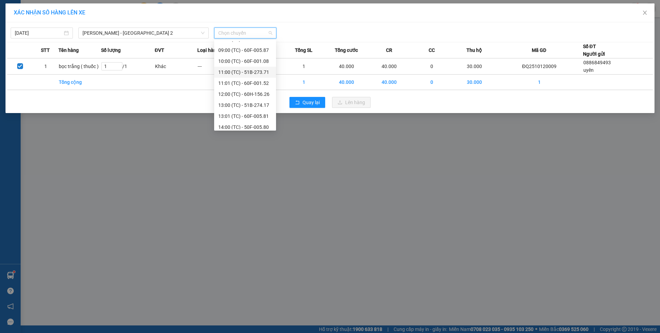
scroll to position [44, 0]
click at [257, 121] on div "15:00 (TC) - 51B-275.60" at bounding box center [245, 124] width 54 height 8
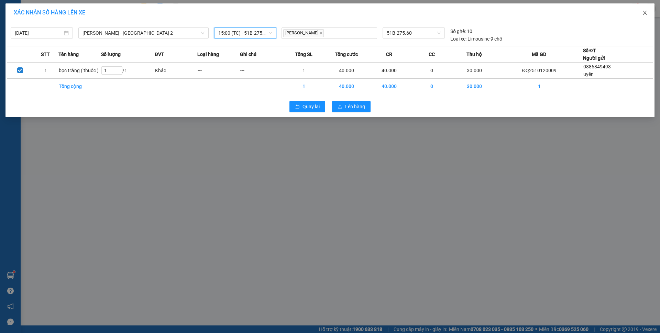
click at [646, 13] on icon "close" at bounding box center [644, 12] width 5 height 5
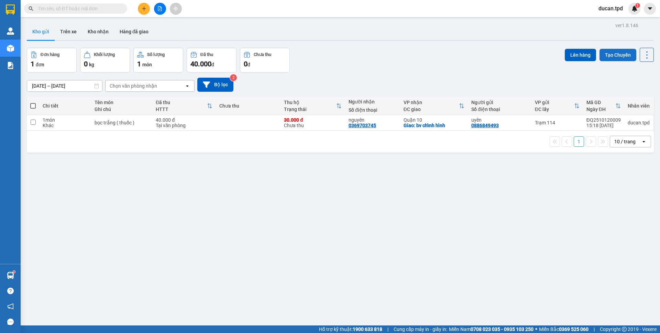
click at [599, 55] on button "Tạo Chuyến" at bounding box center [617, 55] width 37 height 12
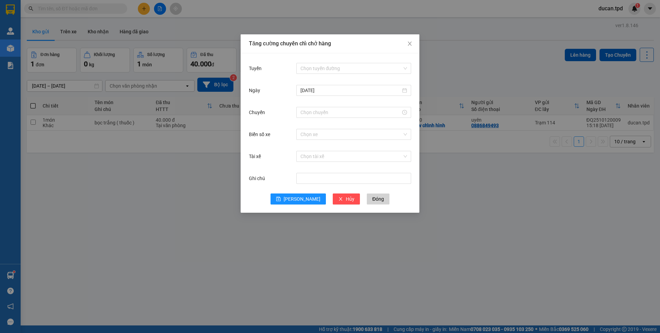
click at [301, 62] on div "Chọn tuyến đường" at bounding box center [353, 69] width 115 height 14
click at [305, 64] on input "Tuyến" at bounding box center [351, 68] width 102 height 10
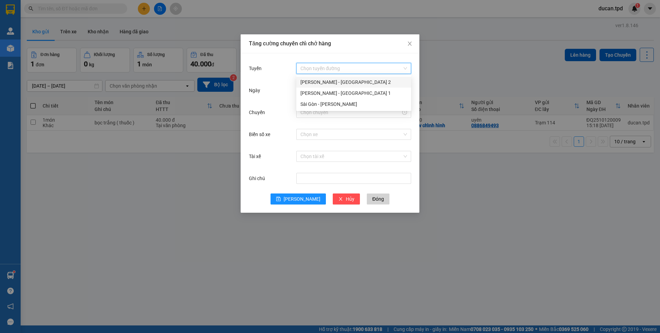
click at [314, 84] on div "[PERSON_NAME] - [GEOGRAPHIC_DATA] 2" at bounding box center [353, 82] width 107 height 8
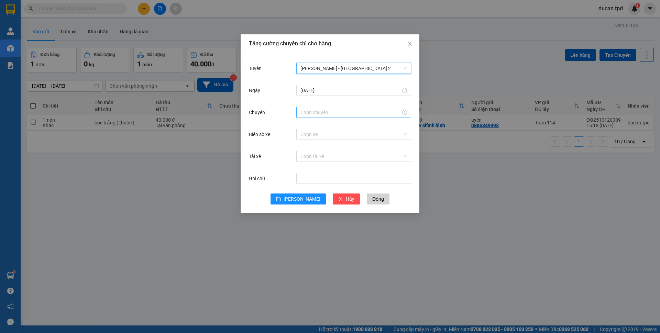
click at [314, 111] on input "Chuyến" at bounding box center [350, 113] width 100 height 8
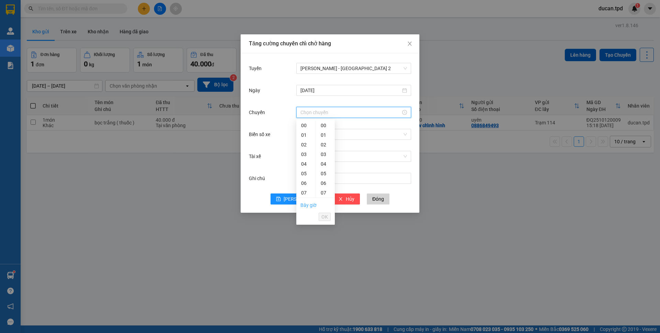
click at [311, 207] on link "Bây giờ" at bounding box center [308, 204] width 16 height 5
click at [320, 113] on input "15:33" at bounding box center [350, 113] width 100 height 8
click at [321, 135] on div "01" at bounding box center [325, 135] width 19 height 10
type input "15:01"
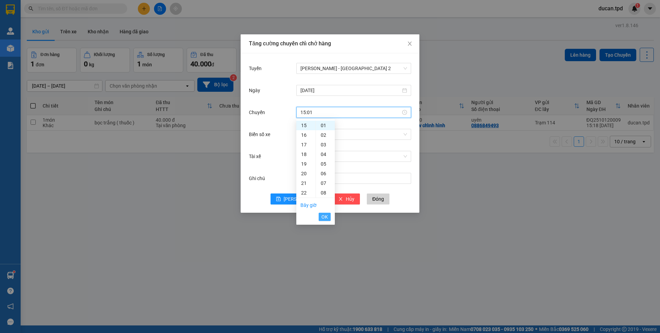
click at [326, 216] on span "OK" at bounding box center [324, 217] width 7 height 8
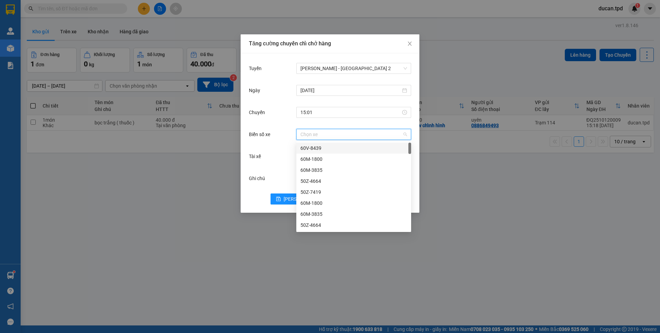
click at [348, 135] on input "Biển số xe" at bounding box center [351, 134] width 102 height 10
type input "005"
click at [321, 196] on div "60F-005.82" at bounding box center [353, 192] width 107 height 8
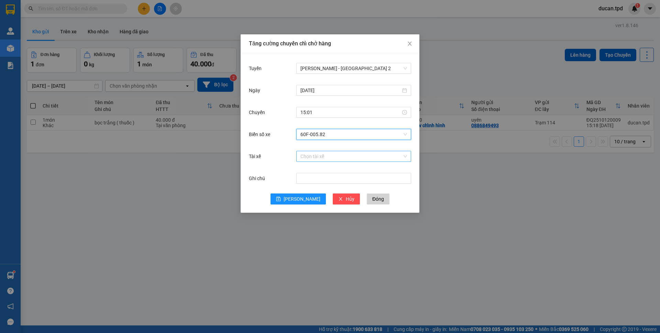
click at [342, 157] on input "Tài xế" at bounding box center [351, 156] width 102 height 10
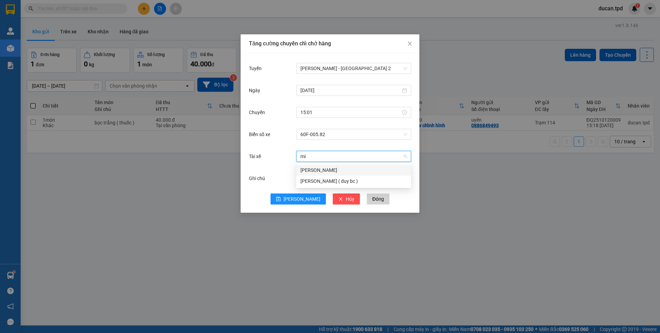
type input "m"
